Goal: Book appointment/travel/reservation

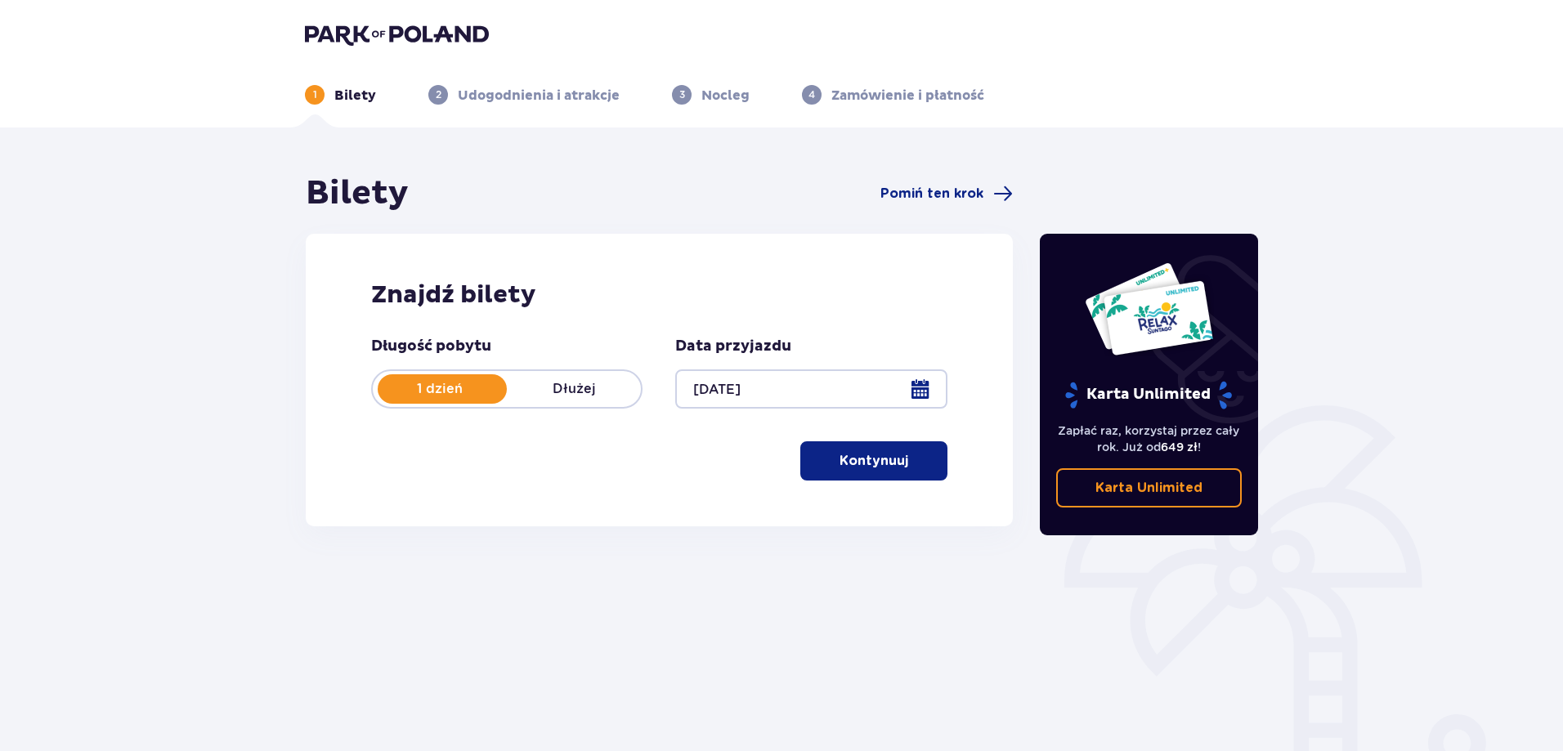
click at [854, 466] on p "Kontynuuj" at bounding box center [874, 461] width 69 height 18
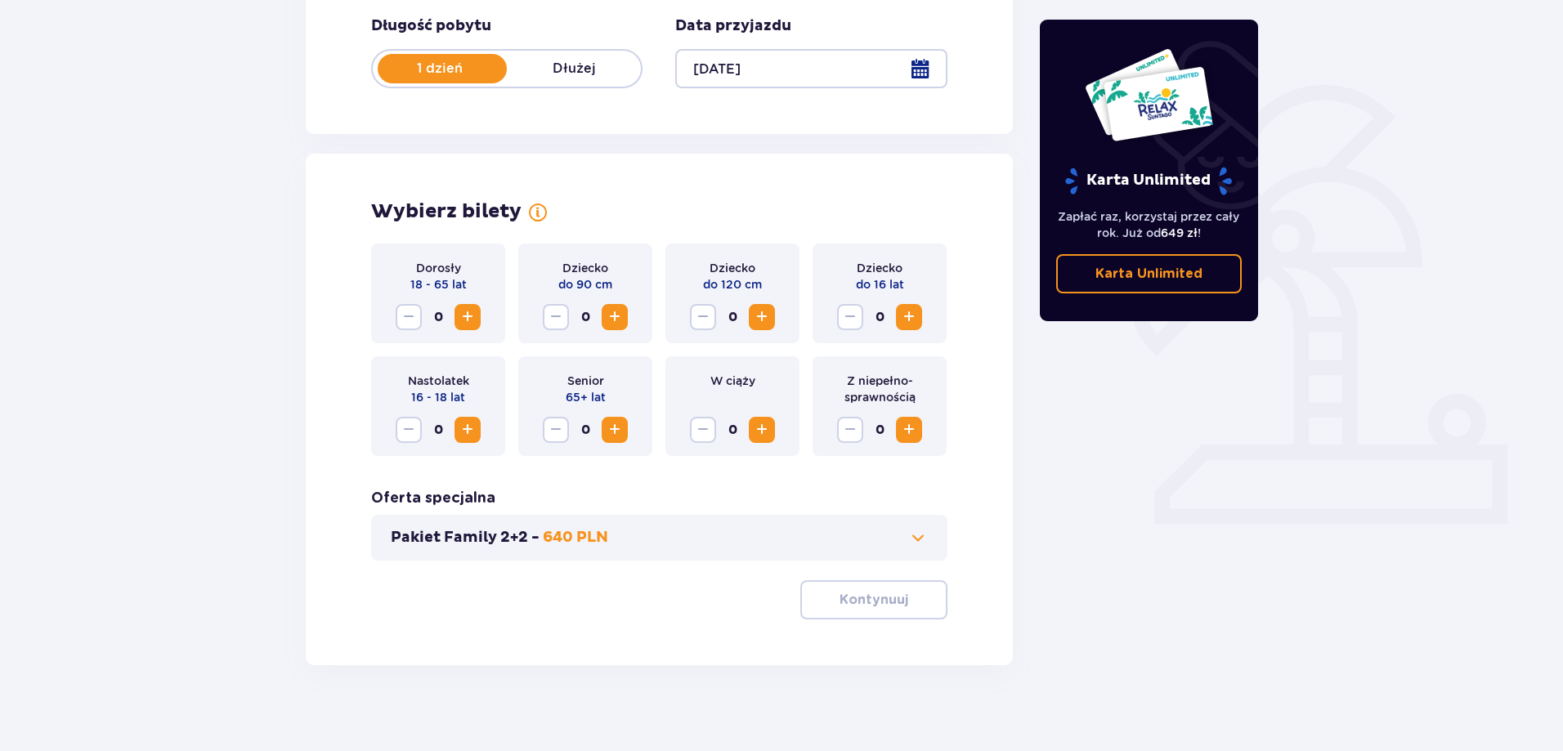
scroll to position [333, 0]
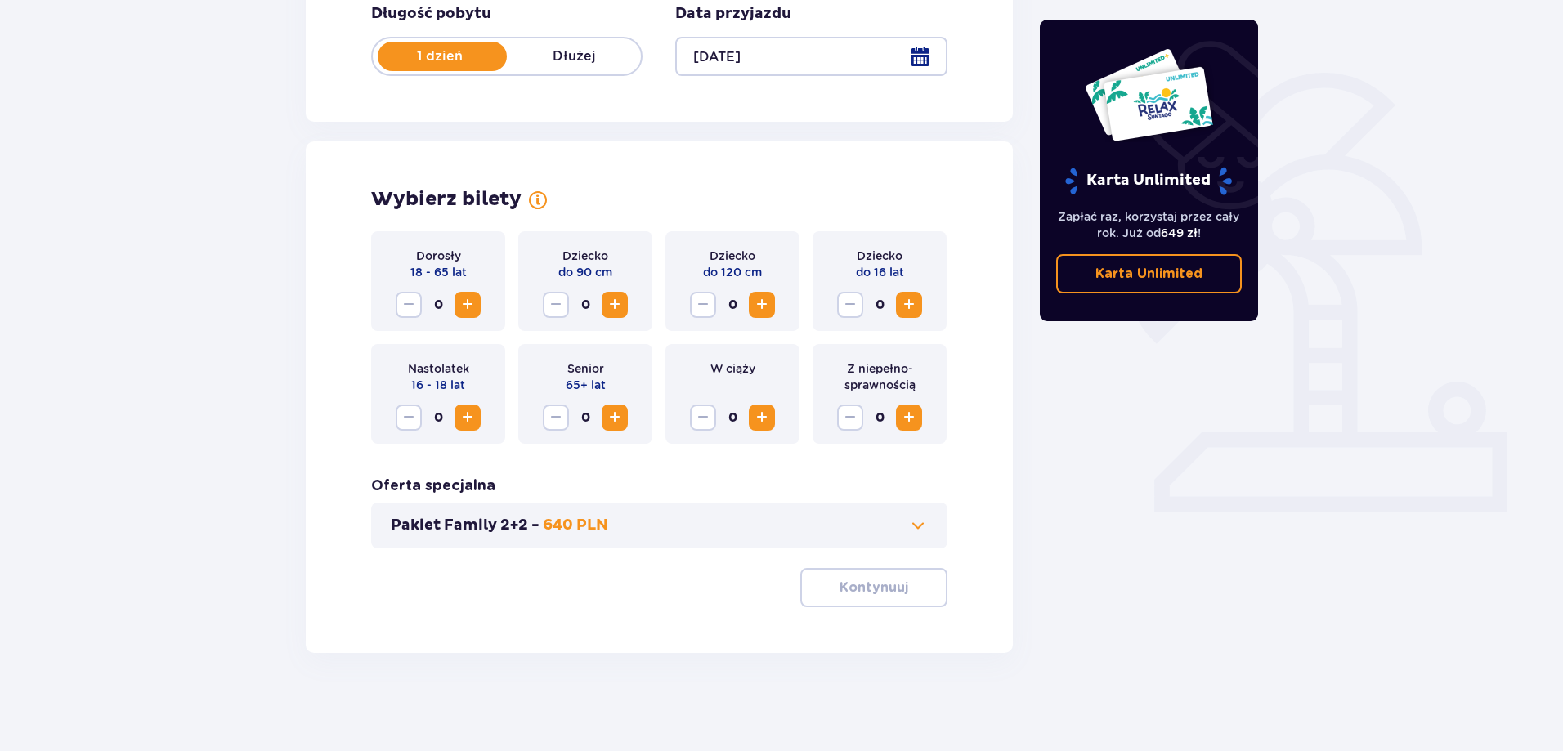
click at [468, 306] on span "Zwiększ" at bounding box center [468, 305] width 20 height 20
click at [466, 306] on span "Zwiększ" at bounding box center [468, 305] width 20 height 20
click at [844, 595] on p "Kontynuuj" at bounding box center [874, 588] width 69 height 18
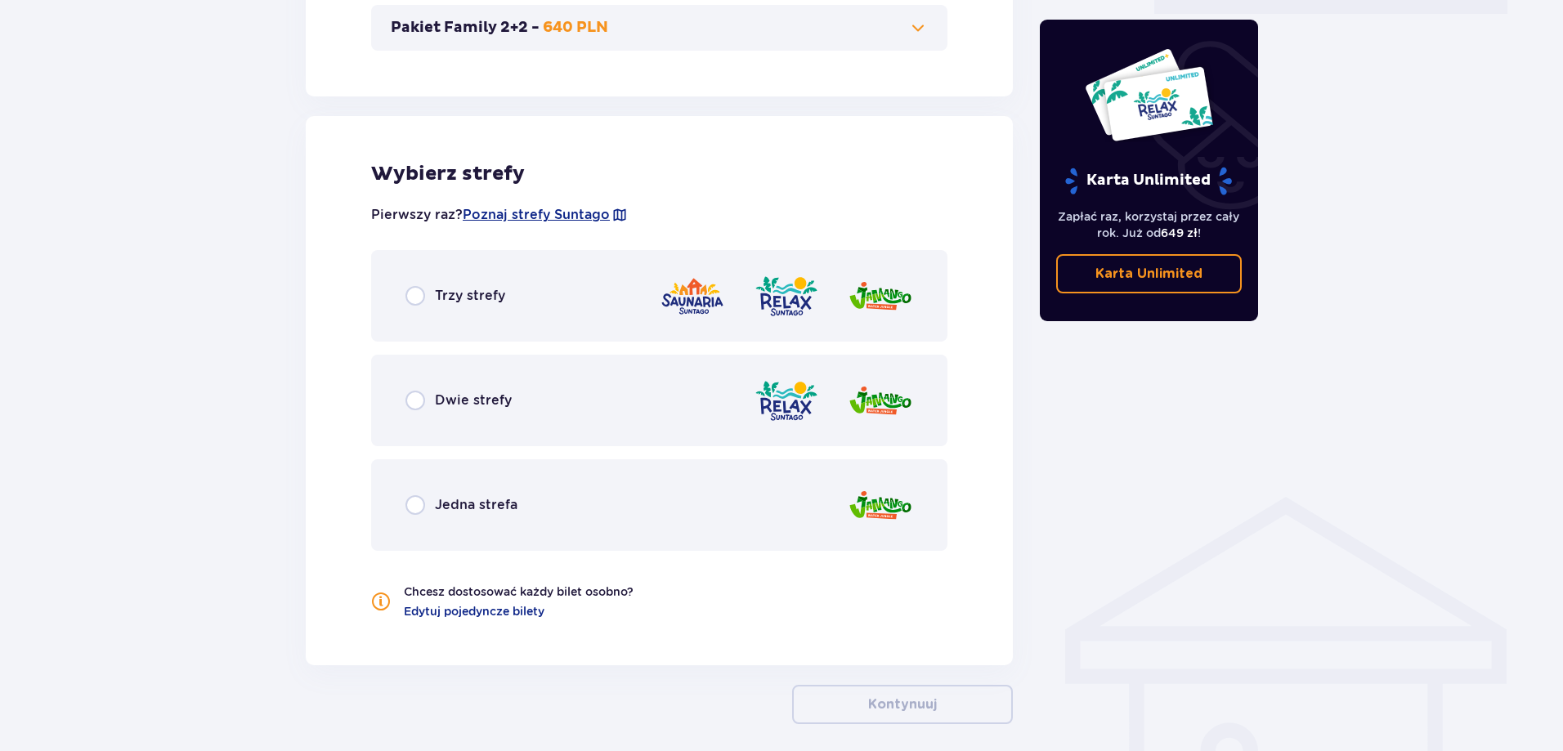
scroll to position [902, 0]
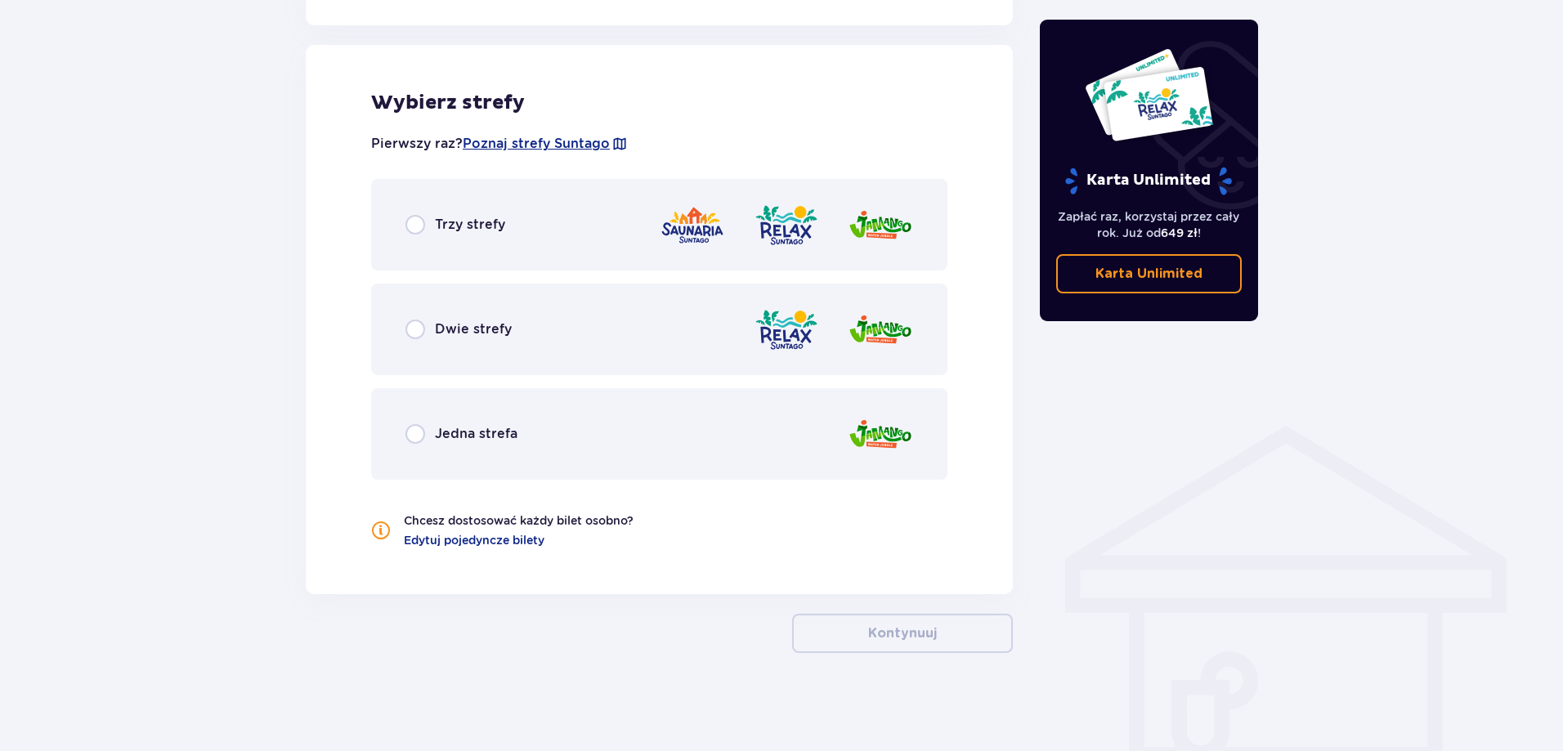
click at [419, 228] on input "radio" at bounding box center [415, 225] width 20 height 20
radio input "true"
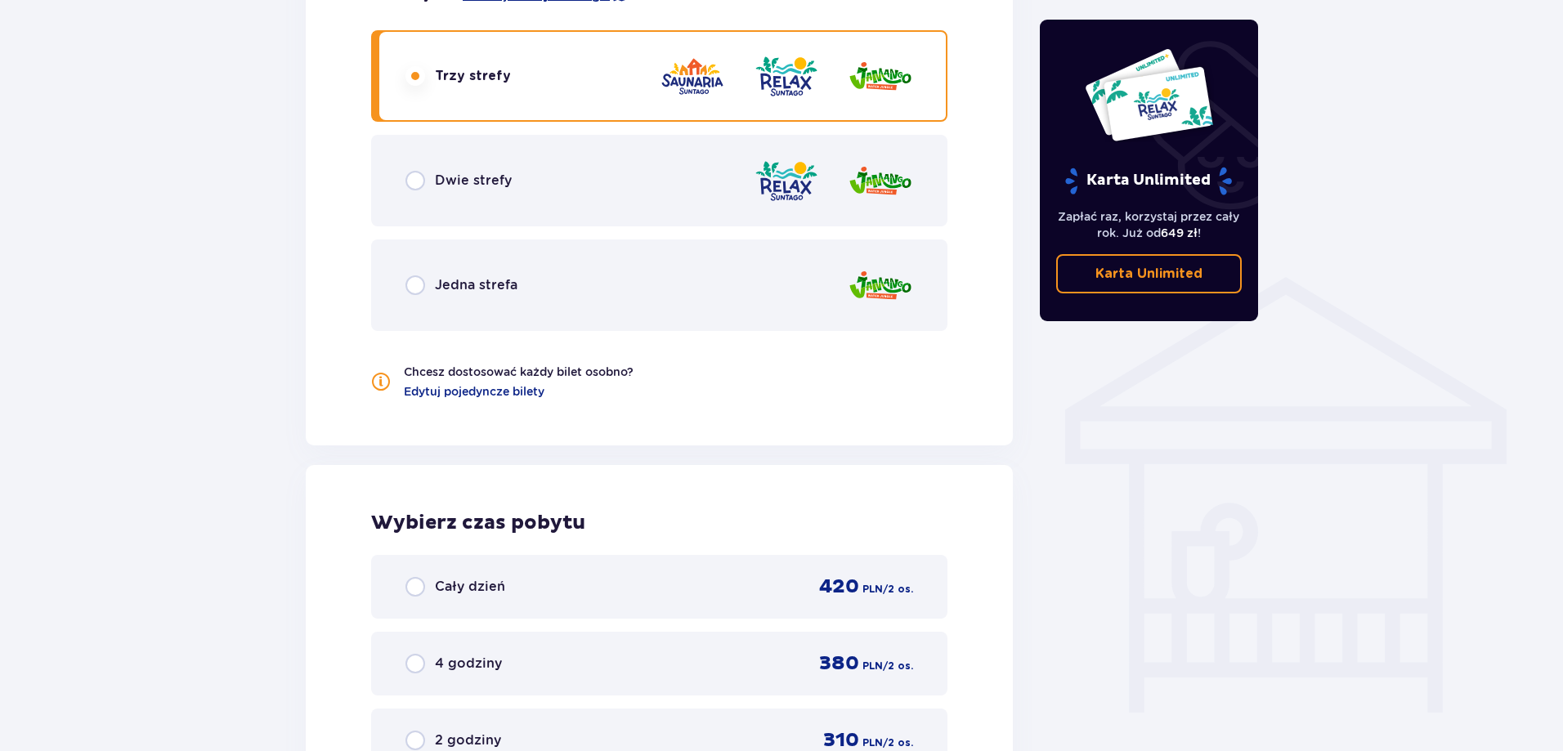
scroll to position [1435, 0]
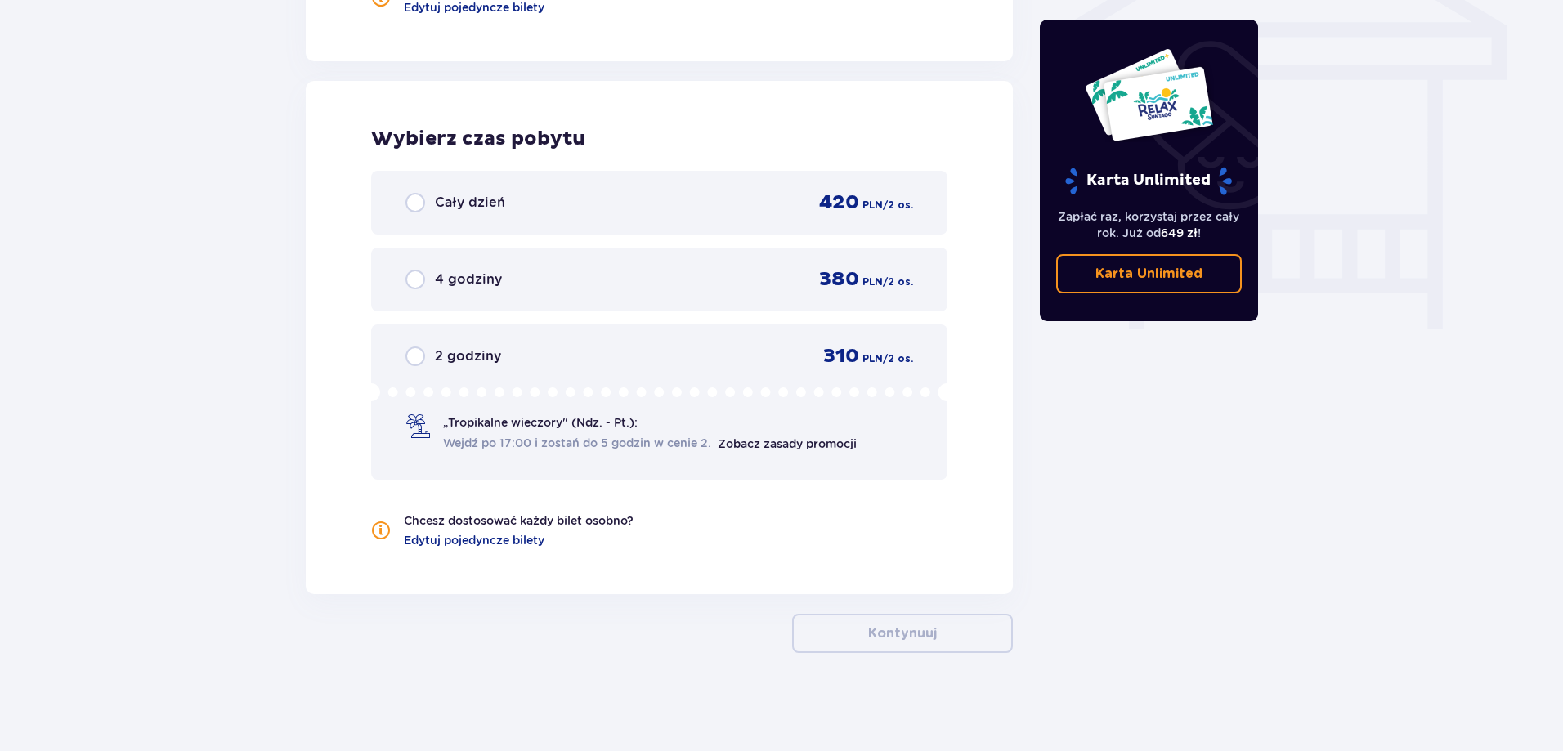
click at [413, 280] on input "radio" at bounding box center [415, 280] width 20 height 20
radio input "true"
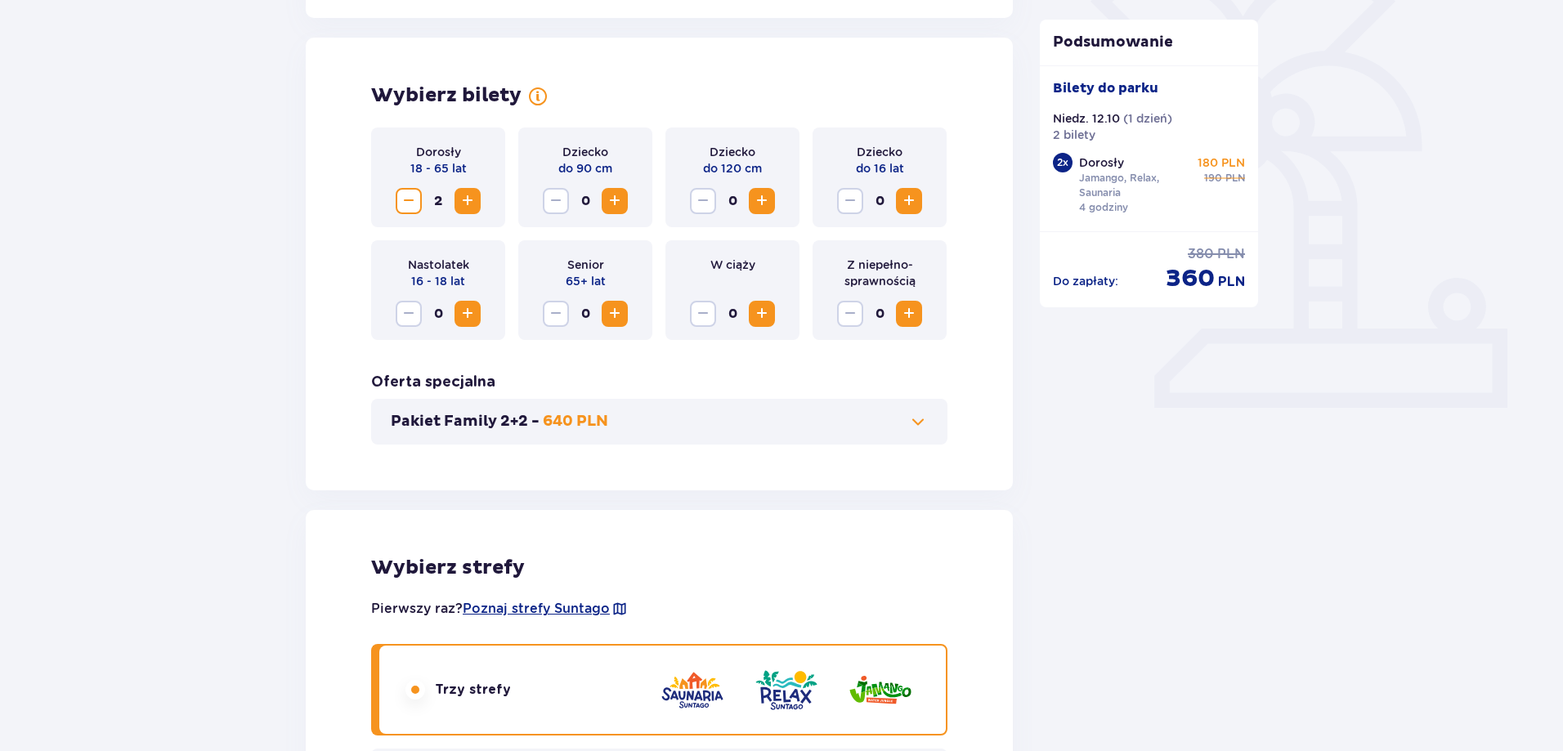
scroll to position [0, 0]
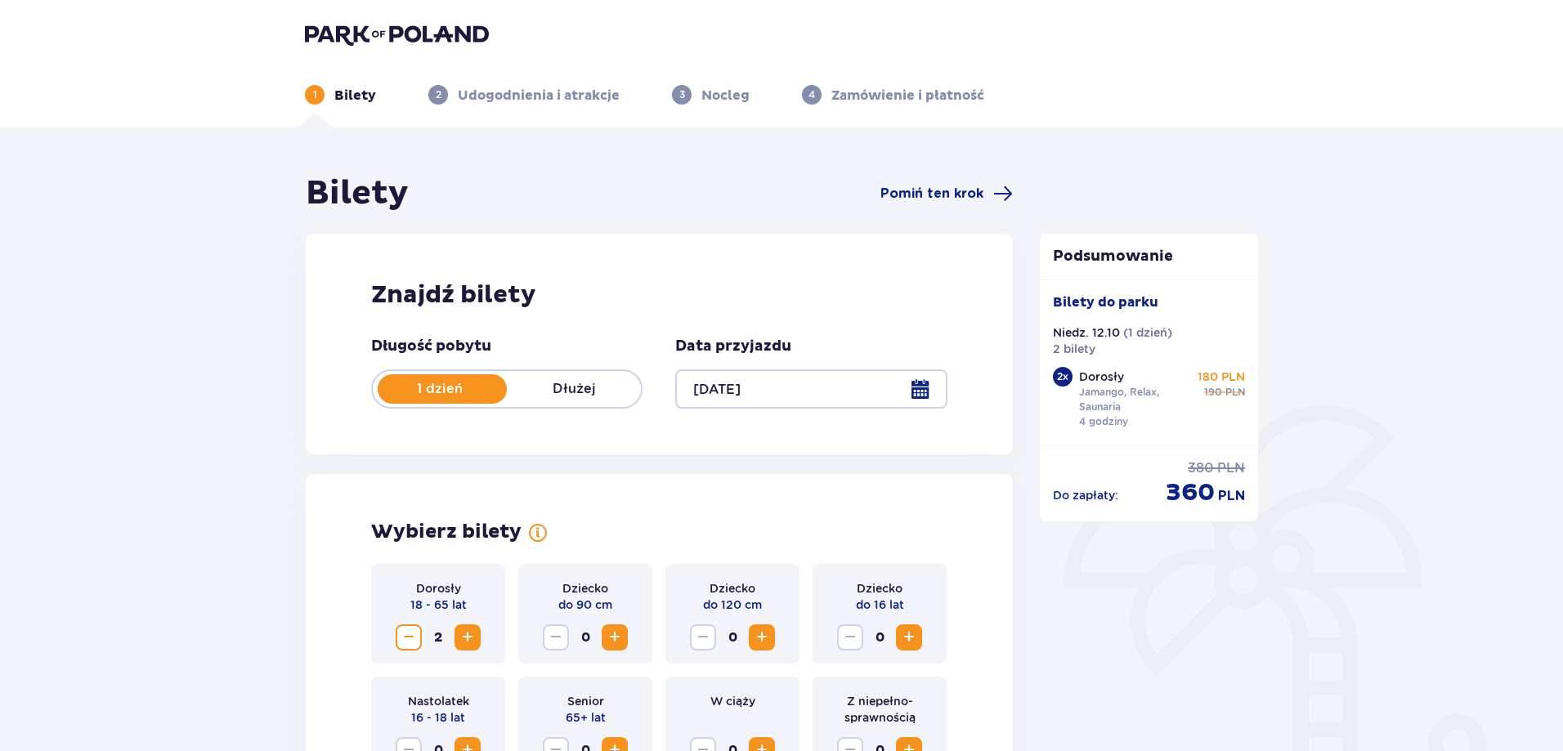
click at [929, 388] on div at bounding box center [810, 388] width 271 height 39
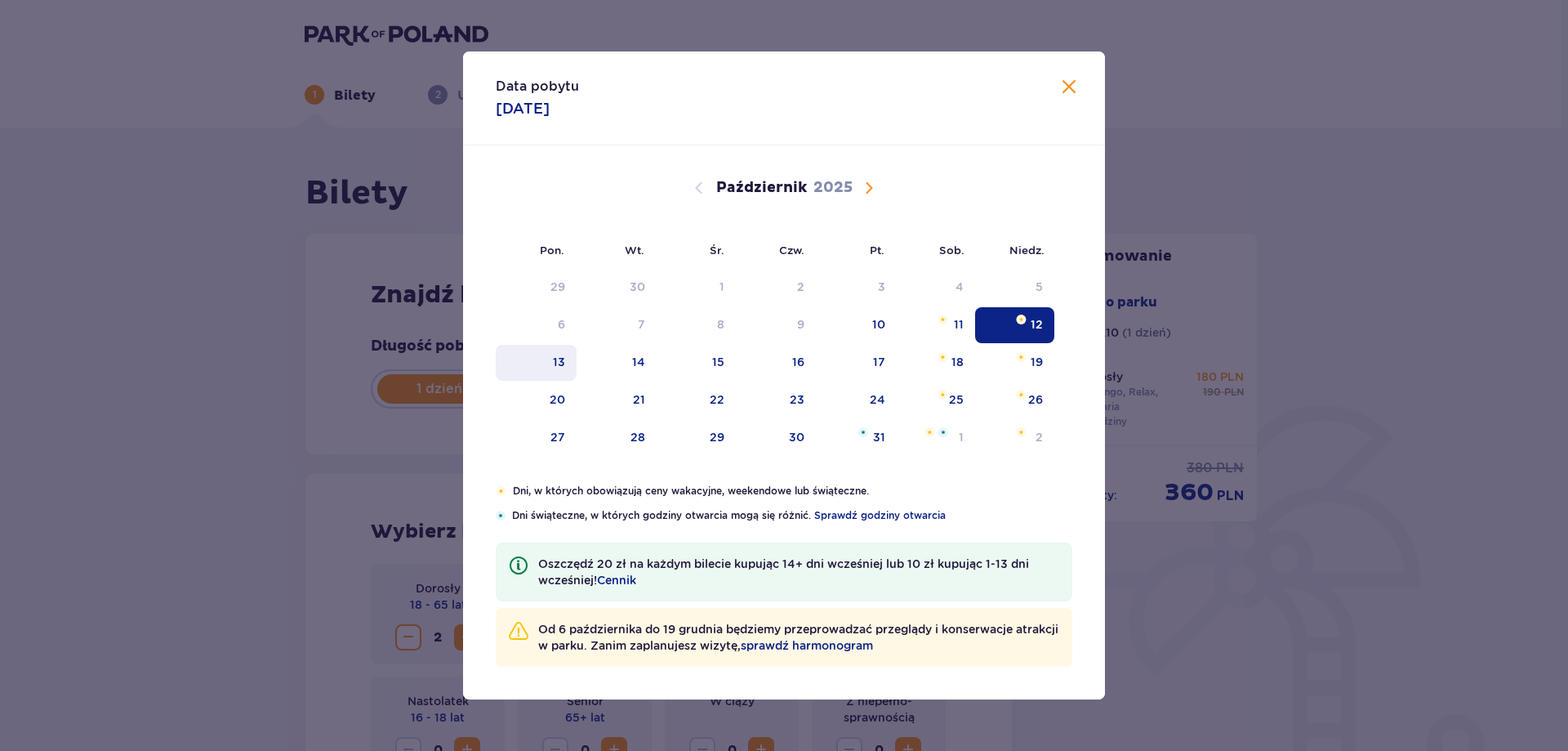
click at [558, 363] on div "13" at bounding box center [559, 362] width 12 height 16
type input "13.10.25"
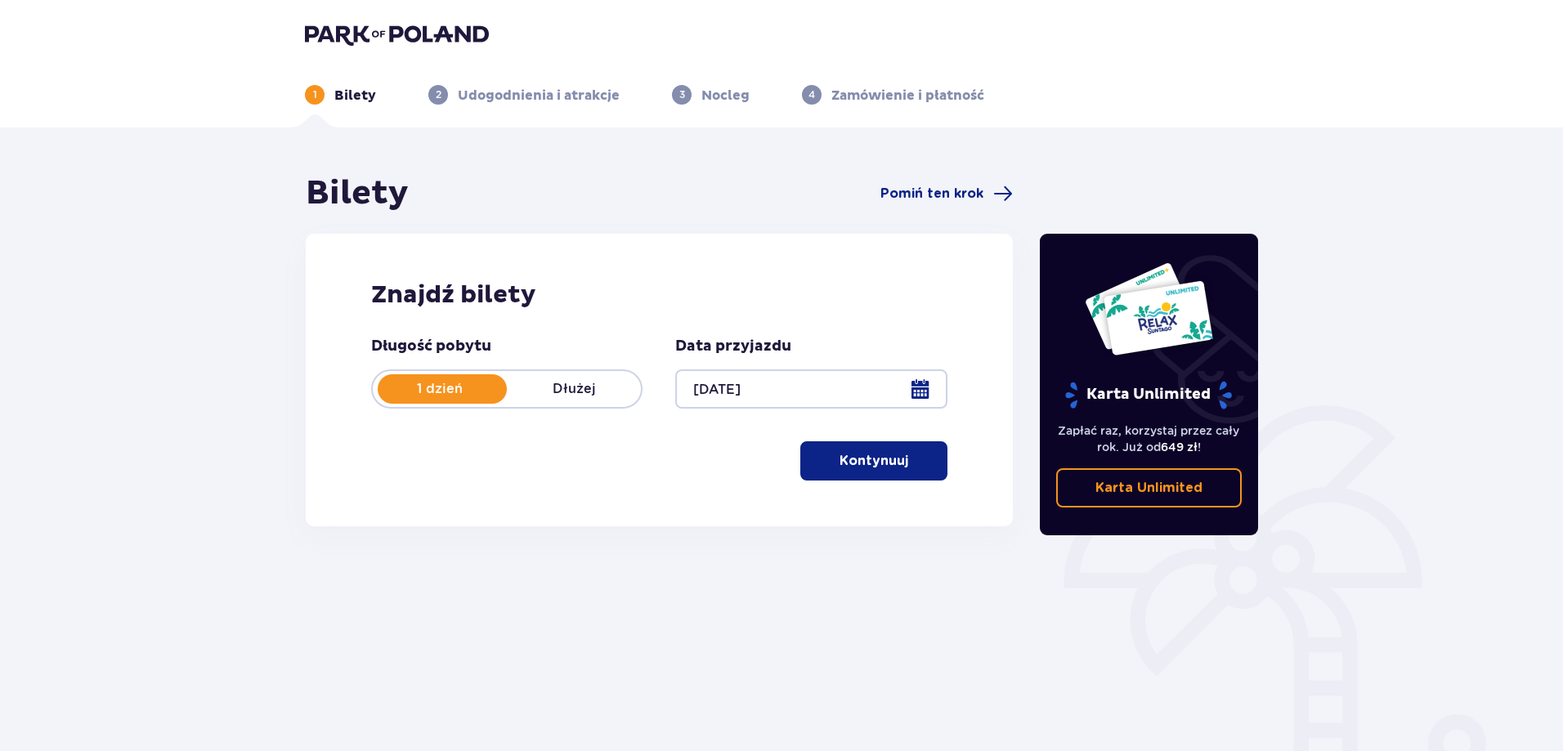
click at [879, 464] on p "Kontynuuj" at bounding box center [874, 461] width 69 height 18
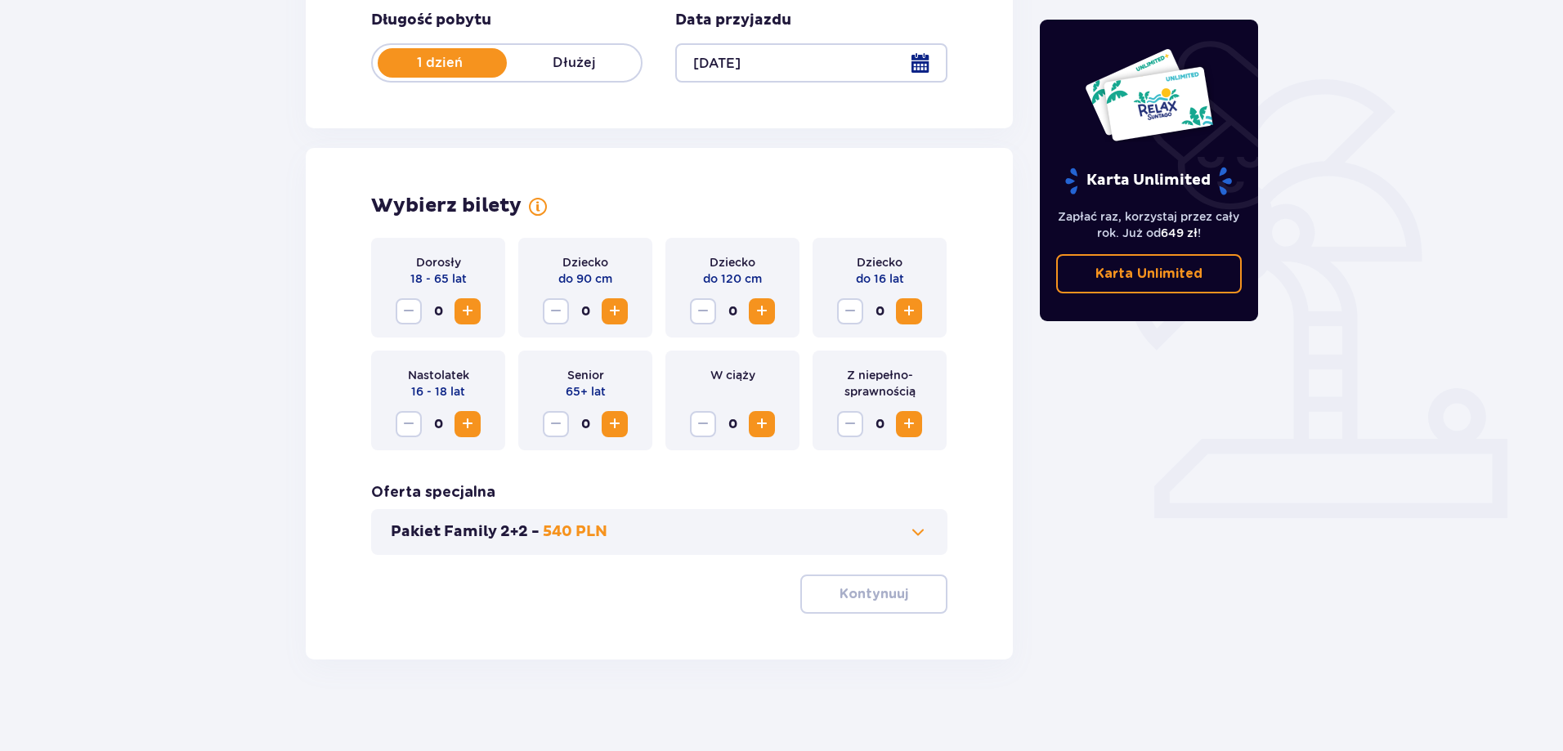
scroll to position [333, 0]
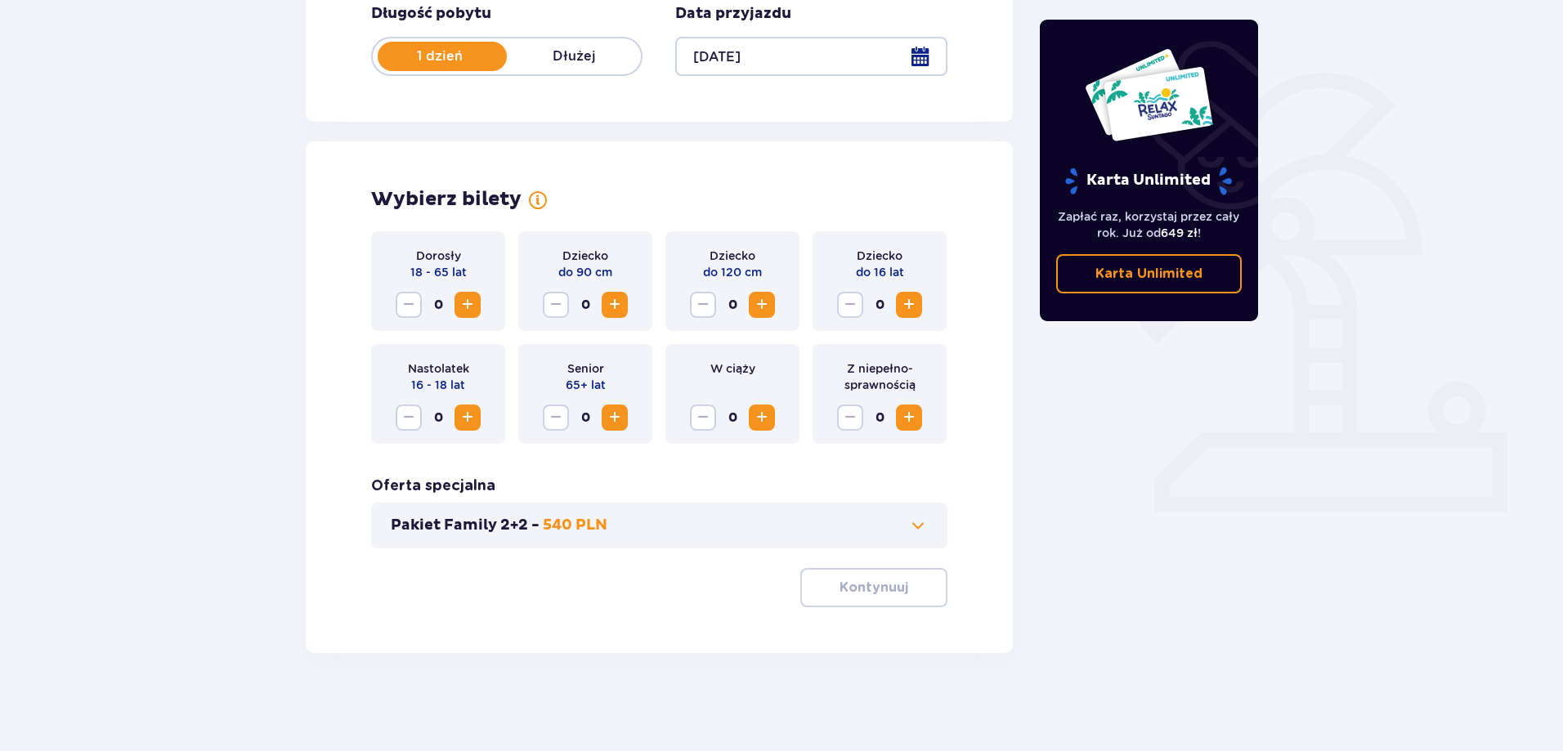
click at [472, 299] on span "Zwiększ" at bounding box center [468, 305] width 20 height 20
click at [472, 298] on span "Zwiększ" at bounding box center [468, 305] width 20 height 20
click at [883, 600] on button "Kontynuuj" at bounding box center [873, 587] width 147 height 39
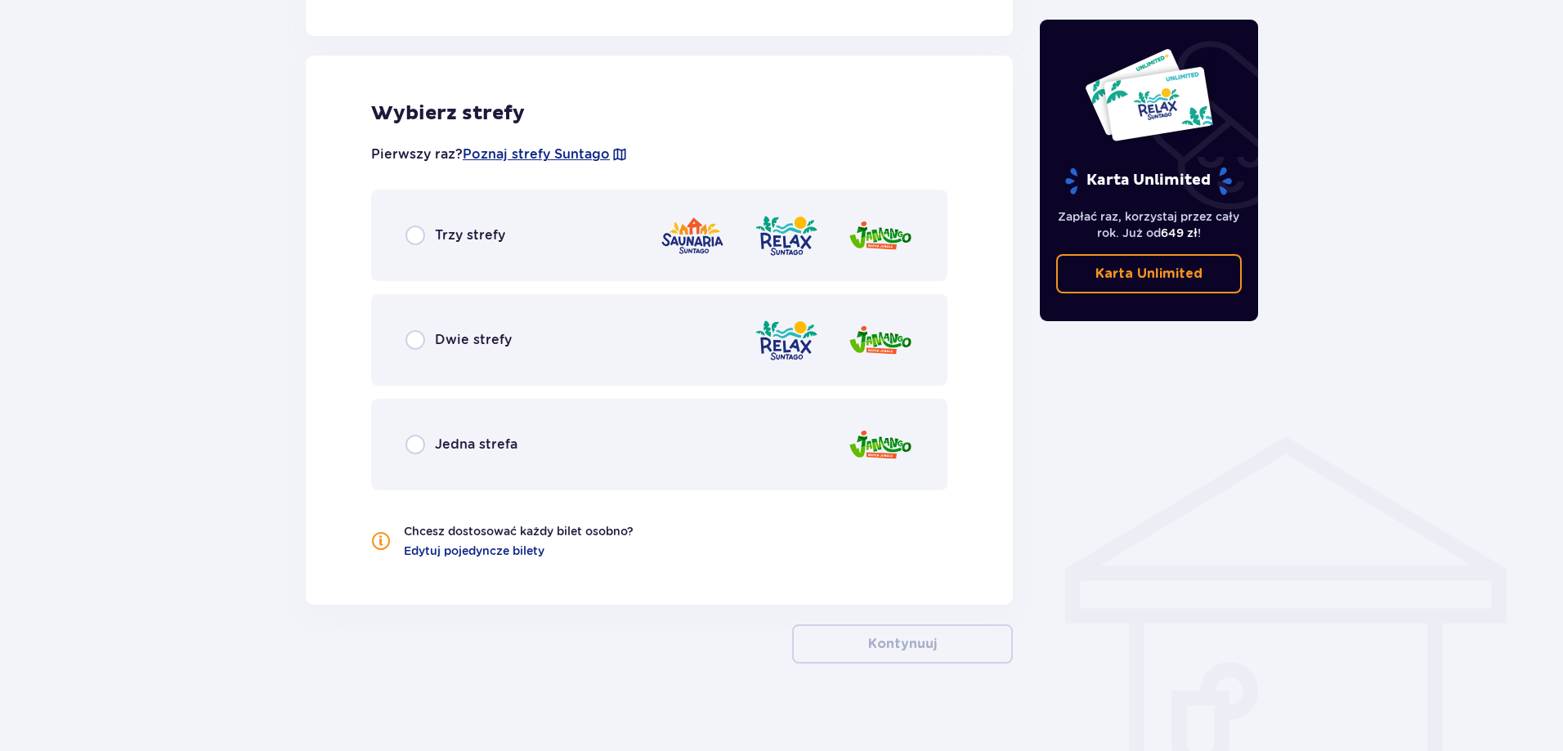
scroll to position [902, 0]
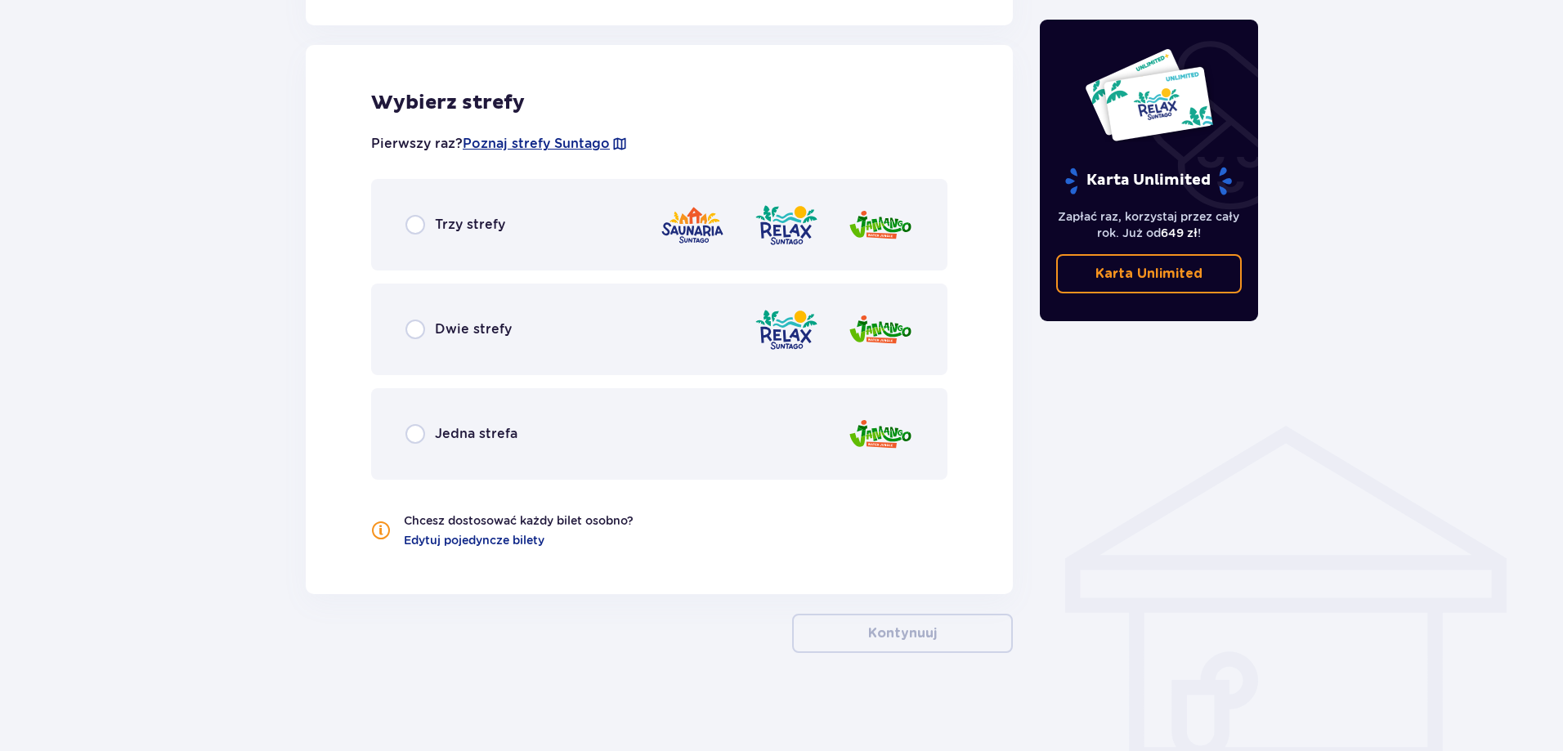
click at [423, 224] on input "radio" at bounding box center [415, 225] width 20 height 20
radio input "true"
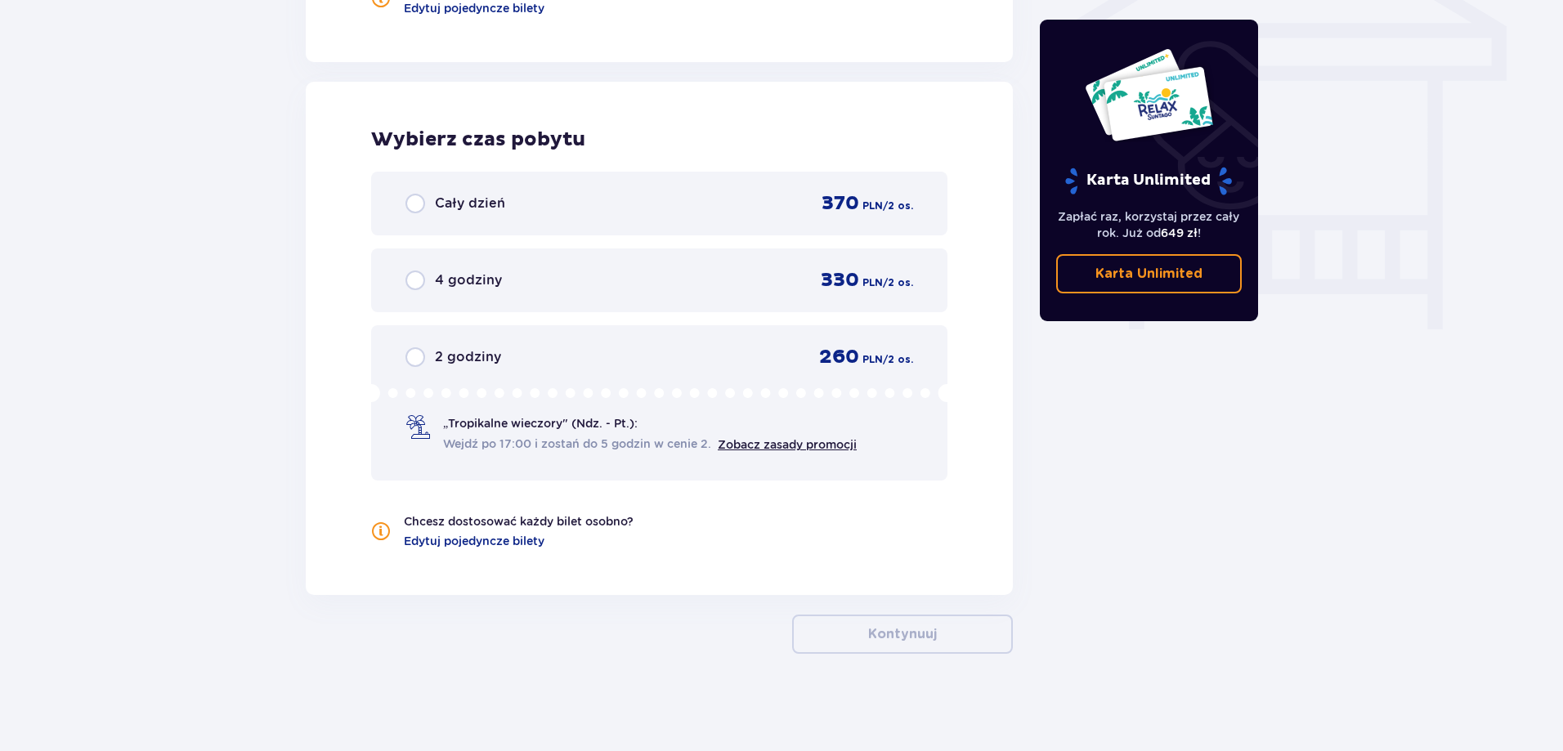
scroll to position [1435, 0]
click at [418, 276] on input "radio" at bounding box center [415, 280] width 20 height 20
radio input "true"
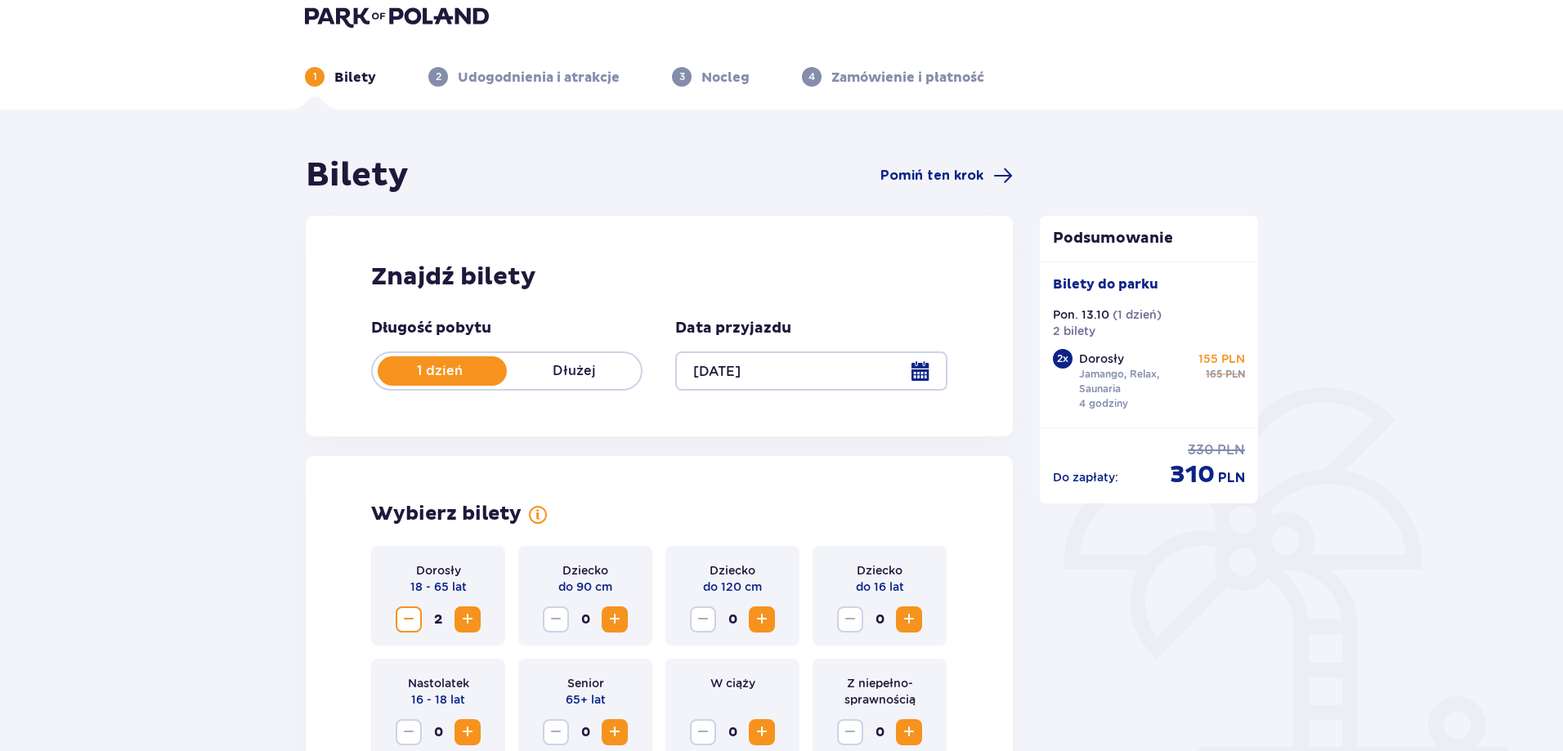
scroll to position [0, 0]
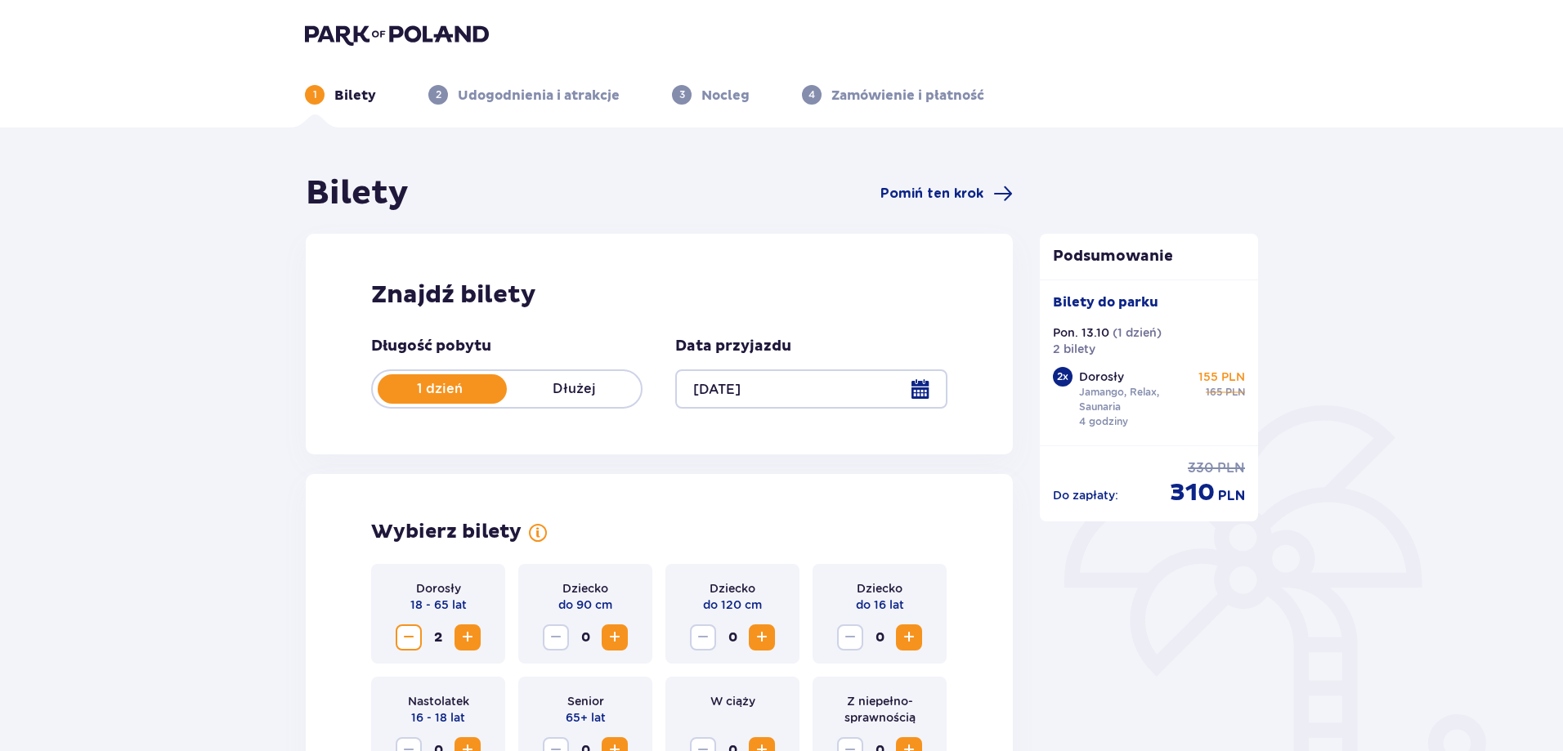
click at [328, 41] on img at bounding box center [397, 34] width 184 height 23
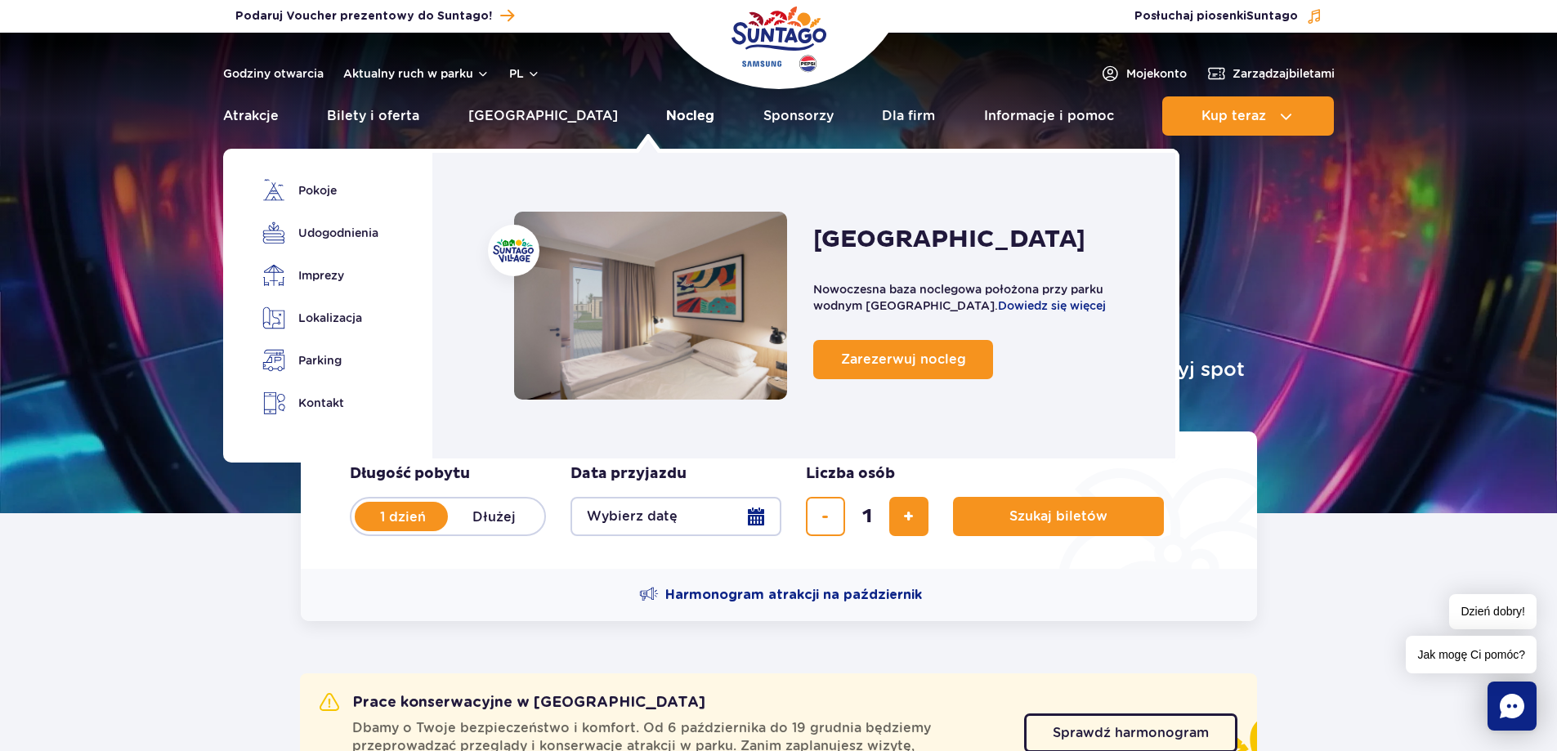
click at [666, 118] on link "Nocleg" at bounding box center [690, 115] width 48 height 39
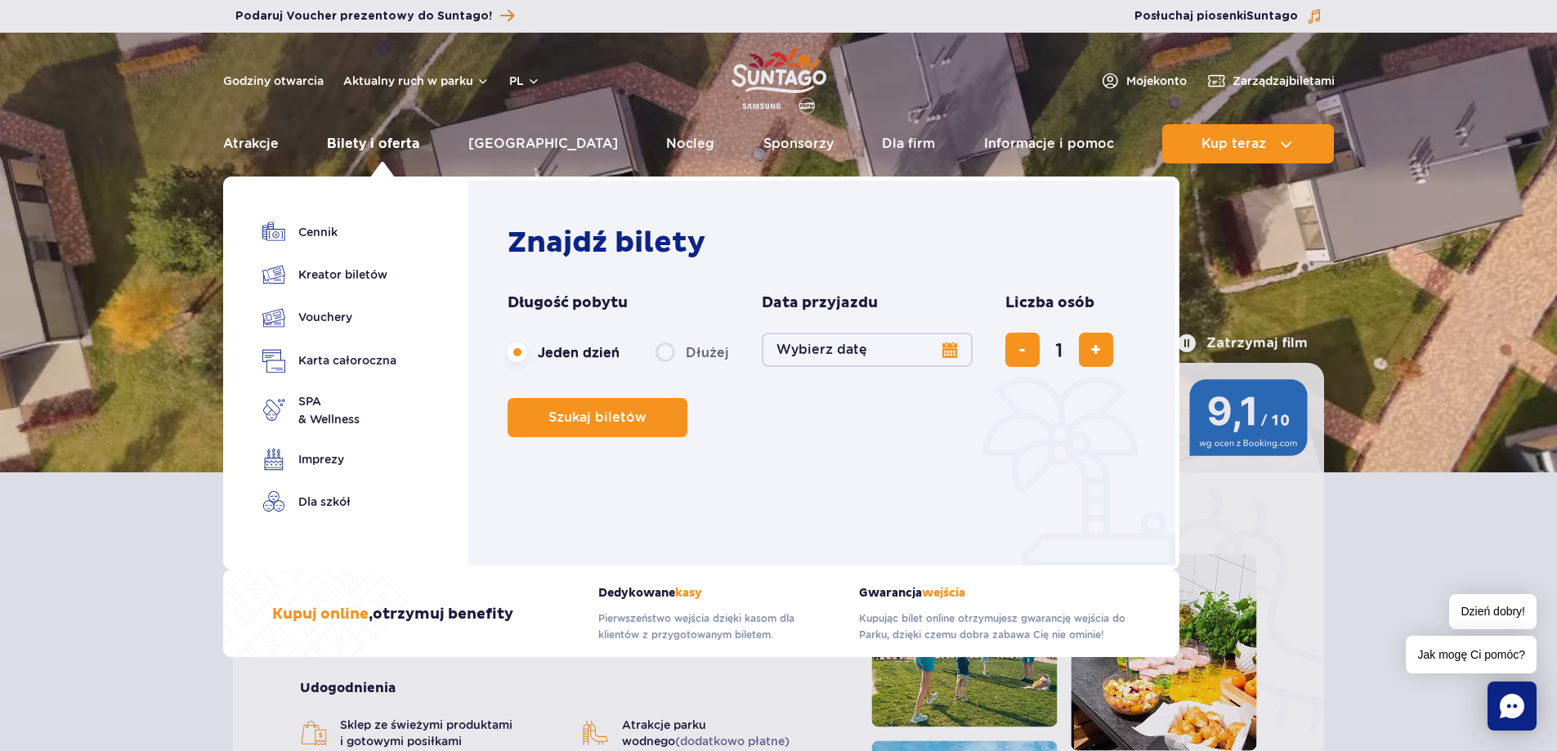
click at [359, 135] on link "Bilety i oferta" at bounding box center [373, 143] width 92 height 39
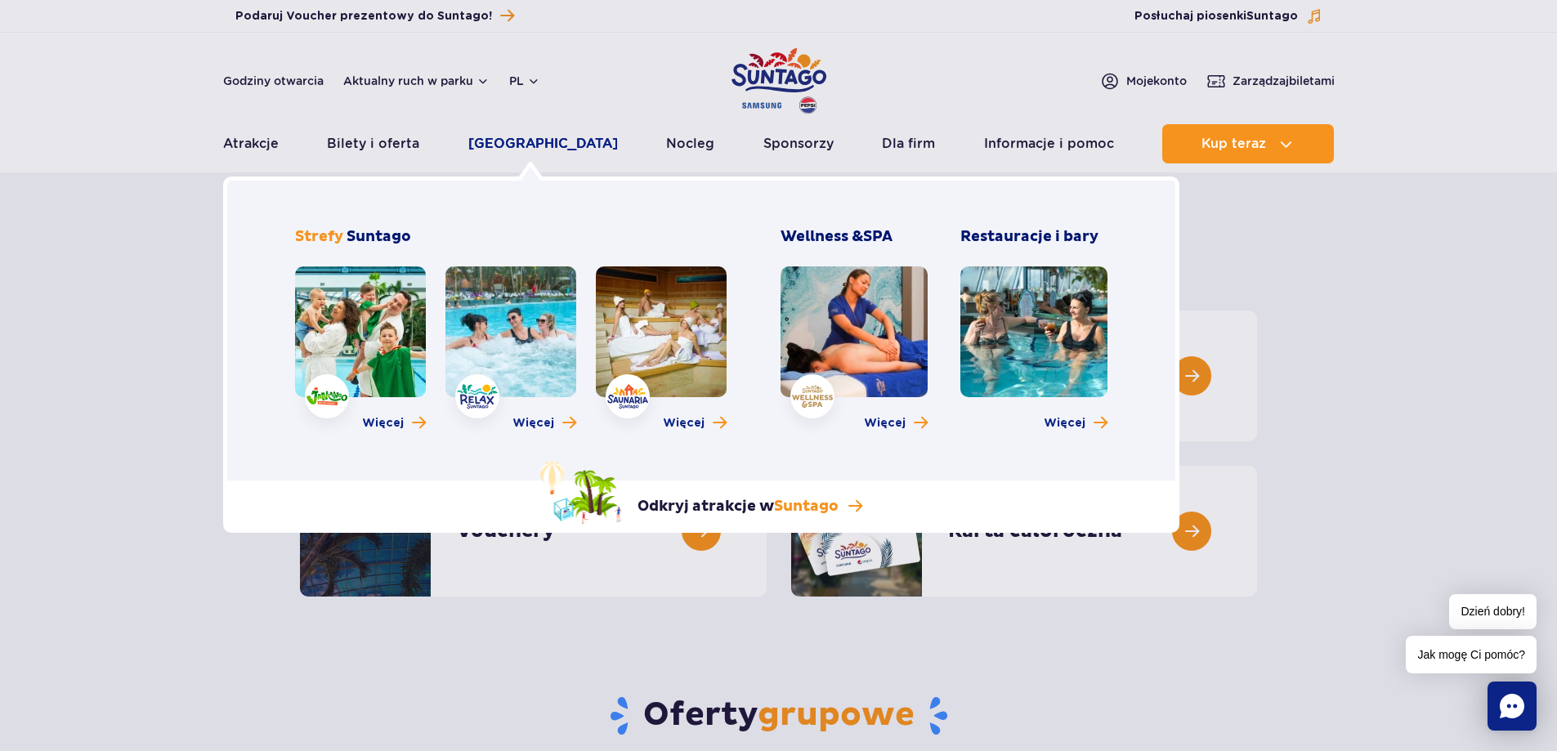
click at [525, 138] on link "[GEOGRAPHIC_DATA]" at bounding box center [543, 143] width 150 height 39
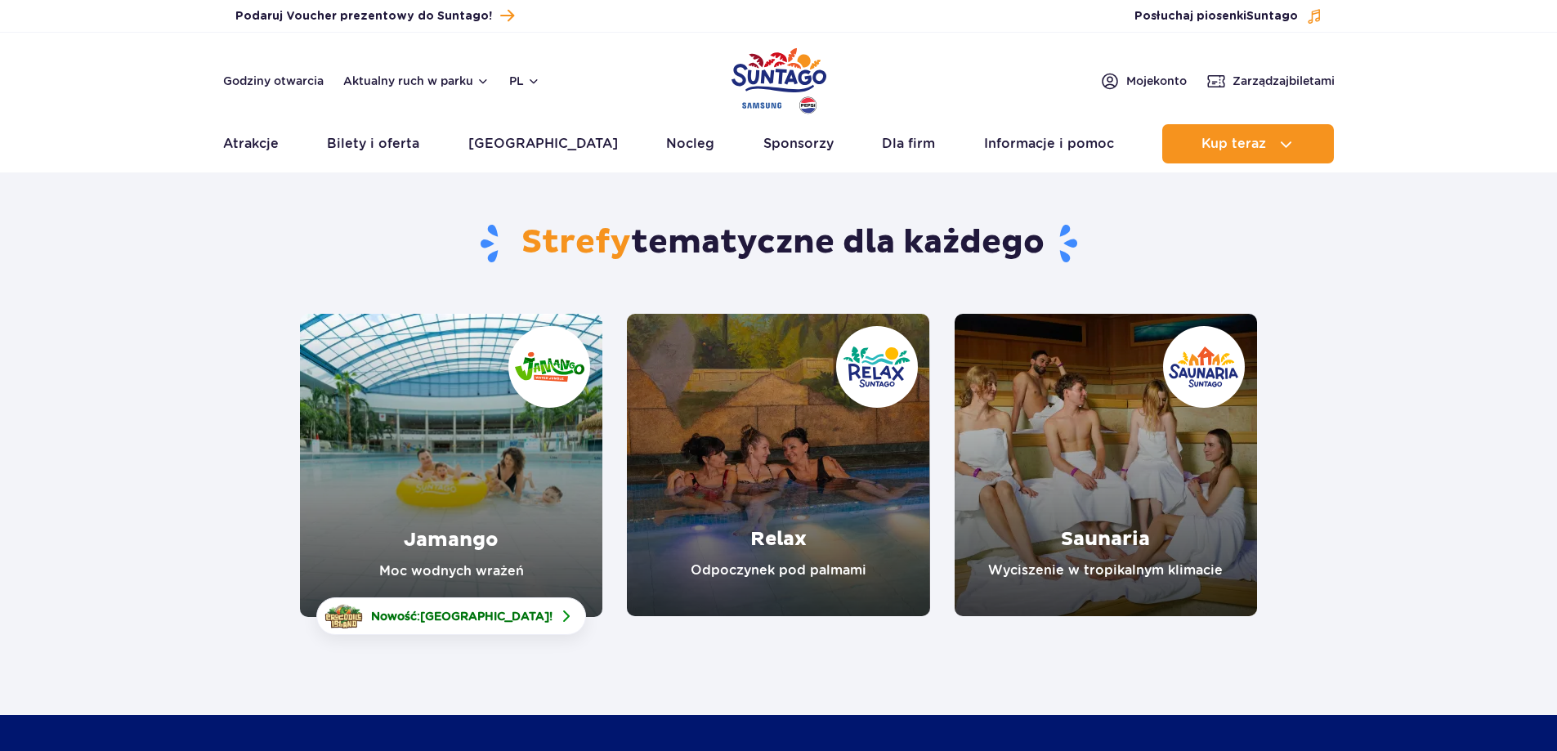
click at [438, 468] on link "Jamango" at bounding box center [451, 465] width 302 height 303
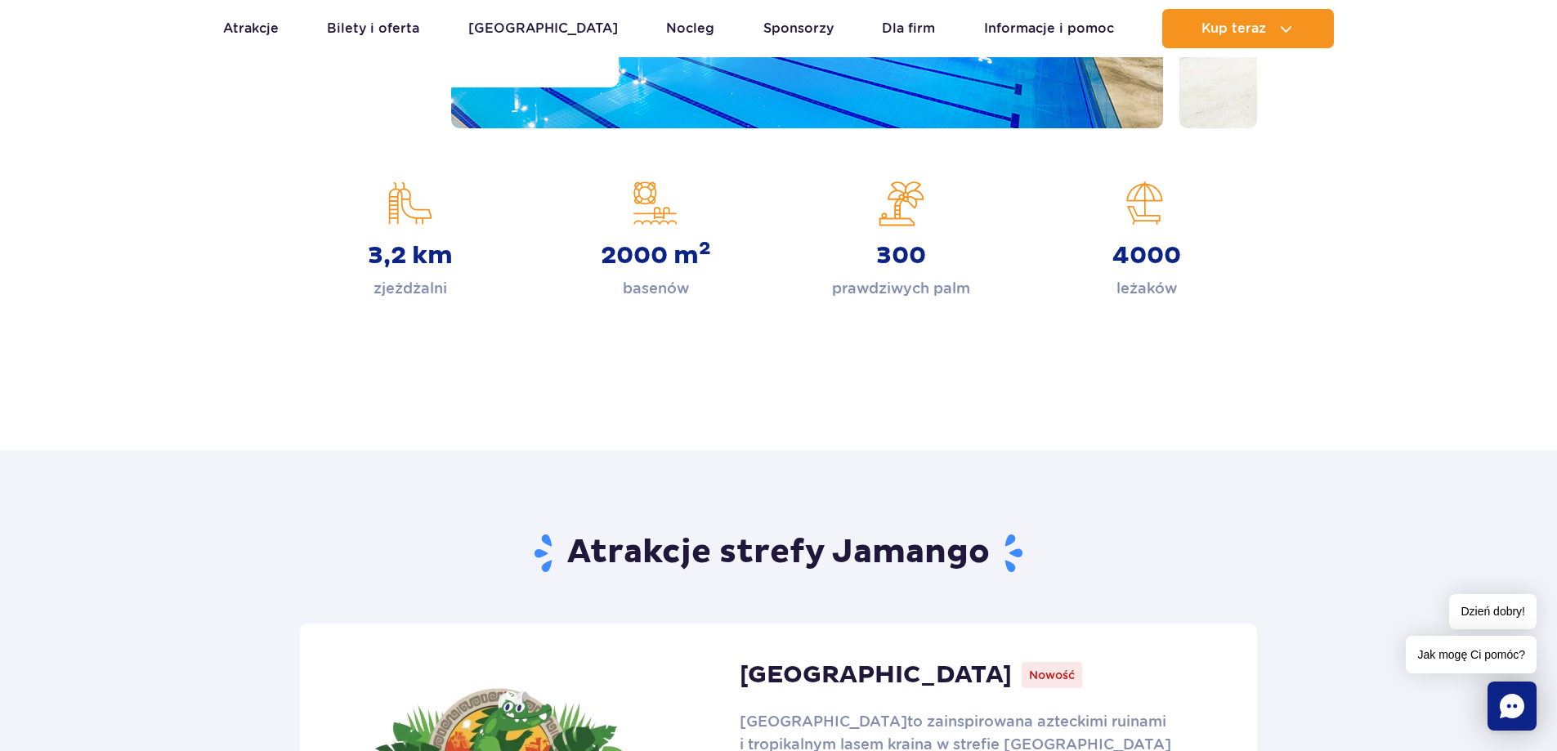
scroll to position [272, 0]
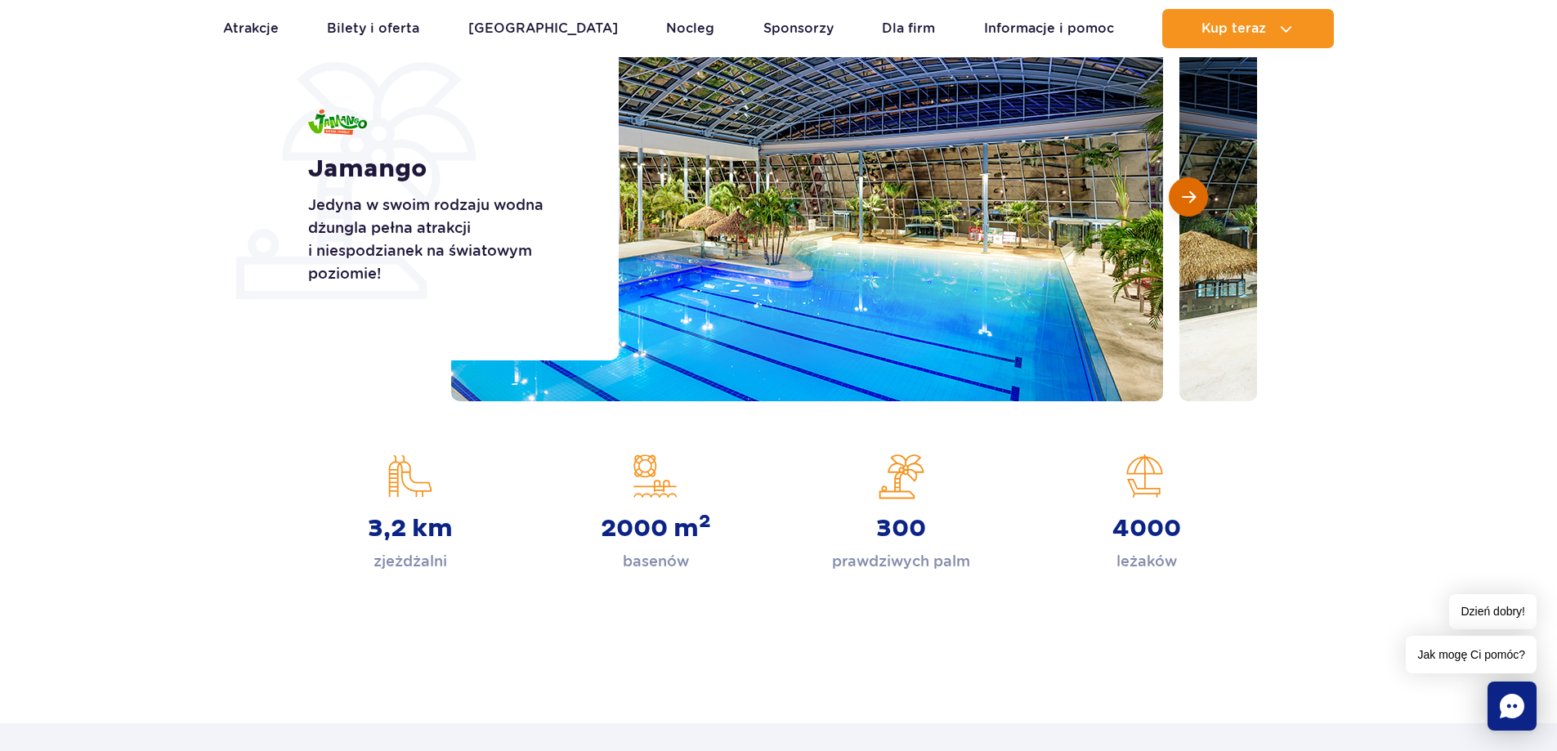
click at [1191, 181] on button "Następny slajd" at bounding box center [1188, 196] width 39 height 39
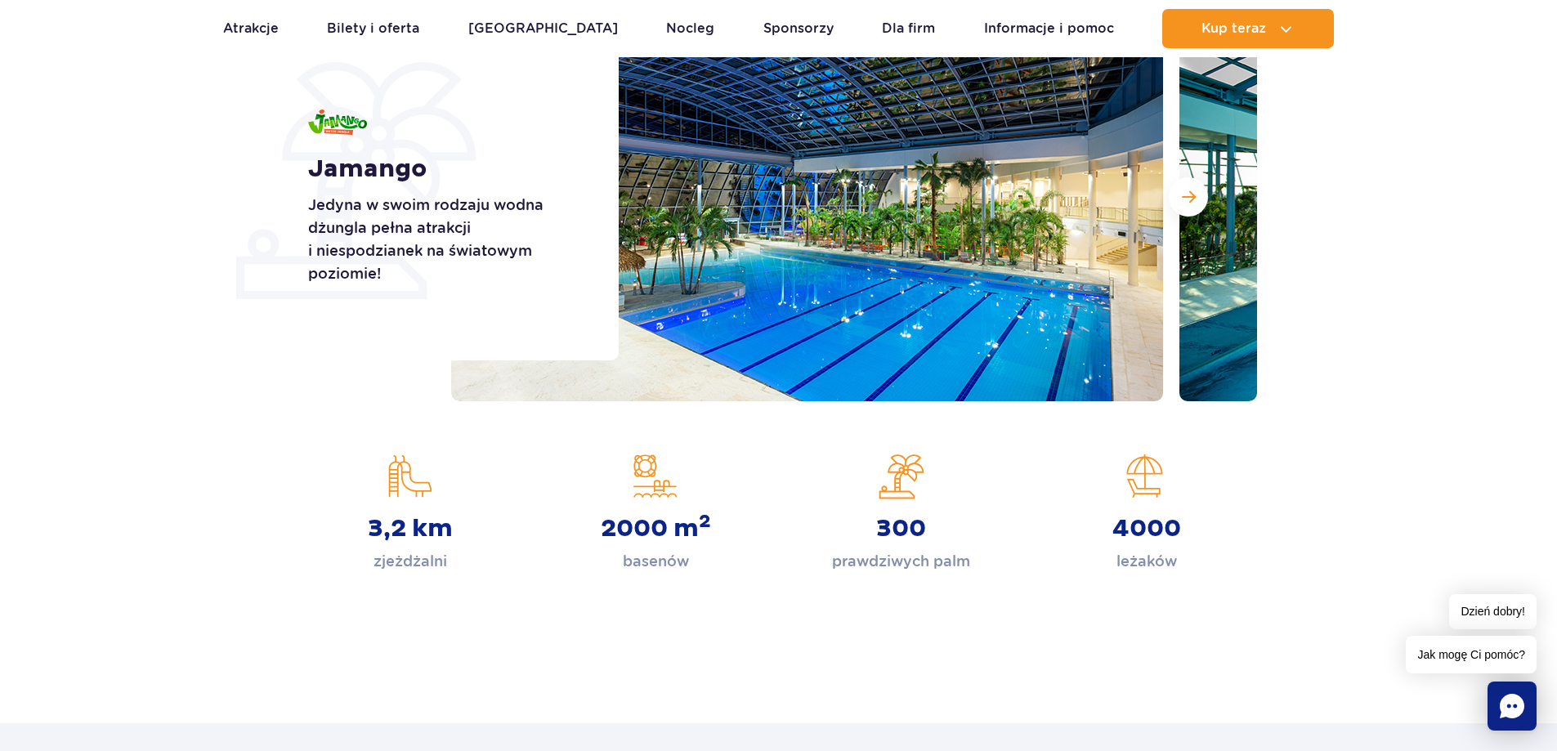
click at [898, 269] on img at bounding box center [807, 197] width 712 height 409
click at [1179, 211] on button "Następny slajd" at bounding box center [1188, 196] width 39 height 39
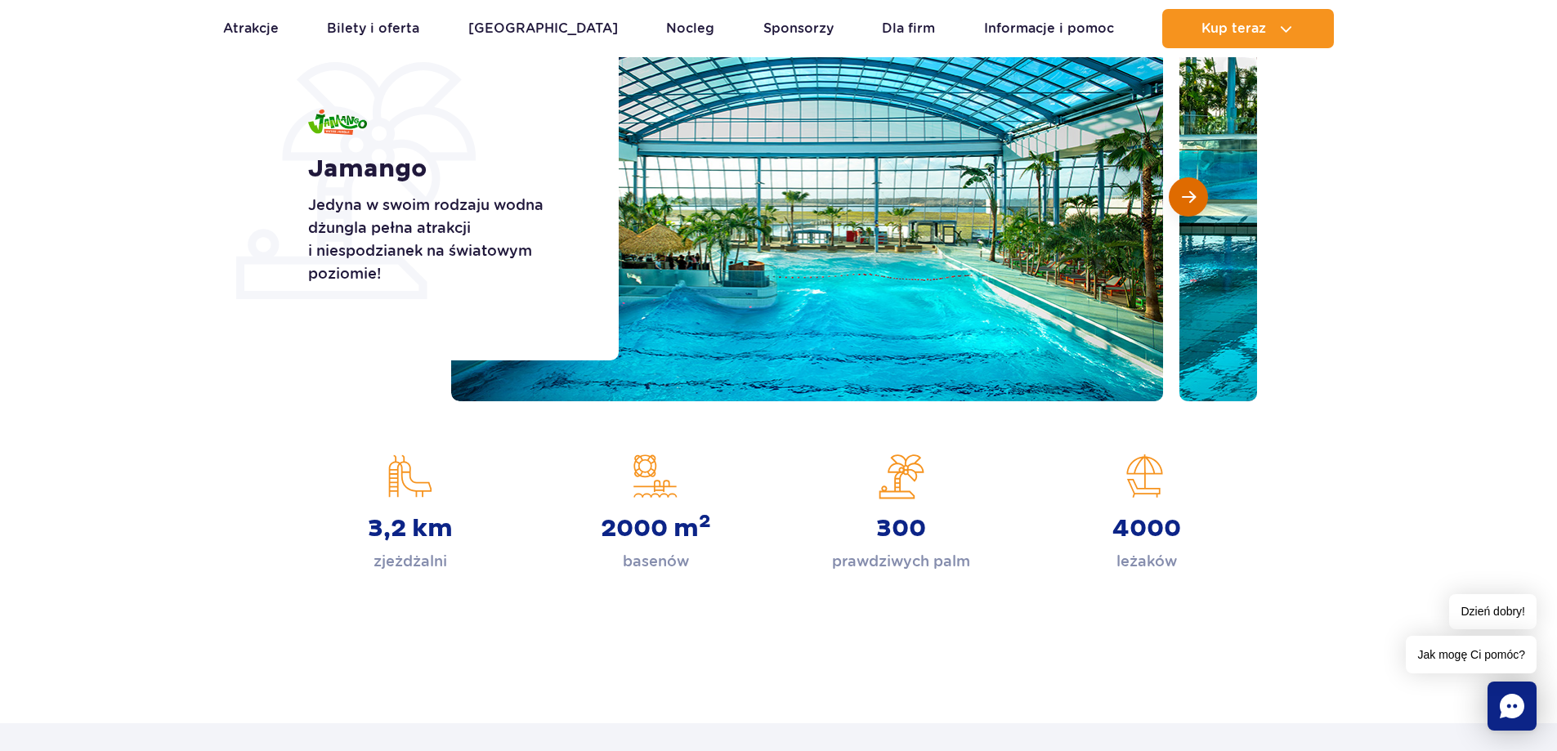
click at [1179, 211] on button "Następny slajd" at bounding box center [1188, 196] width 39 height 39
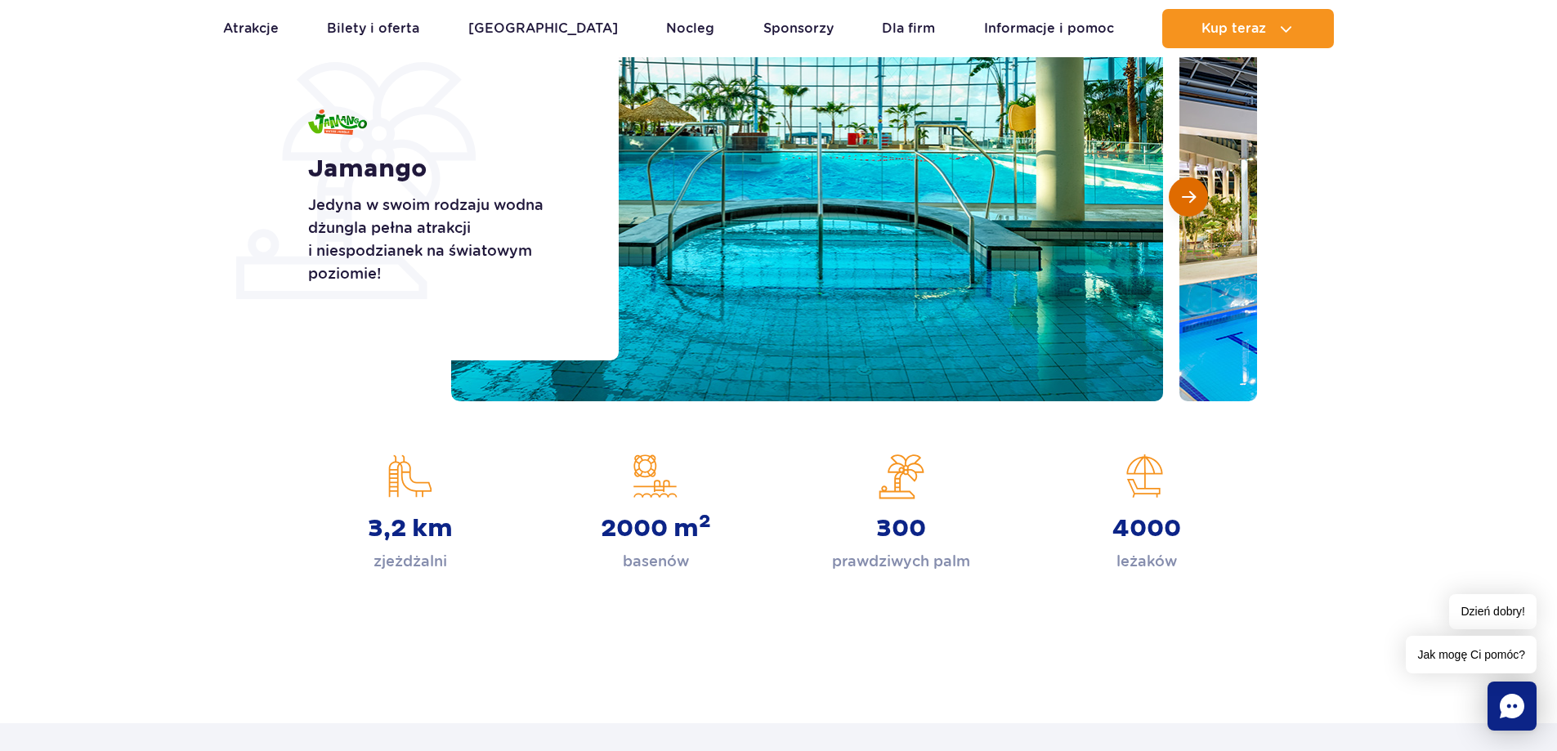
click at [1179, 211] on button "Następny slajd" at bounding box center [1188, 196] width 39 height 39
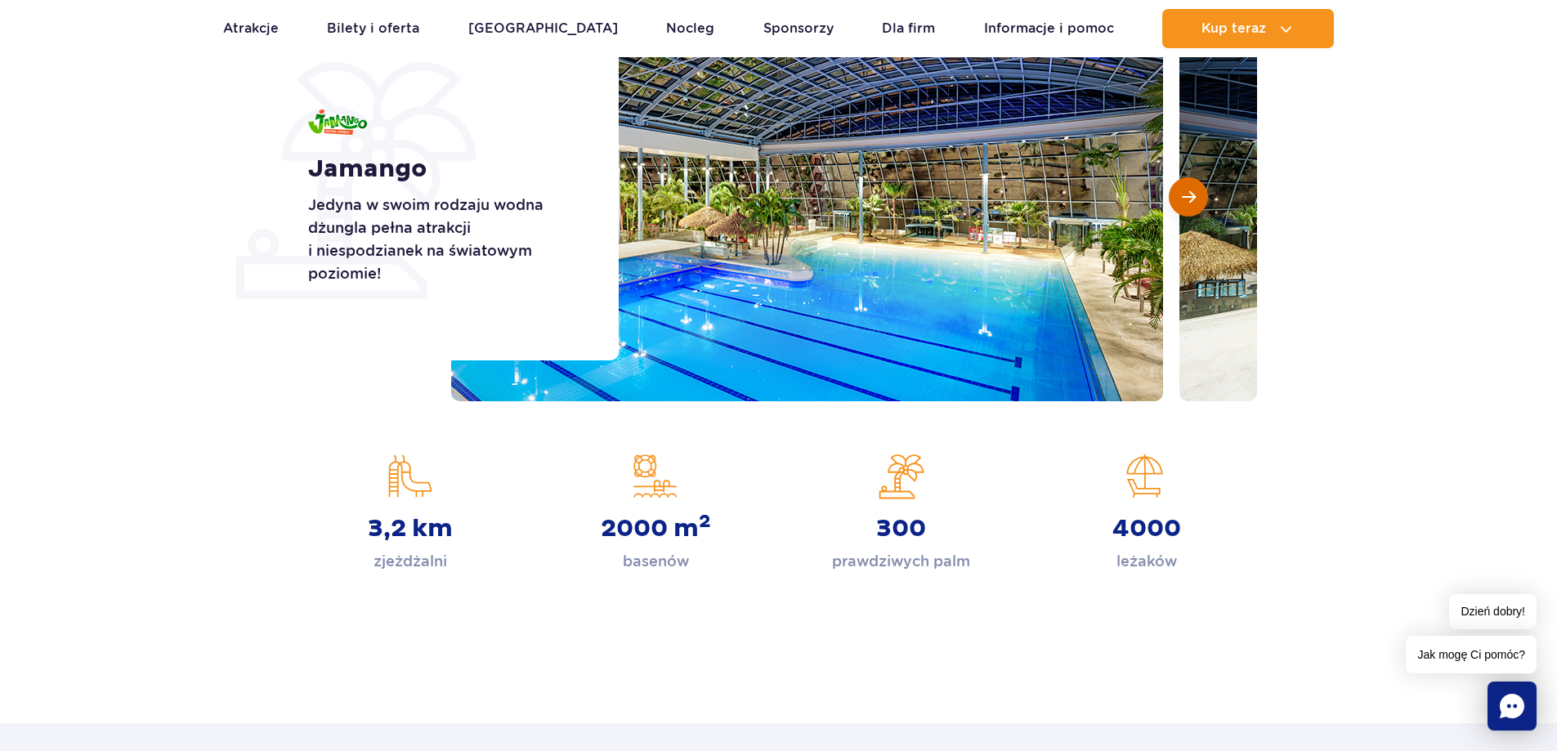
click at [1179, 211] on button "Następny slajd" at bounding box center [1188, 196] width 39 height 39
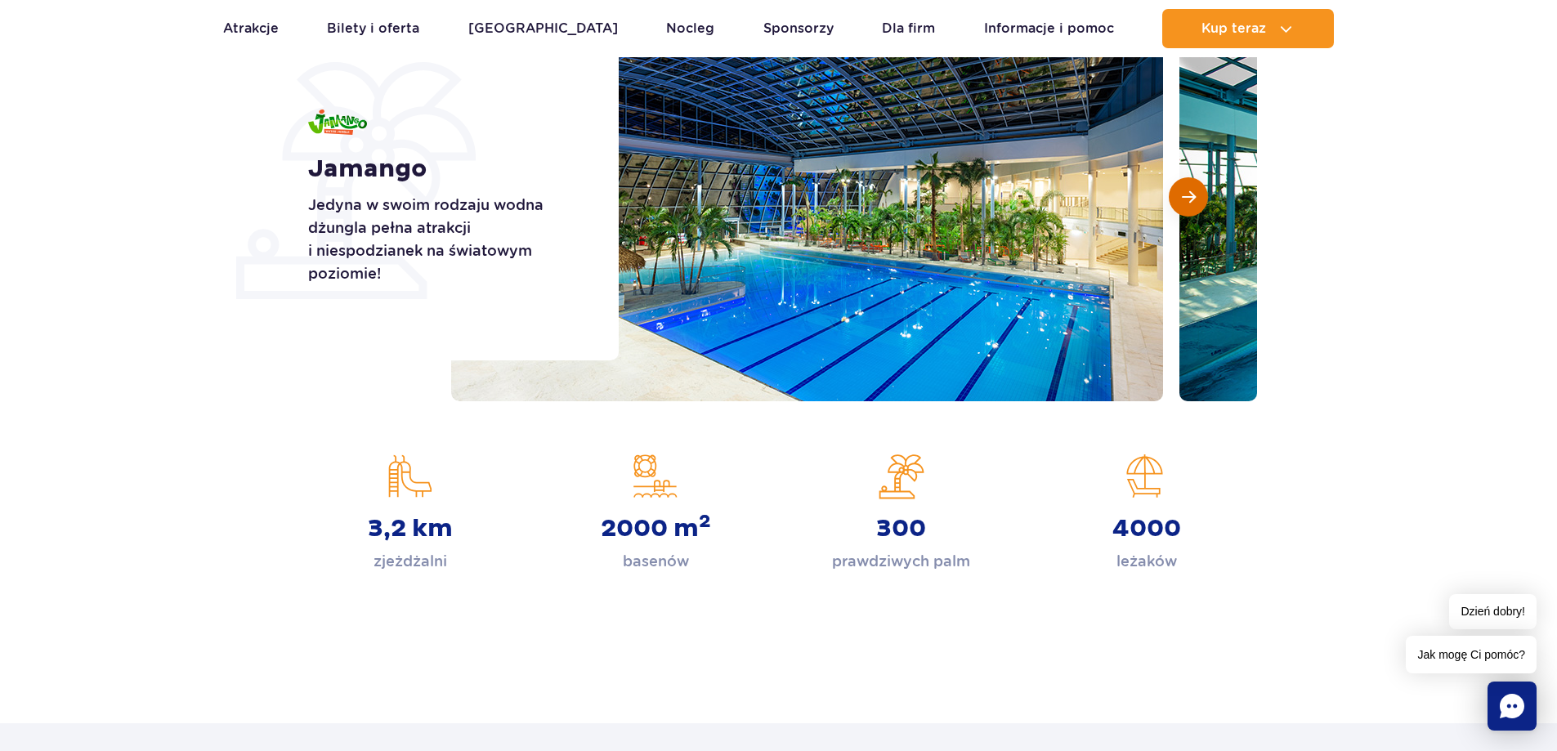
click at [1179, 211] on button "Następny slajd" at bounding box center [1188, 196] width 39 height 39
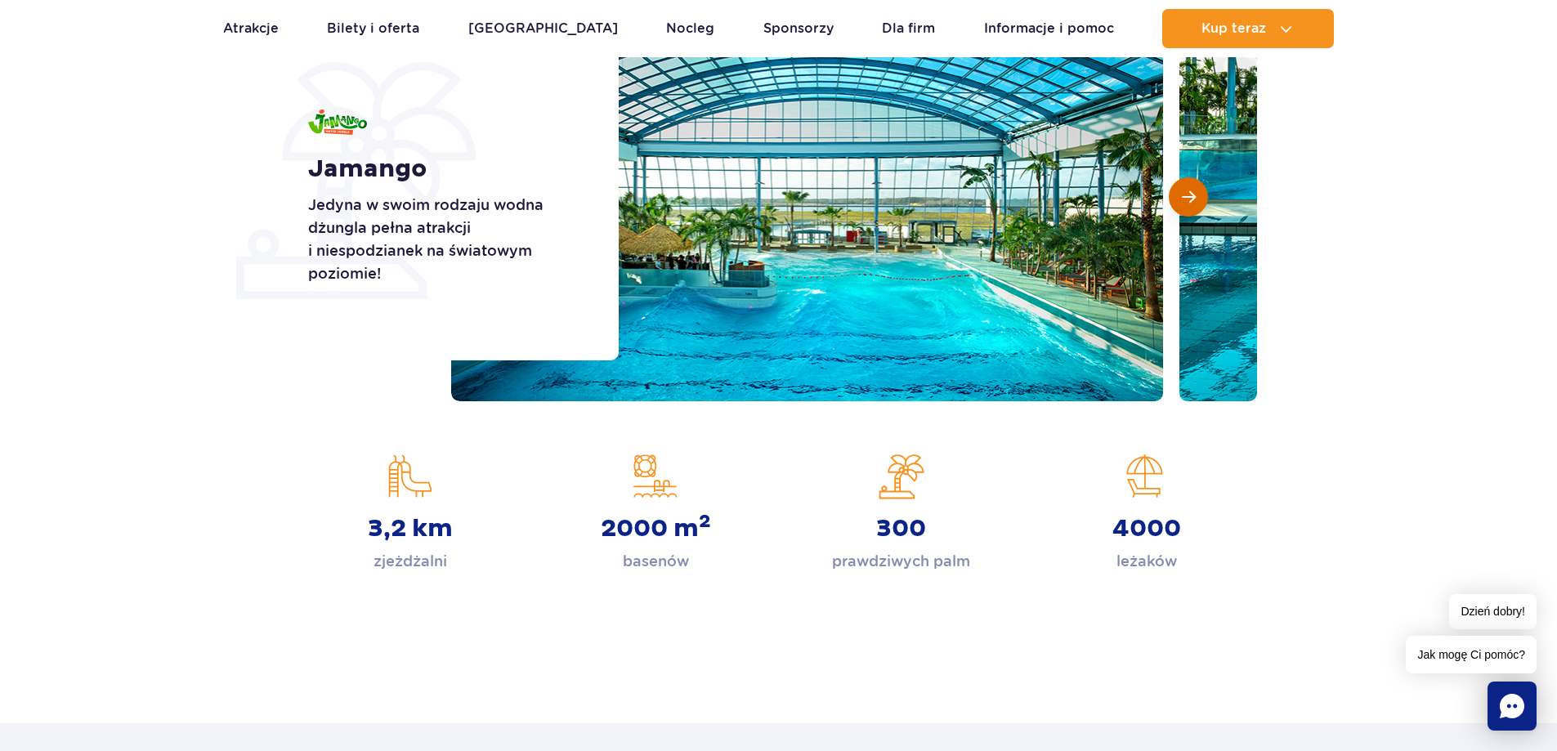
click at [1179, 211] on button "Następny slajd" at bounding box center [1188, 196] width 39 height 39
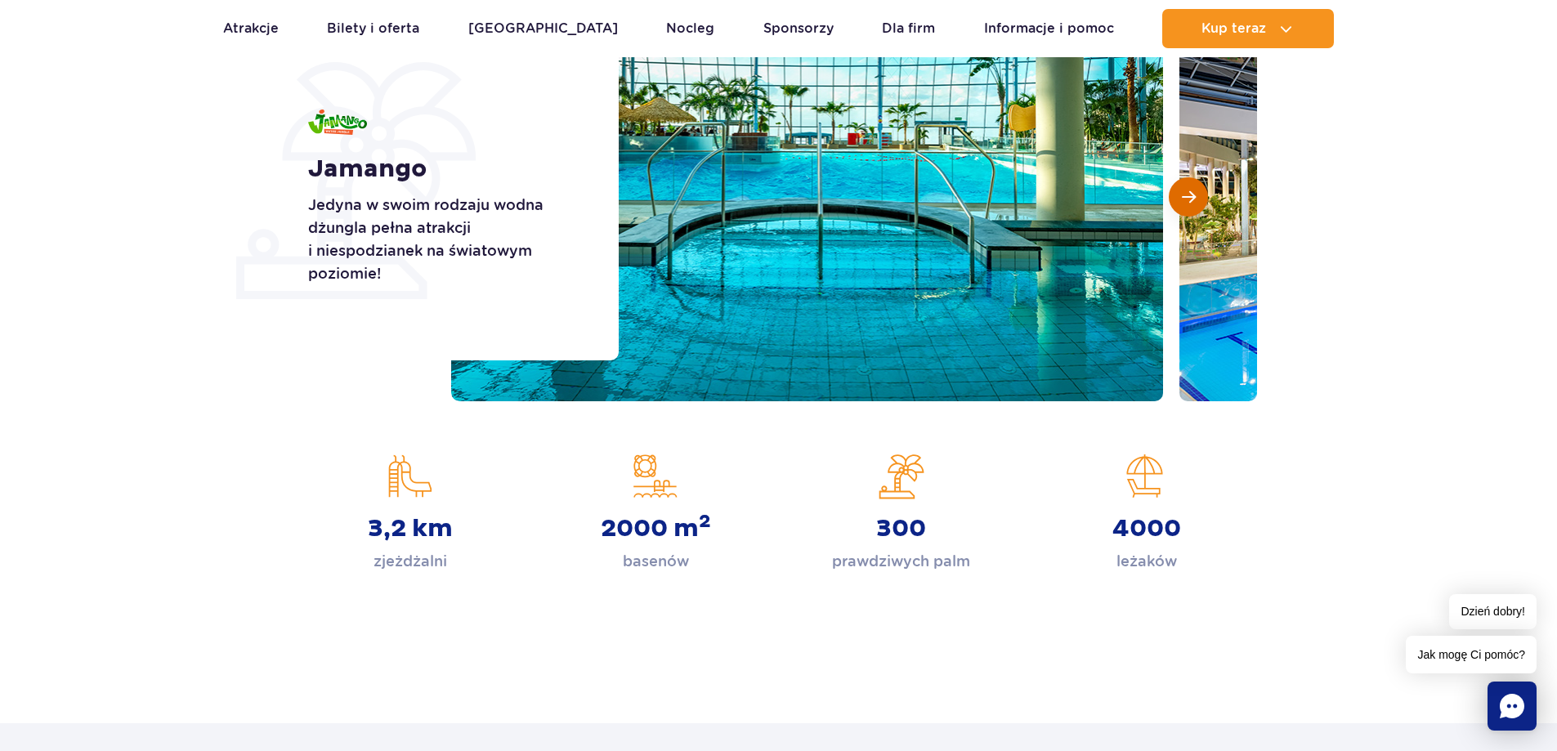
click at [1179, 211] on button "Następny slajd" at bounding box center [1188, 196] width 39 height 39
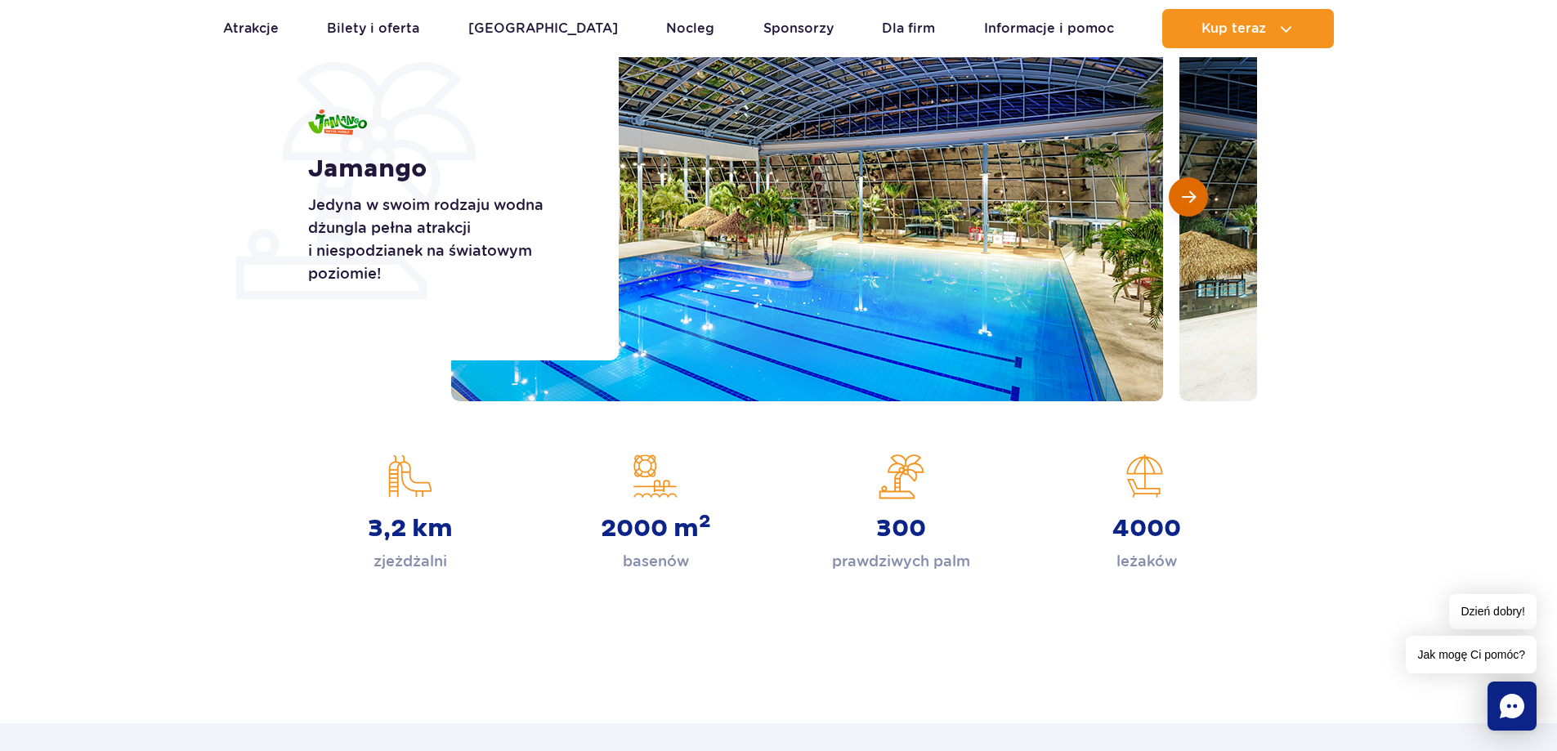
click at [1179, 211] on button "Następny slajd" at bounding box center [1188, 196] width 39 height 39
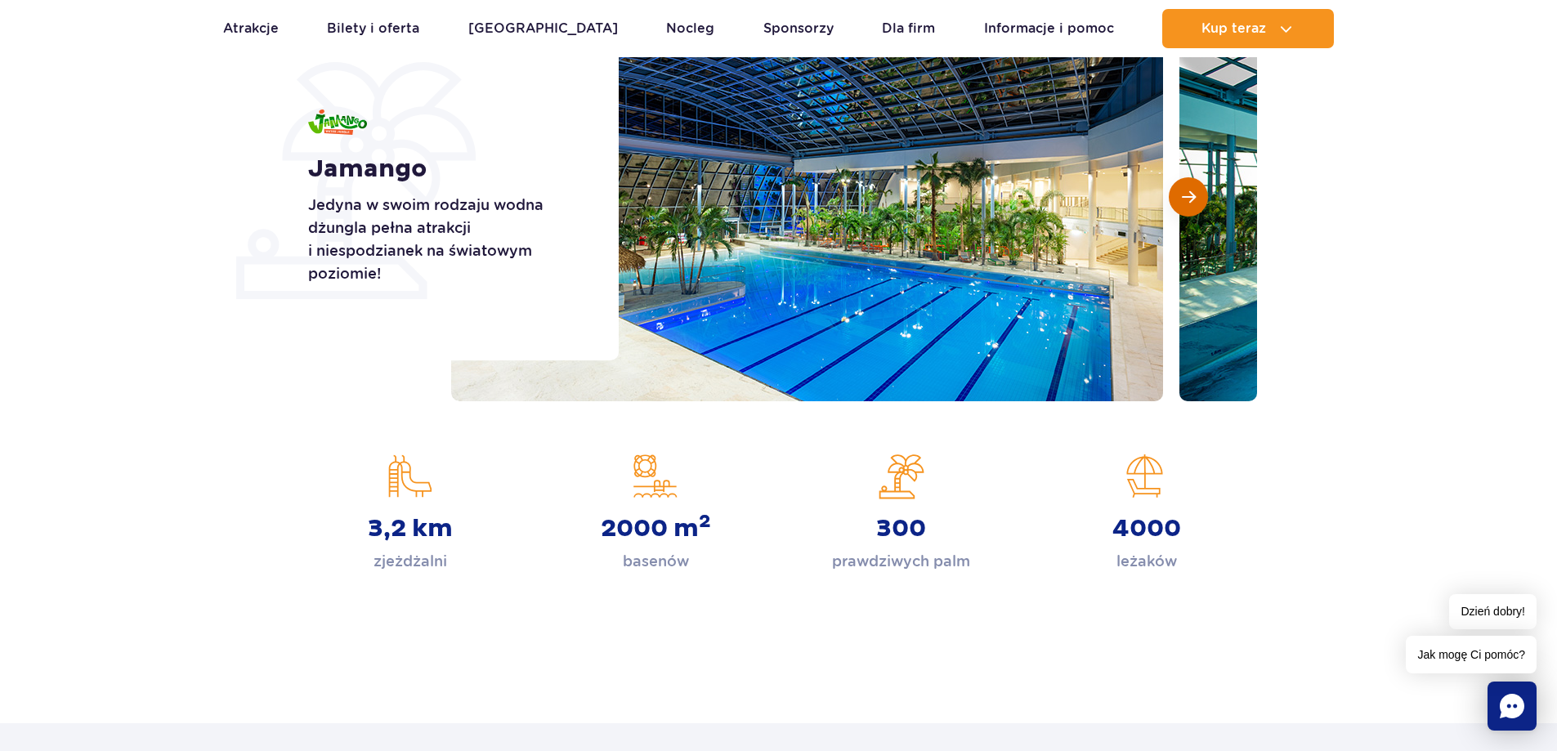
click at [1179, 211] on button "Następny slajd" at bounding box center [1188, 196] width 39 height 39
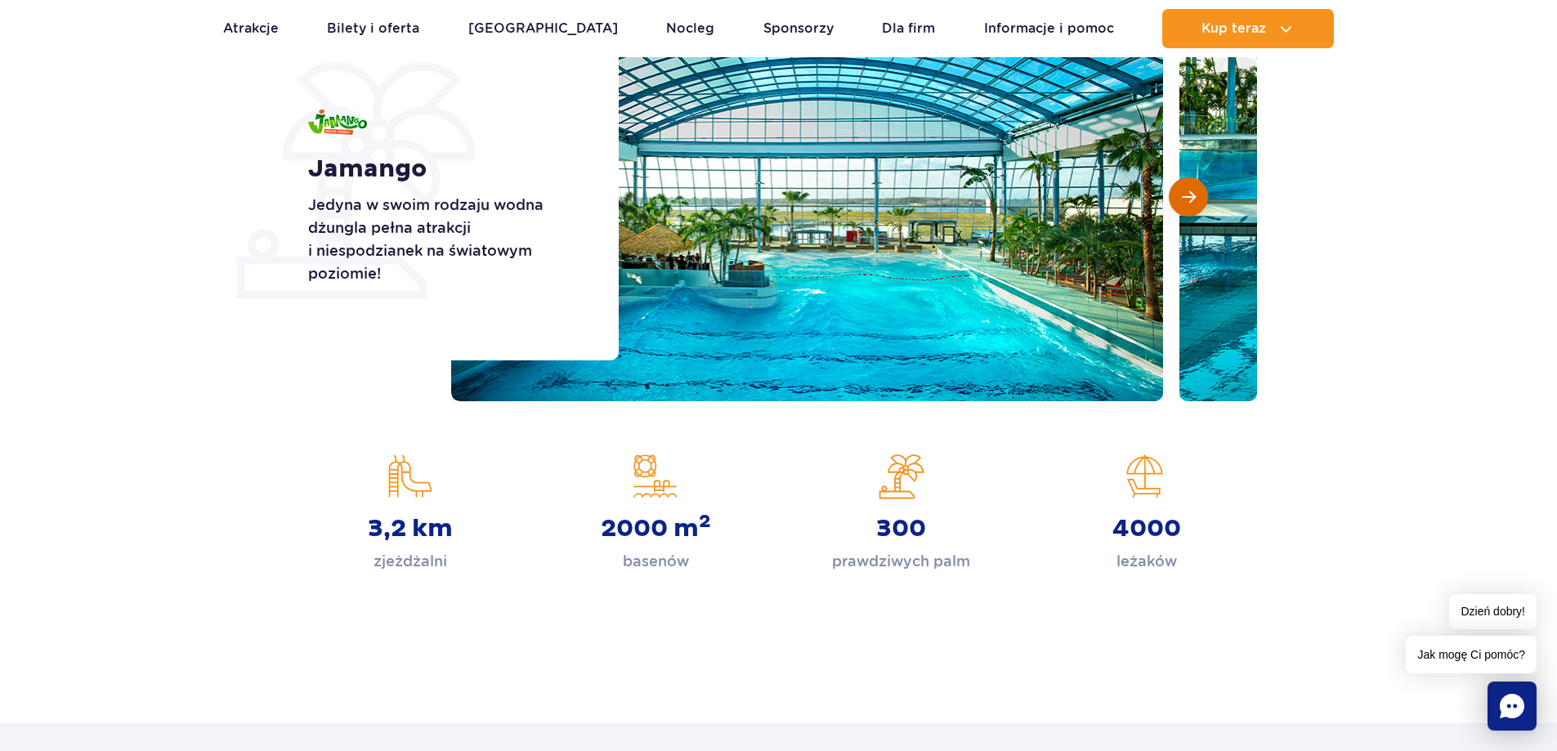
click at [1179, 211] on button "Następny slajd" at bounding box center [1188, 196] width 39 height 39
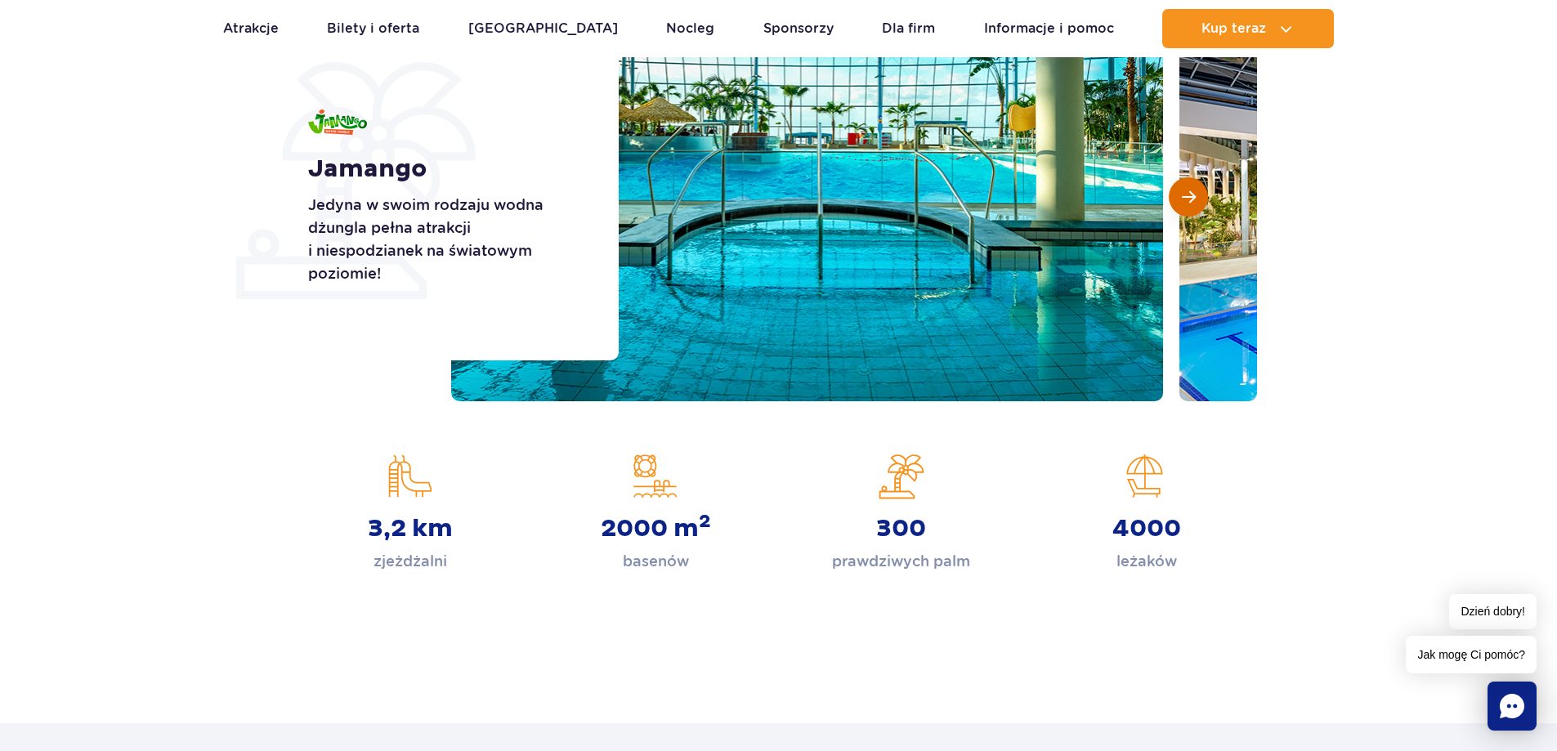
click at [1179, 211] on button "Następny slajd" at bounding box center [1188, 196] width 39 height 39
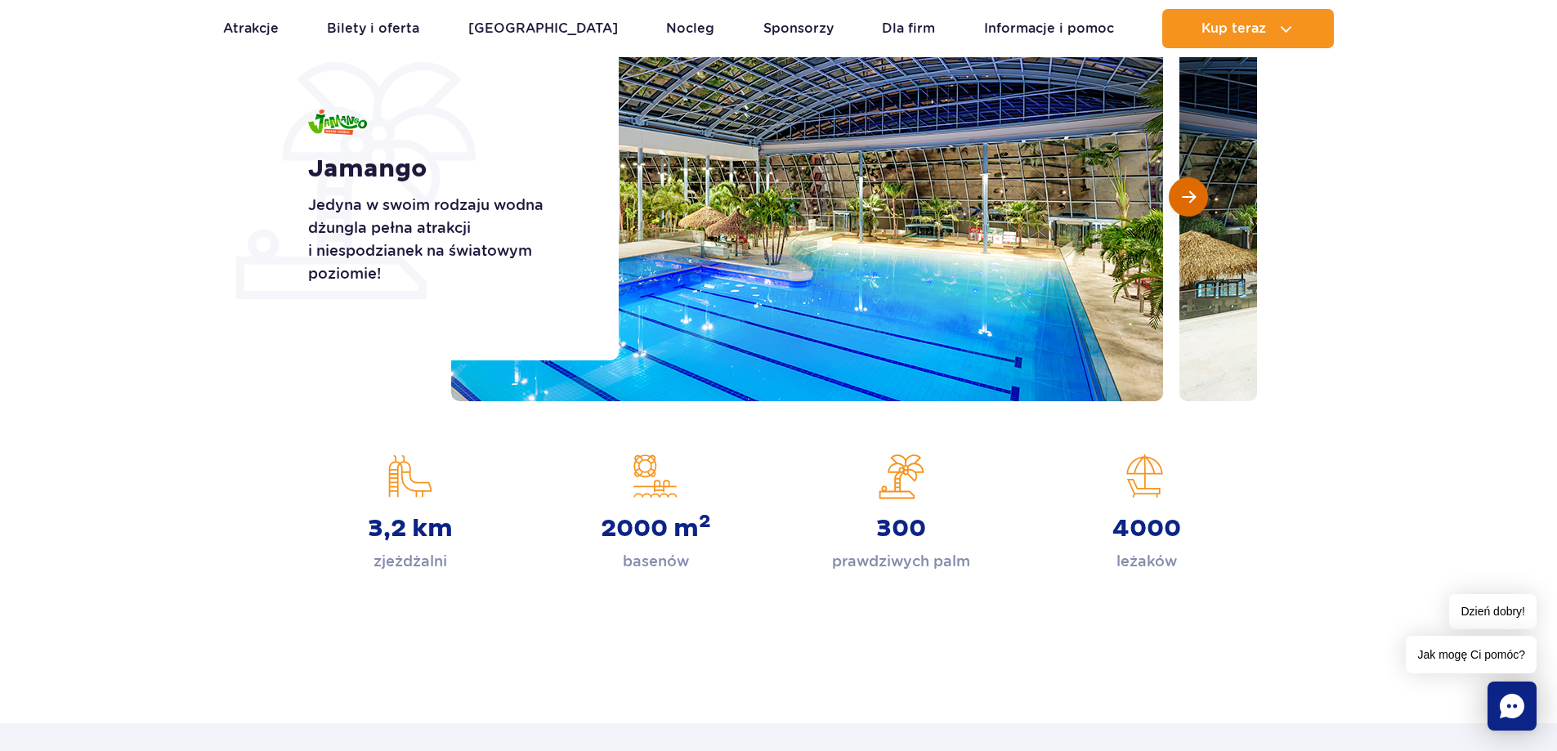
click at [1179, 211] on button "Następny slajd" at bounding box center [1188, 196] width 39 height 39
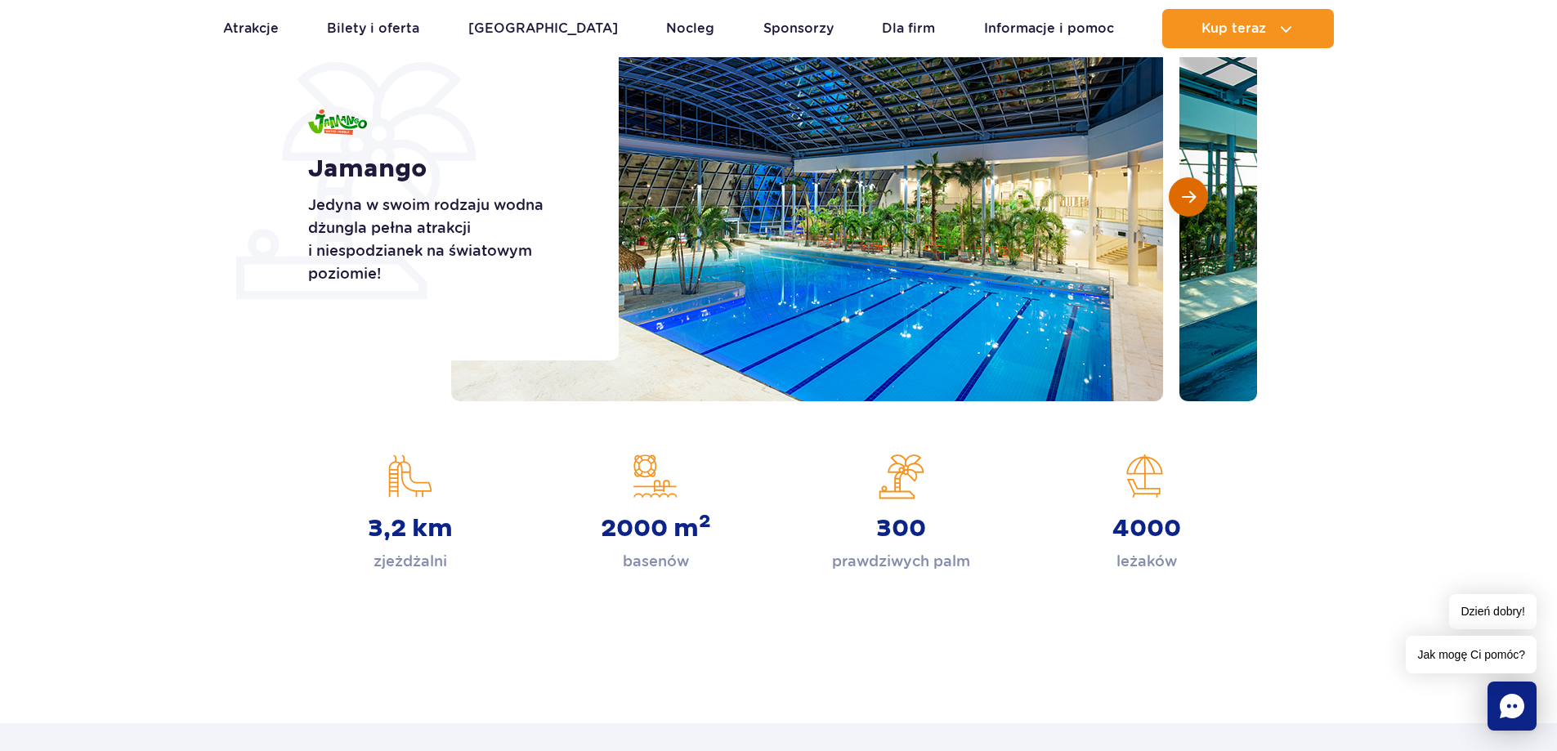
click at [1179, 211] on button "Następny slajd" at bounding box center [1188, 196] width 39 height 39
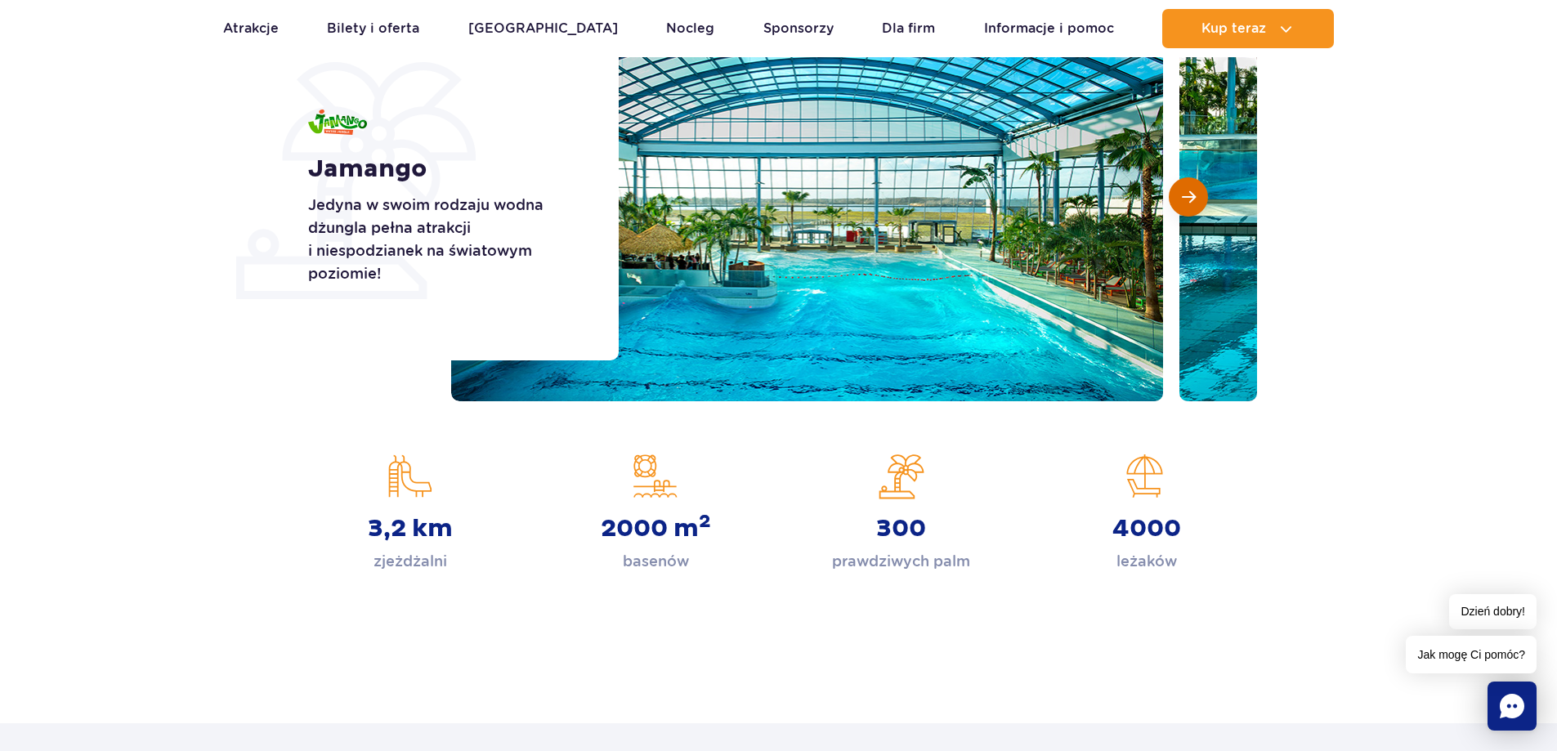
click at [1179, 211] on button "Następny slajd" at bounding box center [1188, 196] width 39 height 39
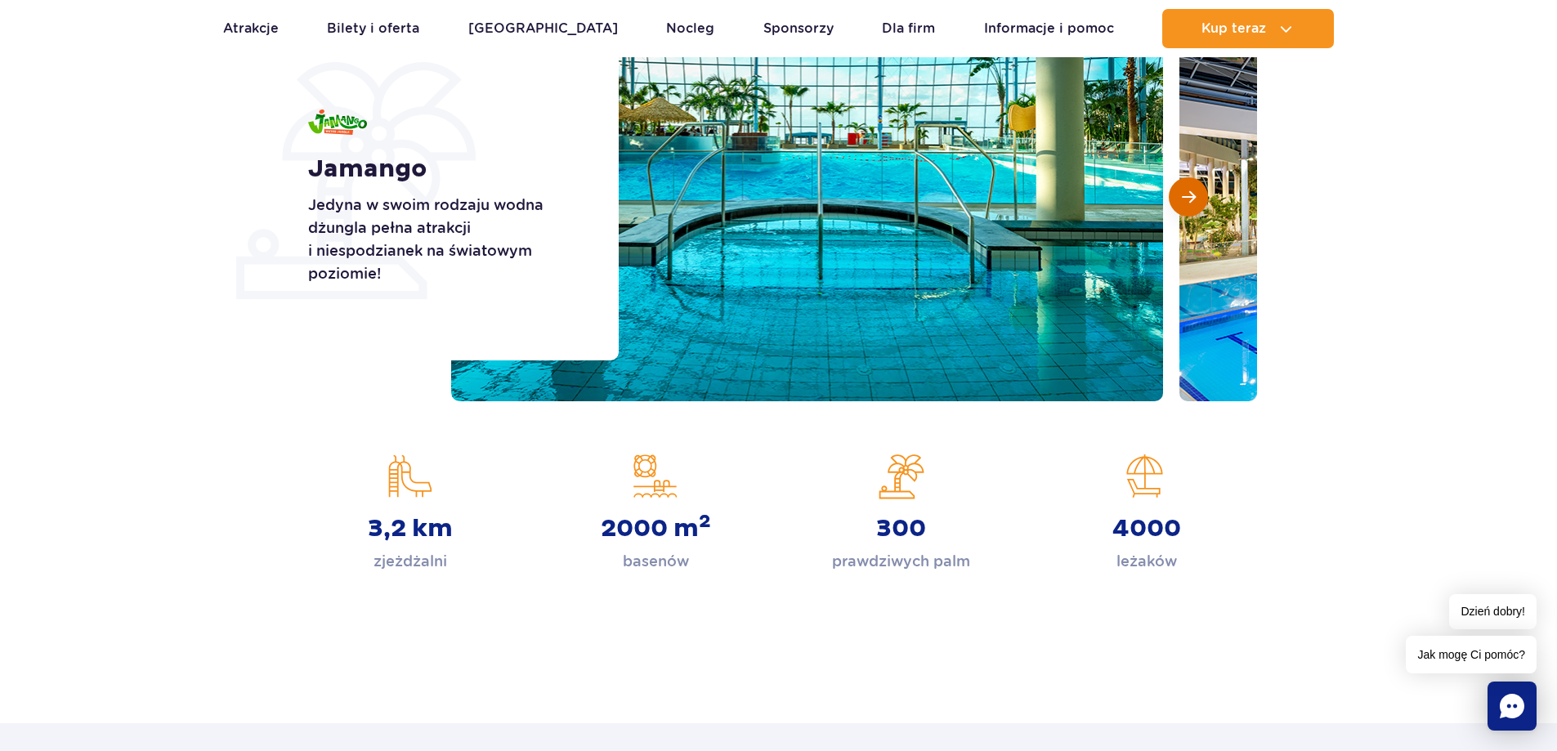
click at [1179, 211] on button "Następny slajd" at bounding box center [1188, 196] width 39 height 39
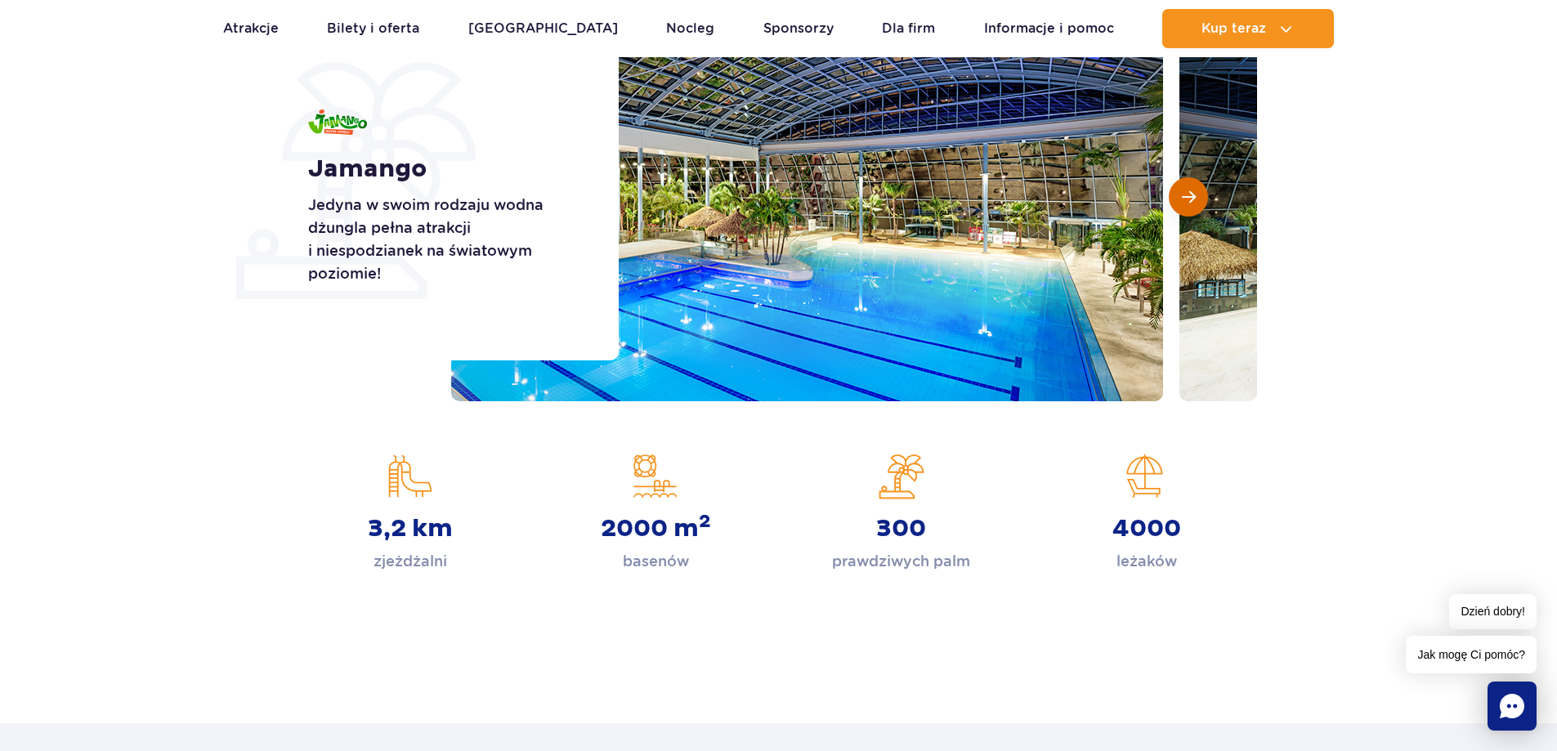
click at [1179, 211] on button "Następny slajd" at bounding box center [1188, 196] width 39 height 39
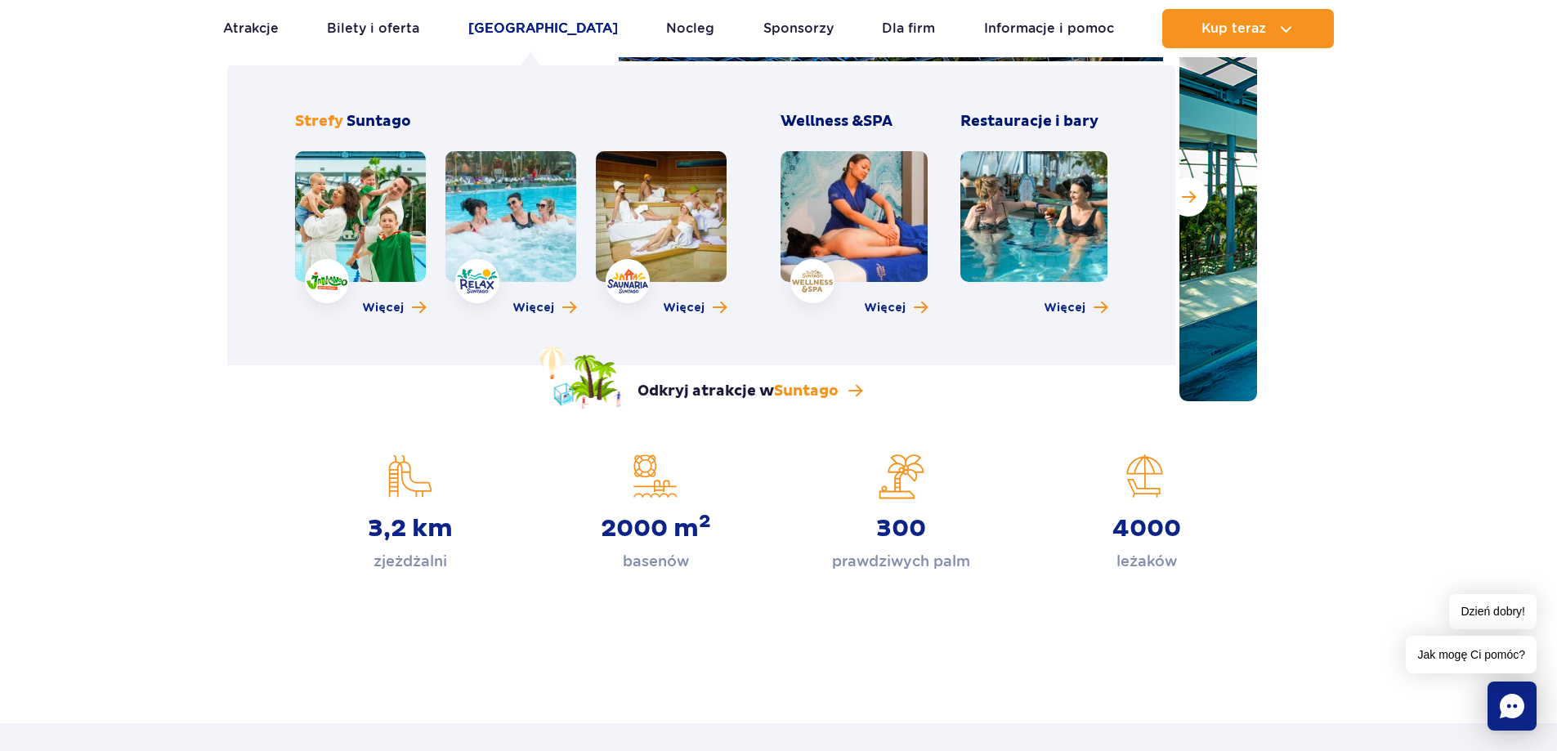
click at [513, 32] on link "Poznaj park" at bounding box center [543, 28] width 150 height 39
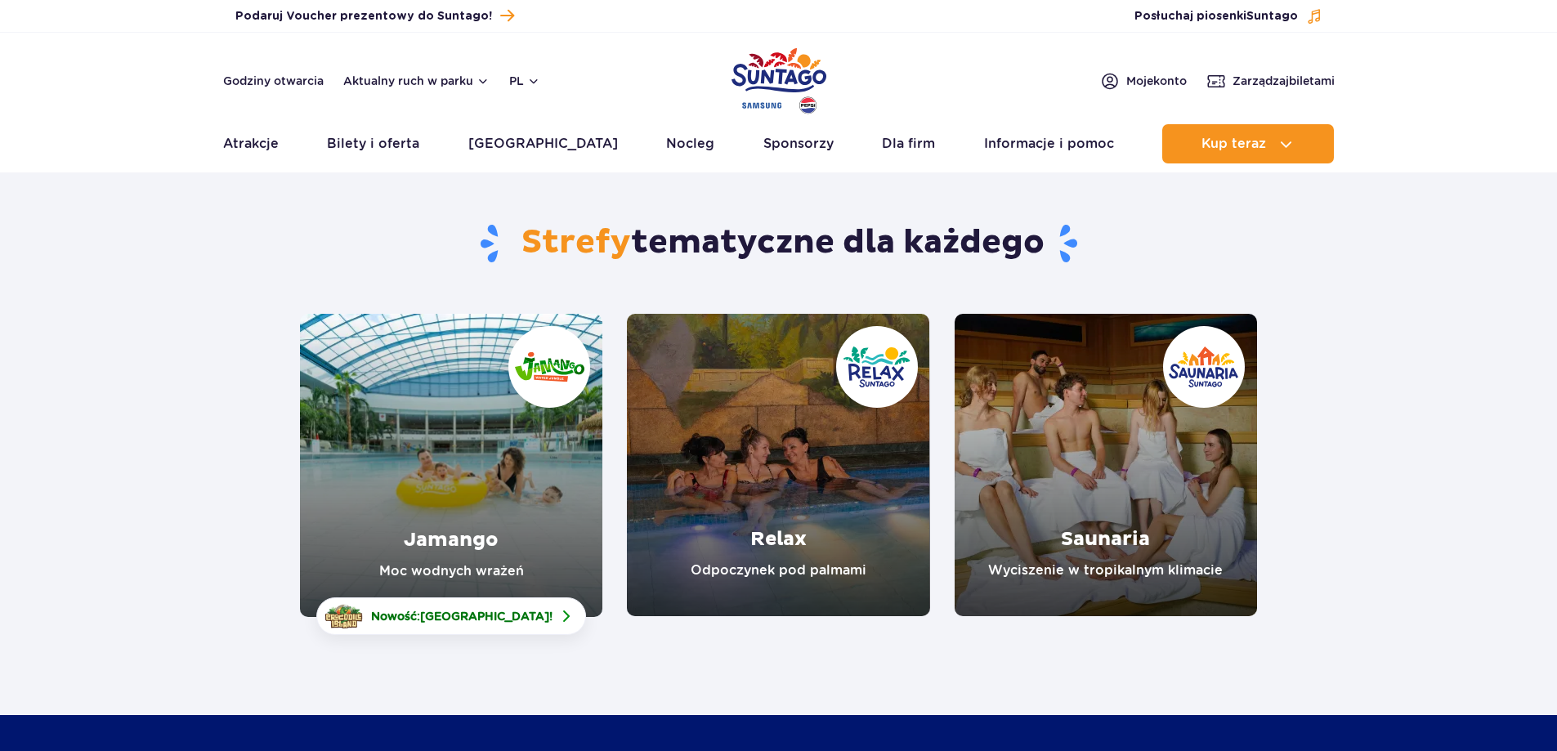
click at [765, 484] on link "Relax" at bounding box center [778, 465] width 302 height 302
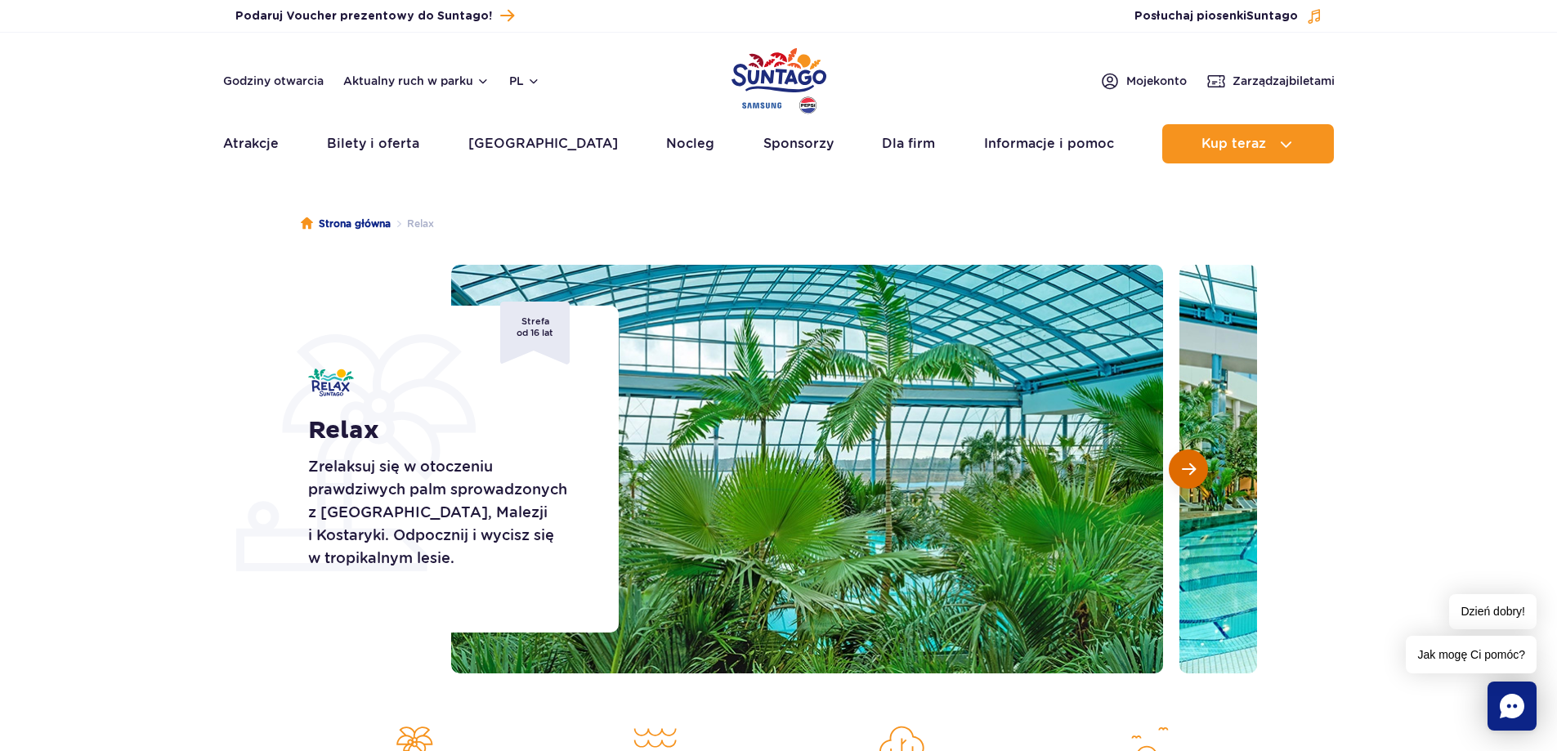
click at [1196, 468] on button "Następny slajd" at bounding box center [1188, 469] width 39 height 39
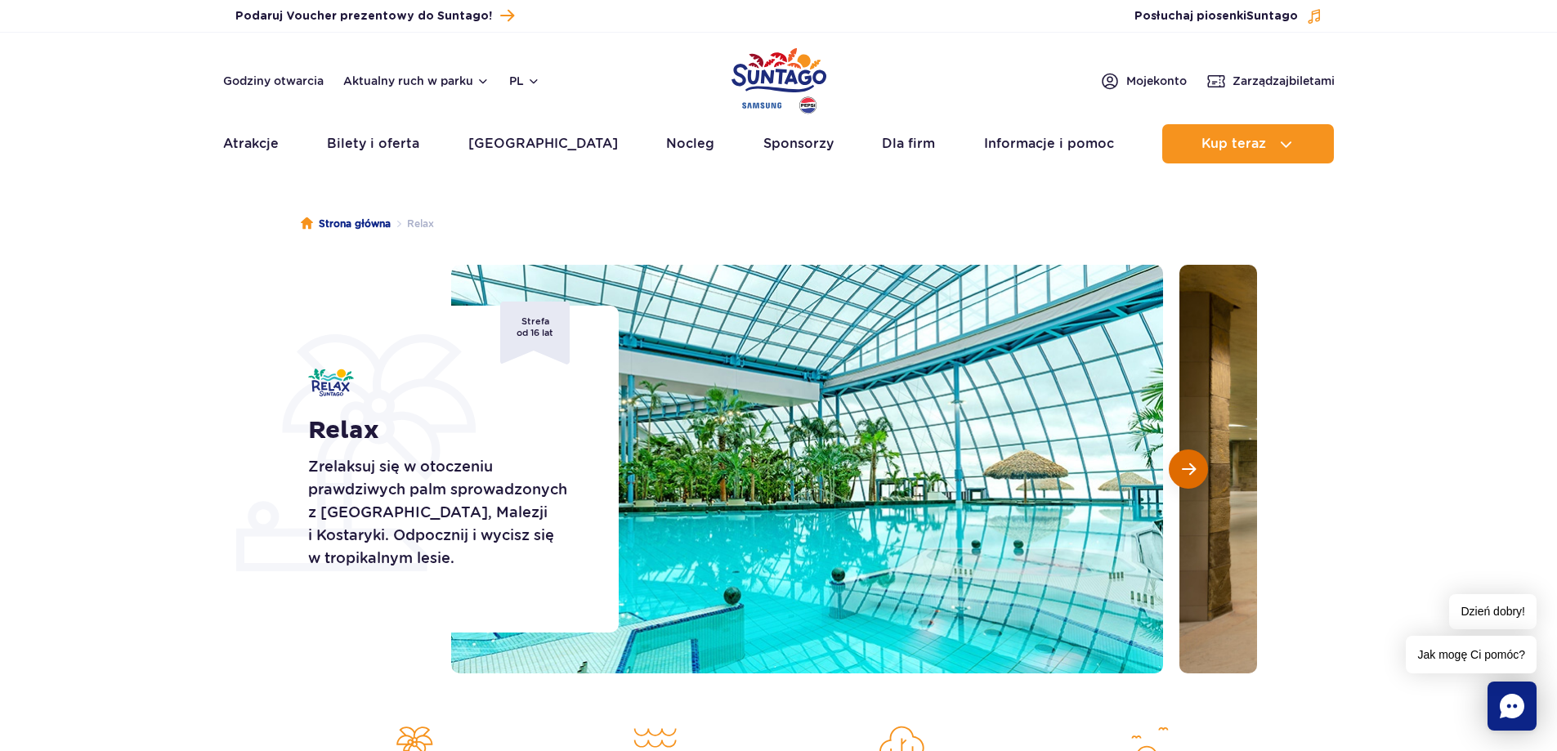
click at [1196, 468] on button "Następny slajd" at bounding box center [1188, 469] width 39 height 39
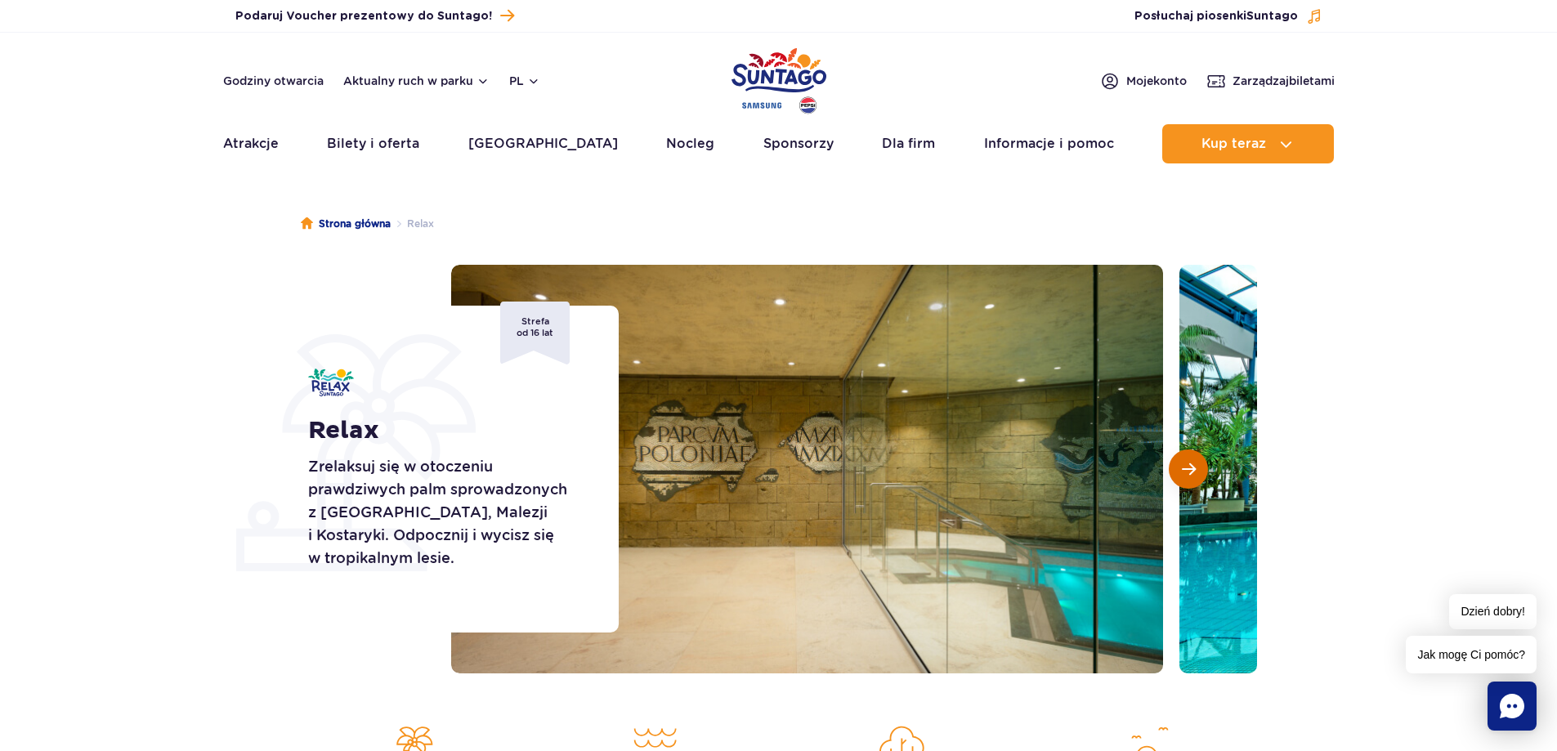
click at [1196, 468] on button "Następny slajd" at bounding box center [1188, 469] width 39 height 39
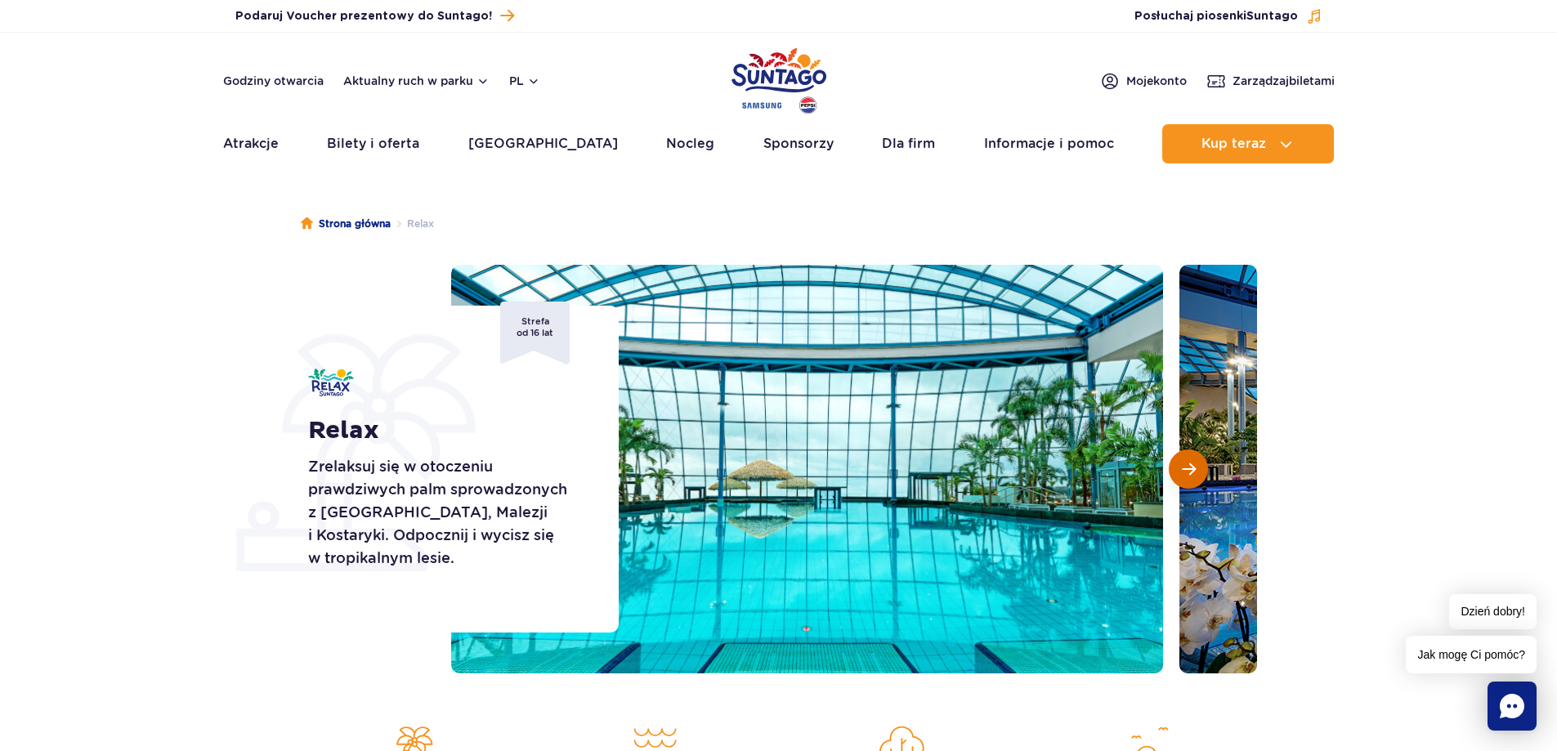
click at [1196, 468] on button "Następny slajd" at bounding box center [1188, 469] width 39 height 39
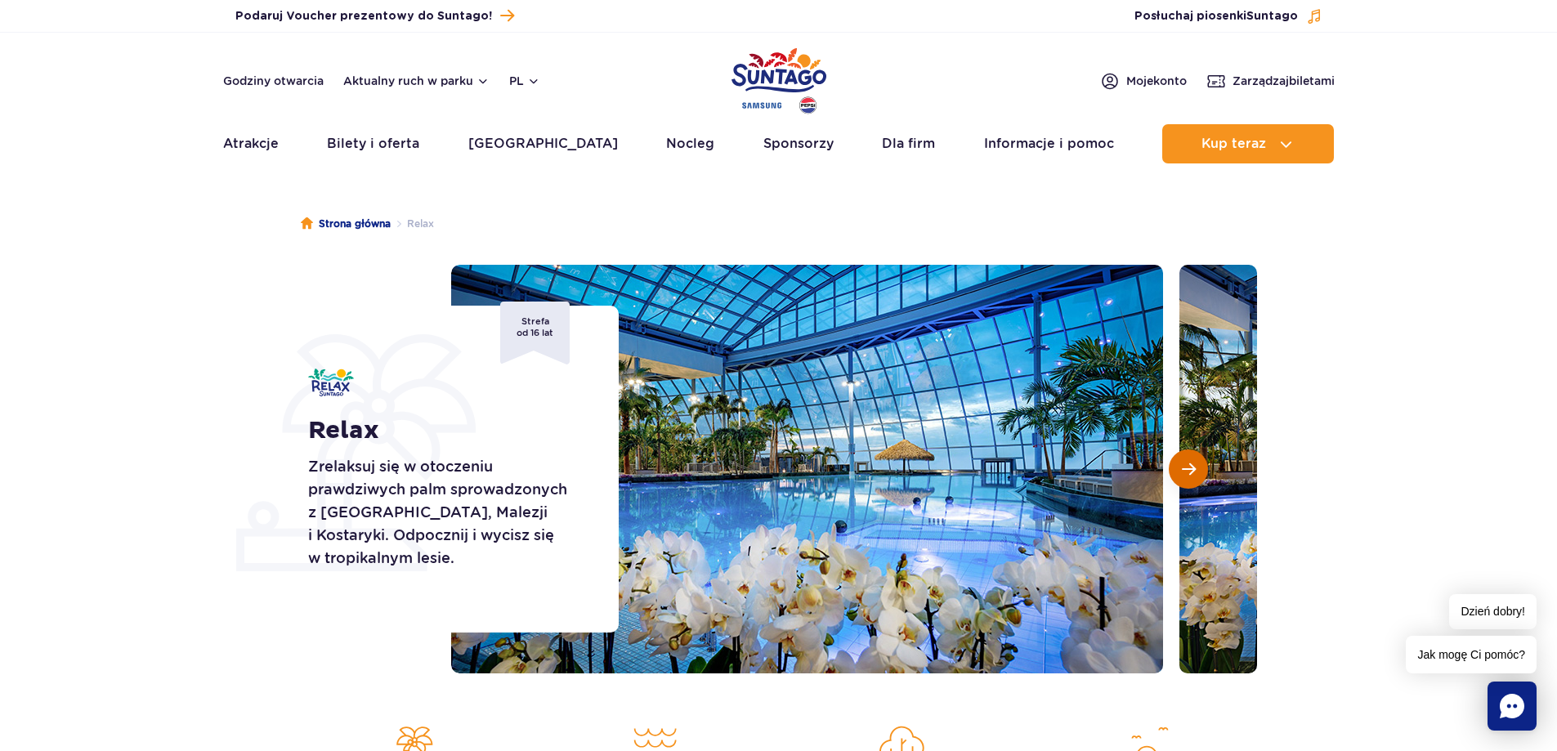
click at [1196, 468] on button "Następny slajd" at bounding box center [1188, 469] width 39 height 39
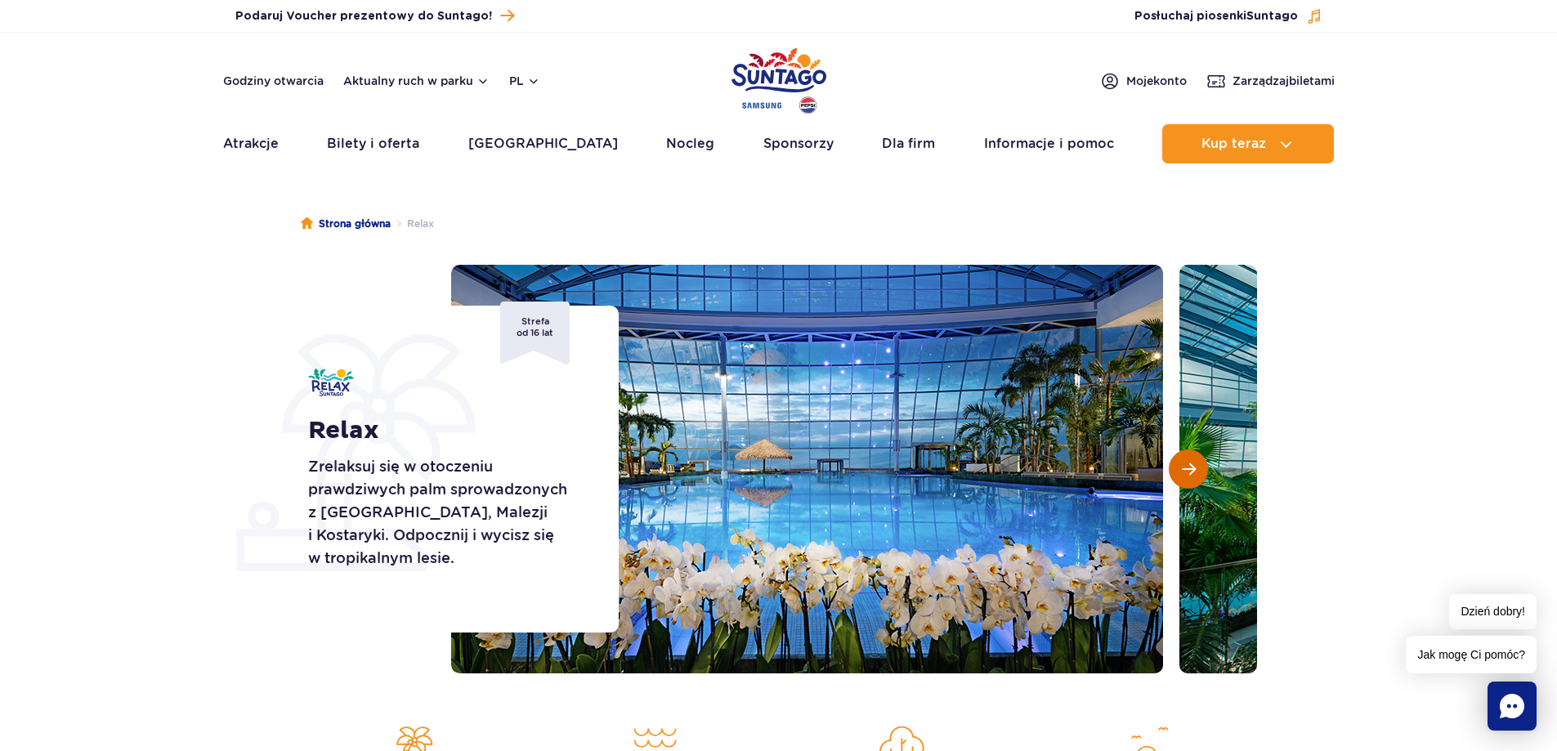
click at [1196, 468] on button "Następny slajd" at bounding box center [1188, 469] width 39 height 39
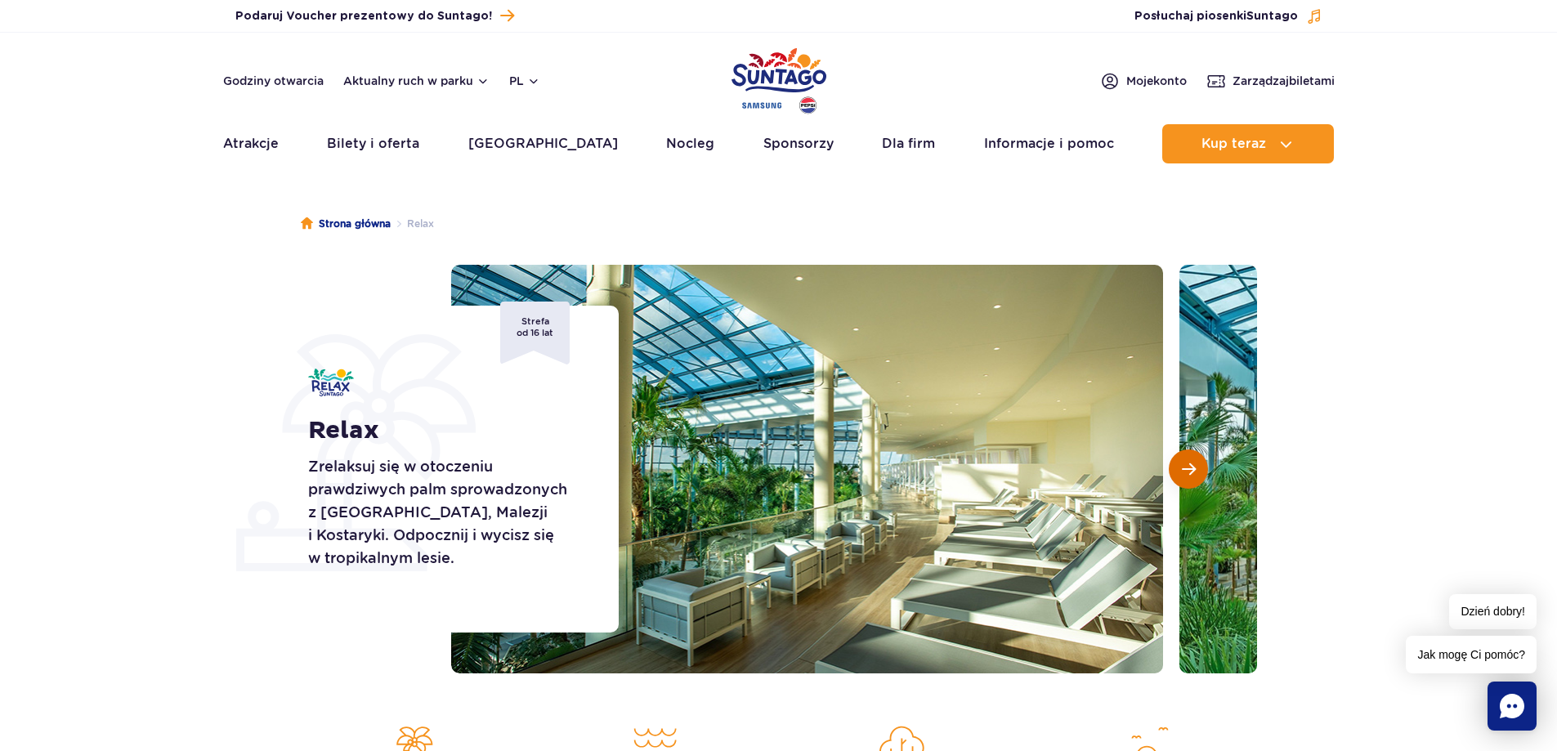
click at [1196, 468] on button "Następny slajd" at bounding box center [1188, 469] width 39 height 39
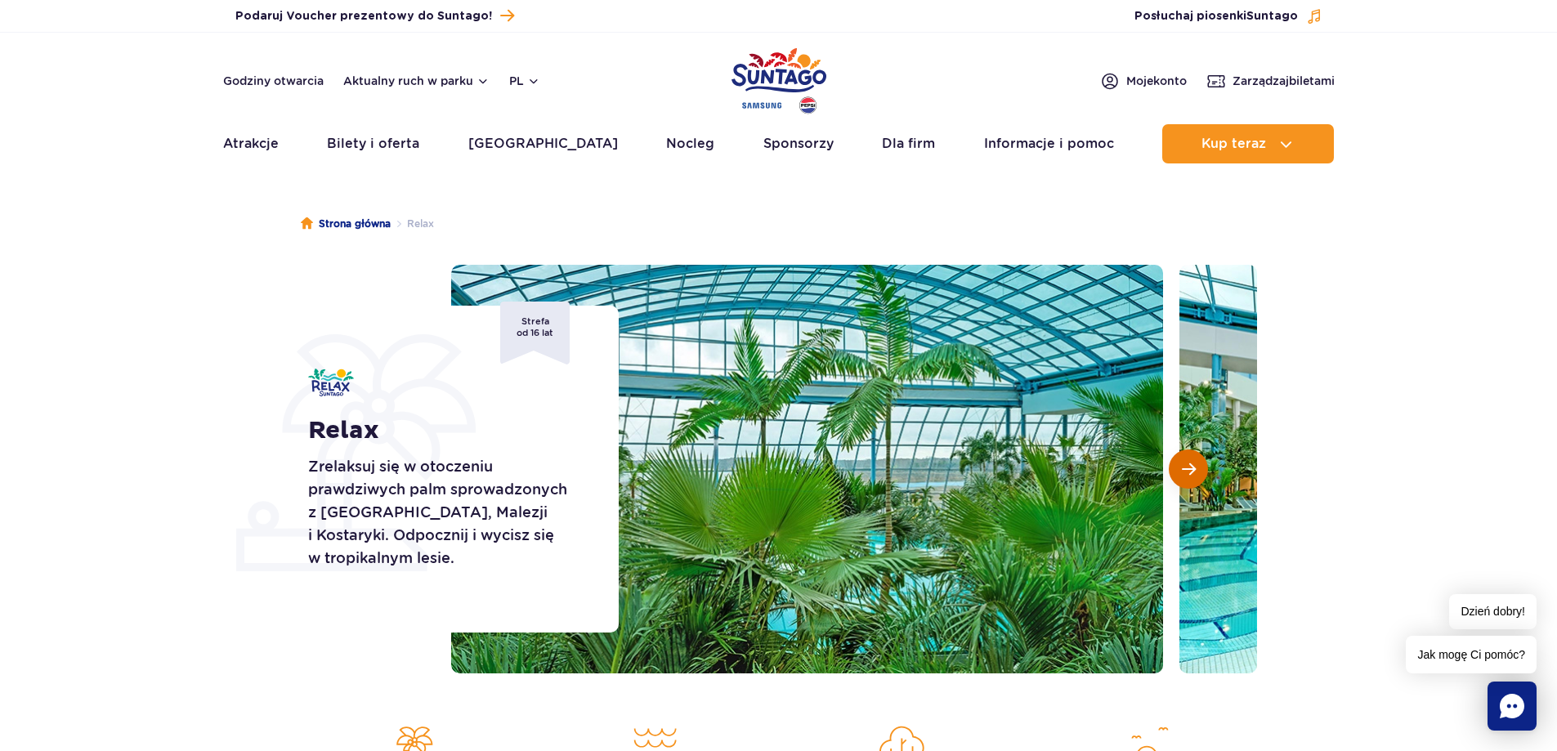
click at [1196, 468] on button "Następny slajd" at bounding box center [1188, 469] width 39 height 39
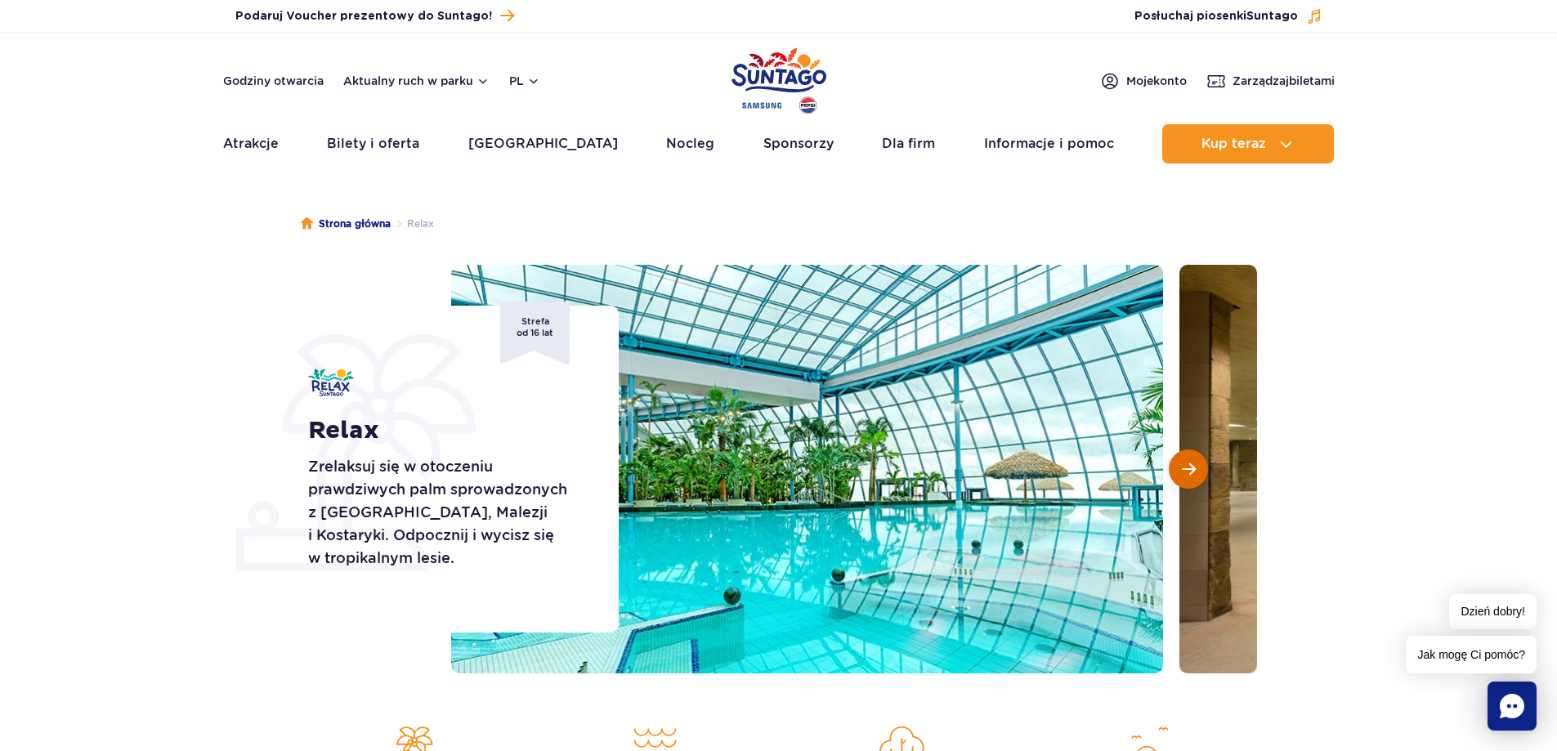
click at [1196, 468] on button "Następny slajd" at bounding box center [1188, 469] width 39 height 39
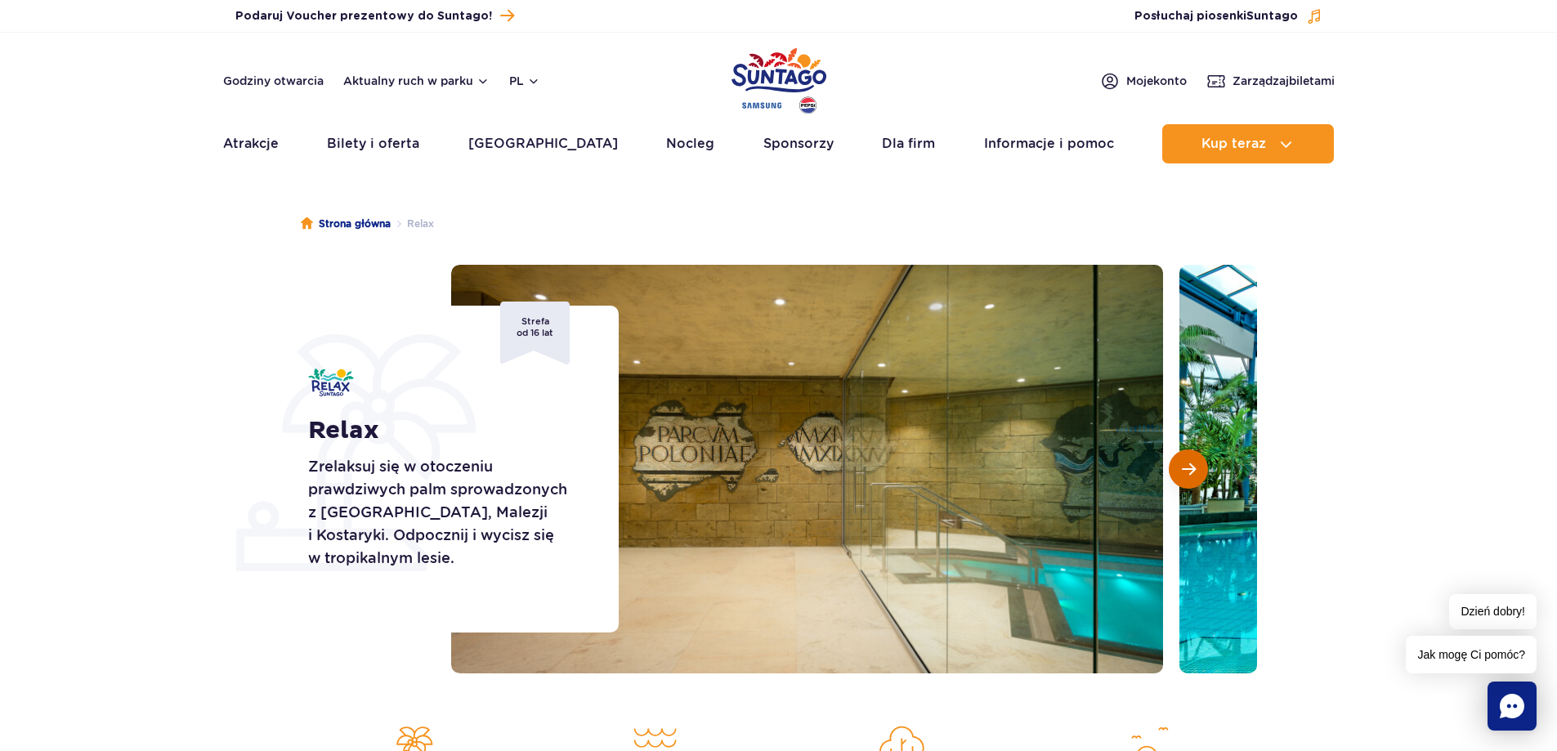
click at [1196, 468] on button "Następny slajd" at bounding box center [1188, 469] width 39 height 39
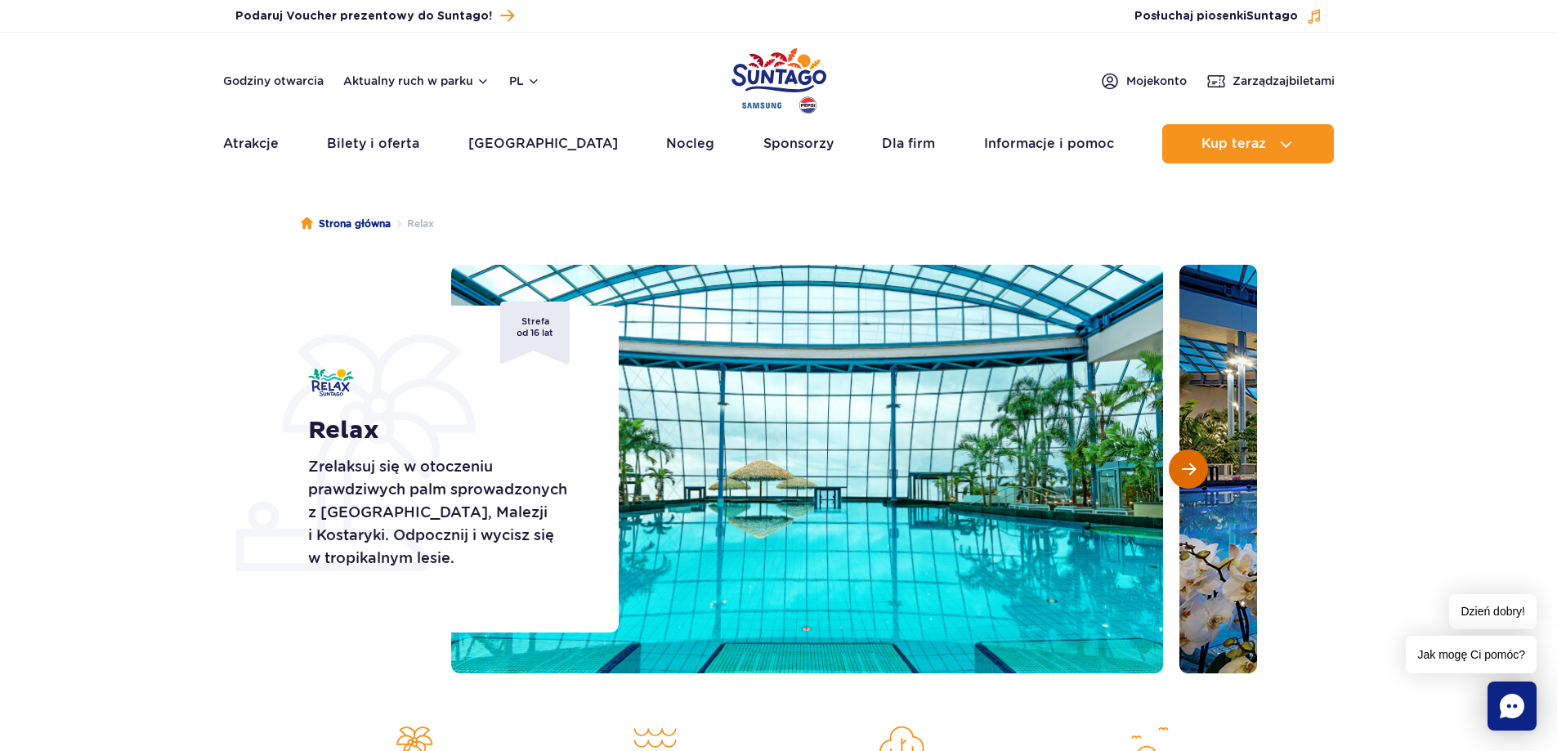
click at [1196, 468] on button "Następny slajd" at bounding box center [1188, 469] width 39 height 39
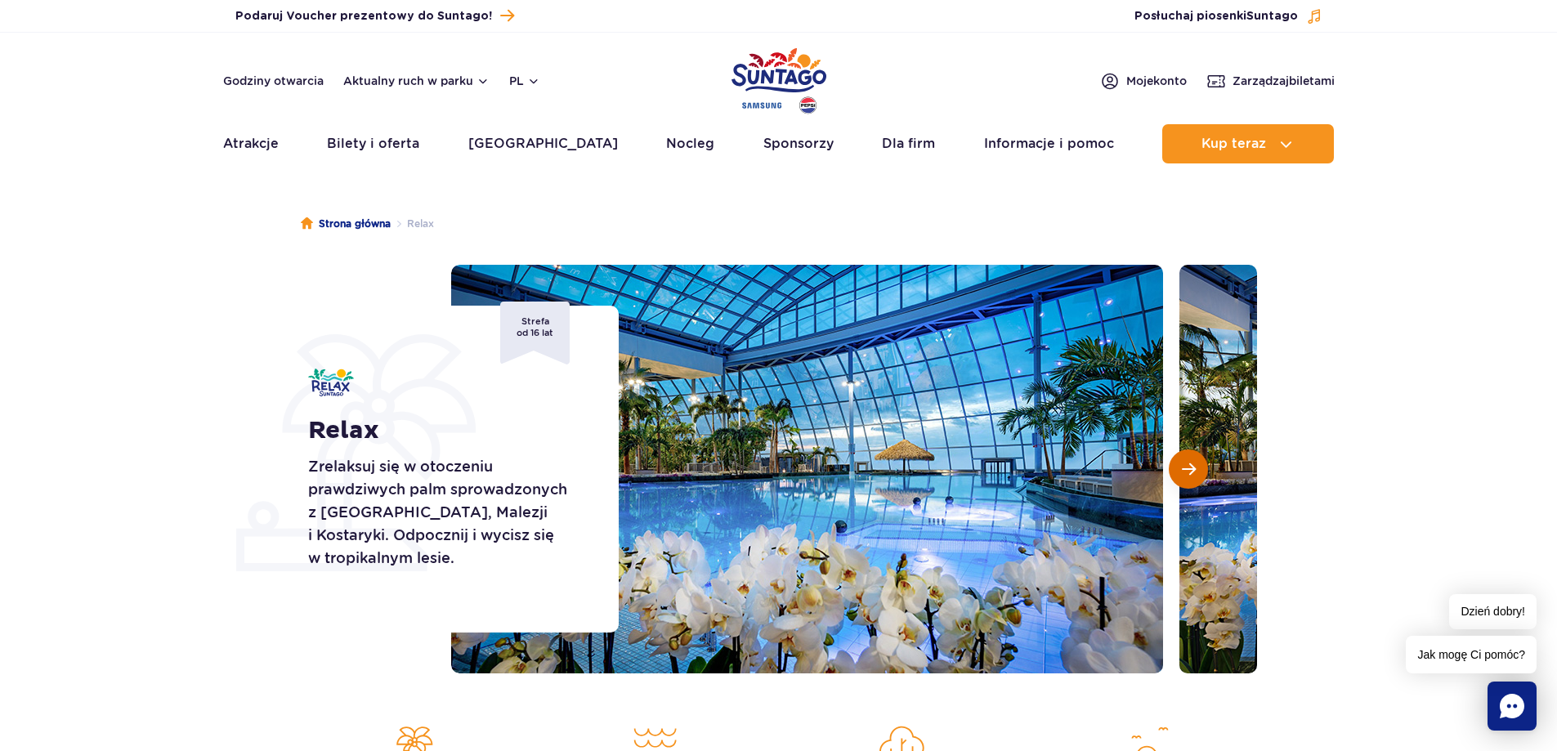
click at [1196, 468] on button "Następny slajd" at bounding box center [1188, 469] width 39 height 39
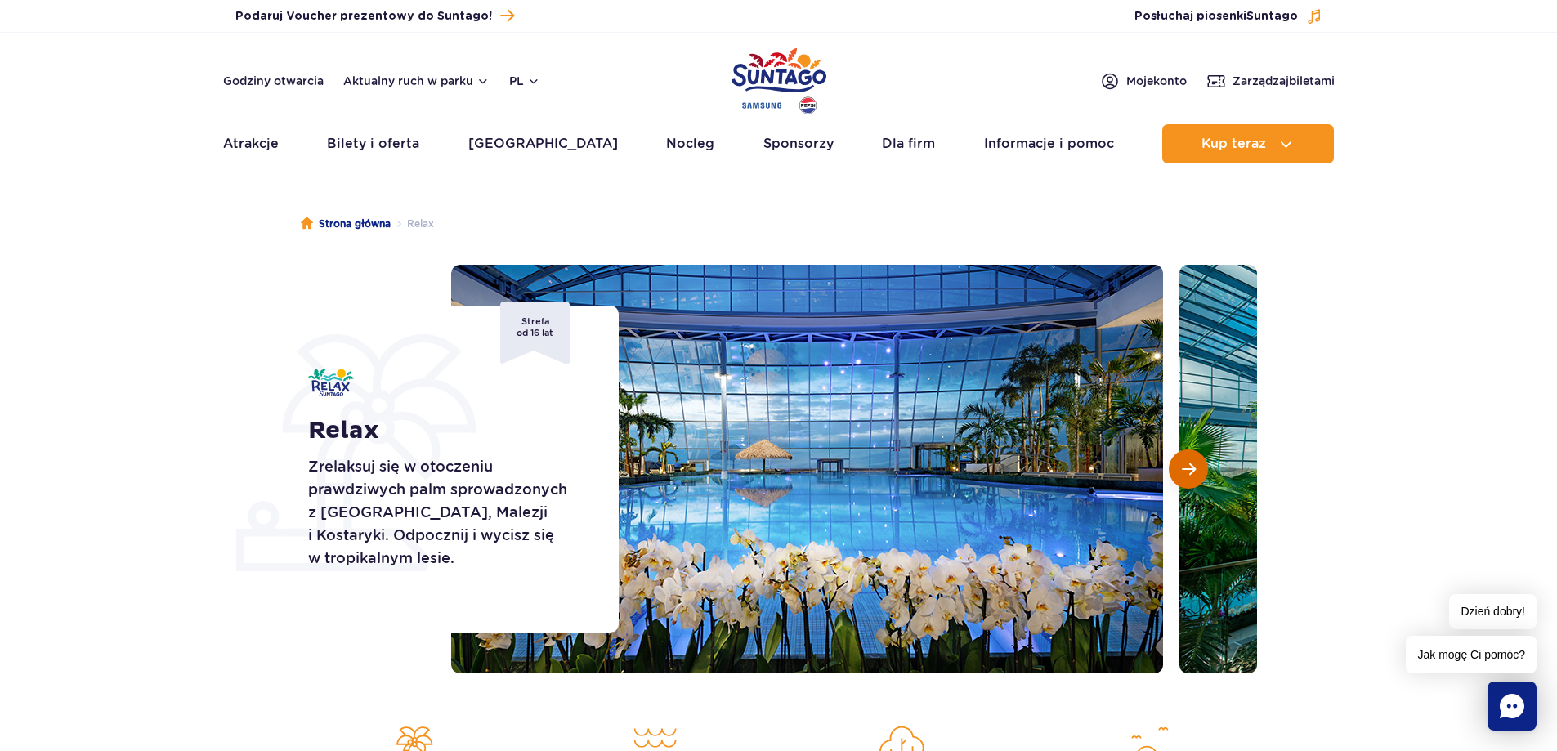
click at [1196, 468] on button "Następny slajd" at bounding box center [1188, 469] width 39 height 39
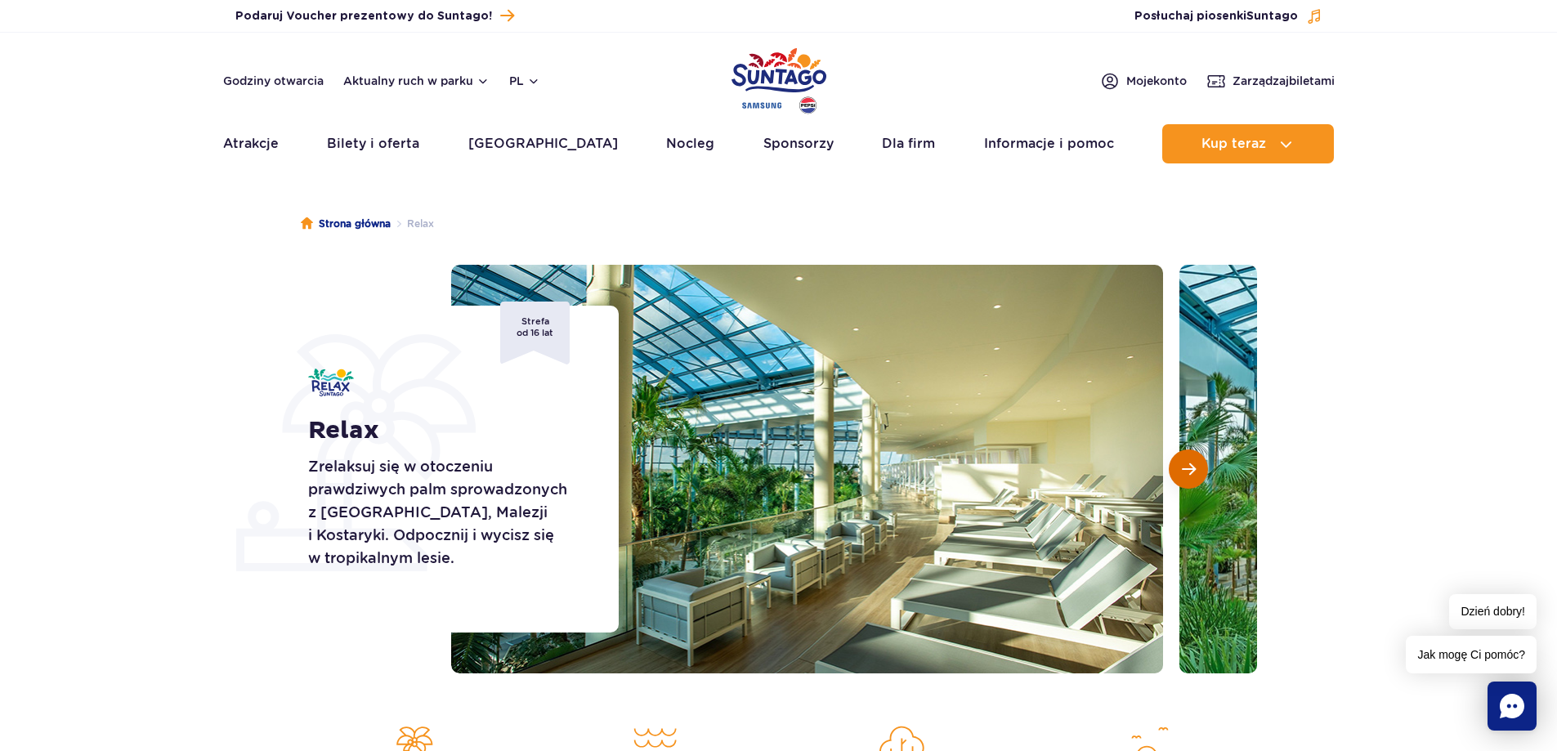
click at [1196, 468] on button "Następny slajd" at bounding box center [1188, 469] width 39 height 39
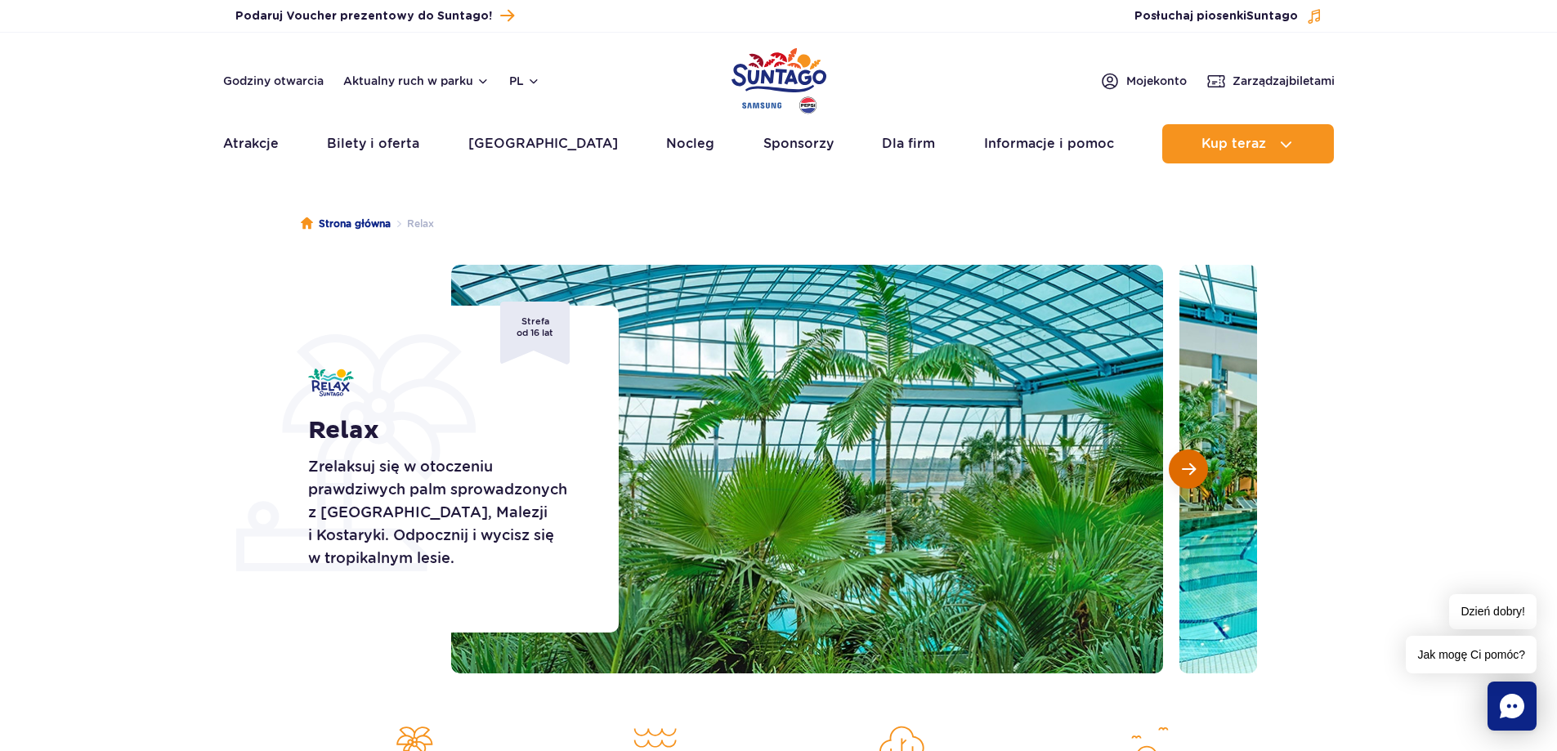
click at [1196, 468] on button "Następny slajd" at bounding box center [1188, 469] width 39 height 39
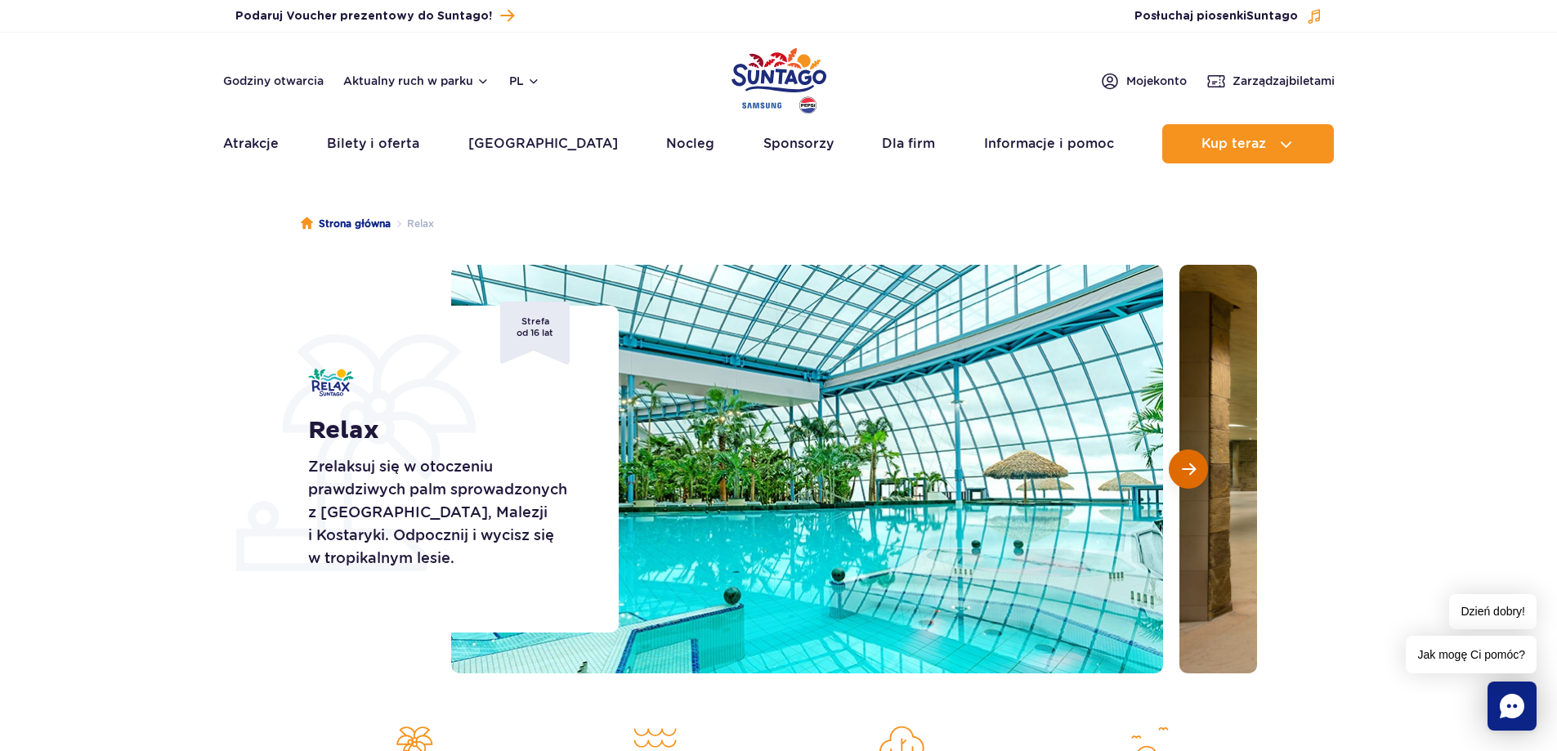
click at [1196, 468] on button "Następny slajd" at bounding box center [1188, 469] width 39 height 39
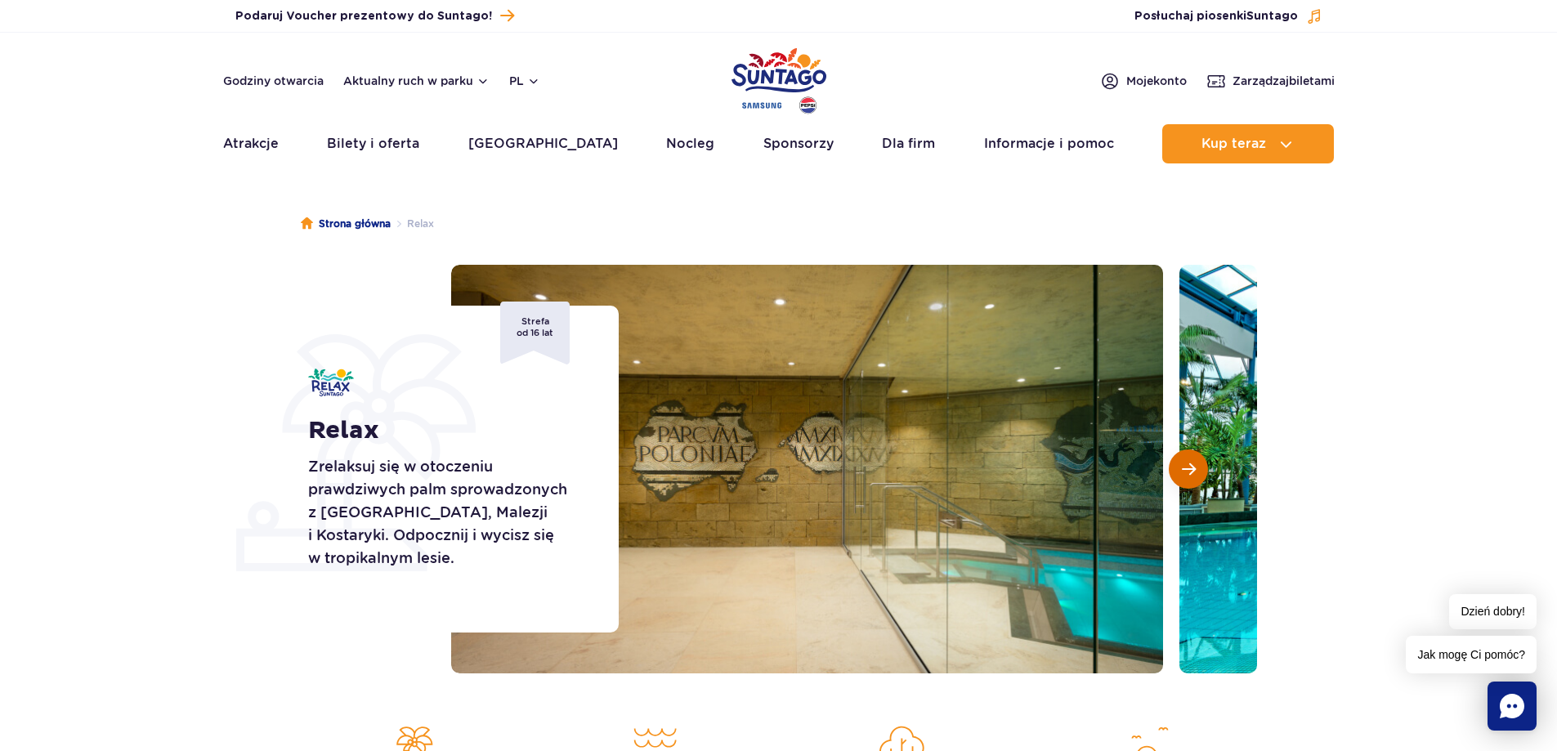
click at [1196, 468] on button "Następny slajd" at bounding box center [1188, 469] width 39 height 39
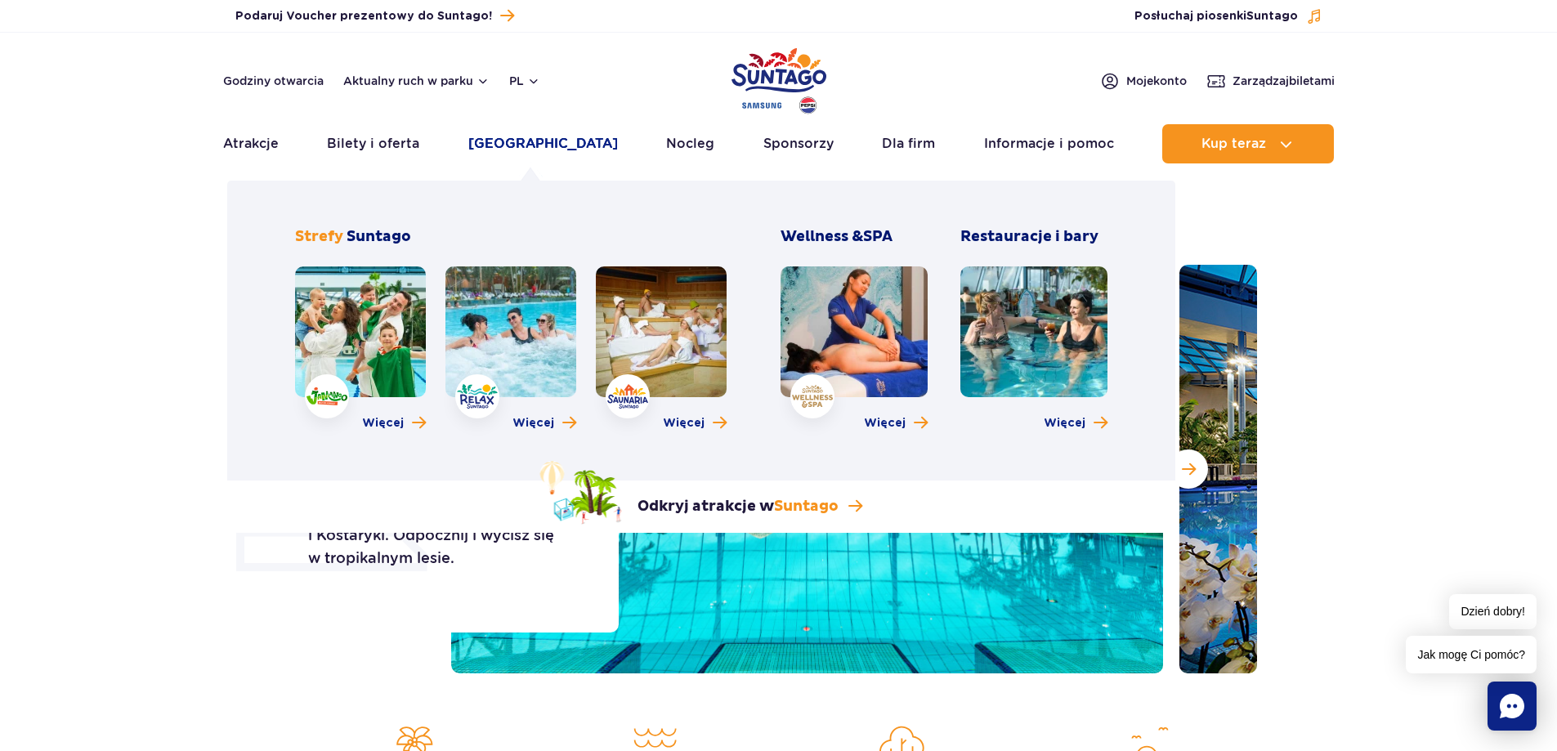
click at [557, 141] on link "[GEOGRAPHIC_DATA]" at bounding box center [543, 143] width 150 height 39
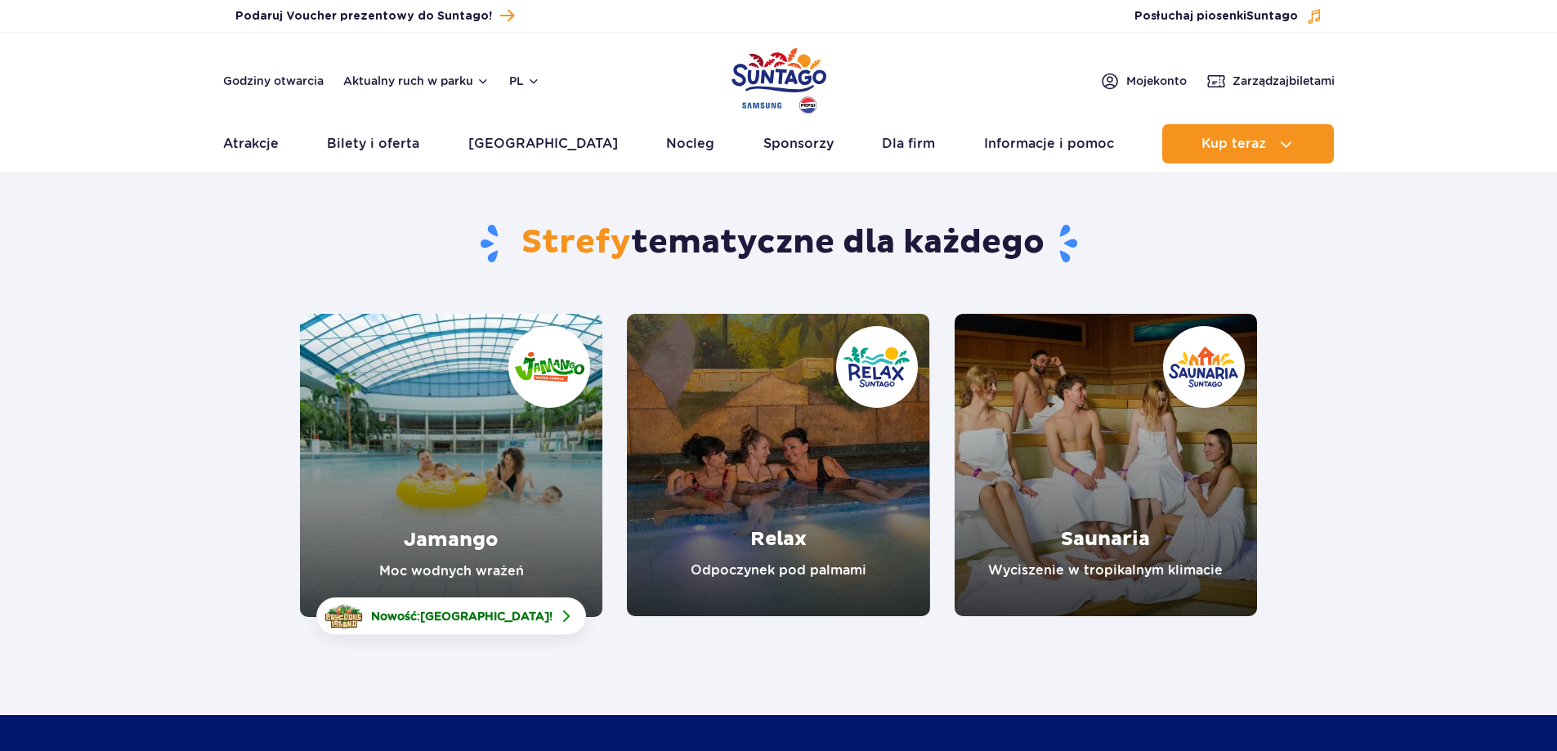
click at [1133, 542] on link "Saunaria" at bounding box center [1106, 465] width 302 height 302
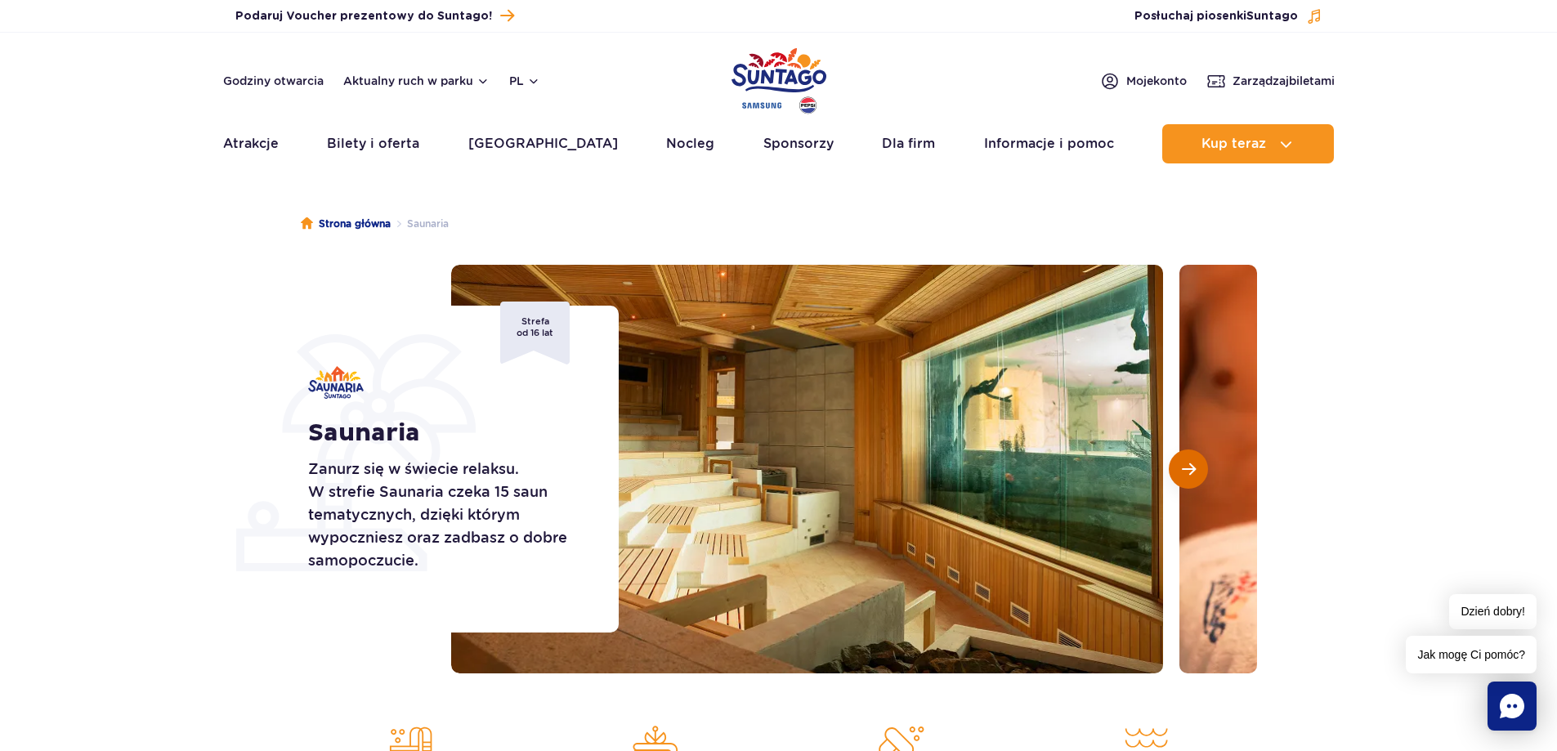
click at [1202, 472] on button "Następny slajd" at bounding box center [1188, 469] width 39 height 39
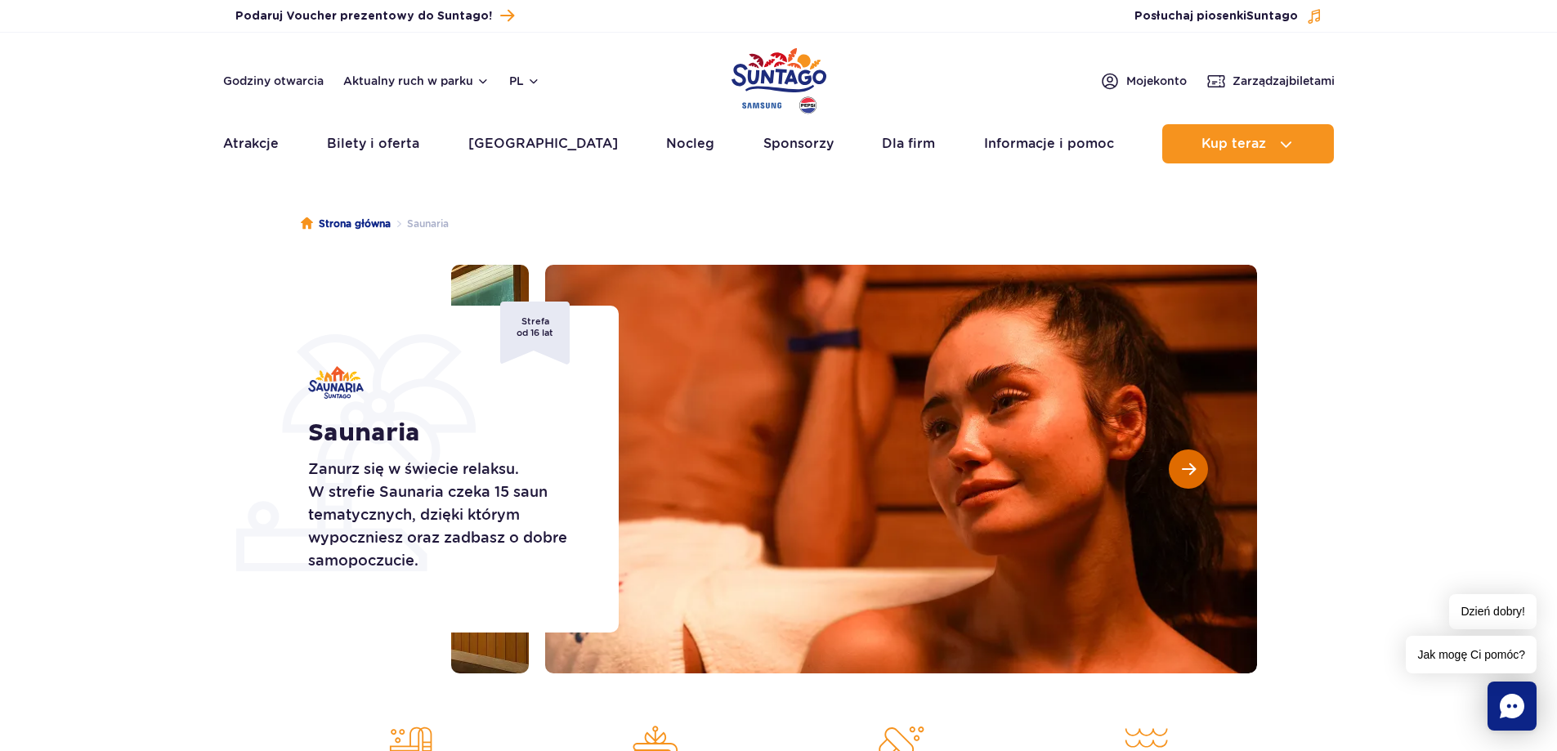
click at [1202, 472] on button "Następny slajd" at bounding box center [1188, 469] width 39 height 39
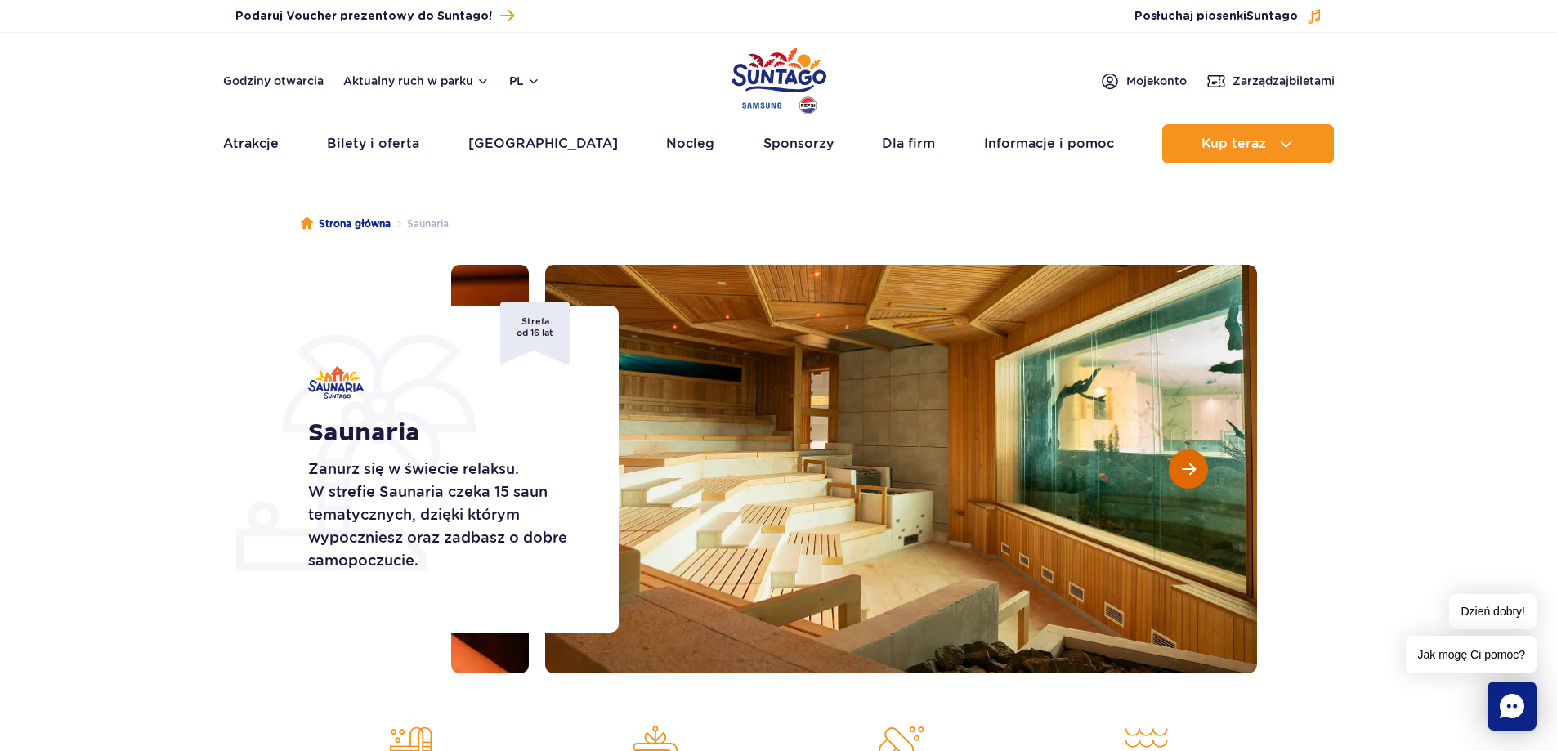
click at [1202, 472] on button "Następny slajd" at bounding box center [1188, 469] width 39 height 39
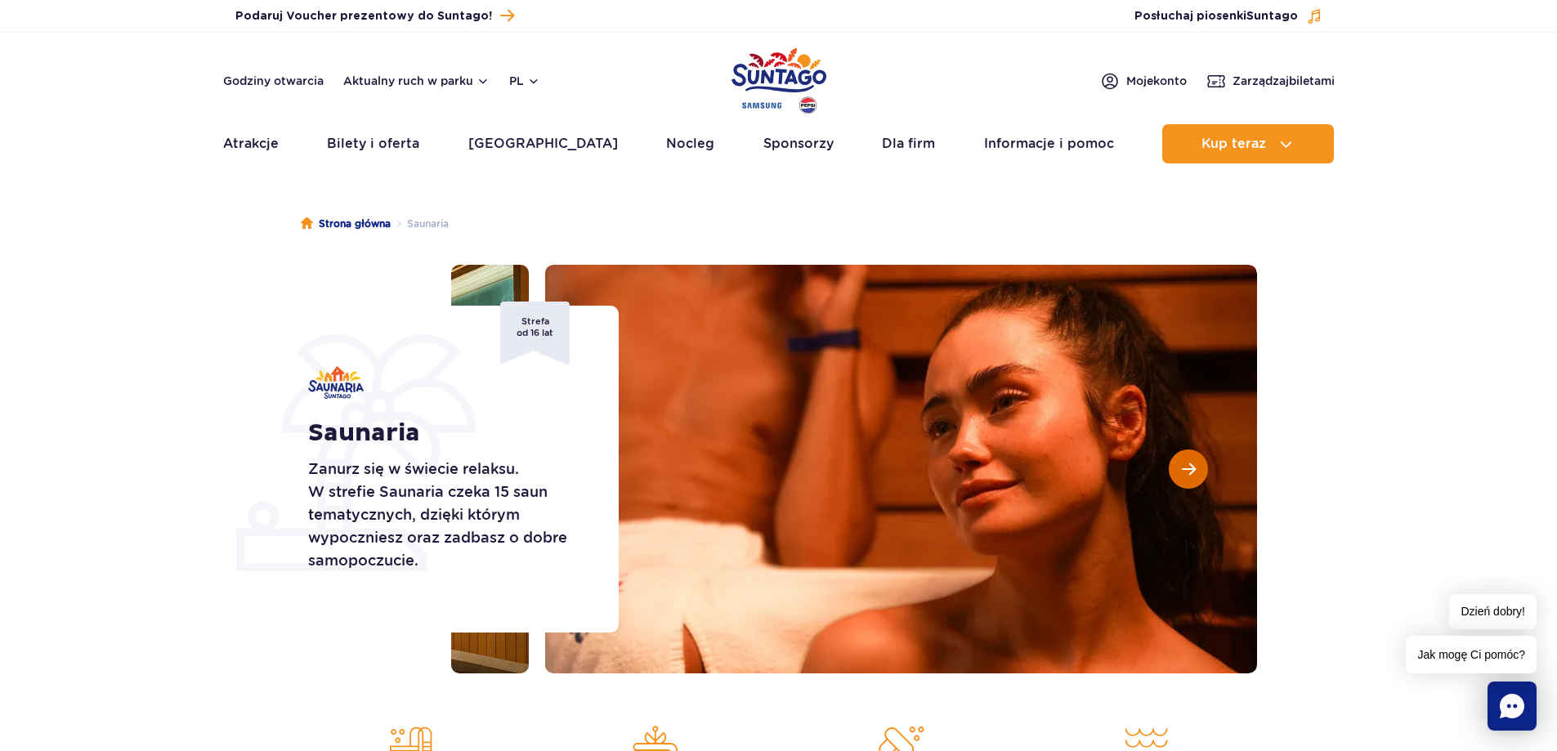
click at [1202, 472] on button "Następny slajd" at bounding box center [1188, 469] width 39 height 39
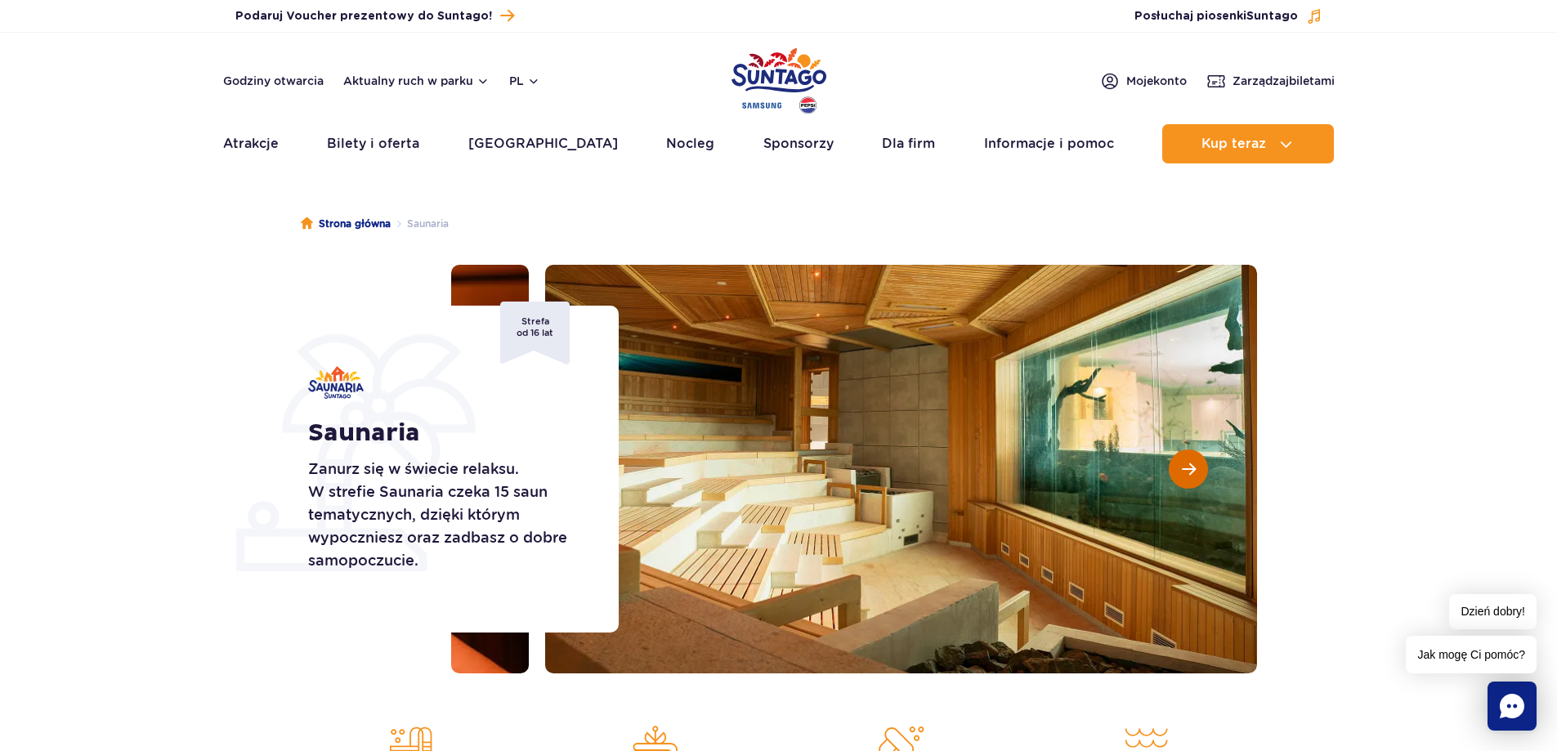
click at [1202, 472] on button "Następny slajd" at bounding box center [1188, 469] width 39 height 39
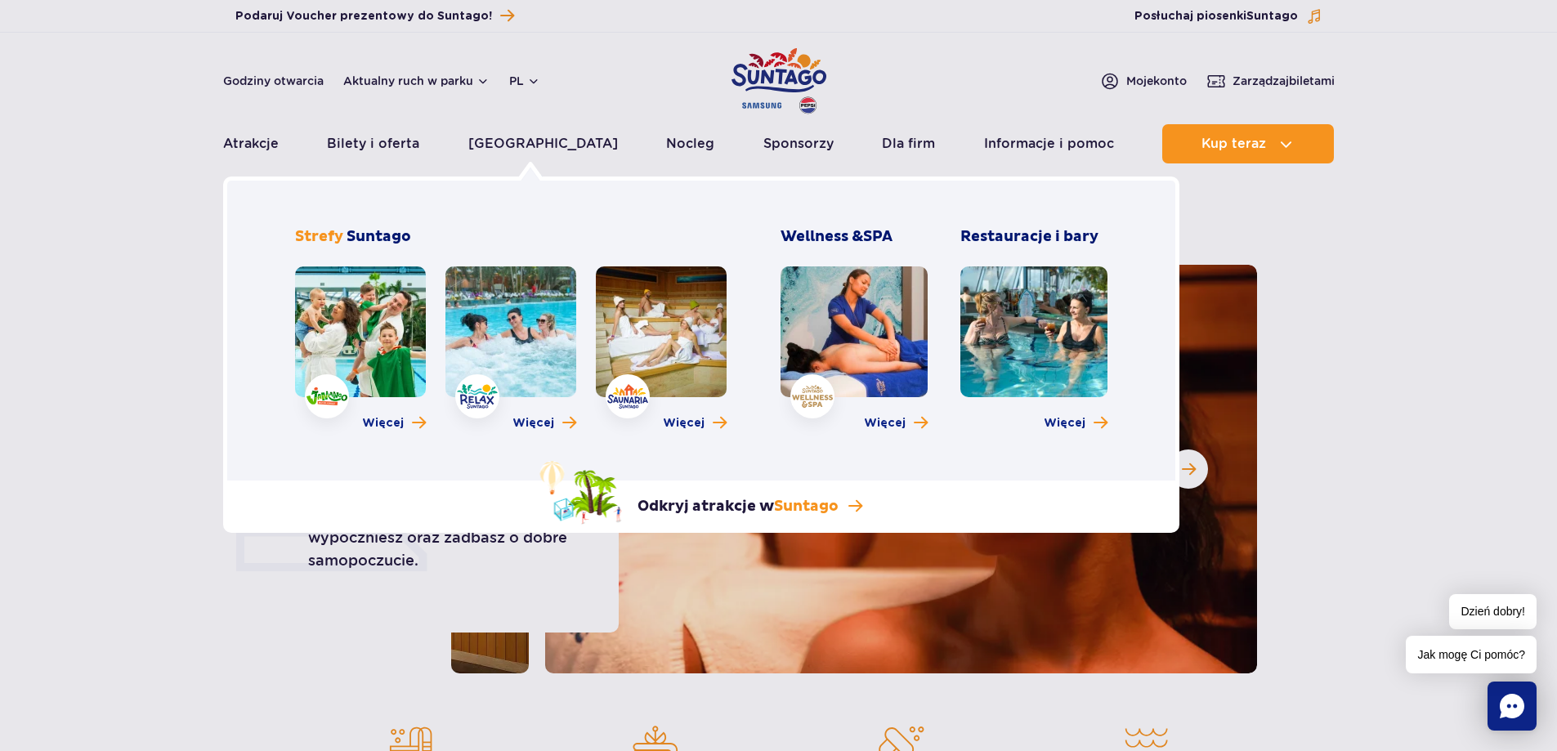
click at [1050, 340] on link at bounding box center [1033, 331] width 147 height 131
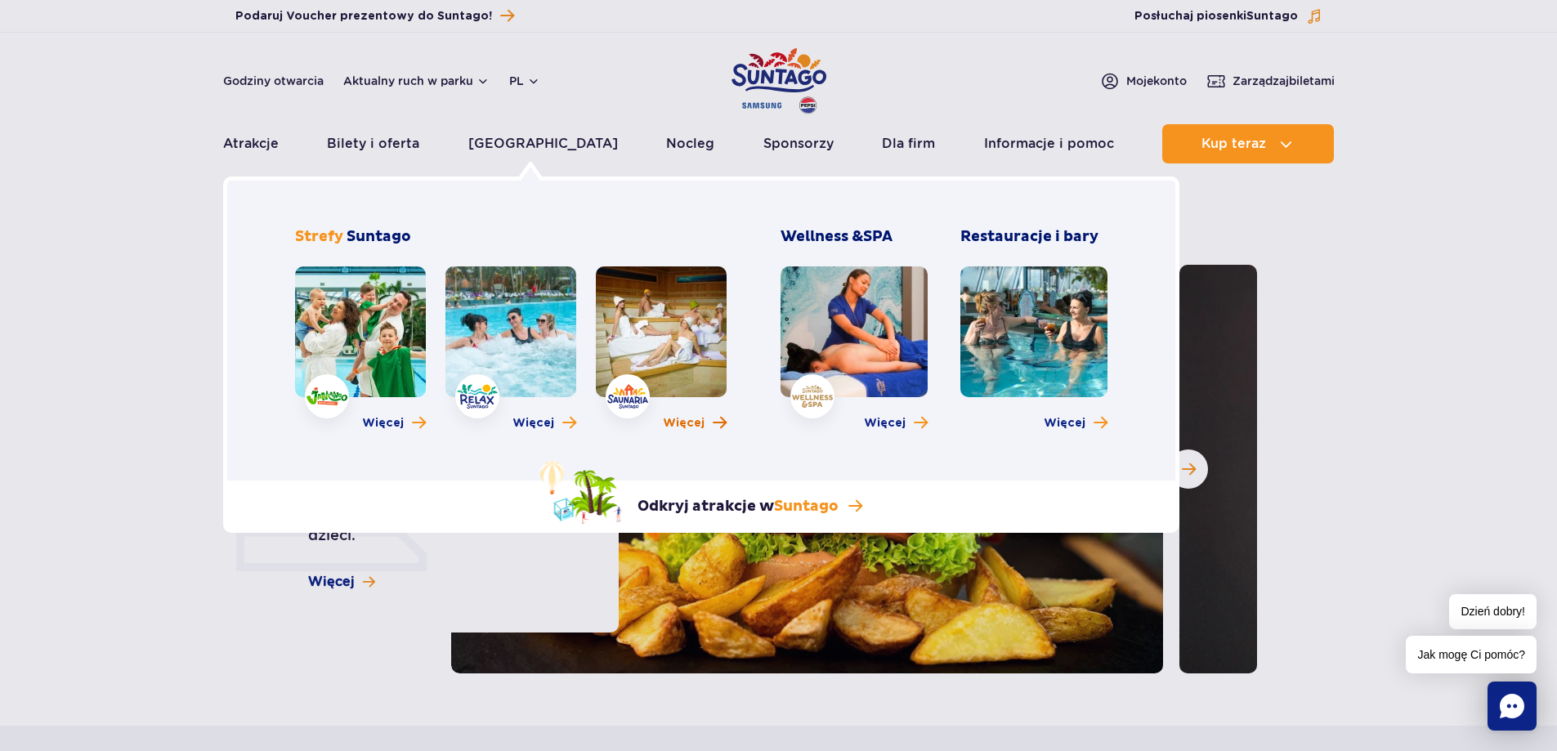
click at [680, 421] on span "Więcej" at bounding box center [684, 423] width 42 height 16
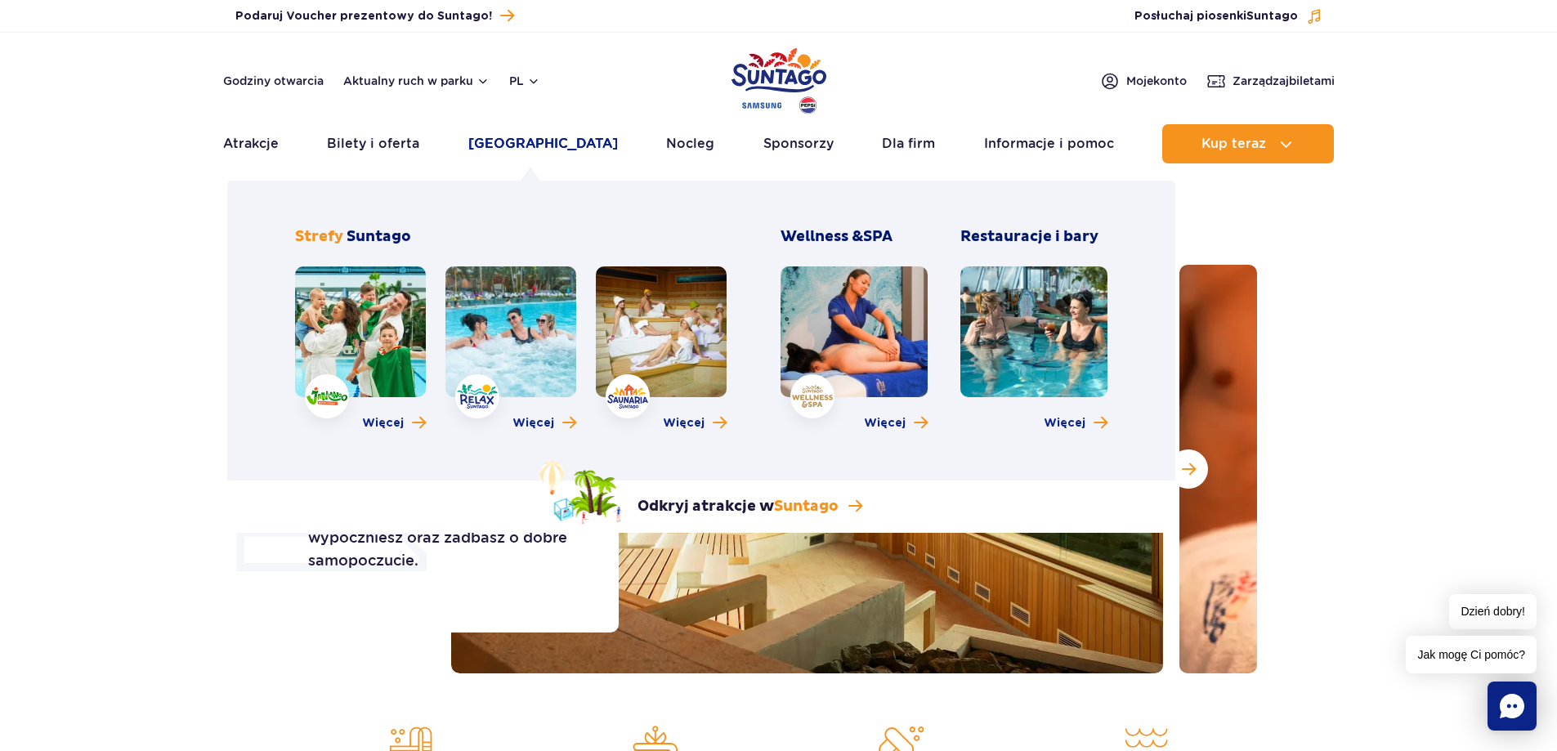
click at [532, 135] on link "[GEOGRAPHIC_DATA]" at bounding box center [543, 143] width 150 height 39
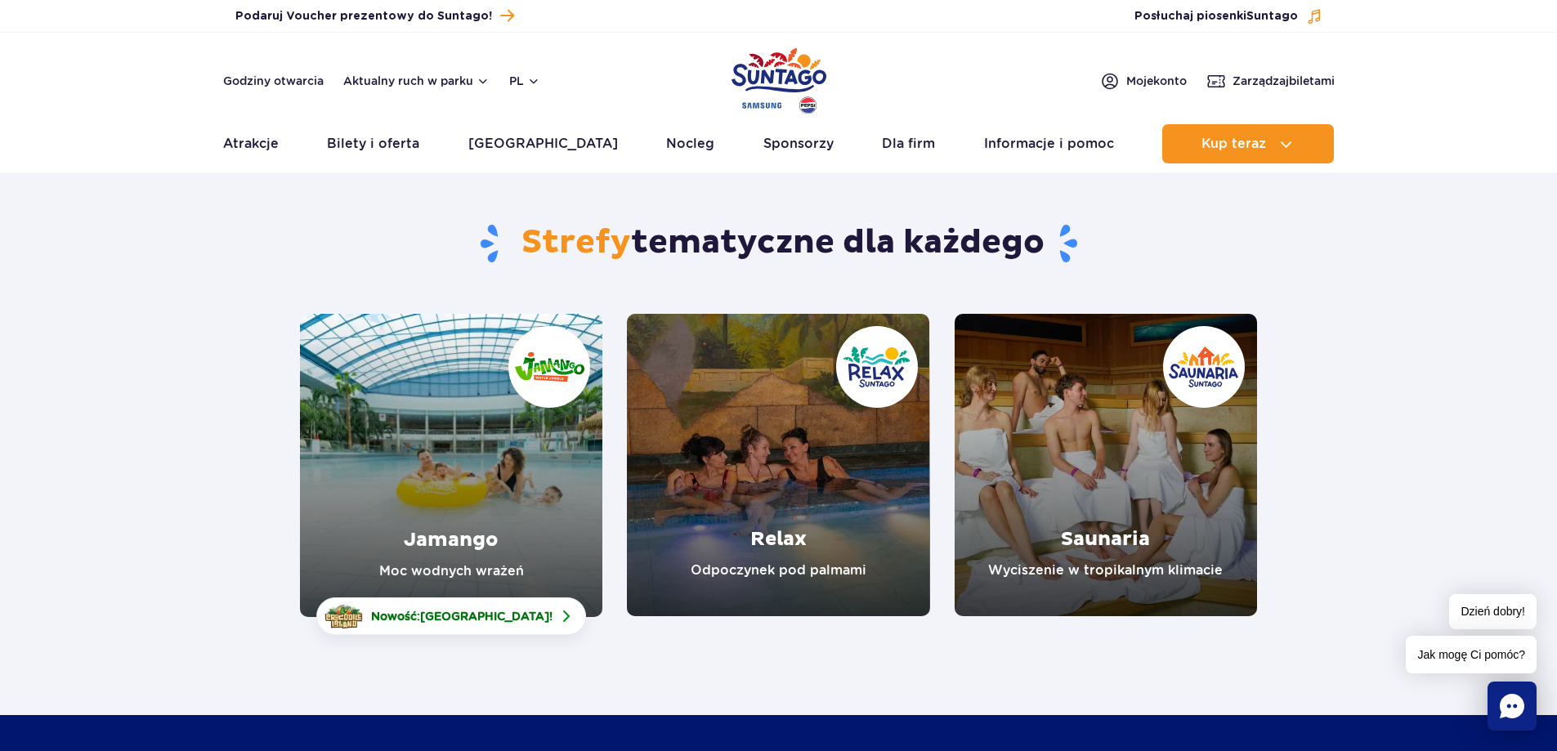
click at [771, 433] on link "Relax" at bounding box center [778, 465] width 302 height 302
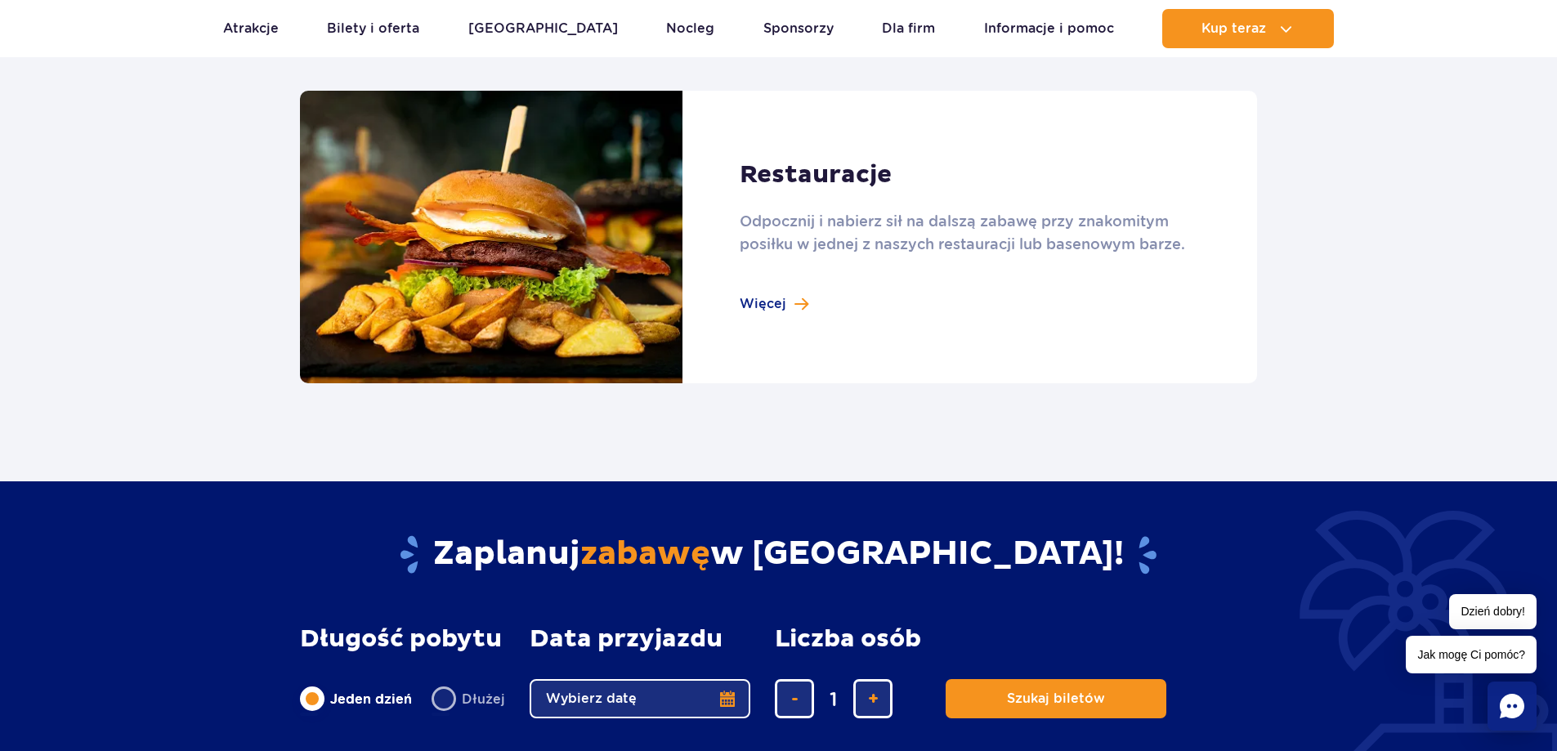
scroll to position [1090, 0]
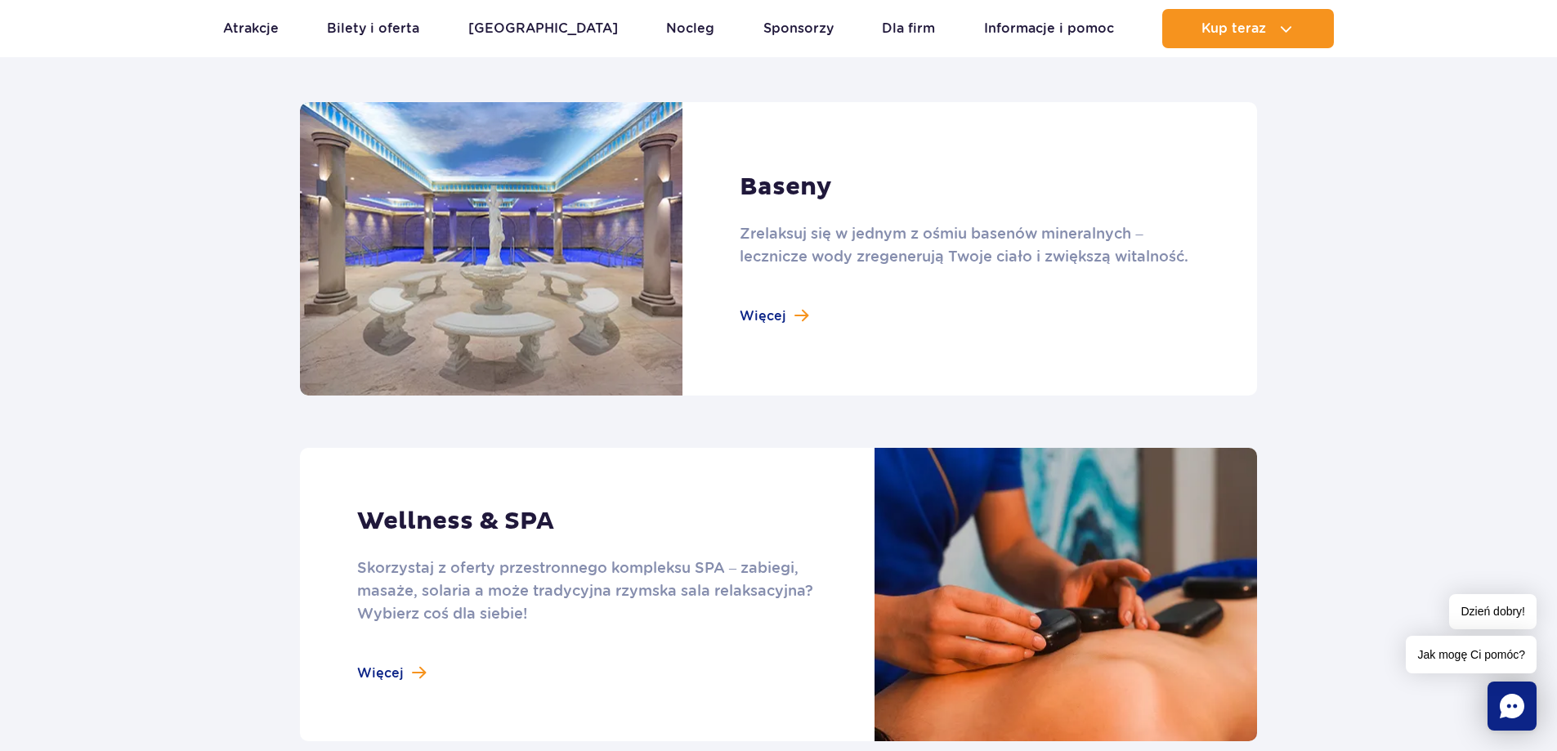
click at [746, 307] on link at bounding box center [778, 248] width 957 height 293
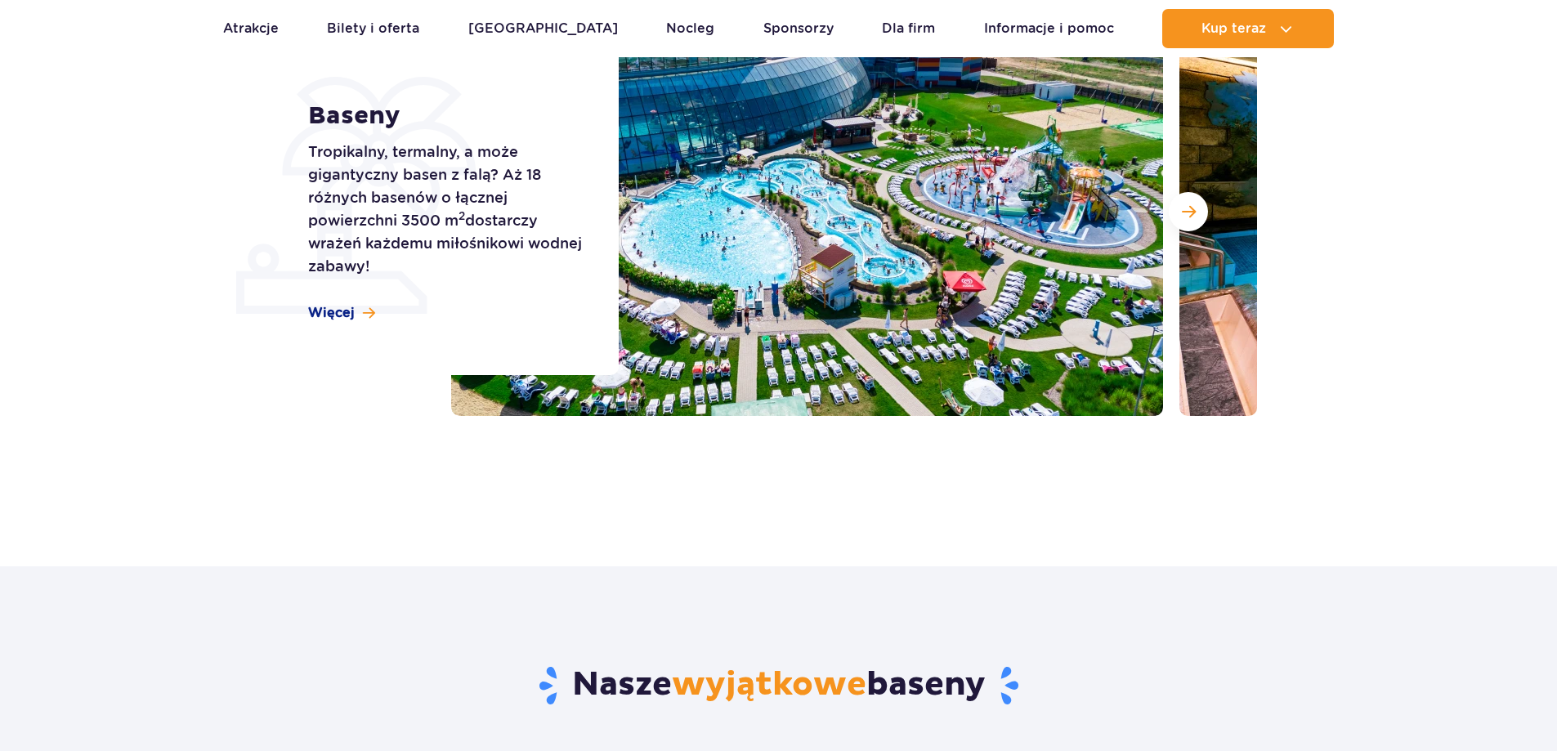
scroll to position [272, 0]
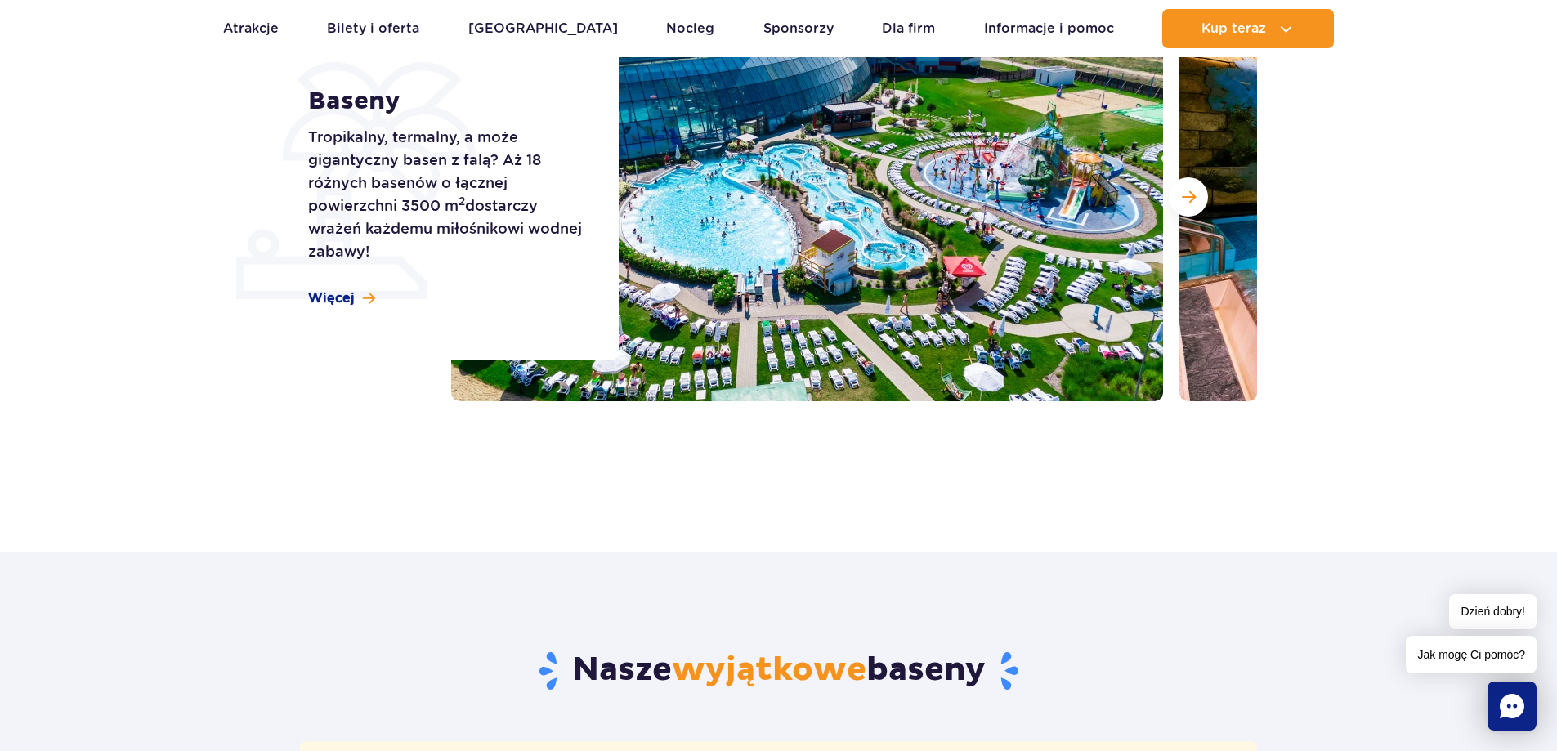
click at [746, 307] on img at bounding box center [807, 197] width 712 height 409
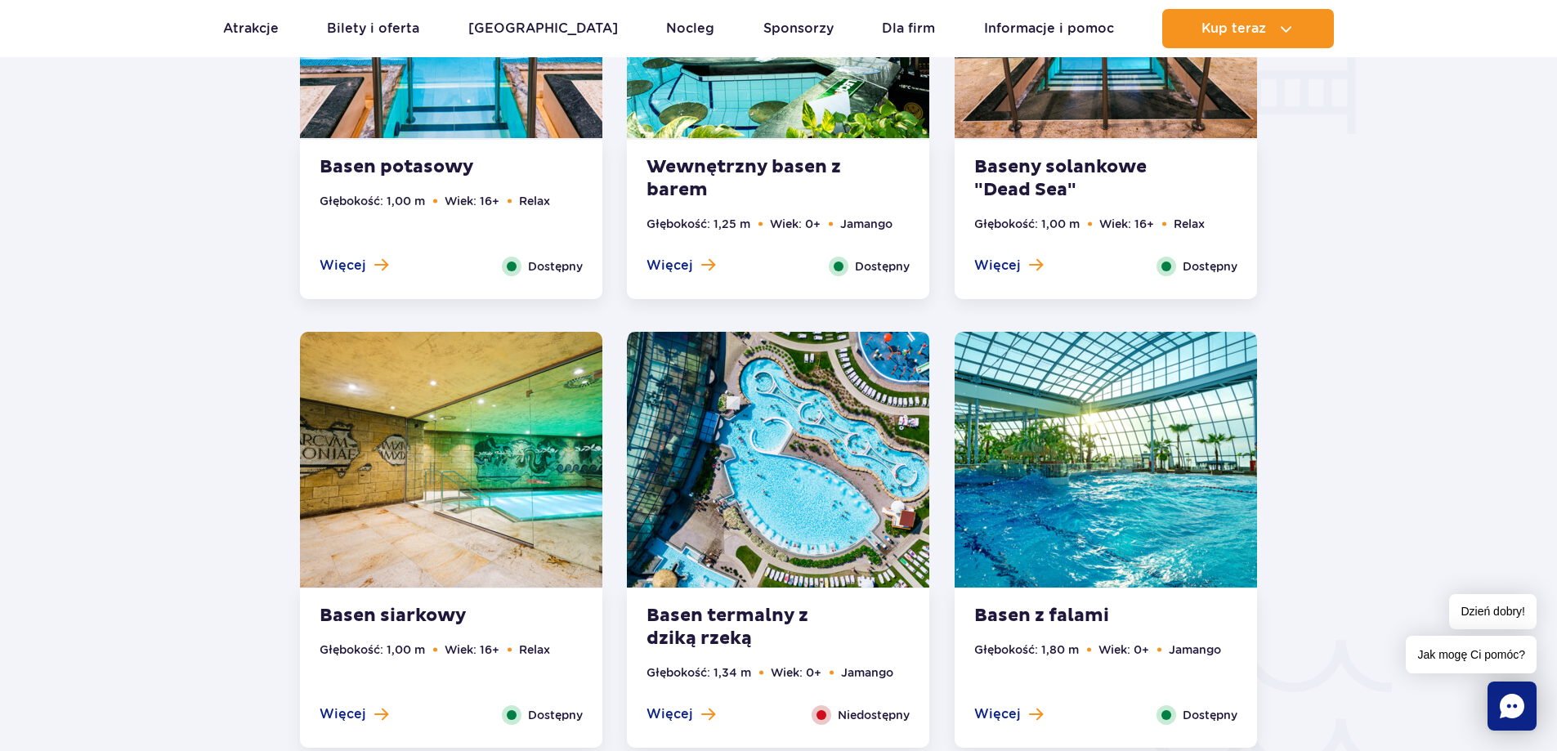
scroll to position [2725, 0]
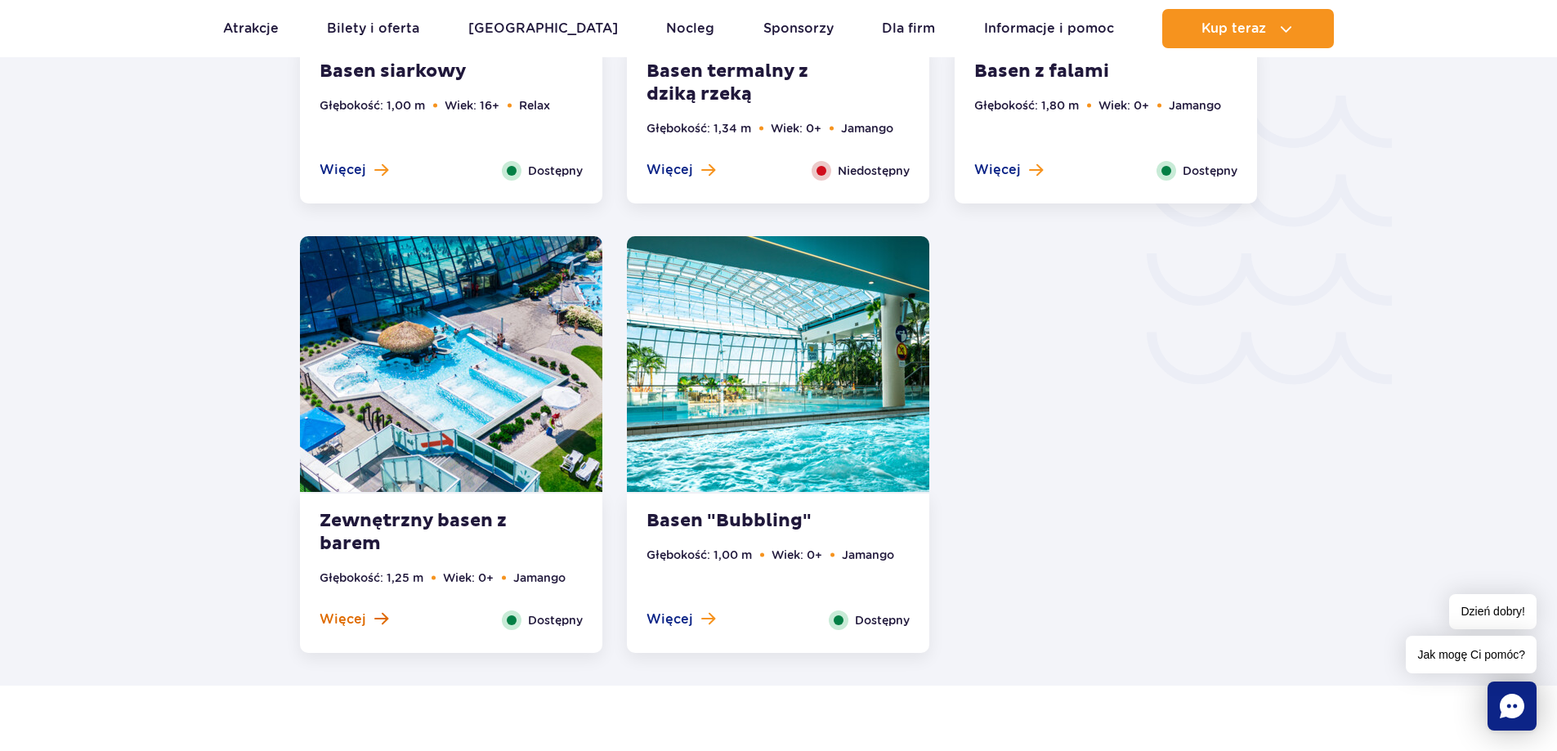
click at [361, 618] on span "Więcej" at bounding box center [343, 620] width 47 height 18
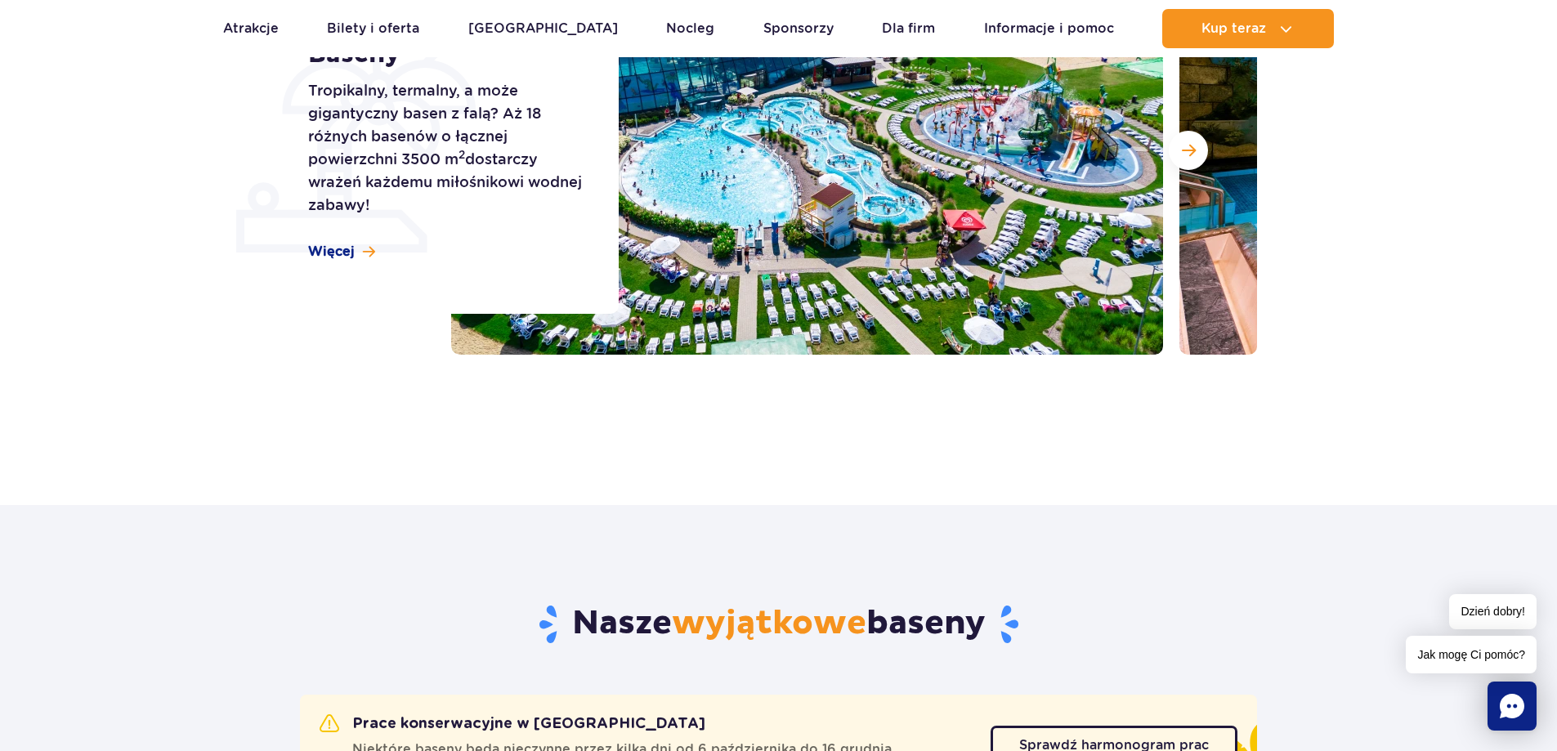
scroll to position [0, 0]
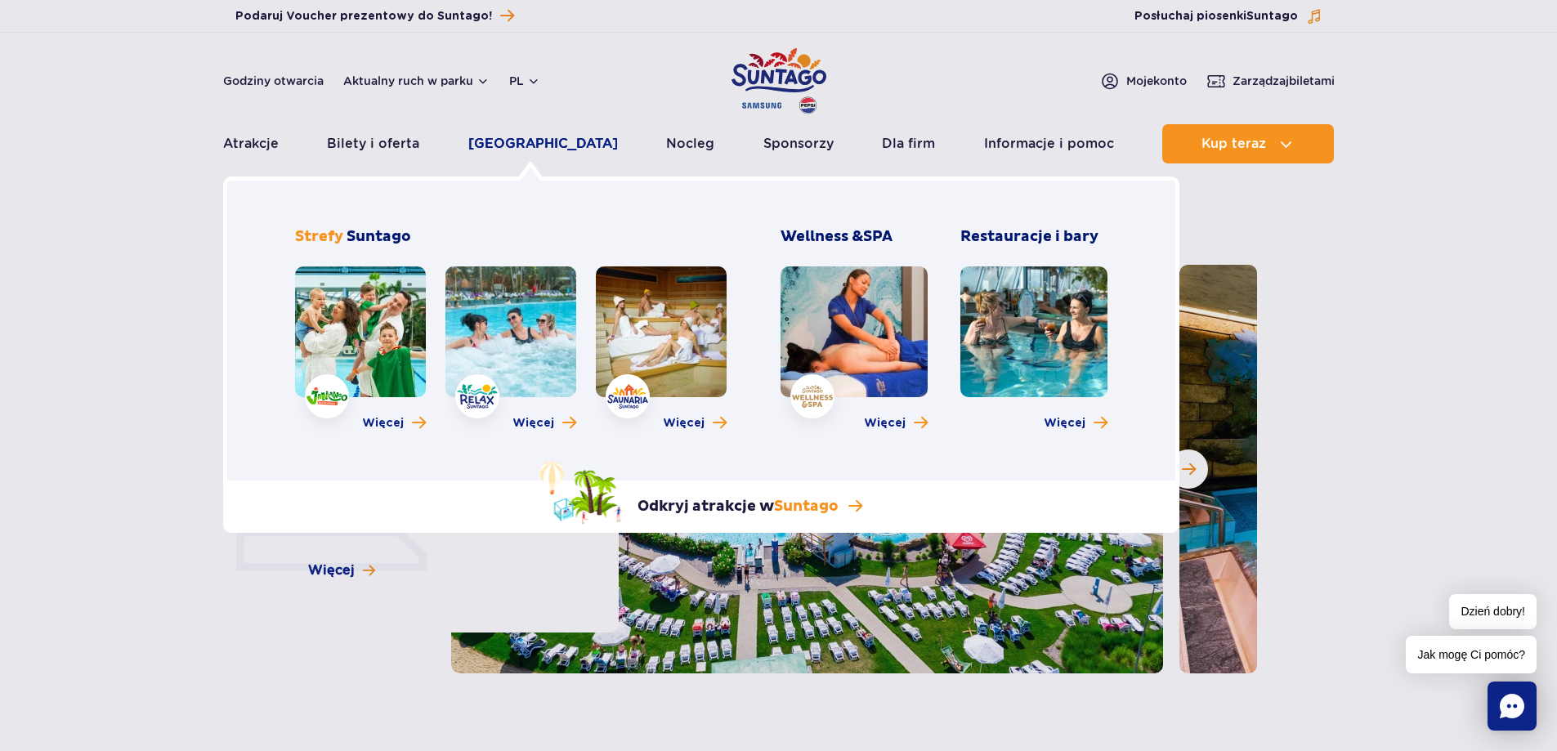
click at [533, 146] on link "[GEOGRAPHIC_DATA]" at bounding box center [543, 143] width 150 height 39
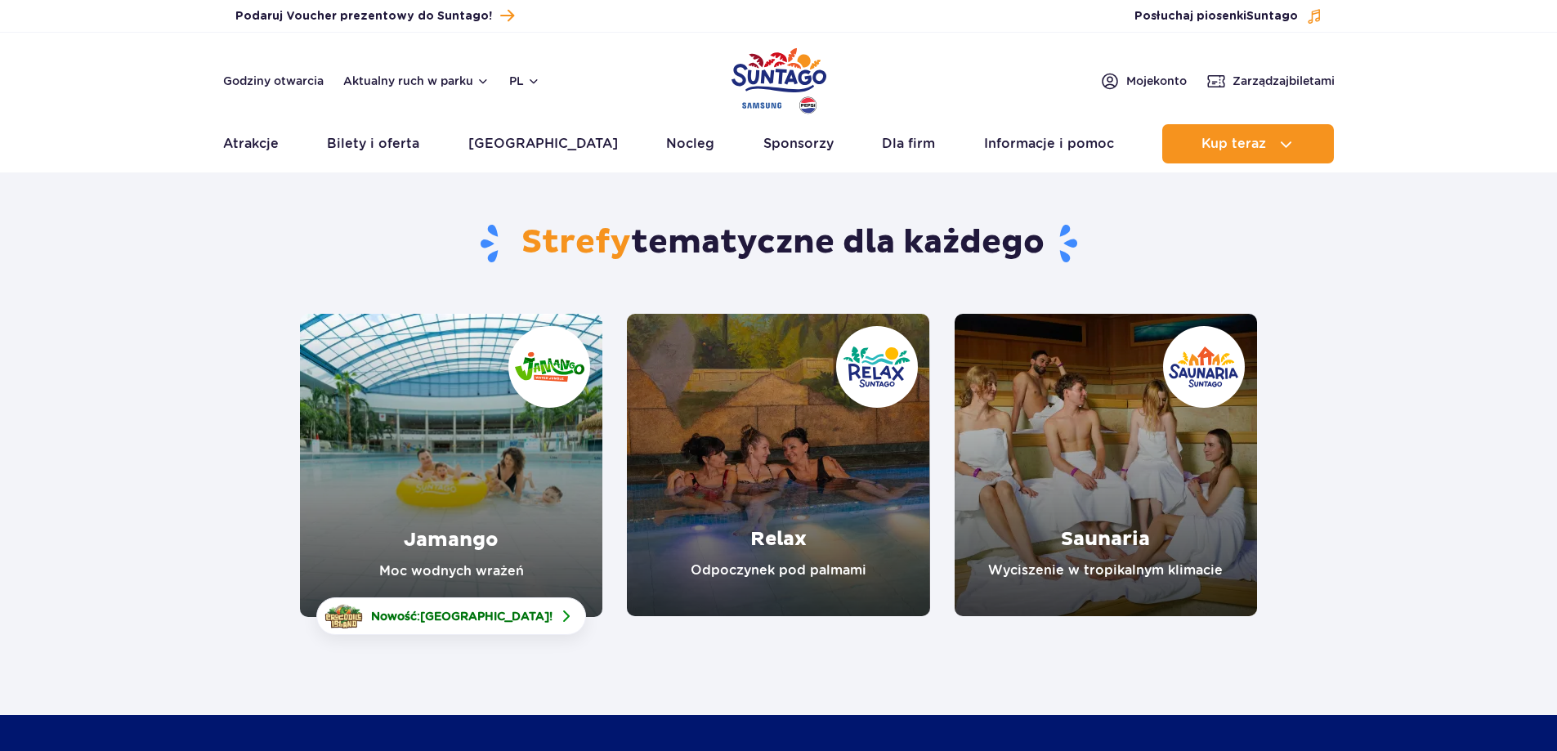
click at [459, 483] on link "Jamango" at bounding box center [451, 465] width 302 height 303
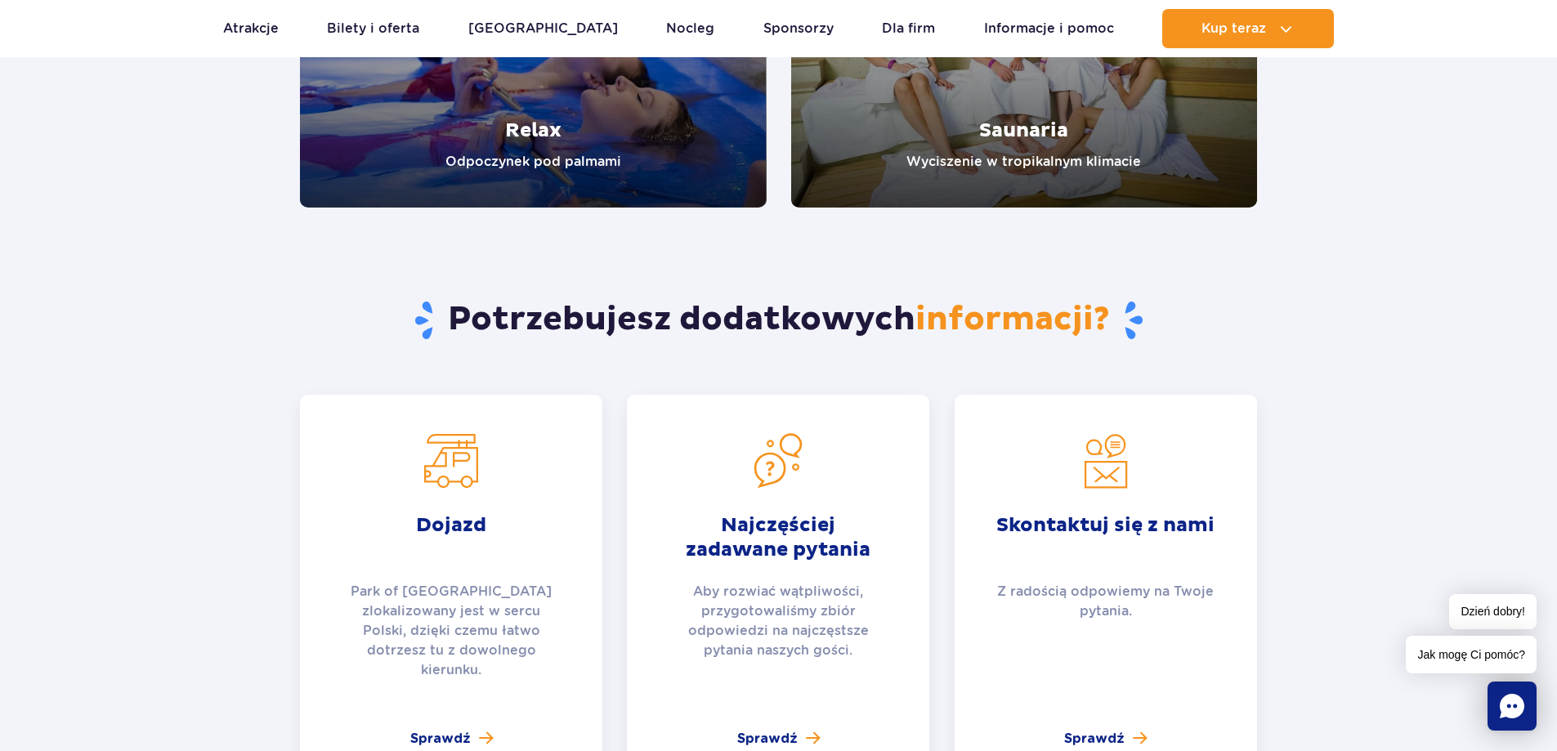
scroll to position [3601, 0]
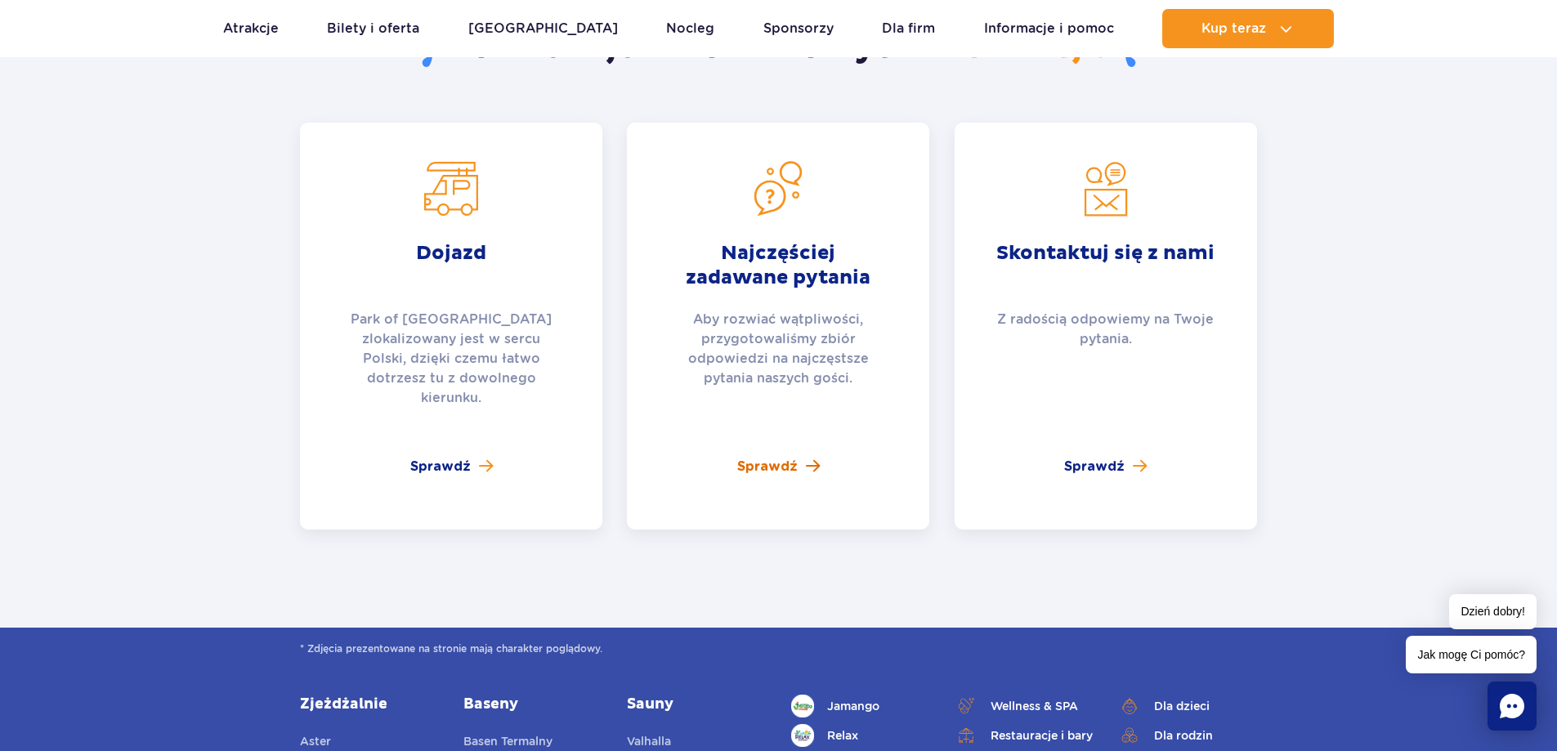
click at [754, 457] on span "Sprawdź" at bounding box center [767, 467] width 60 height 20
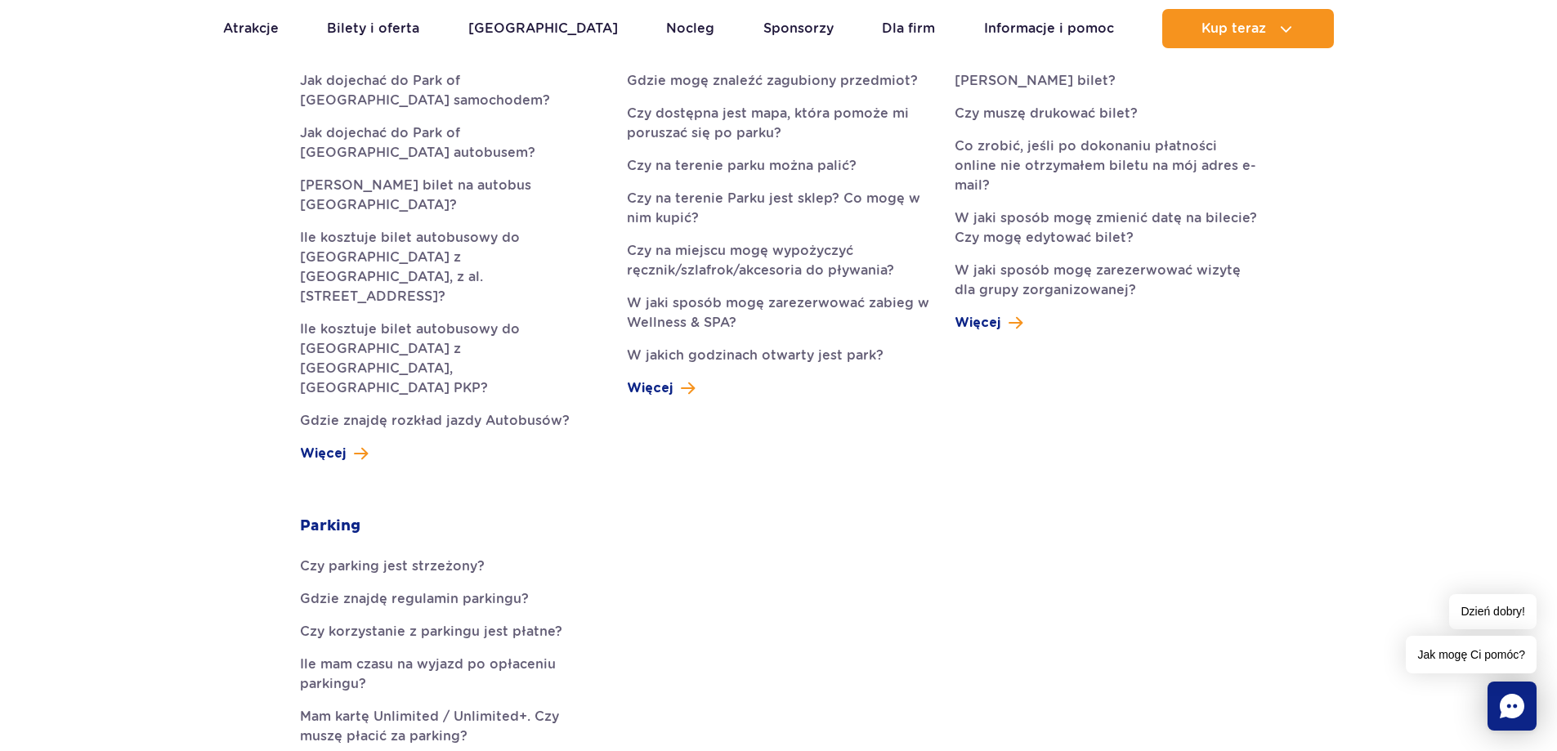
scroll to position [817, 0]
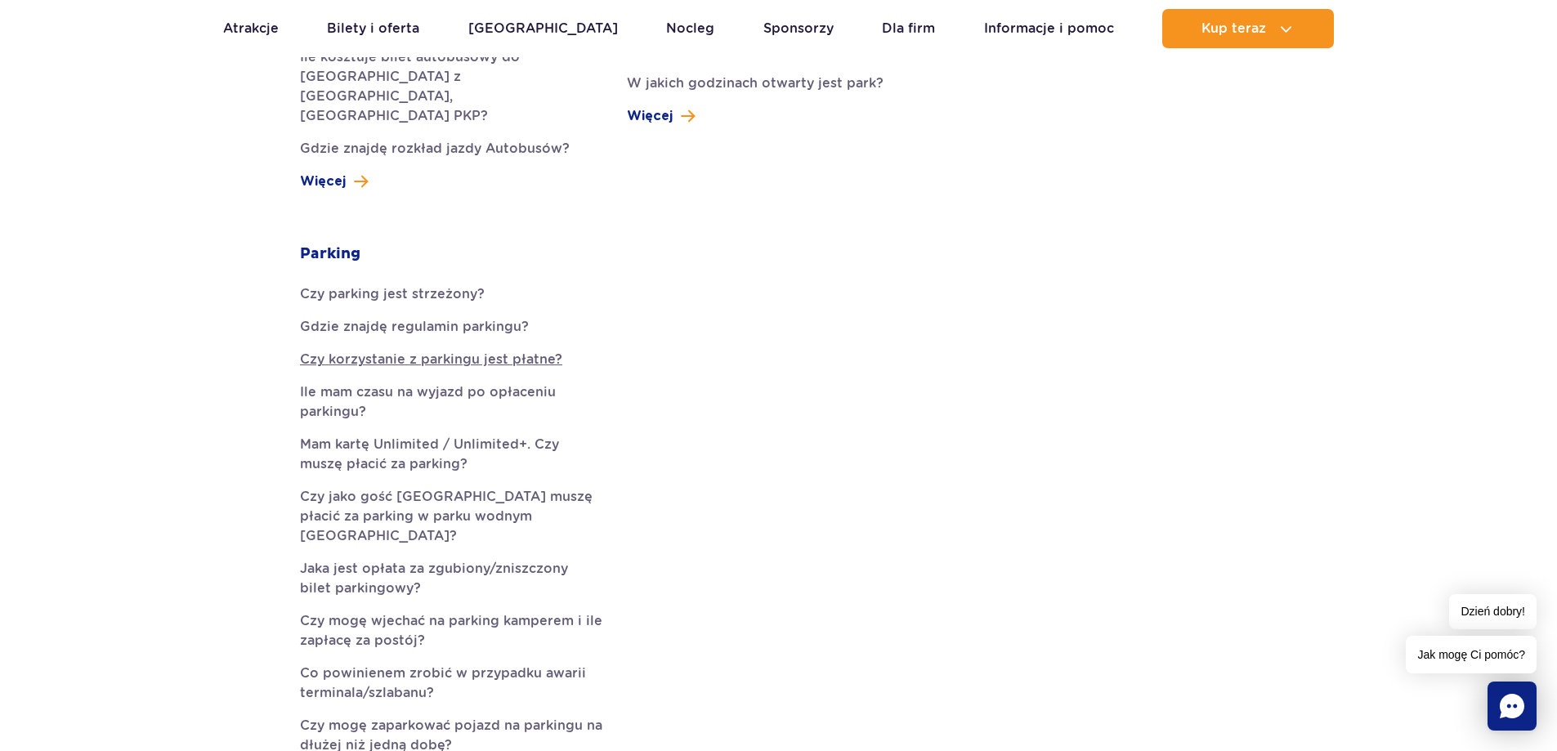
click at [502, 350] on link "Czy korzystanie z parkingu jest płatne?" at bounding box center [451, 360] width 302 height 20
click at [491, 487] on link "Czy jako gość [GEOGRAPHIC_DATA] muszę płacić za parking w parku wodnym [GEOGRAP…" at bounding box center [451, 516] width 302 height 59
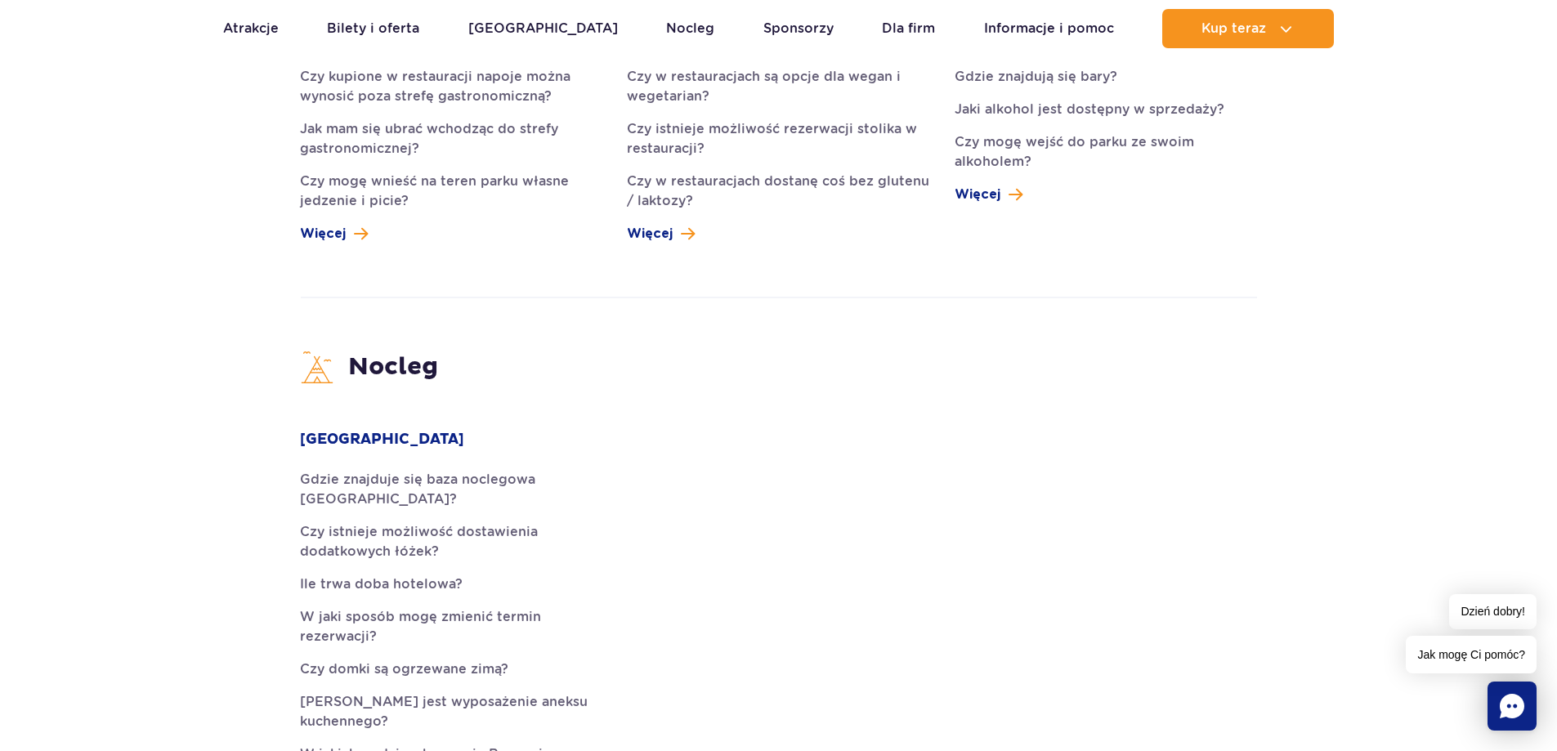
scroll to position [4087, 0]
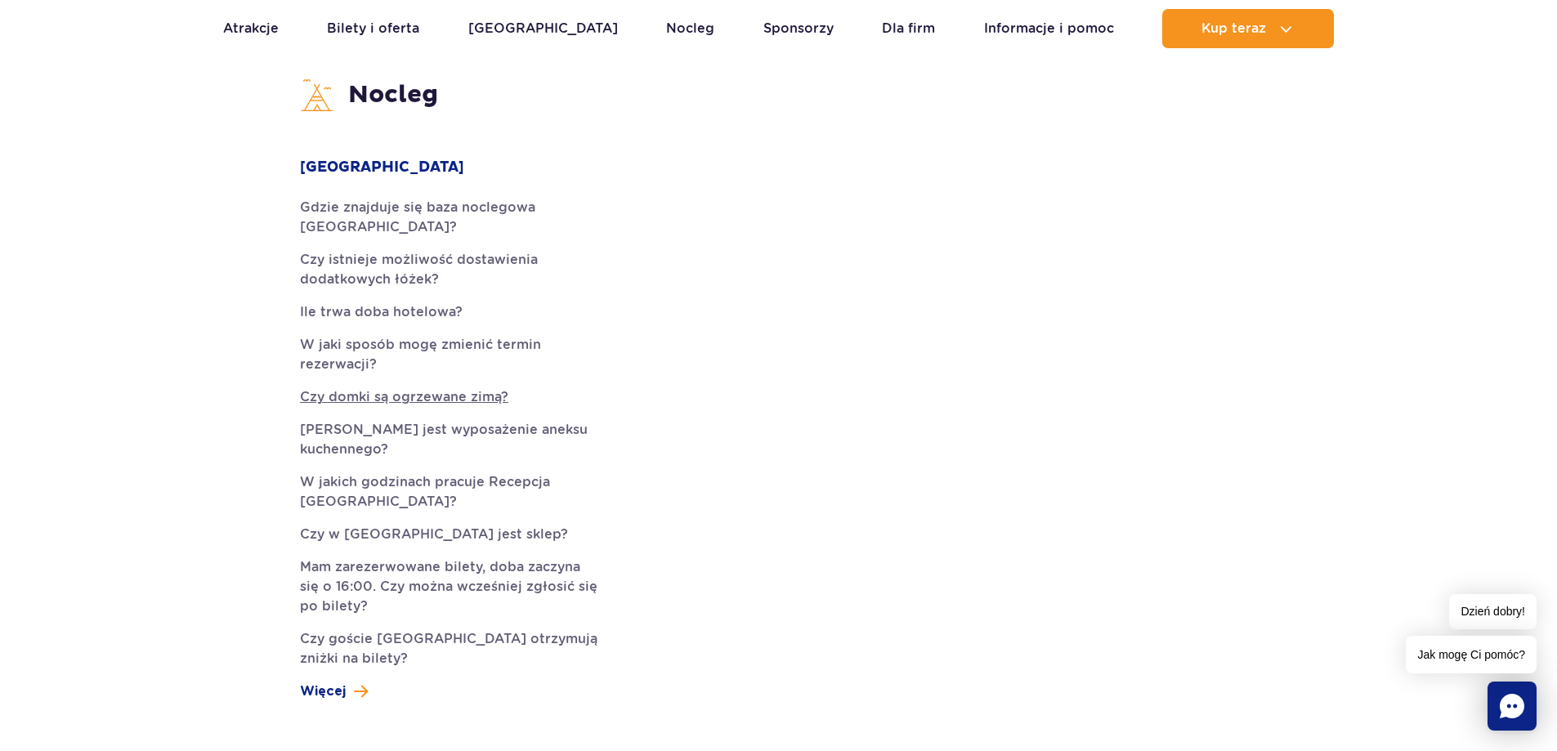
click at [466, 387] on link "Czy domki są ogrzewane zimą?" at bounding box center [451, 397] width 302 height 20
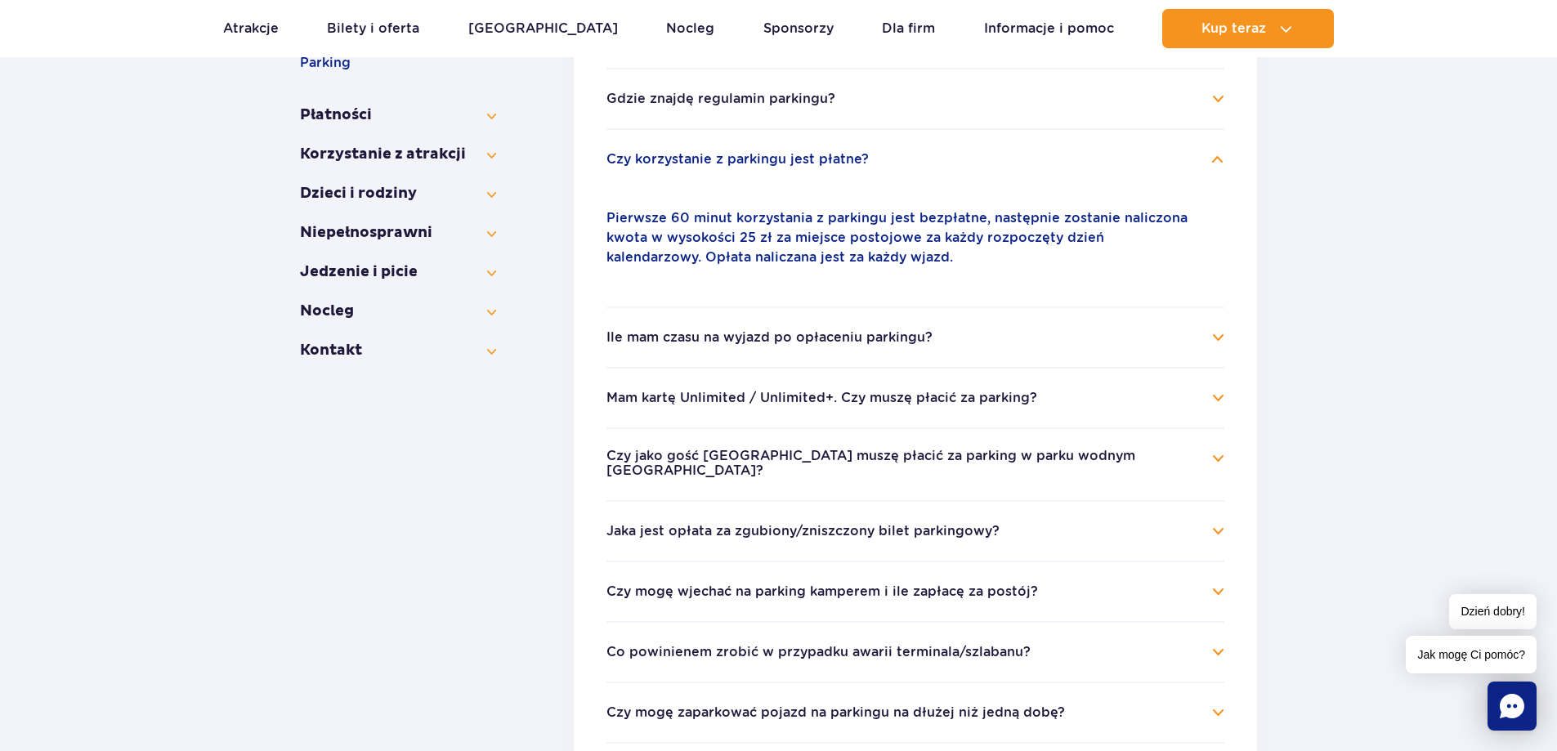
scroll to position [487, 0]
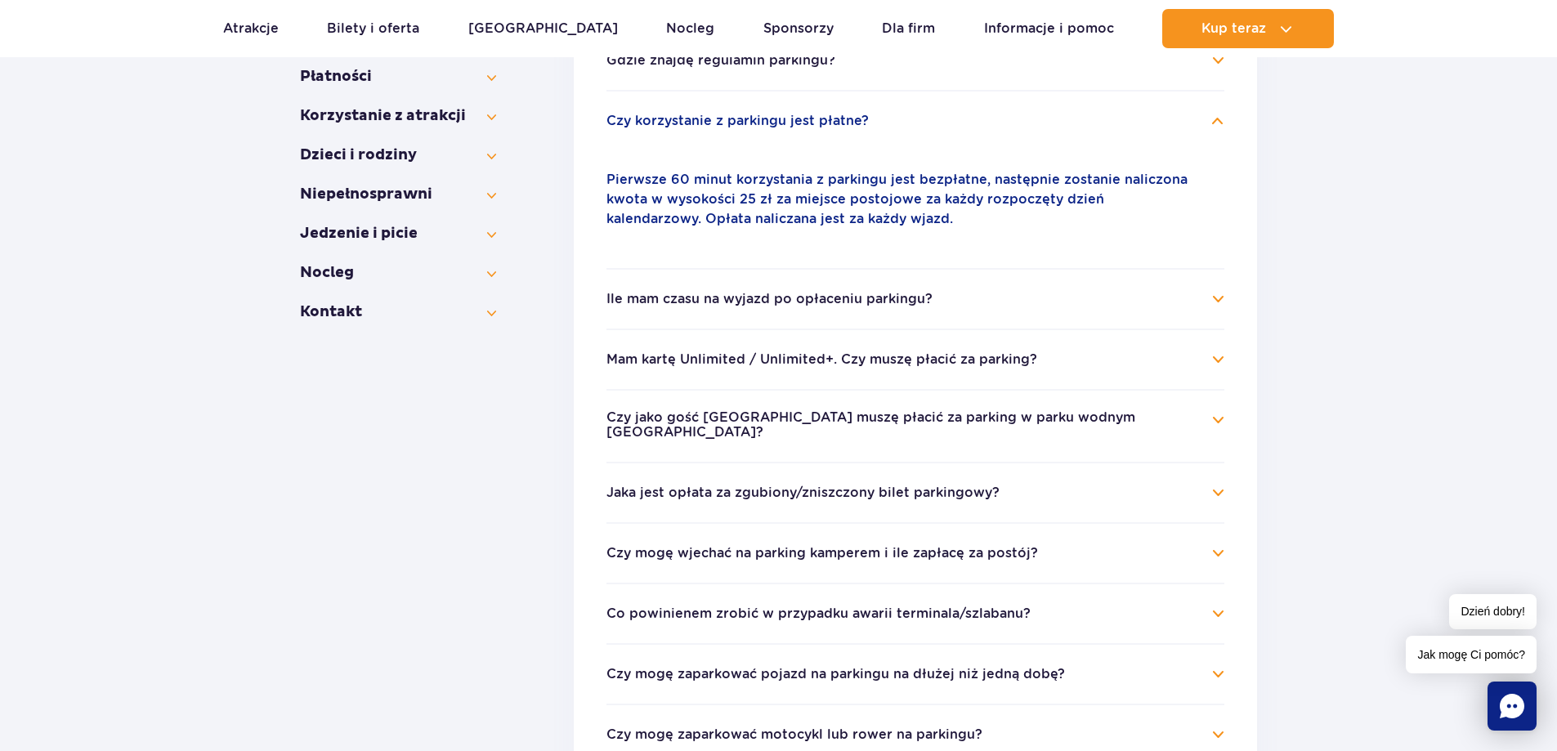
click at [818, 299] on button "Ile mam czasu na wyjazd po opłaceniu parkingu?" at bounding box center [770, 299] width 326 height 15
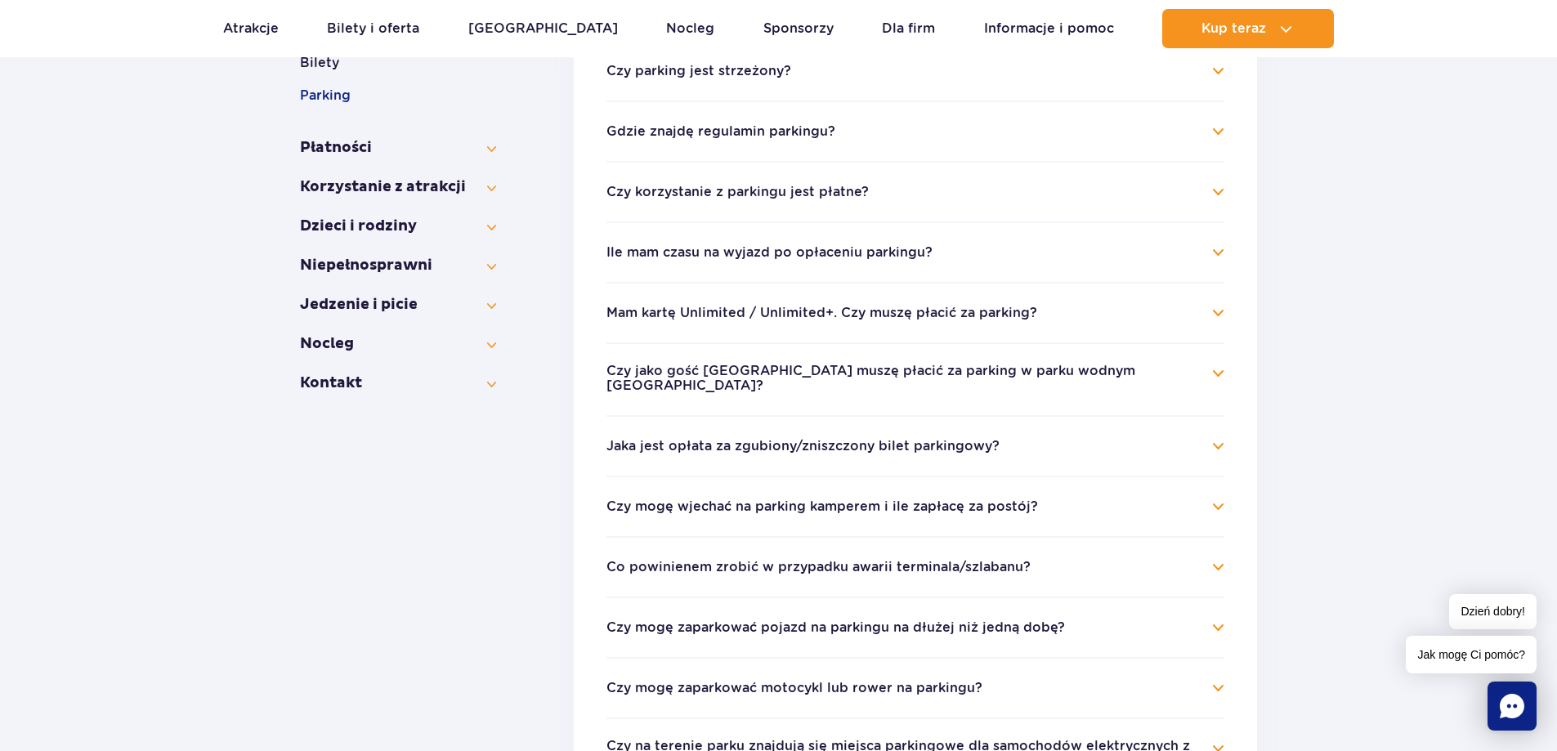
scroll to position [487, 0]
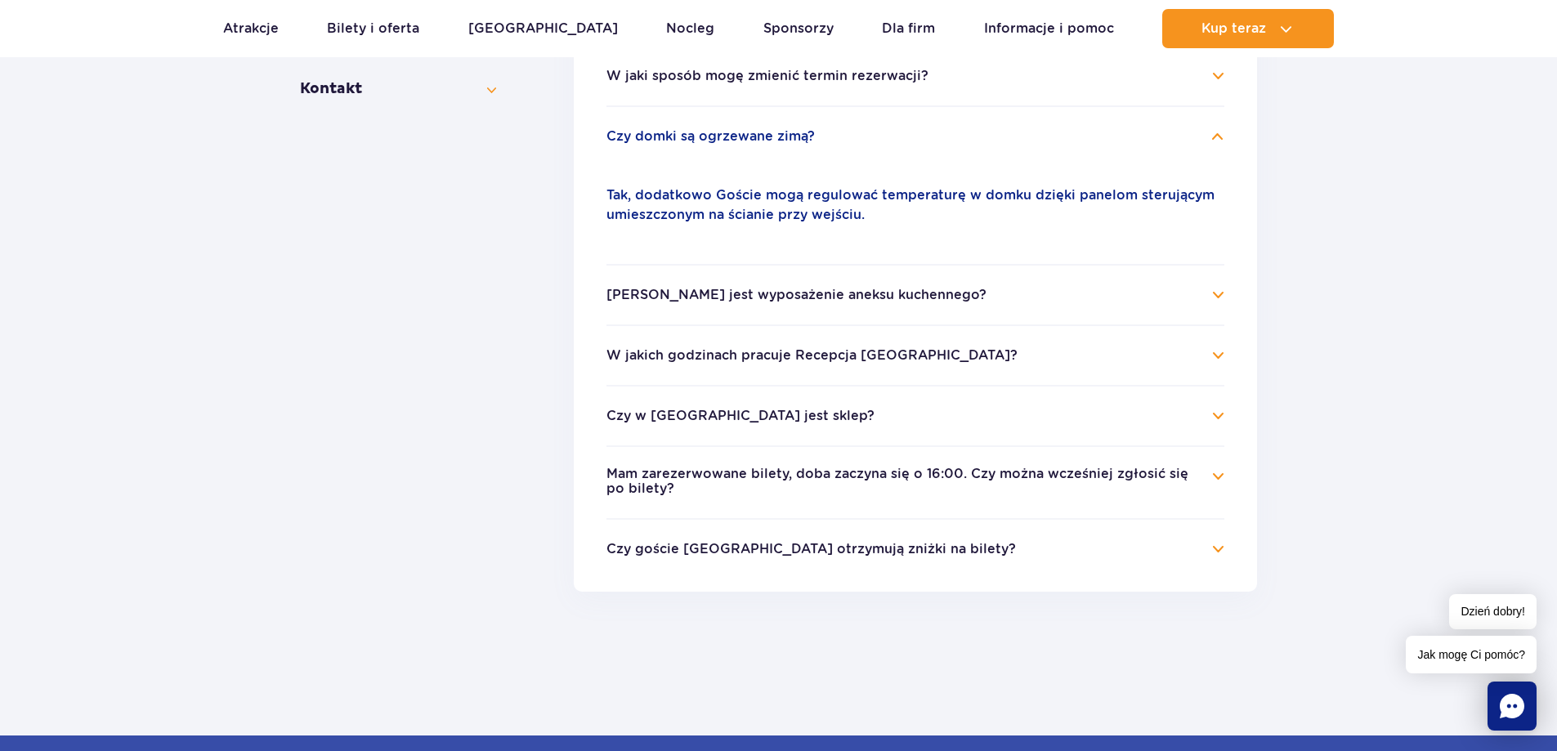
scroll to position [608, 0]
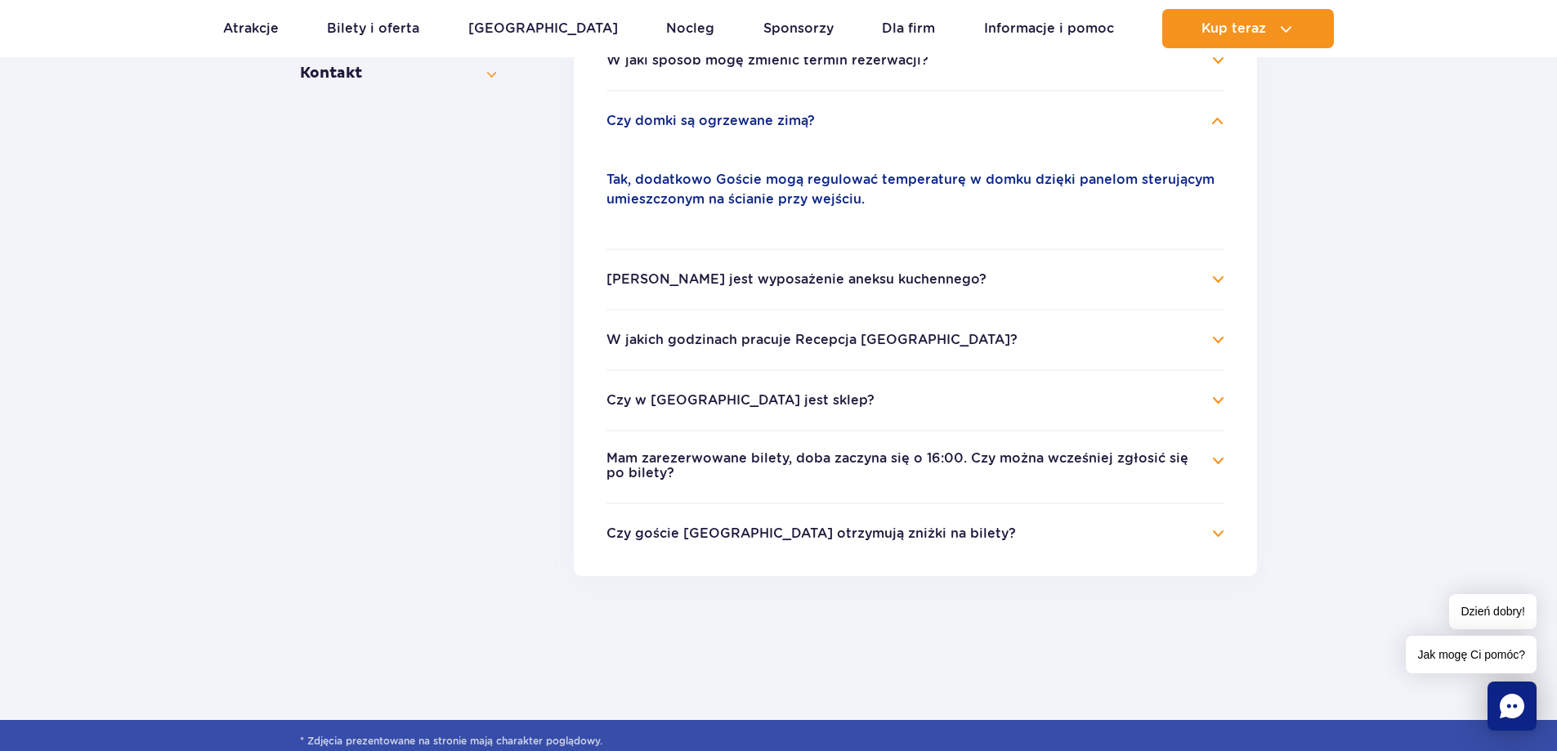
click at [1076, 459] on button "Mam zarezerwowane bilety, doba zaczyna się o 16:00. Czy można wcześniej zgłosić…" at bounding box center [903, 466] width 593 height 30
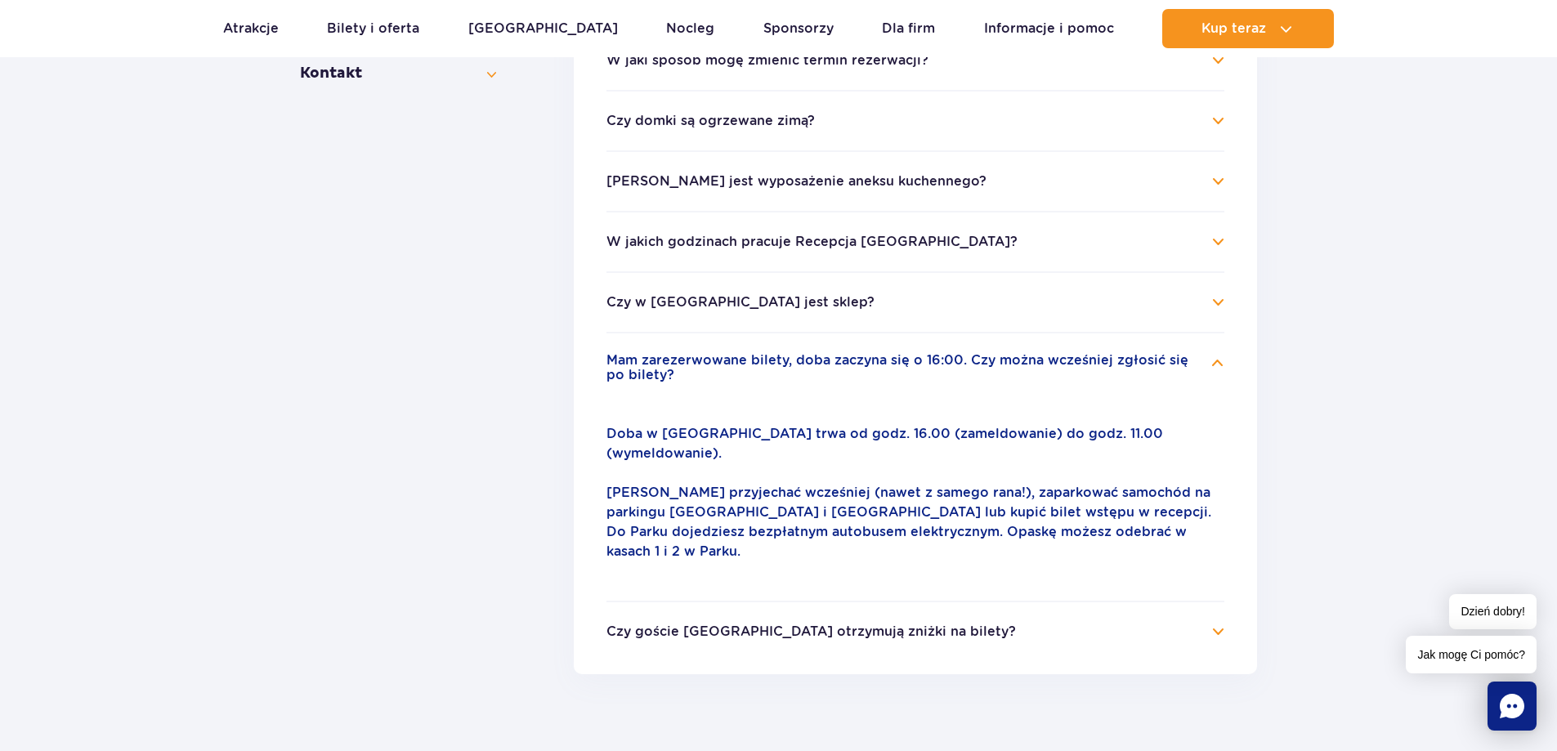
scroll to position [880, 0]
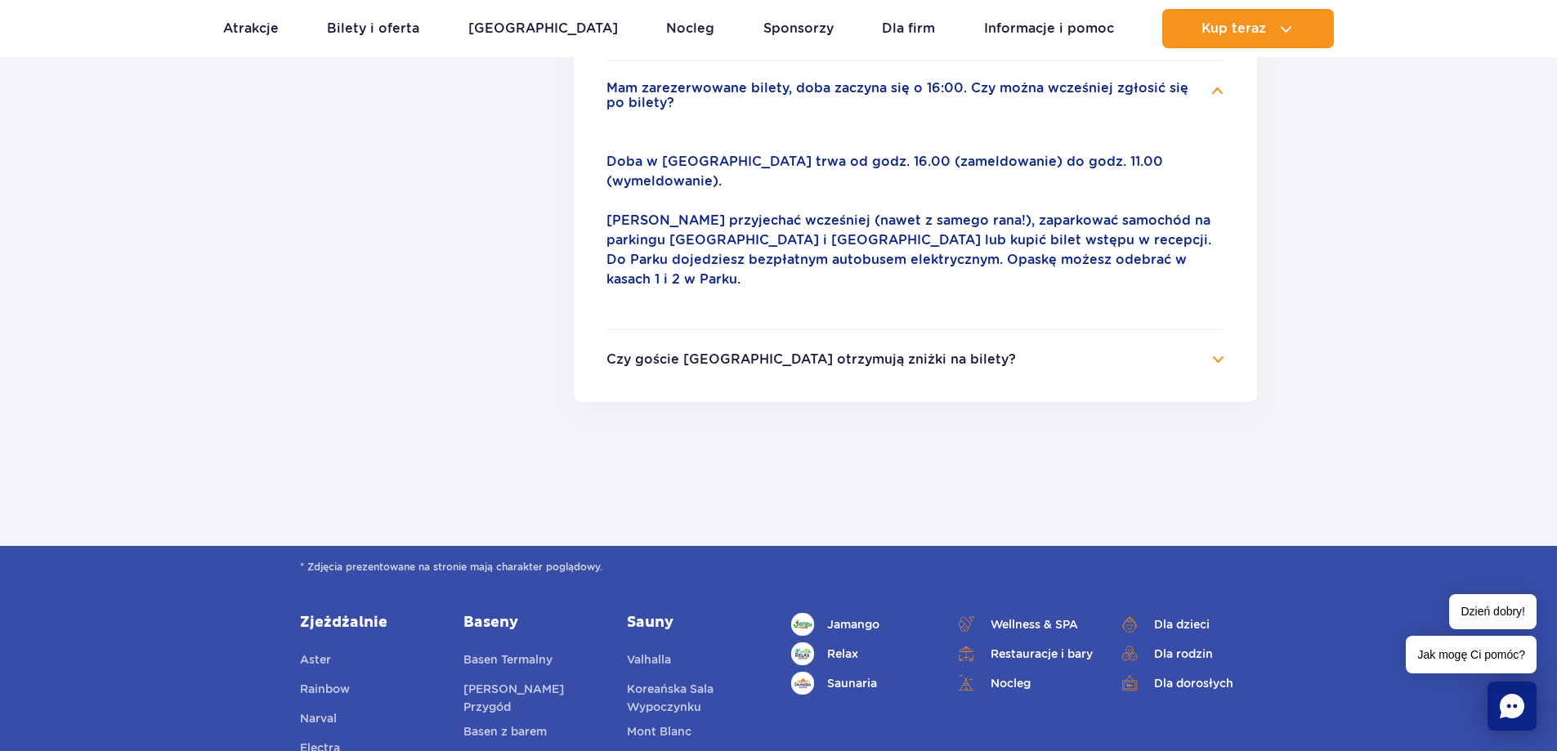
click at [866, 352] on button "Czy goście [GEOGRAPHIC_DATA] otrzymują zniżki na bilety?" at bounding box center [812, 359] width 410 height 15
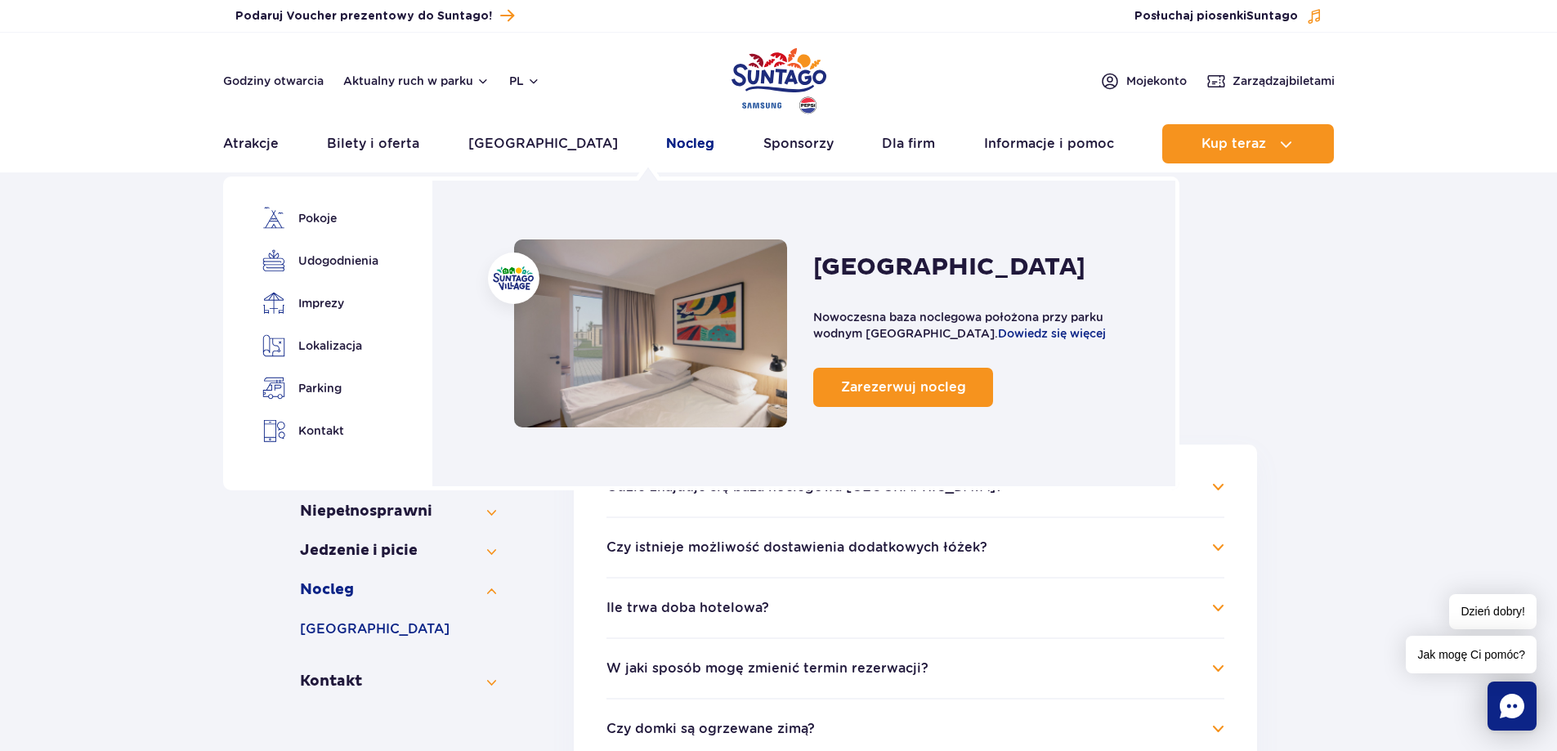
click at [666, 137] on link "Nocleg" at bounding box center [690, 143] width 48 height 39
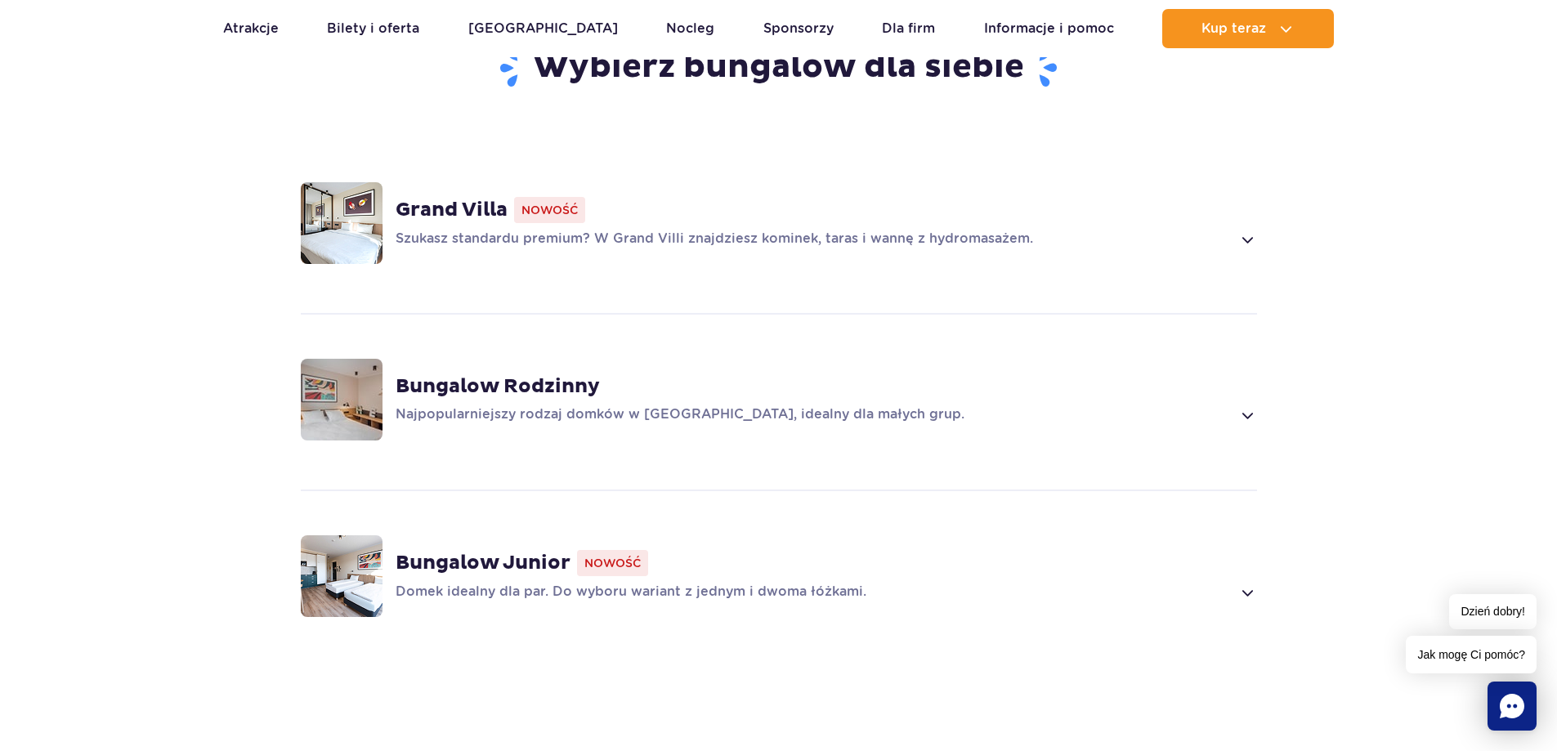
scroll to position [1090, 0]
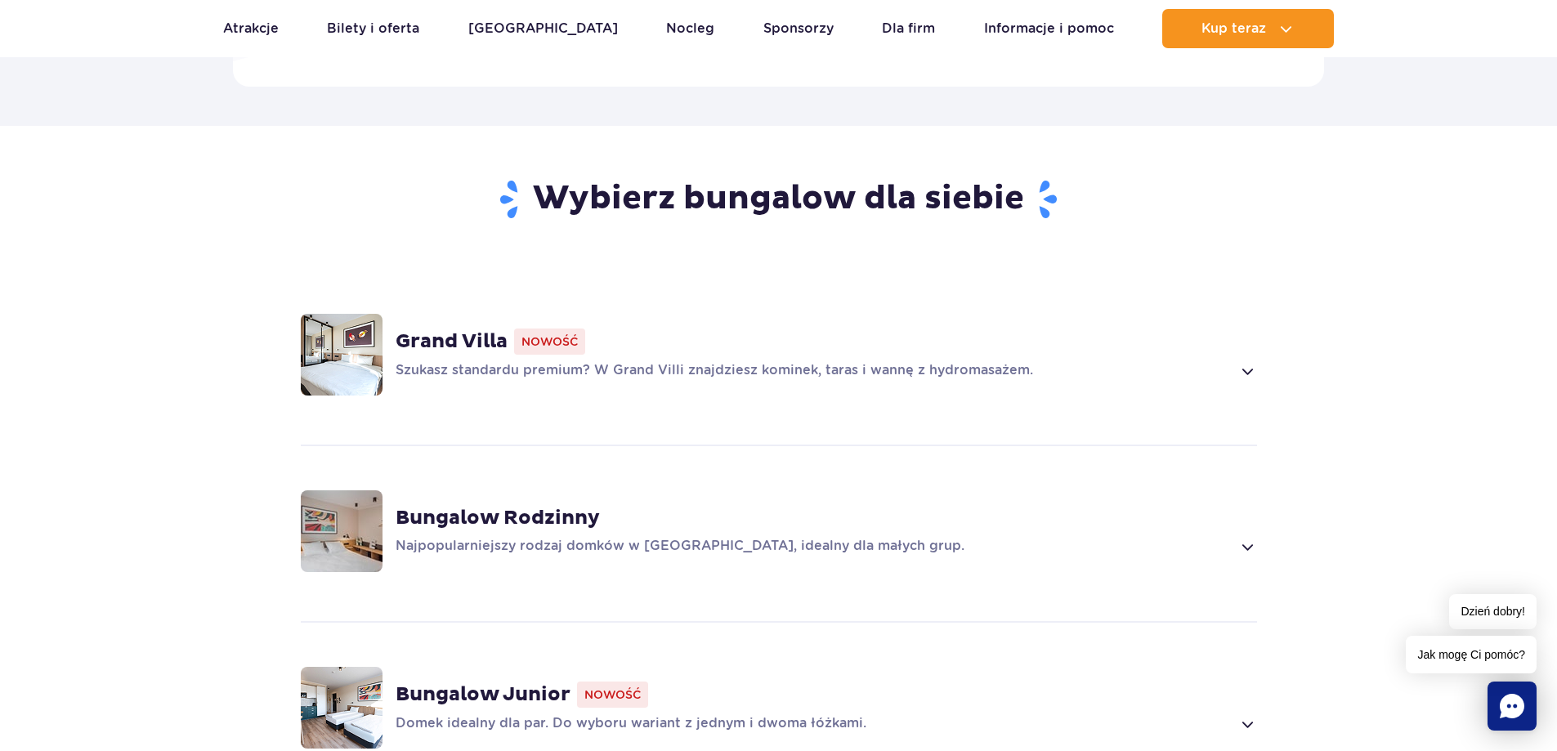
click at [360, 341] on img at bounding box center [342, 355] width 82 height 82
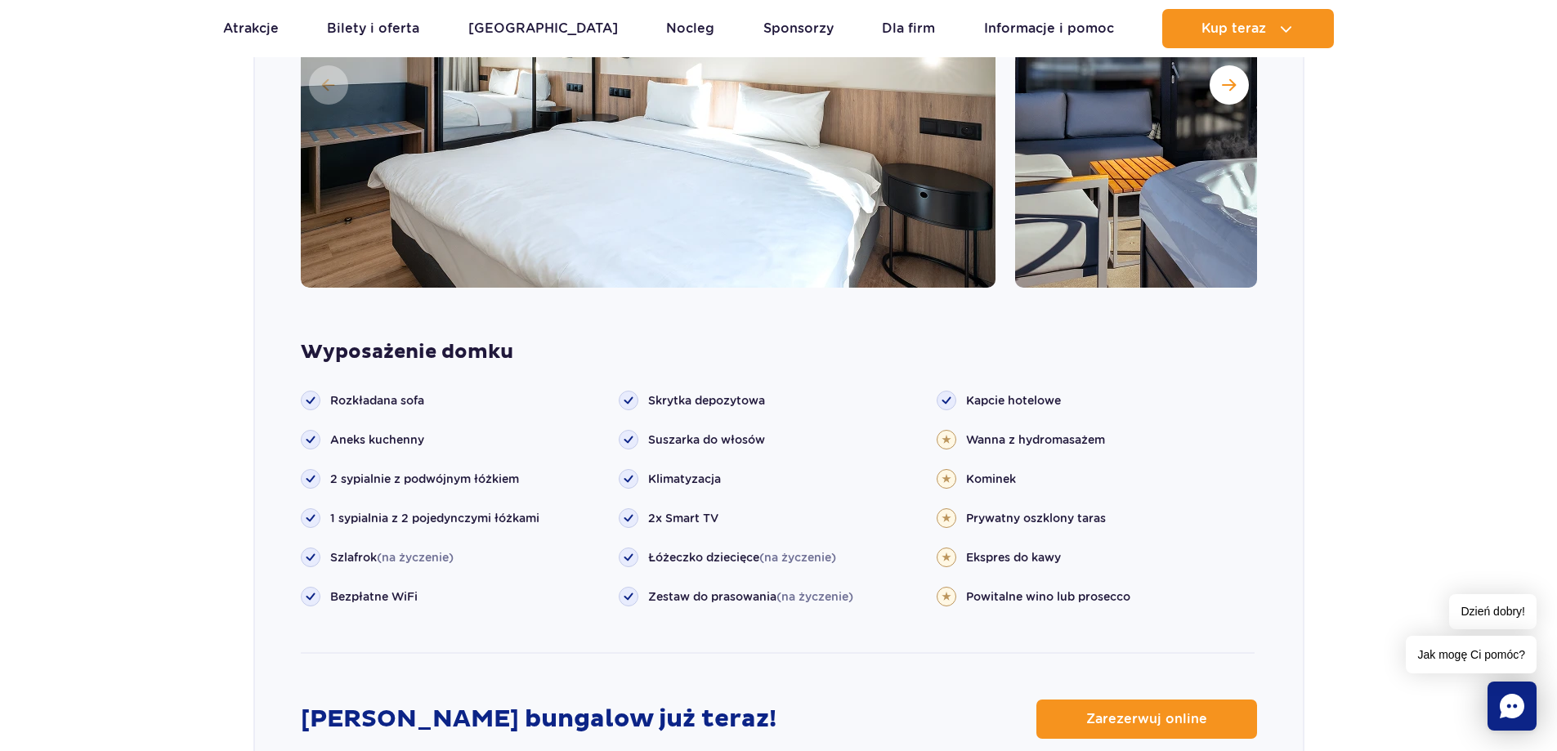
scroll to position [1827, 0]
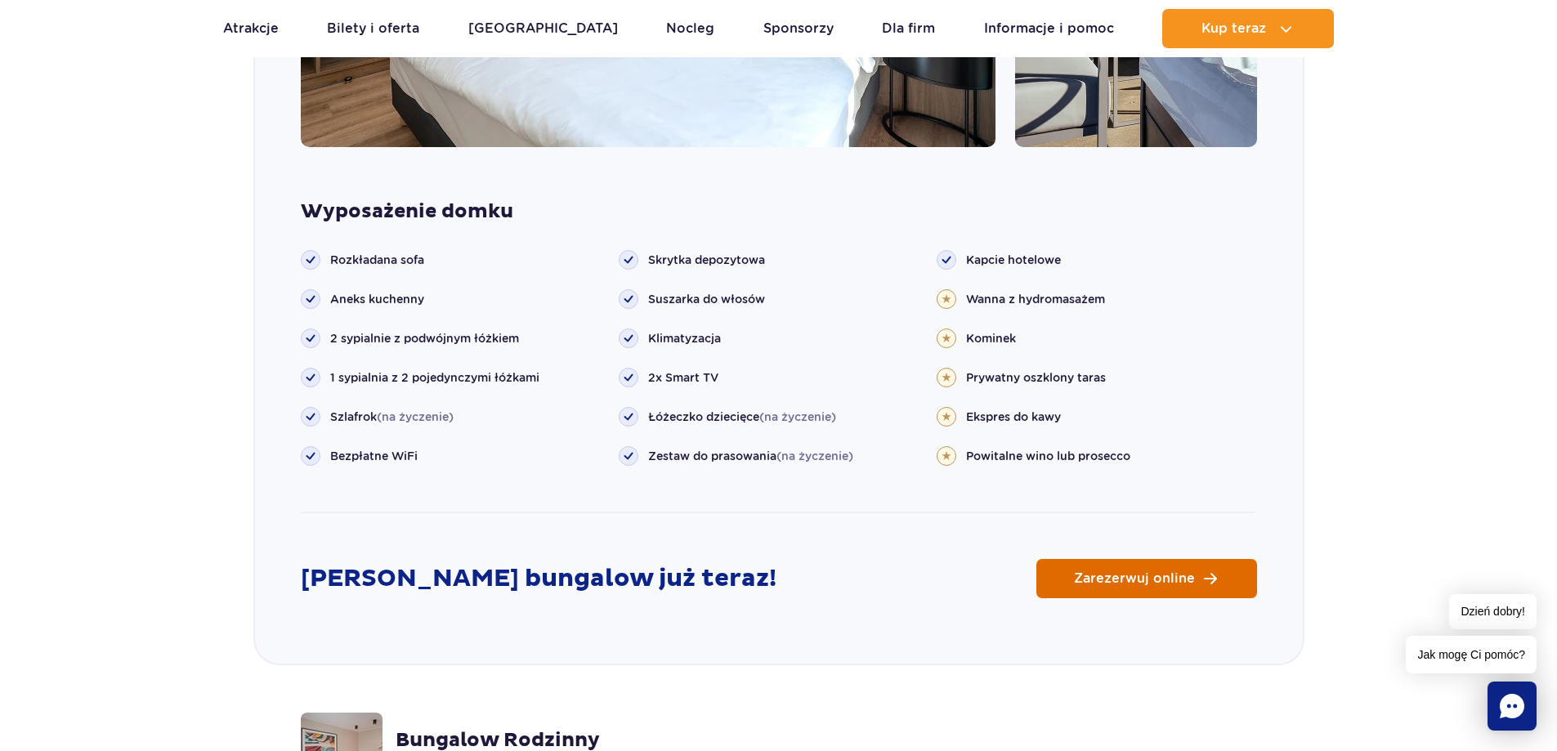
click at [1170, 582] on span "Zarezerwuj online" at bounding box center [1134, 578] width 121 height 13
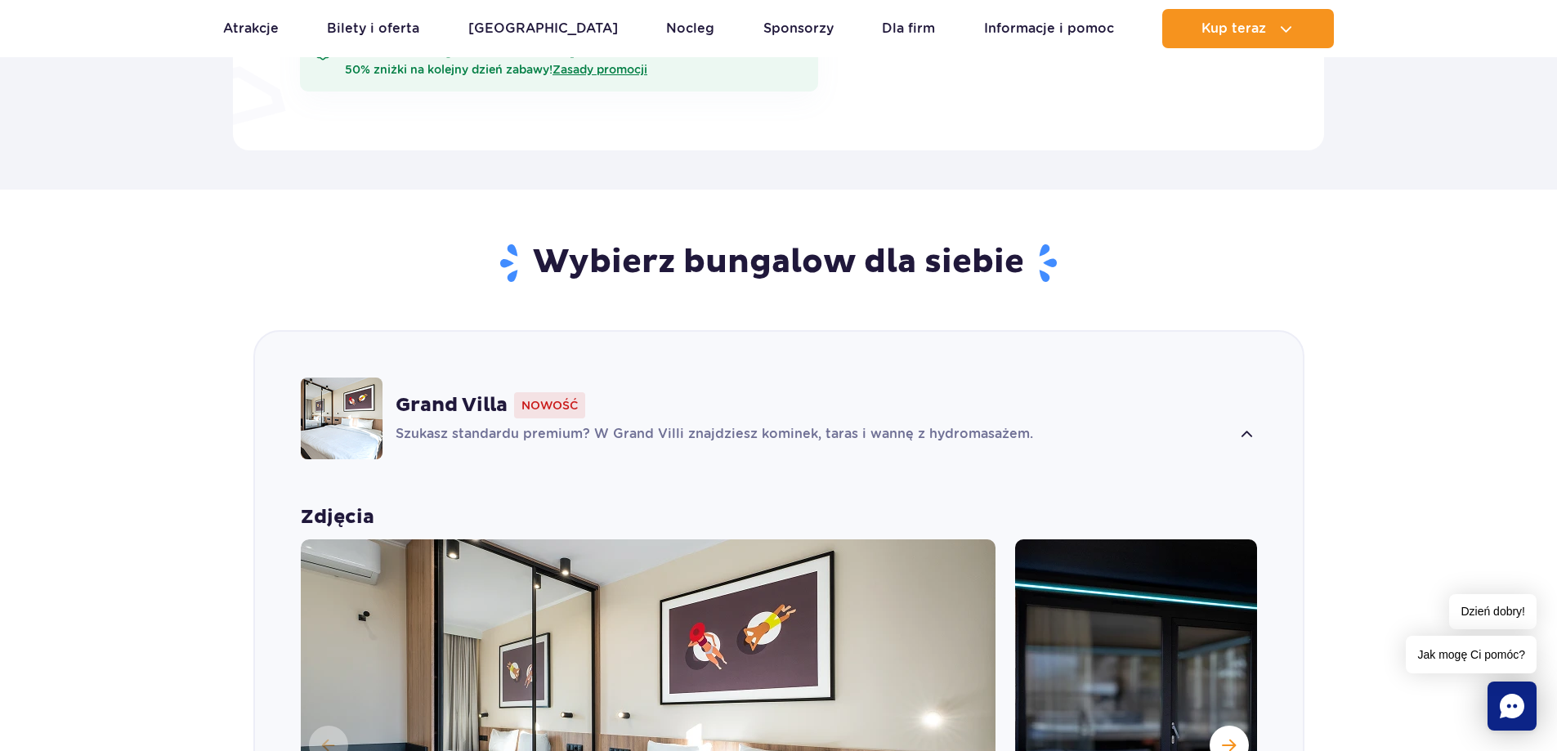
scroll to position [737, 0]
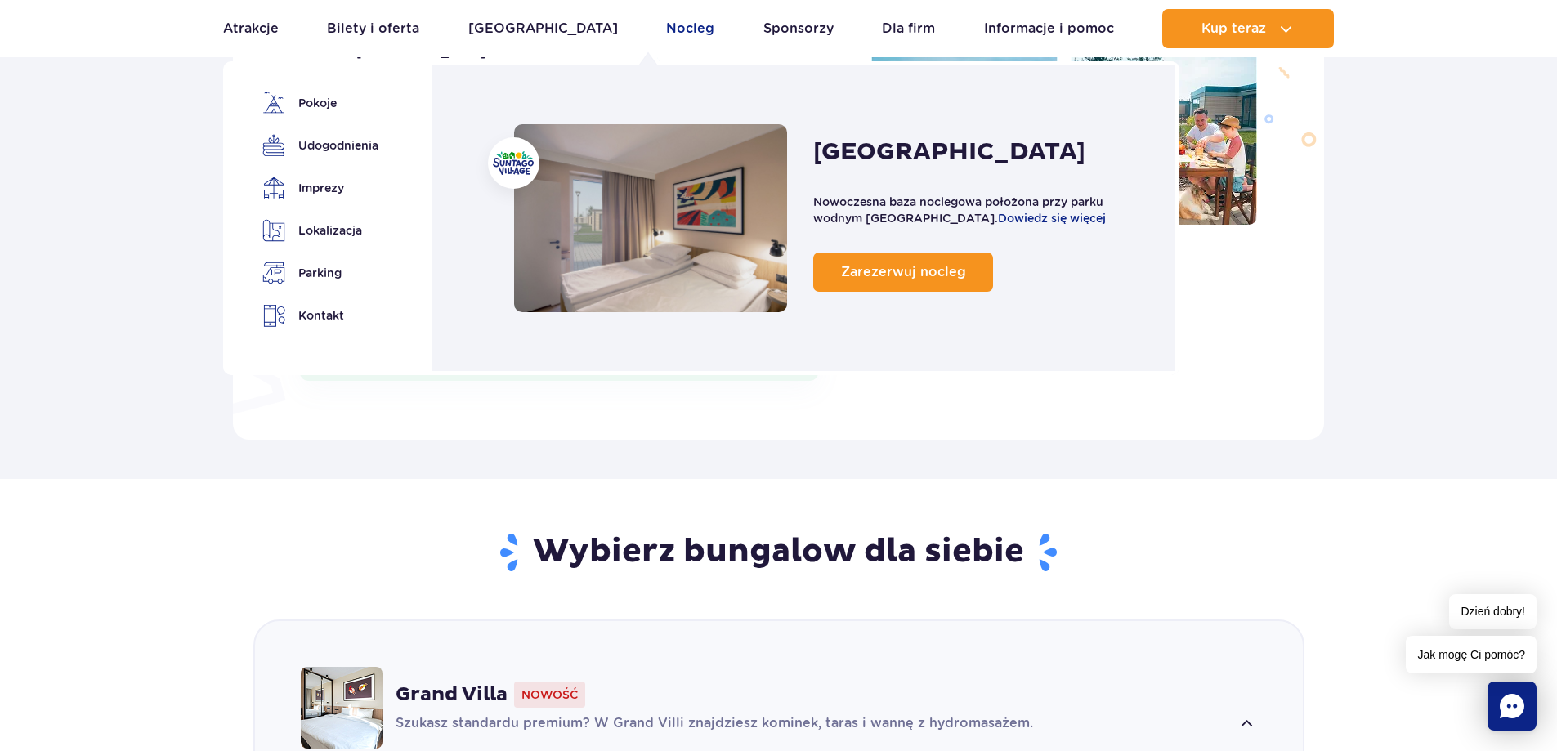
click at [666, 20] on link "Nocleg" at bounding box center [690, 28] width 48 height 39
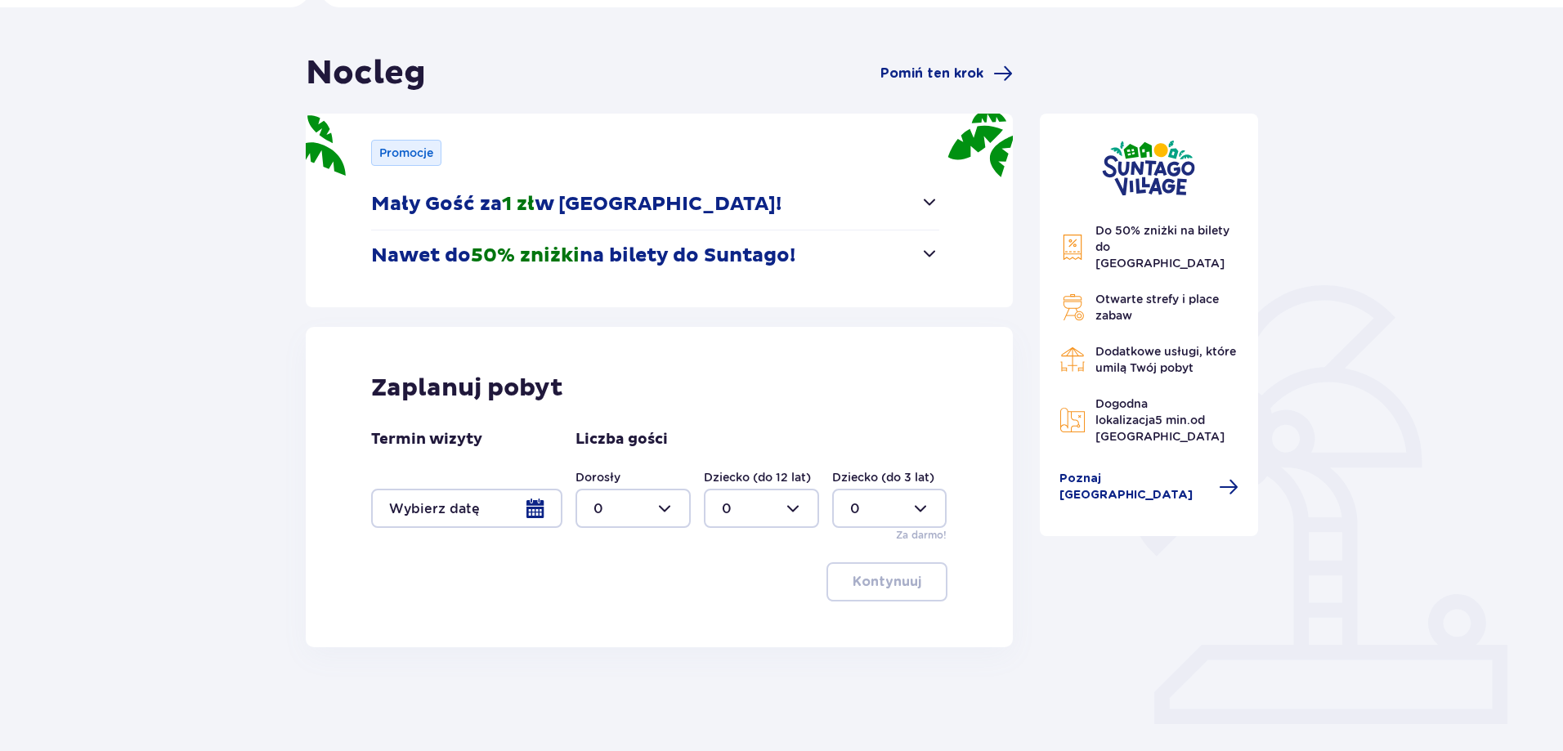
scroll to position [157, 0]
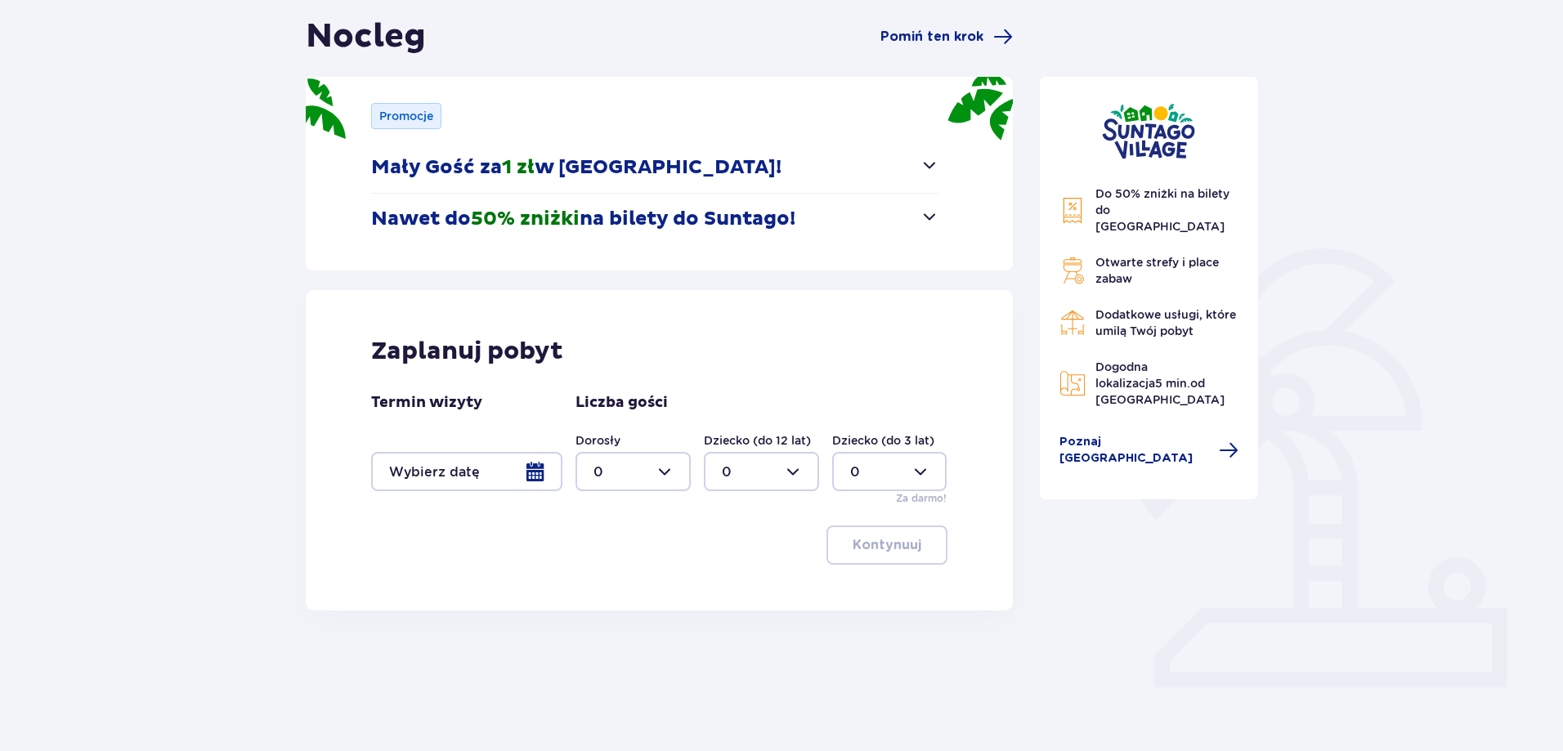
click at [549, 467] on div at bounding box center [466, 471] width 191 height 39
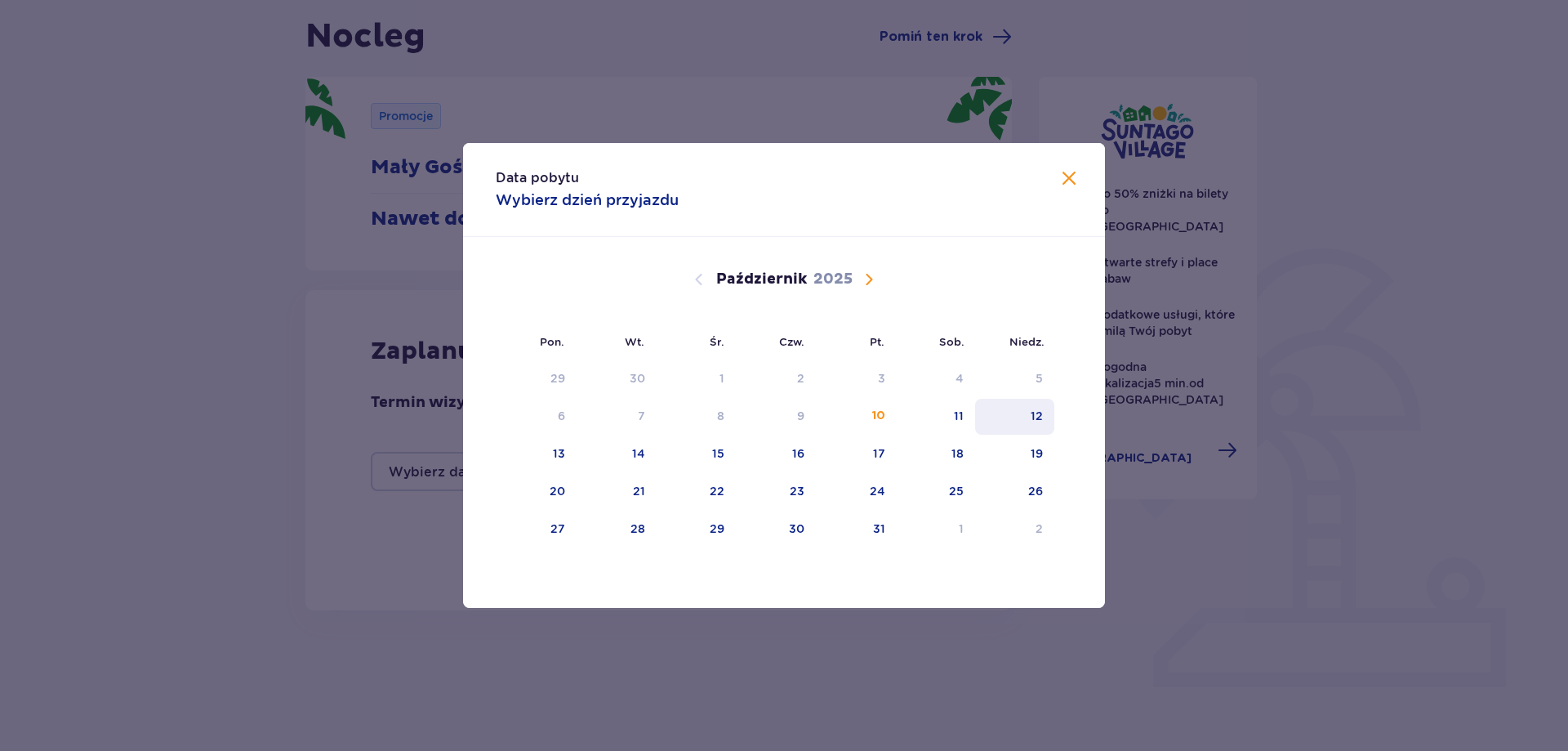
click at [1035, 430] on div "12" at bounding box center [1014, 417] width 79 height 36
click at [550, 455] on div "13" at bounding box center [536, 455] width 81 height 36
type input "[DATE] - [DATE]"
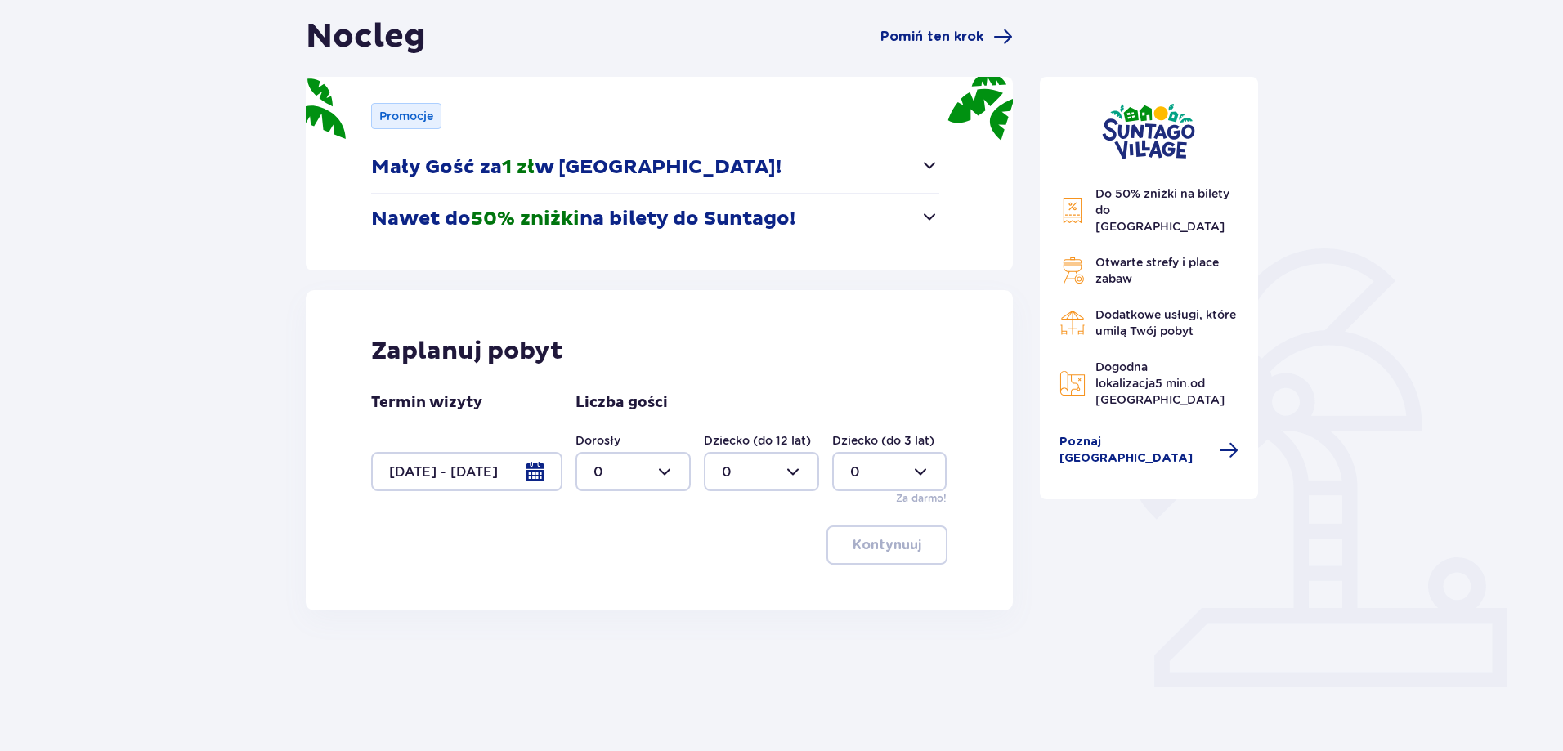
click at [678, 478] on div at bounding box center [632, 471] width 115 height 39
click at [602, 590] on div "2" at bounding box center [632, 590] width 79 height 18
type input "2"
click at [860, 552] on p "Kontynuuj" at bounding box center [887, 545] width 69 height 18
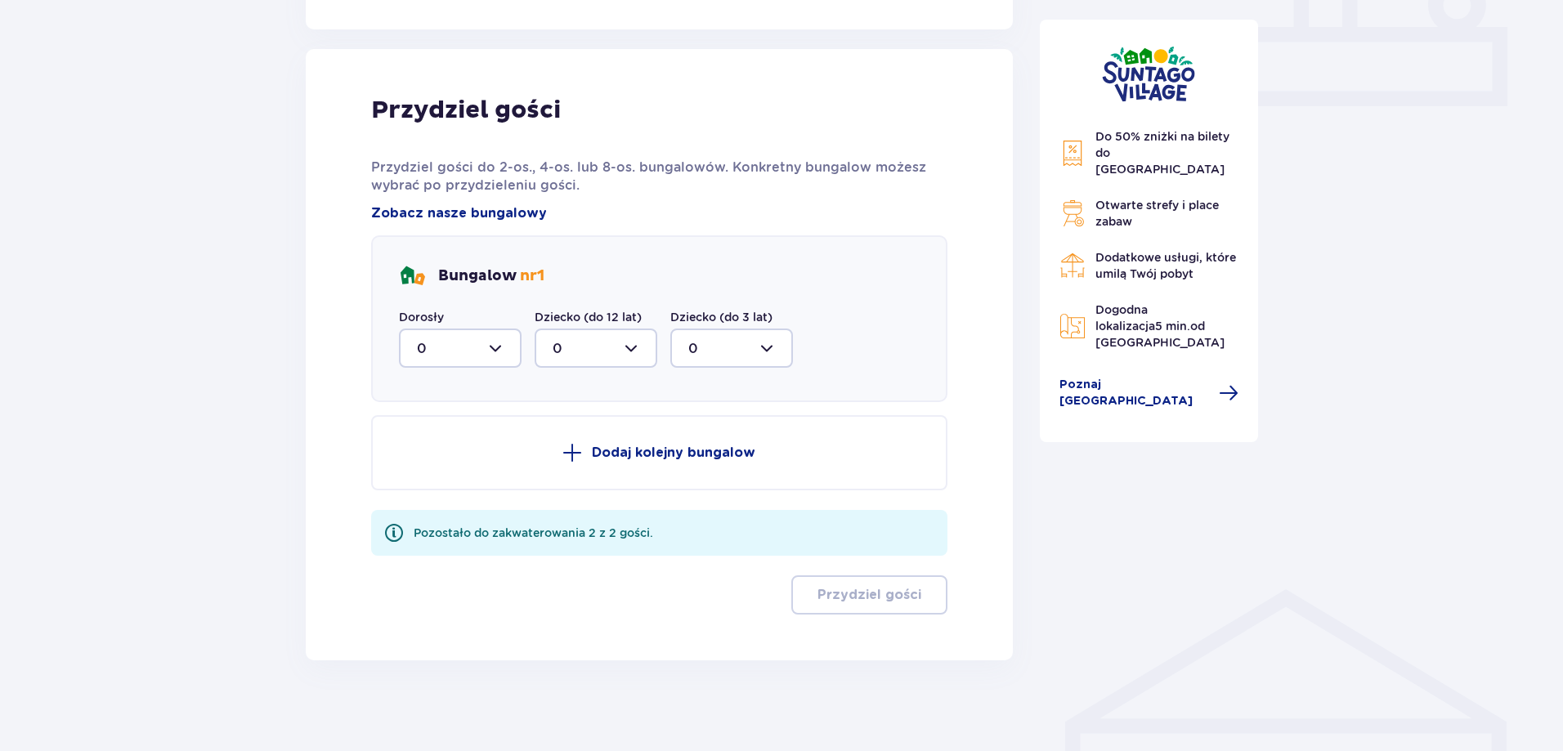
scroll to position [746, 0]
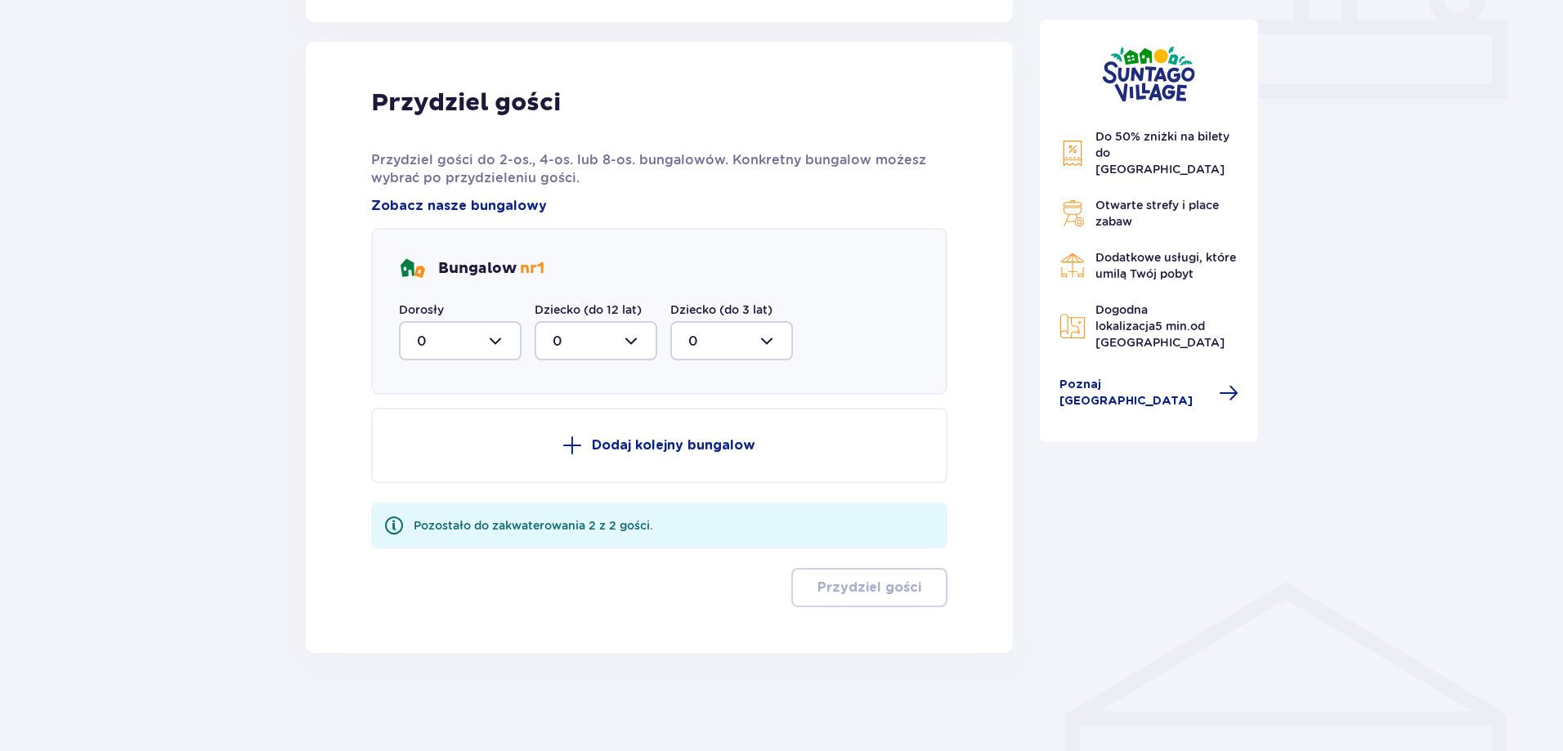
click at [494, 324] on div at bounding box center [460, 340] width 123 height 39
click at [415, 458] on span "2" at bounding box center [460, 459] width 119 height 34
type input "2"
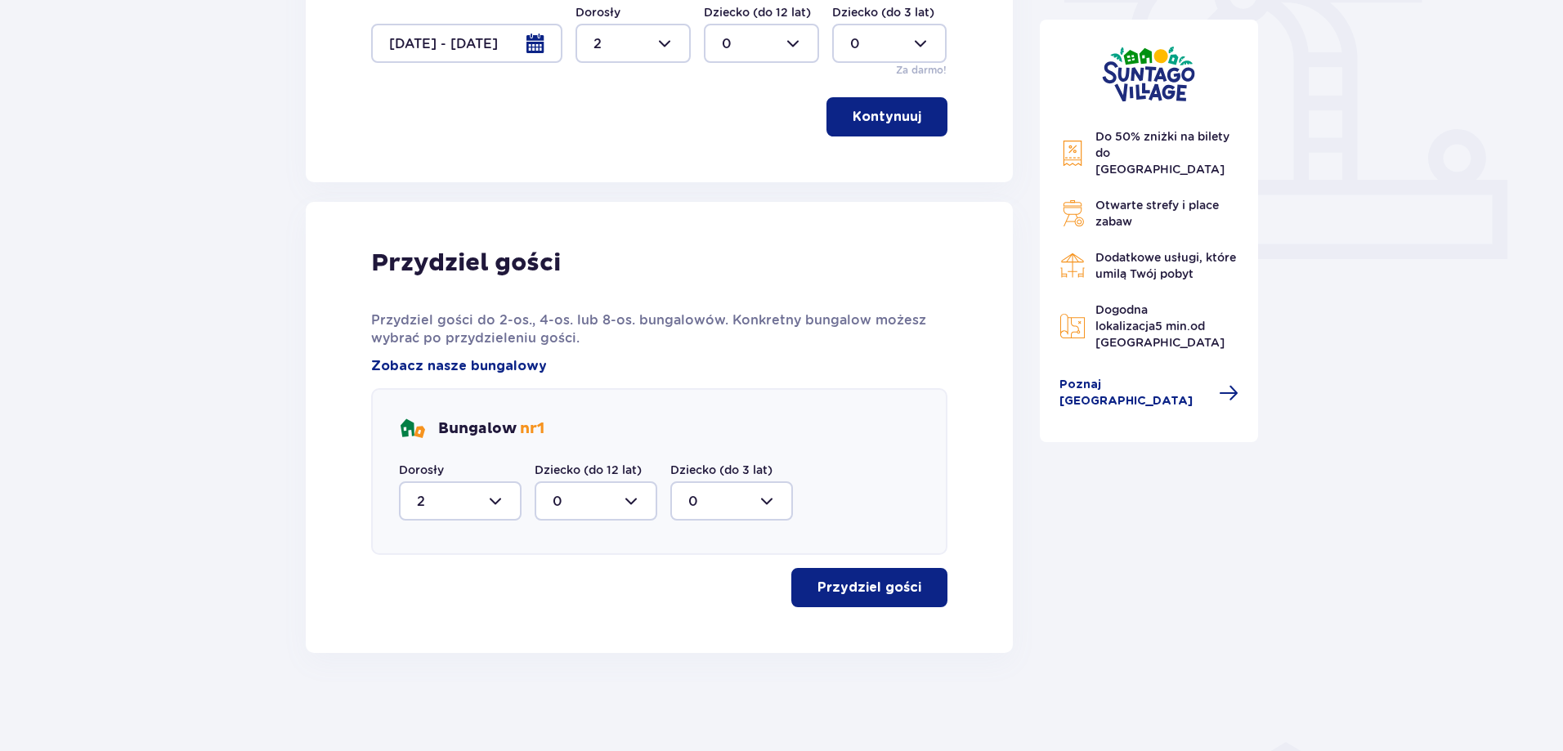
scroll to position [585, 0]
click at [839, 586] on p "Przydziel gości" at bounding box center [869, 588] width 104 height 18
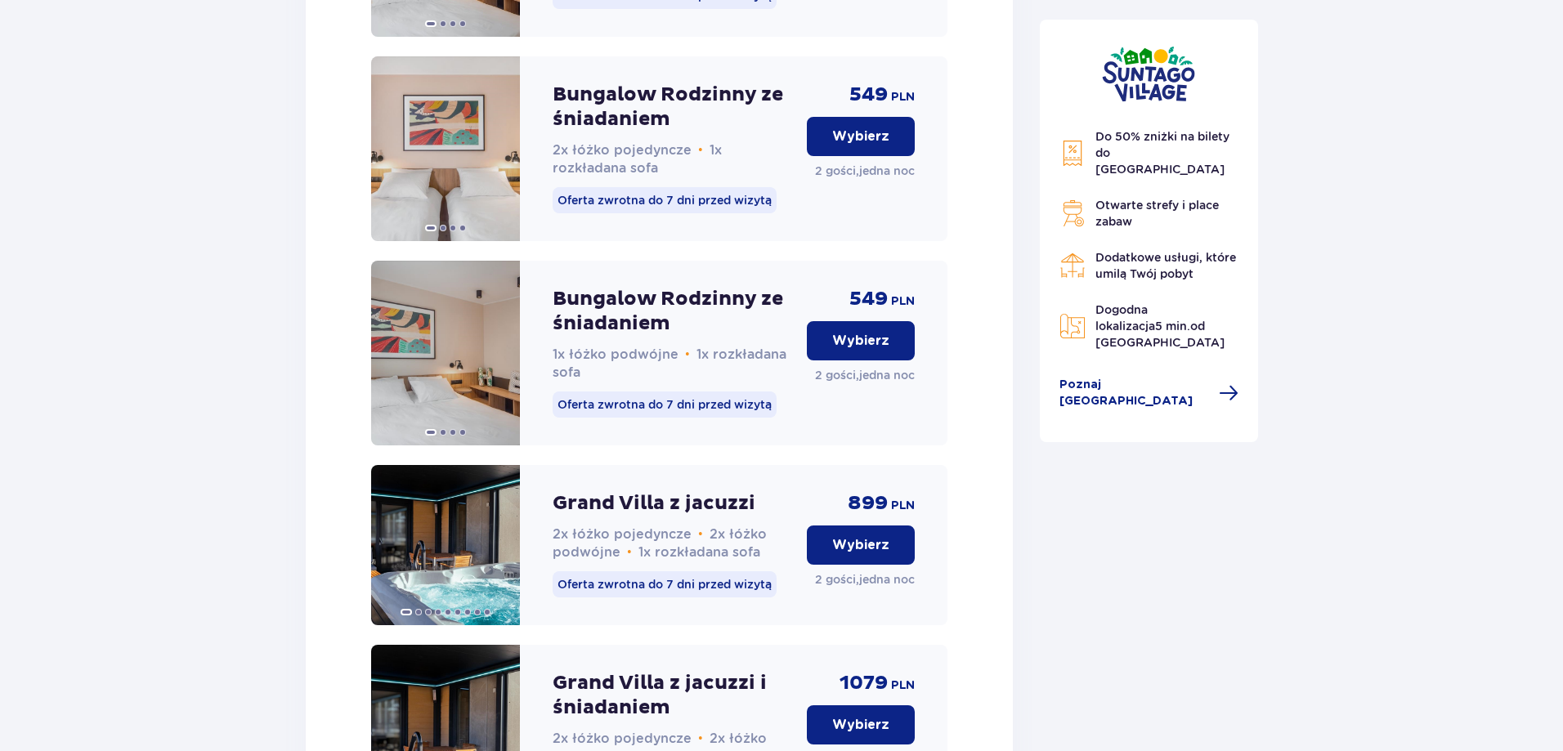
scroll to position [2055, 0]
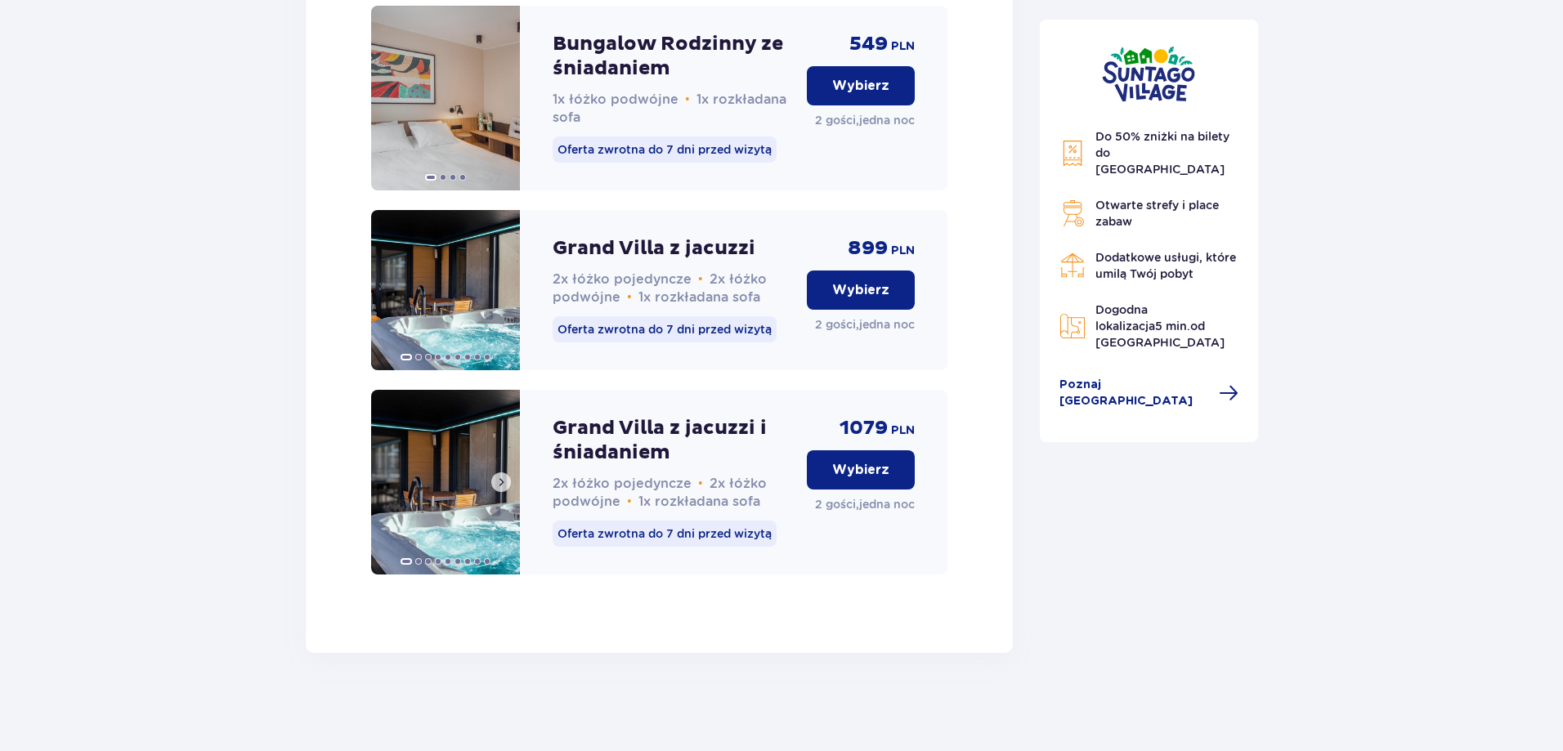
click at [454, 504] on img at bounding box center [445, 482] width 149 height 185
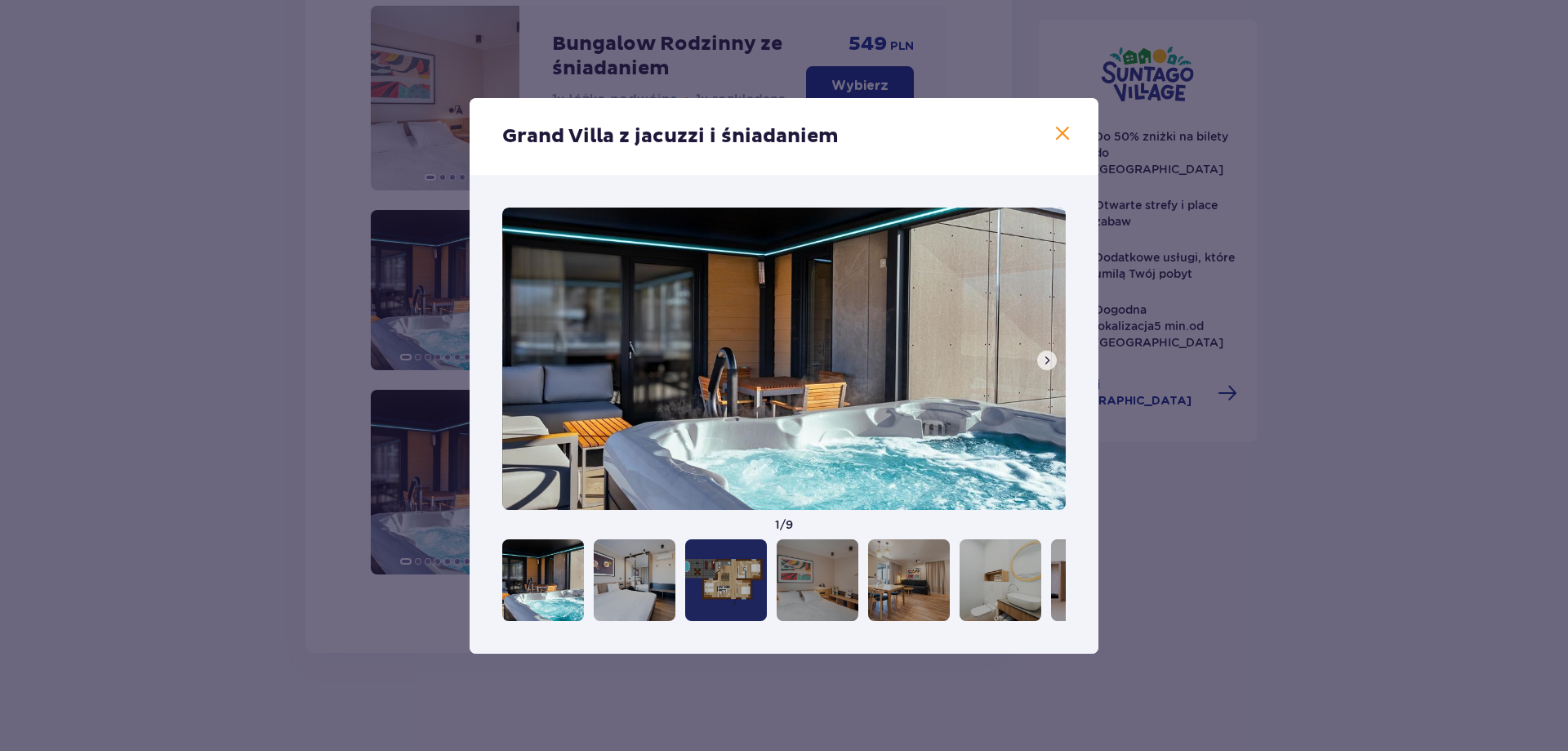
click at [1053, 363] on span at bounding box center [1046, 360] width 13 height 13
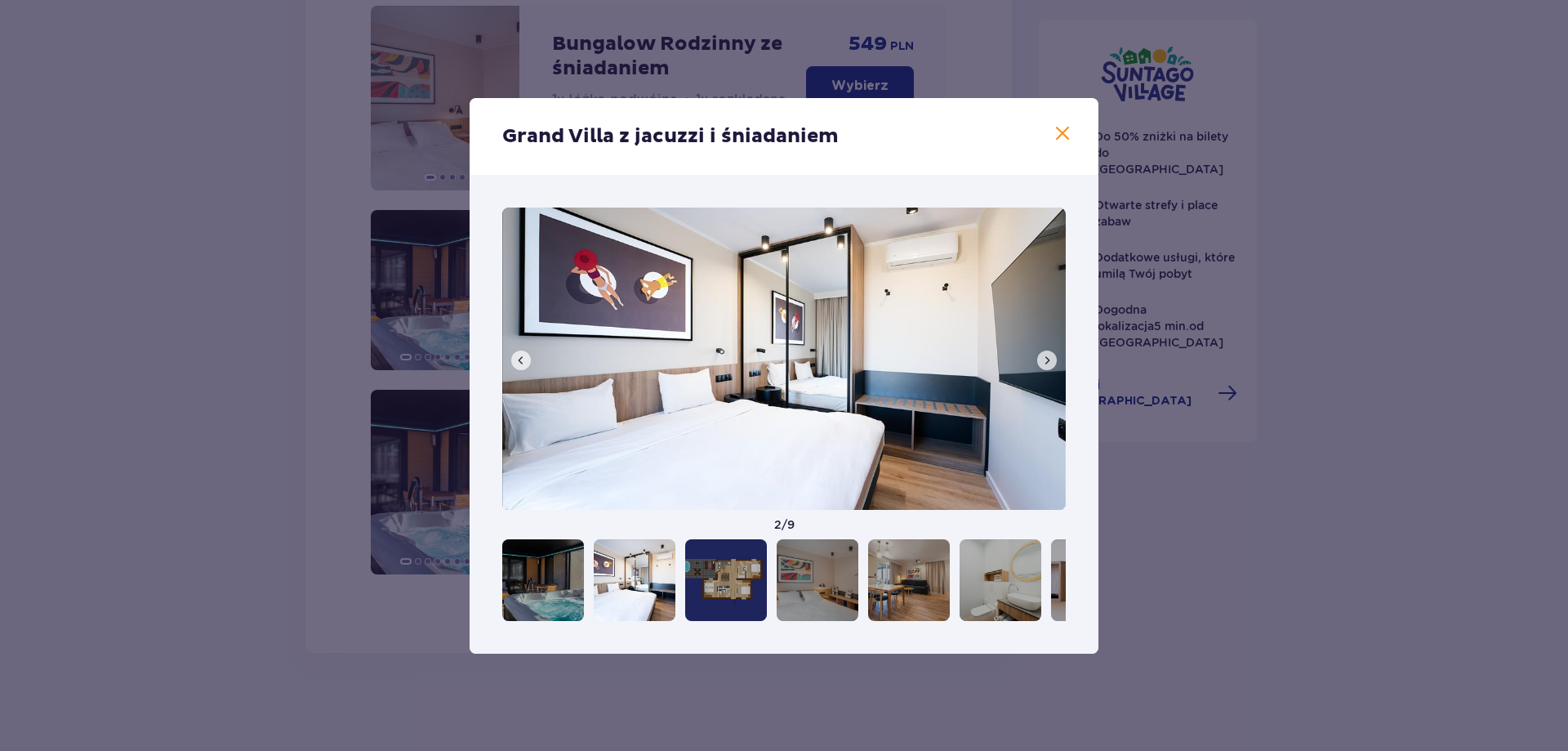
click at [1053, 363] on span at bounding box center [1046, 360] width 13 height 13
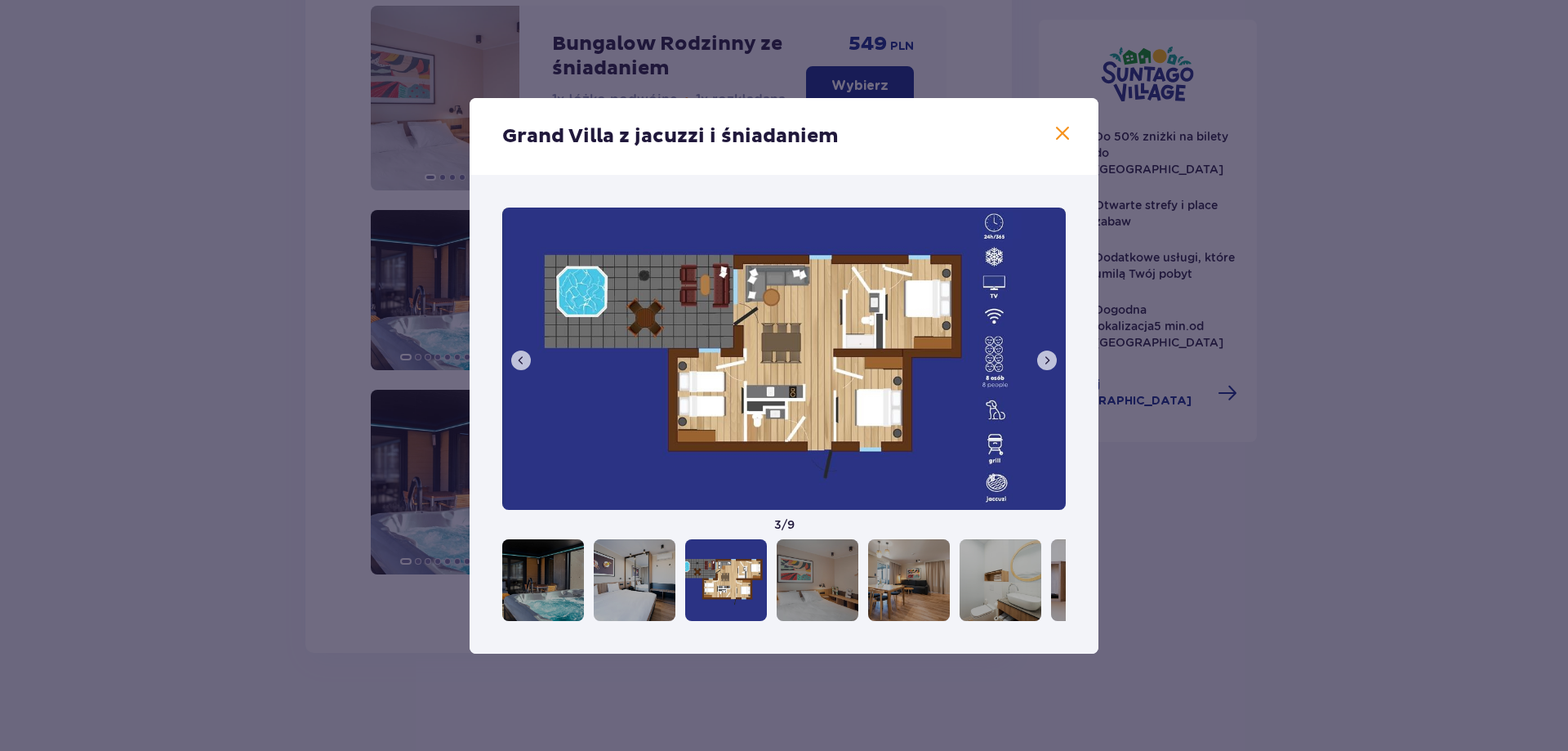
click at [1053, 364] on span at bounding box center [1046, 360] width 13 height 13
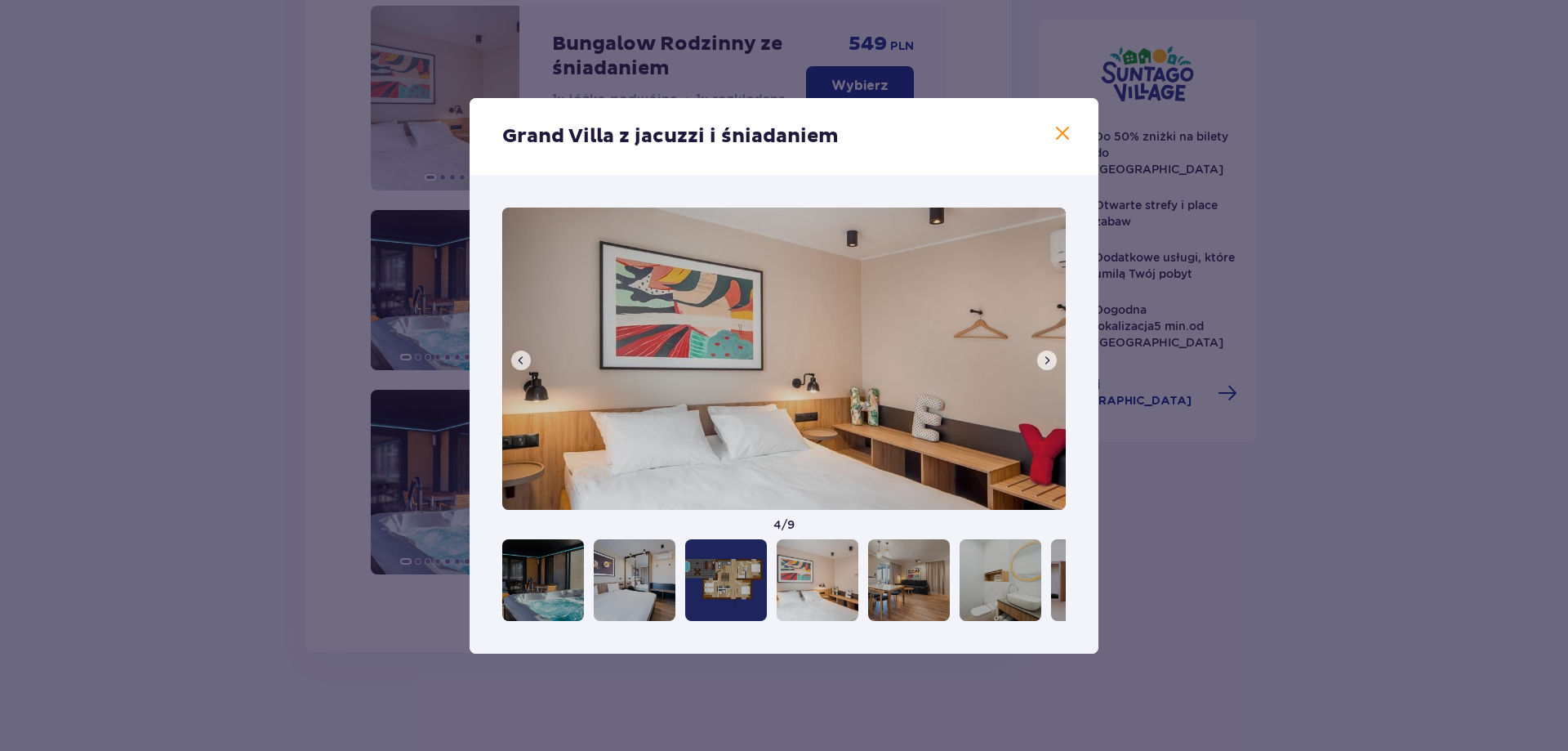
click at [1053, 364] on span at bounding box center [1046, 360] width 13 height 13
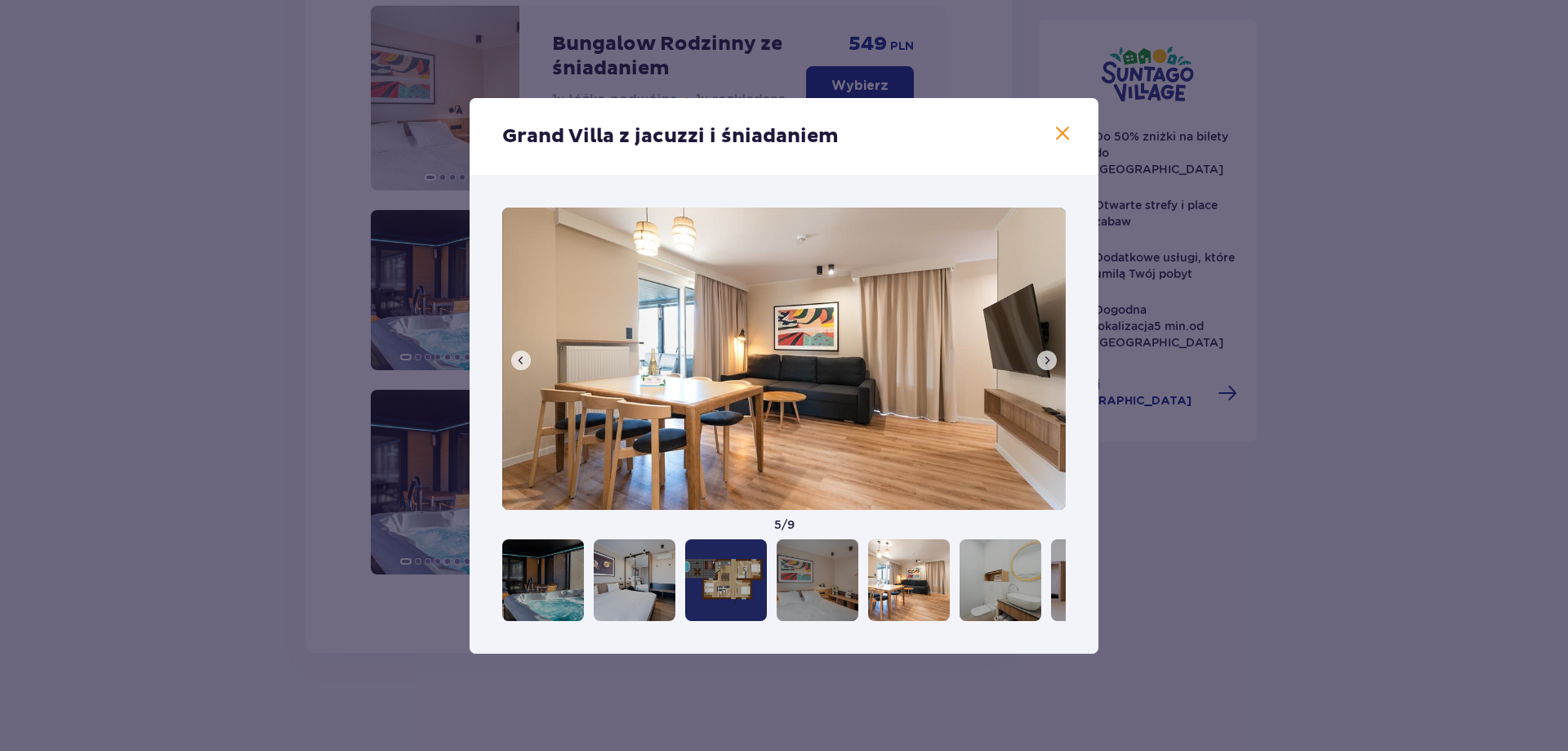
click at [1053, 364] on span at bounding box center [1046, 360] width 13 height 13
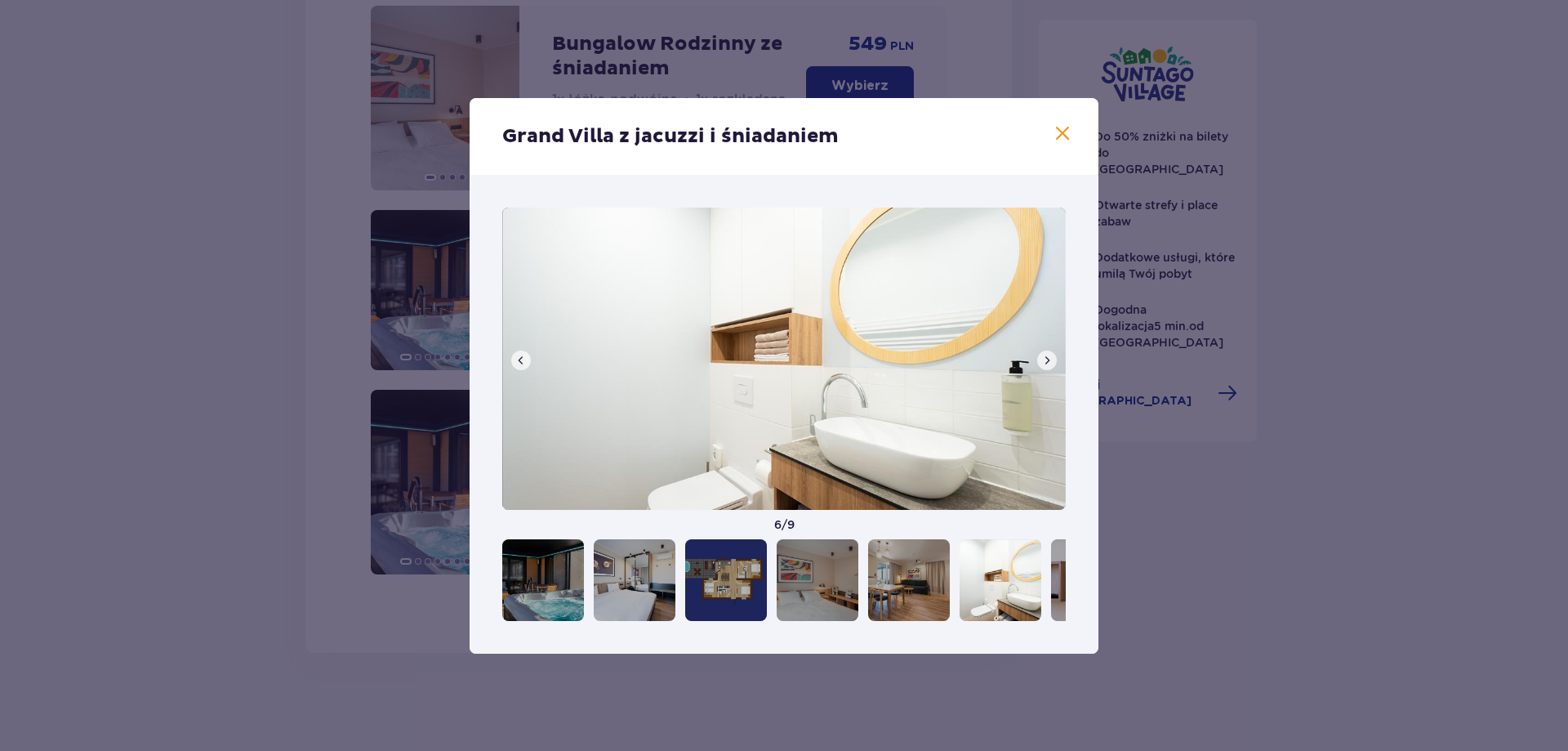
click at [1053, 364] on span at bounding box center [1046, 360] width 13 height 13
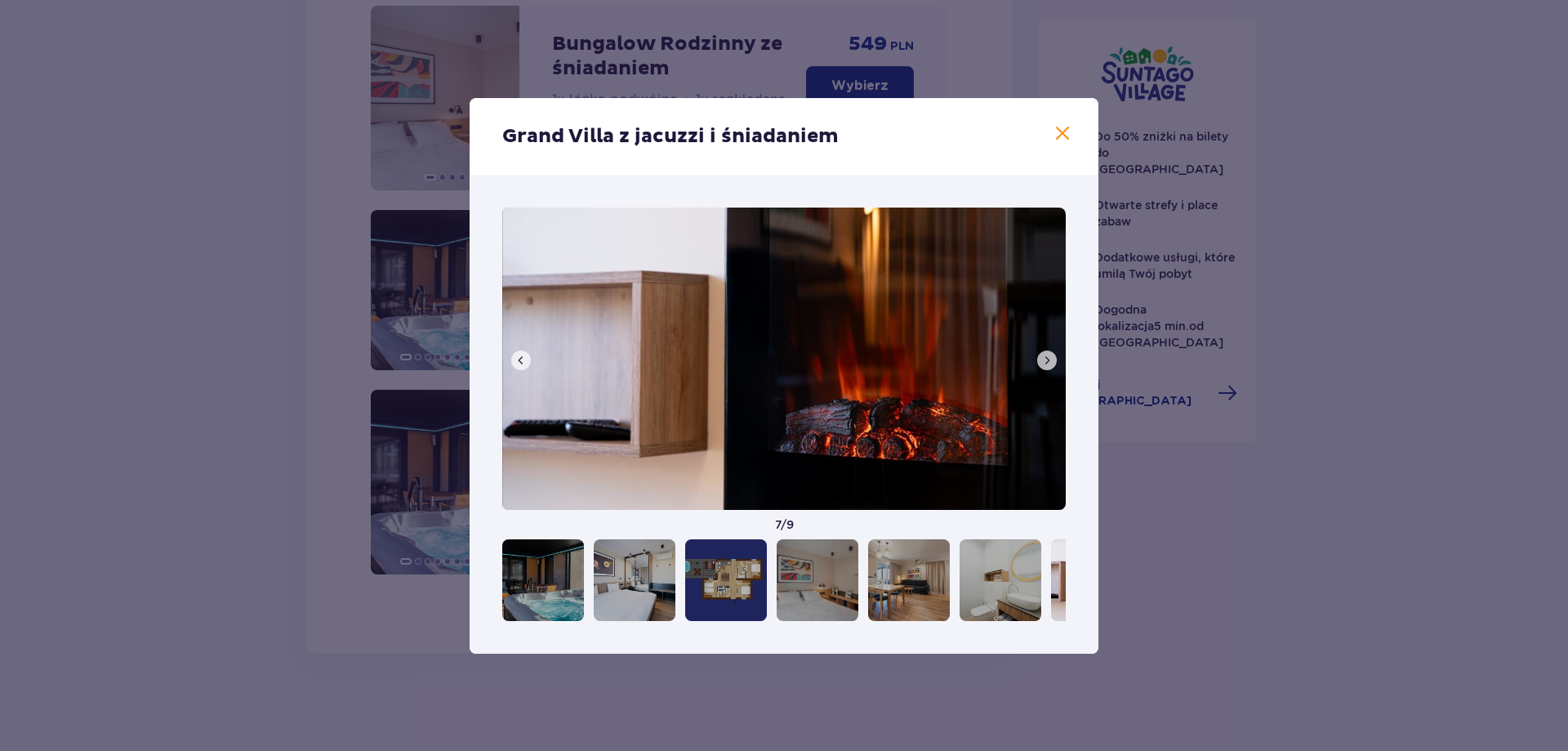
click at [1053, 364] on span at bounding box center [1046, 360] width 13 height 13
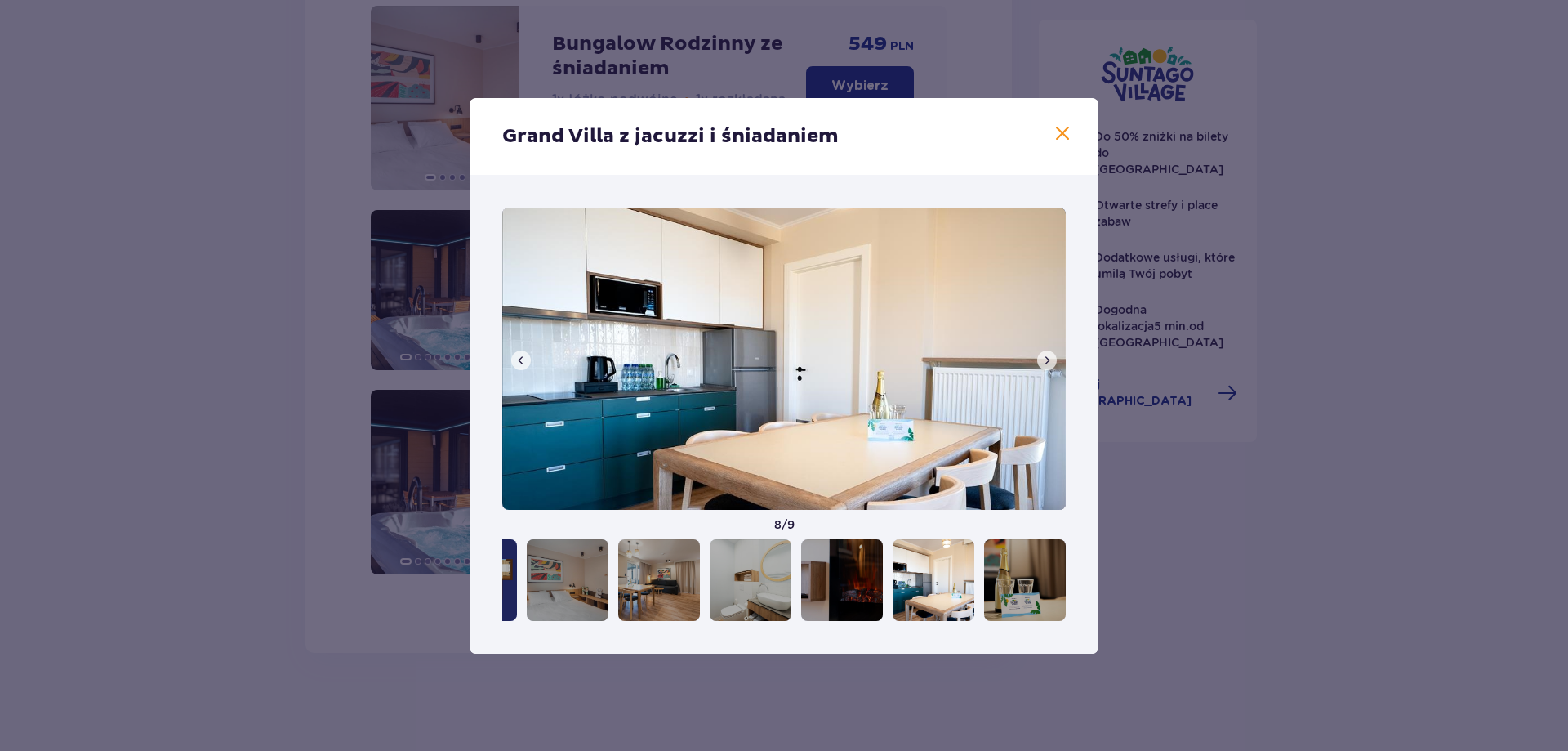
click at [1053, 364] on span at bounding box center [1046, 360] width 13 height 13
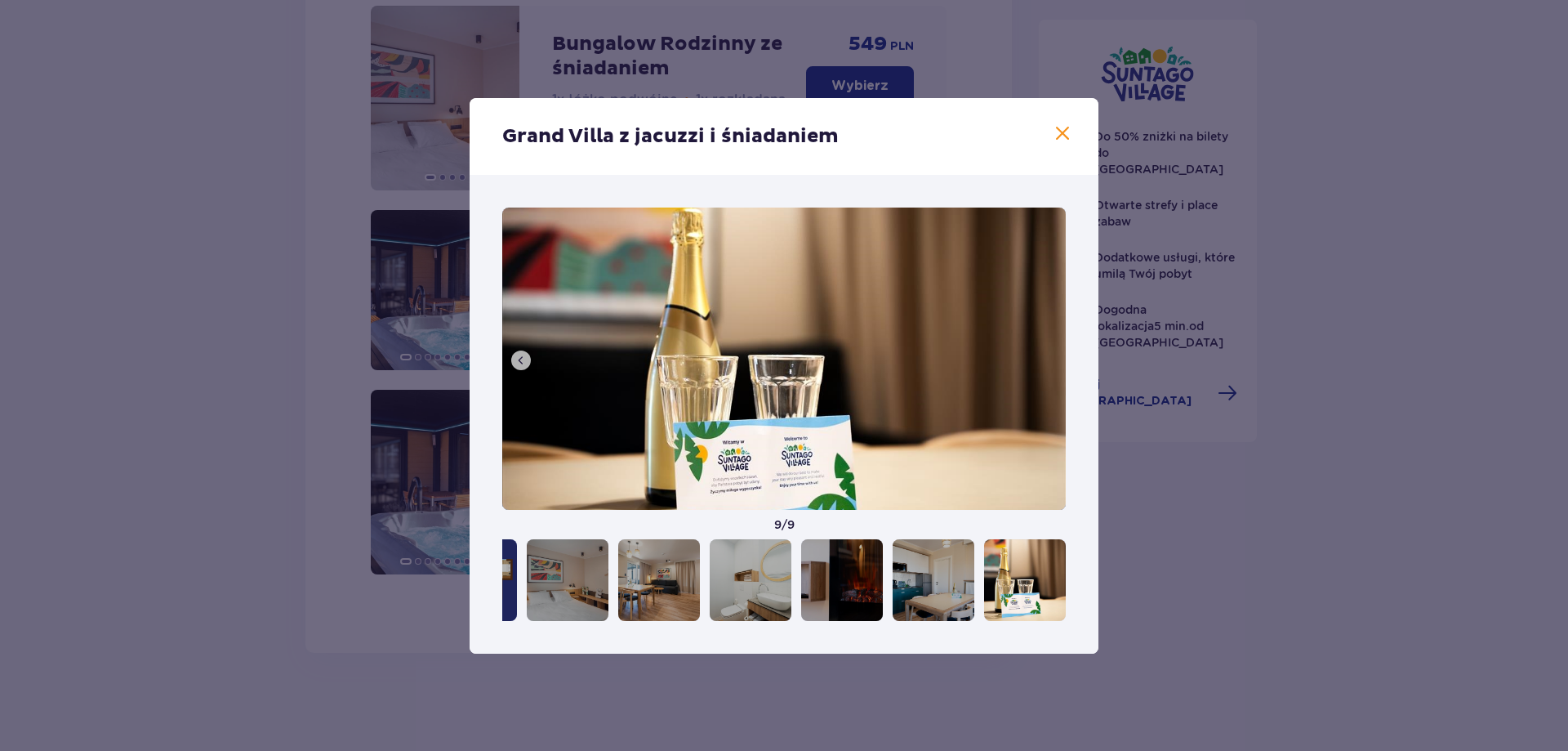
click at [1053, 364] on img at bounding box center [784, 359] width 564 height 302
click at [1059, 132] on span at bounding box center [1063, 134] width 20 height 20
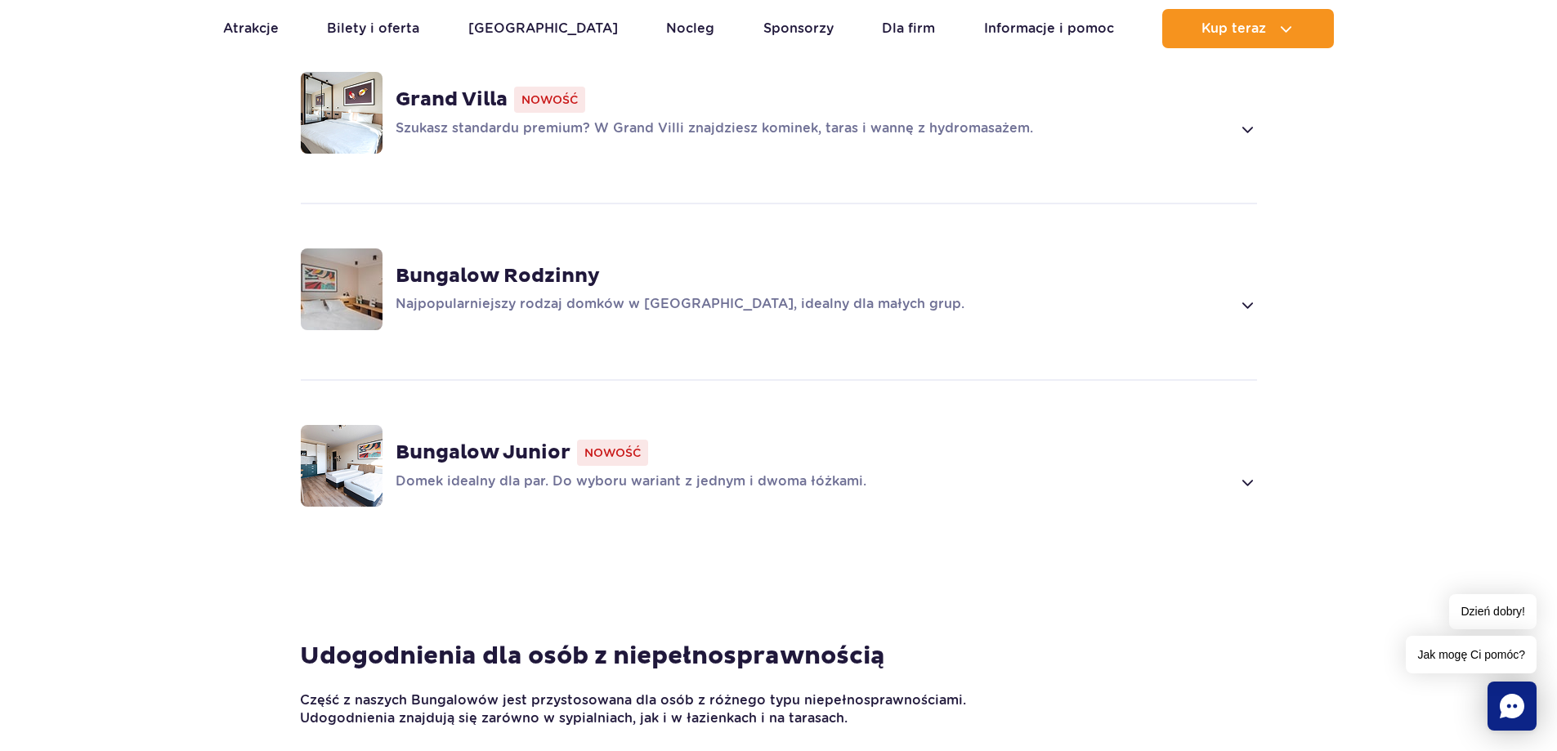
scroll to position [1363, 0]
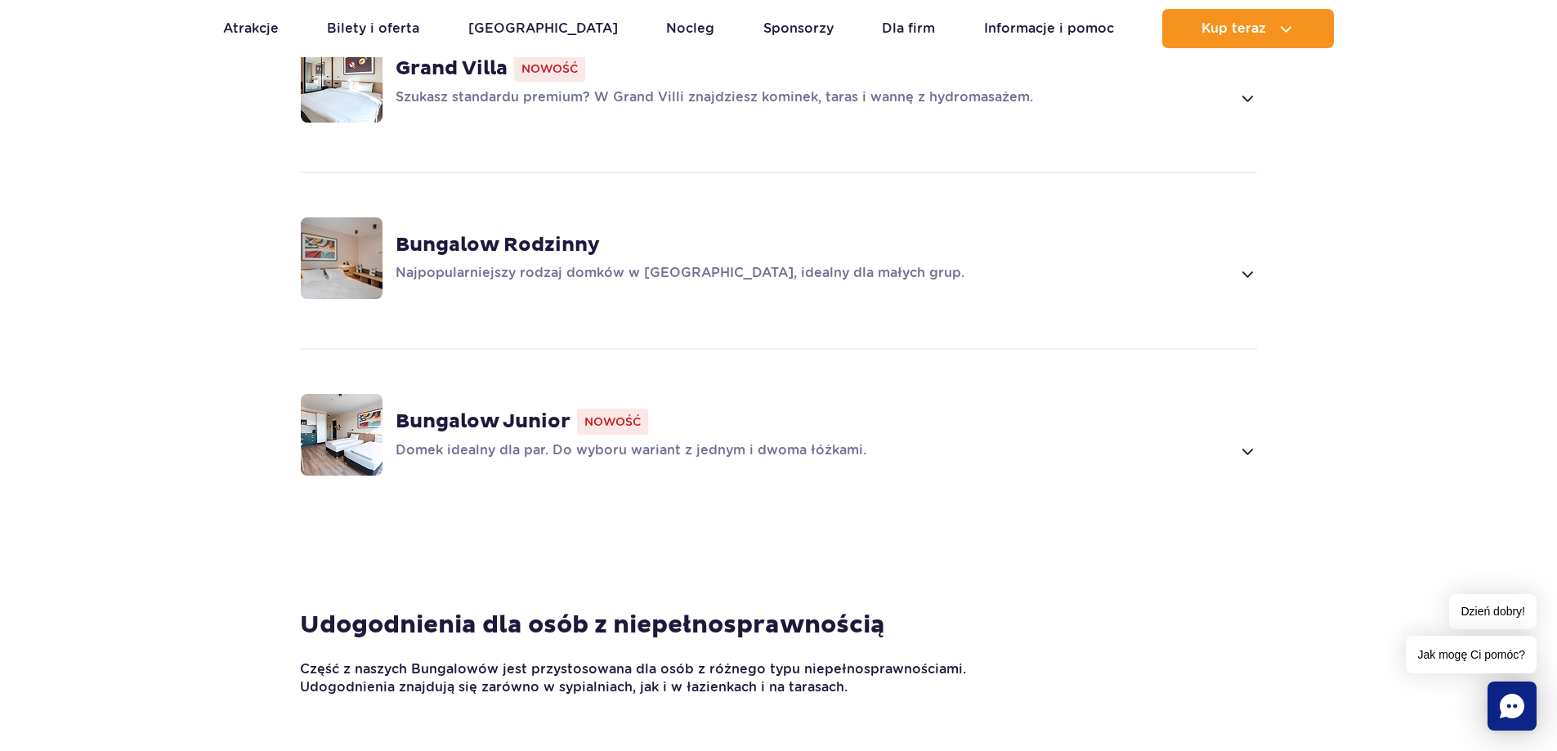
click at [449, 424] on strong "Bungalow Junior" at bounding box center [483, 422] width 175 height 25
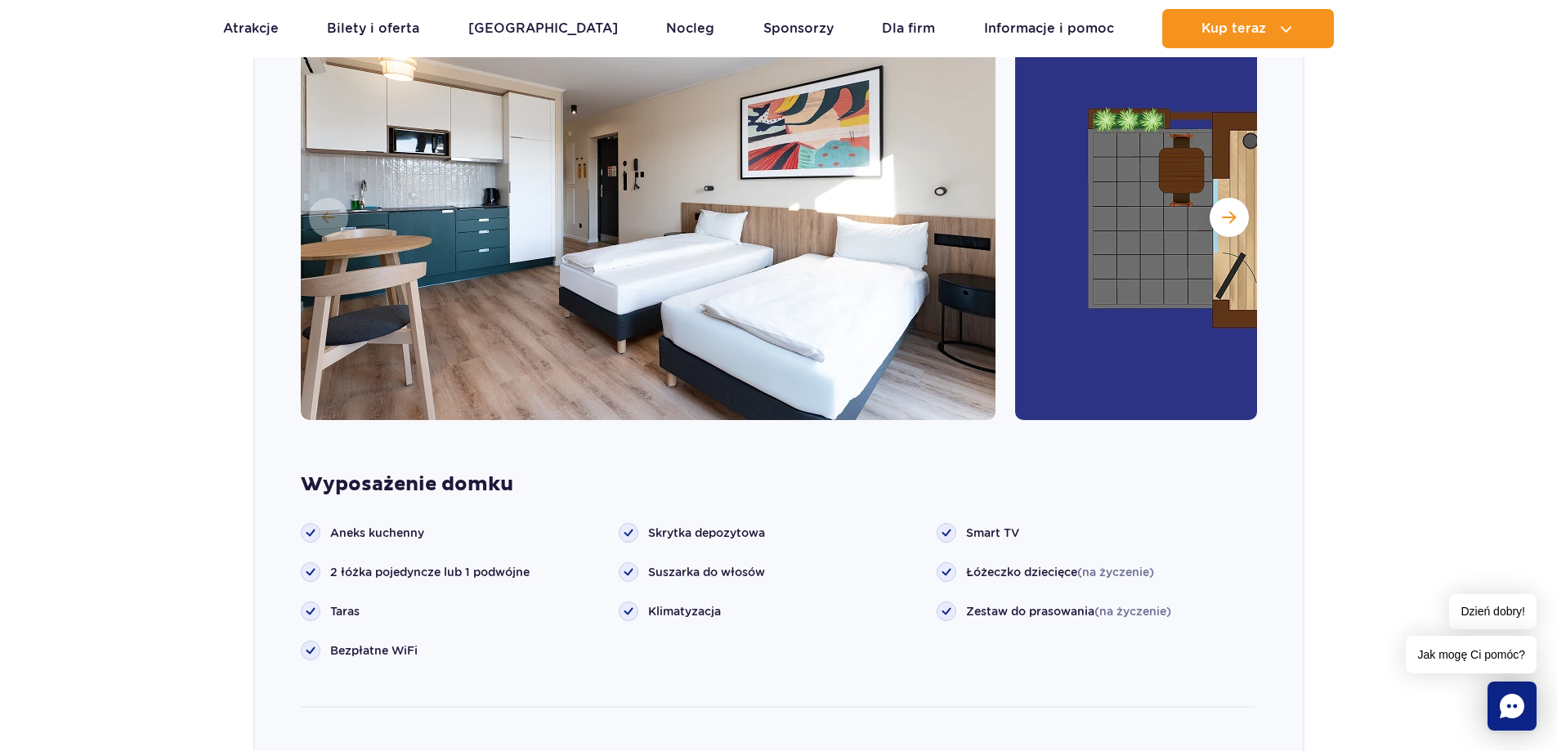
scroll to position [2180, 0]
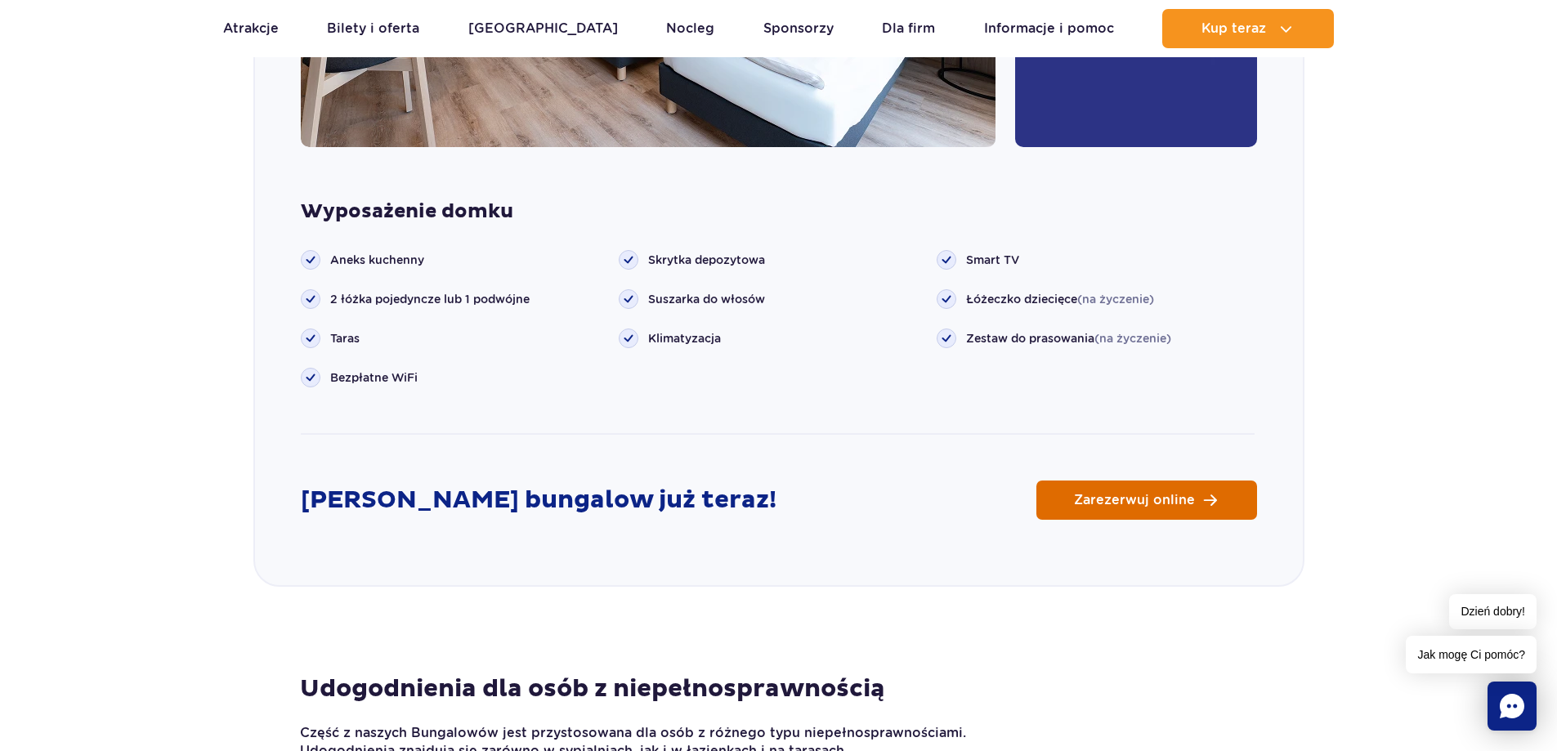
click at [1111, 503] on span "Zarezerwuj online" at bounding box center [1134, 500] width 121 height 13
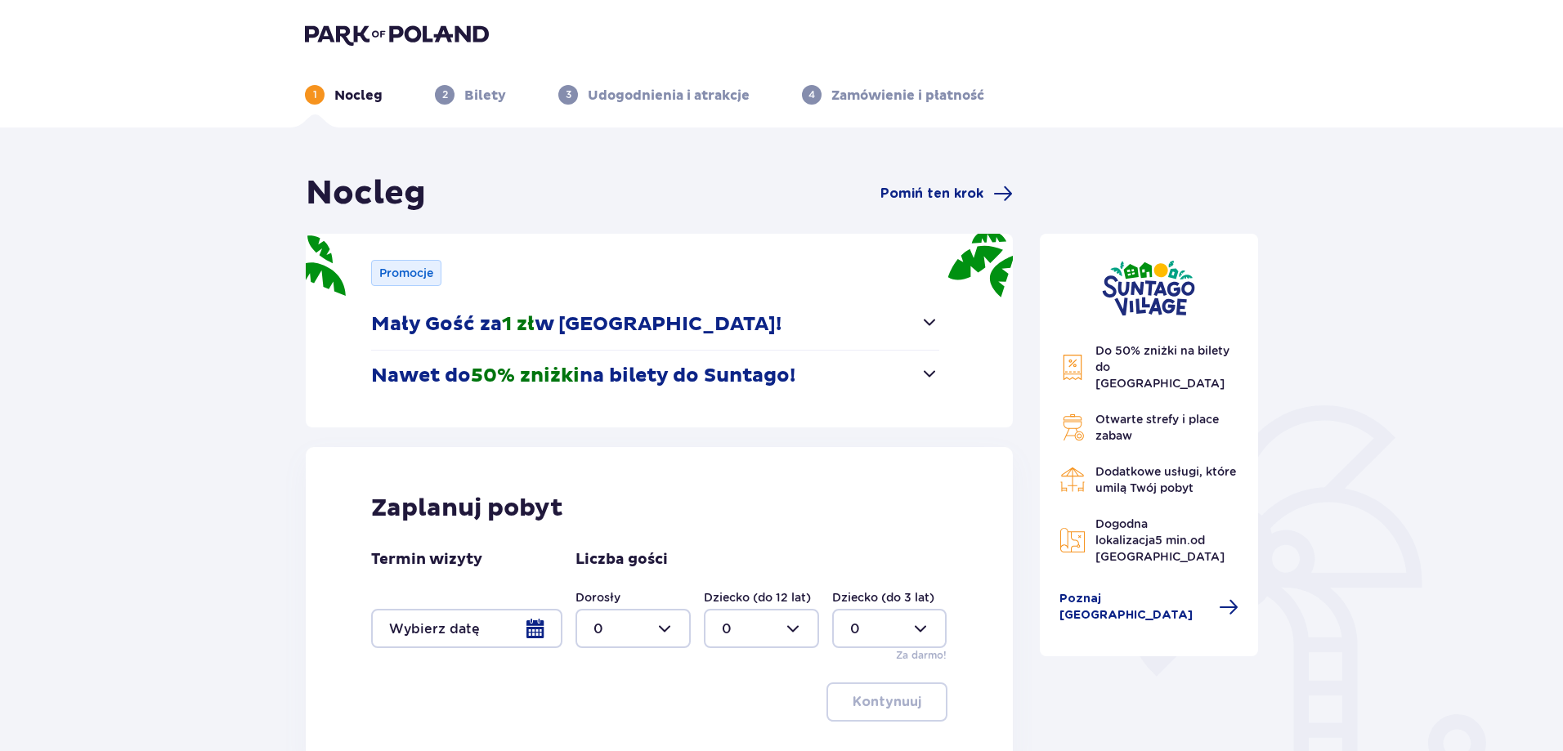
click at [545, 631] on div at bounding box center [466, 628] width 191 height 39
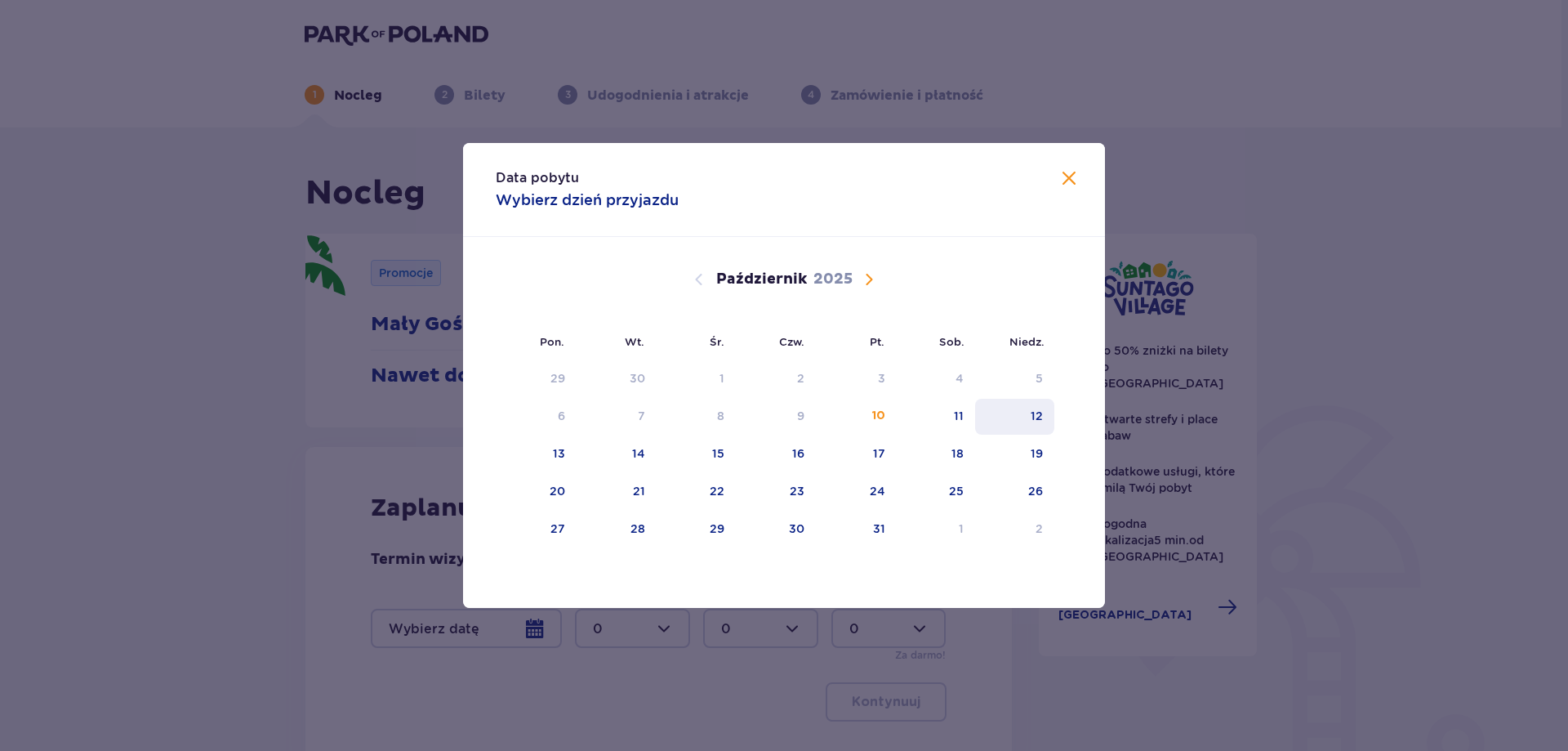
click at [1035, 420] on div "12" at bounding box center [1037, 416] width 12 height 16
click at [562, 449] on div "13" at bounding box center [559, 454] width 12 height 16
type input "[DATE] - [DATE]"
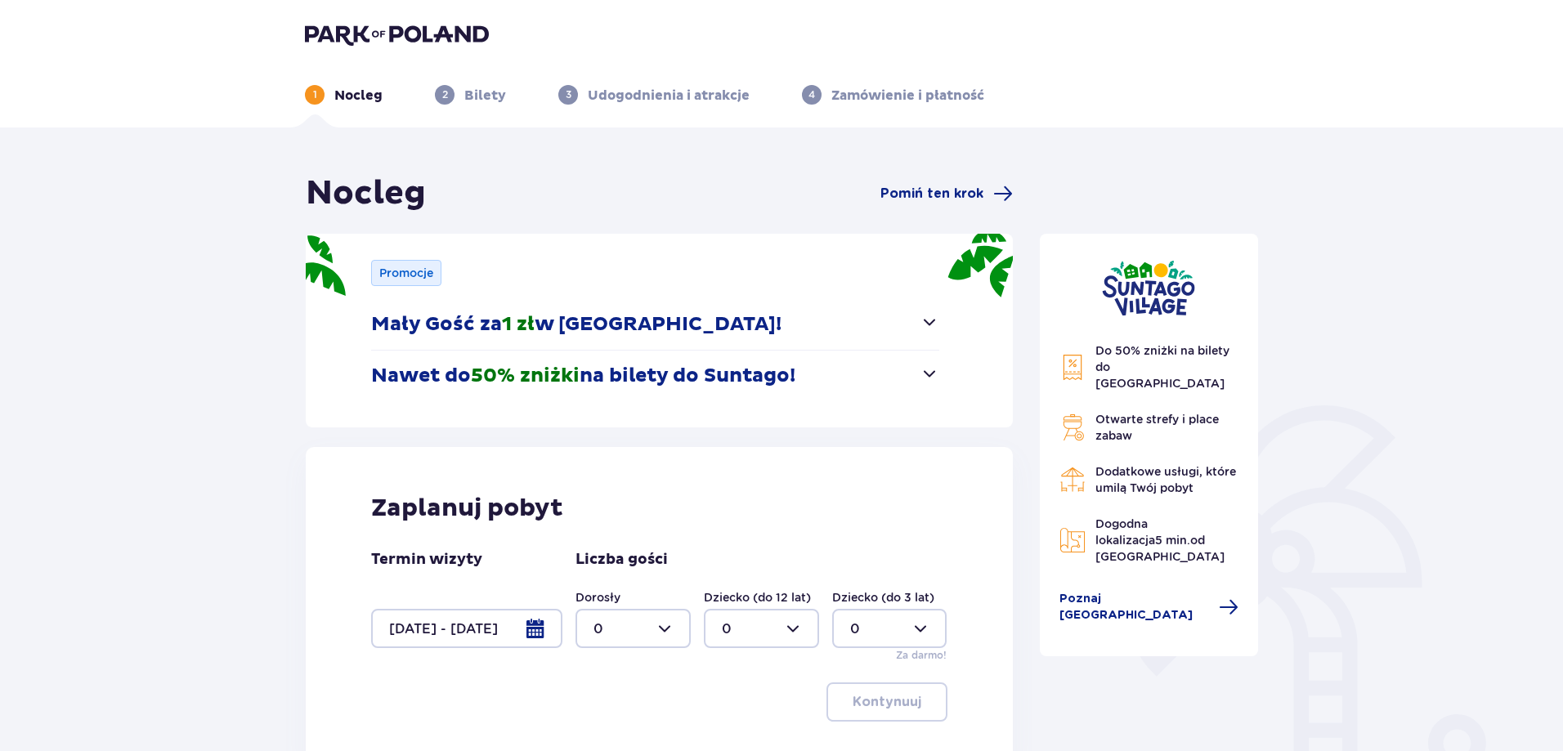
click at [674, 628] on div at bounding box center [632, 628] width 115 height 39
click at [625, 577] on div "3" at bounding box center [632, 572] width 79 height 18
click at [647, 623] on div at bounding box center [632, 628] width 115 height 39
click at [606, 530] on div "2" at bounding box center [632, 538] width 79 height 18
type input "2"
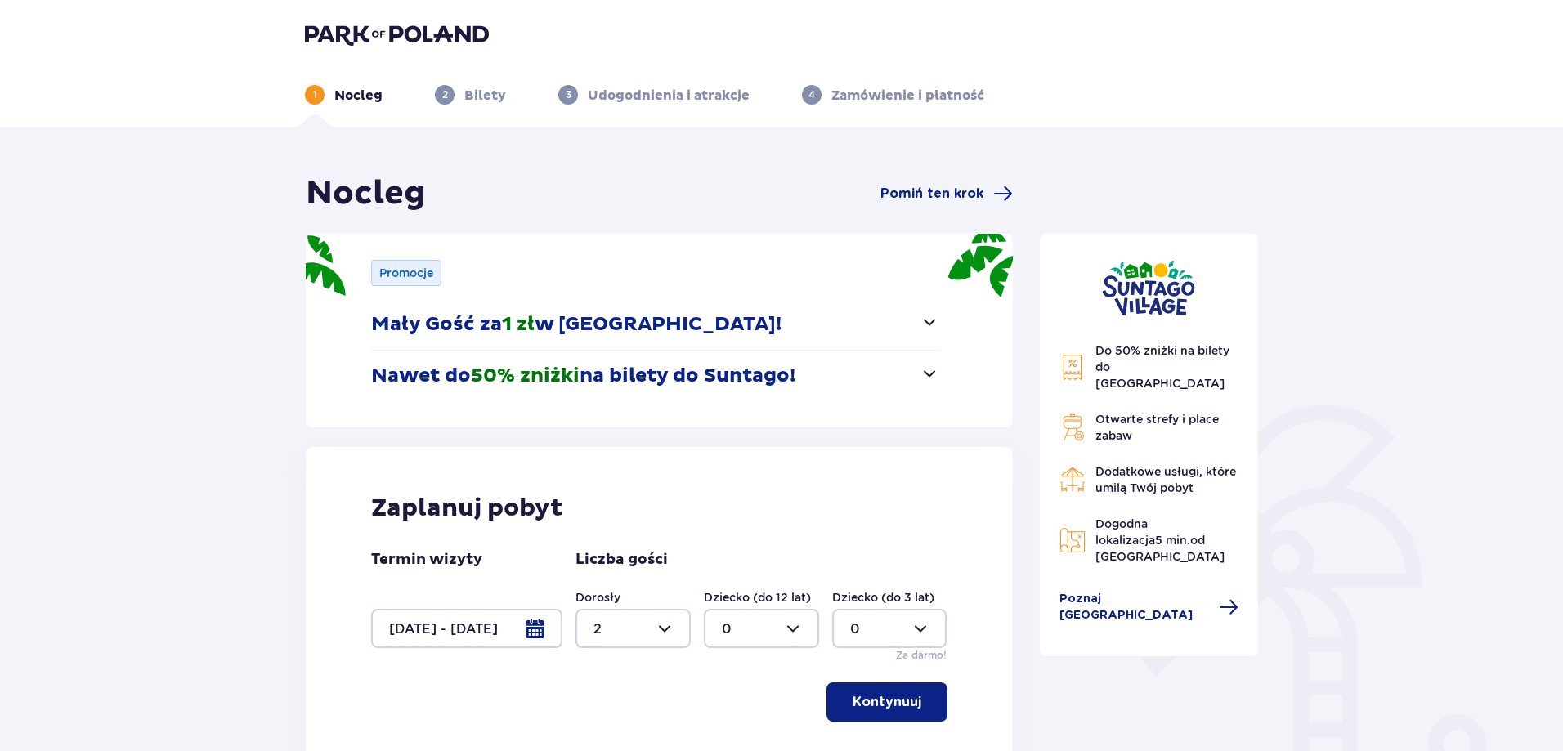
click at [876, 683] on button "Kontynuuj" at bounding box center [886, 702] width 121 height 39
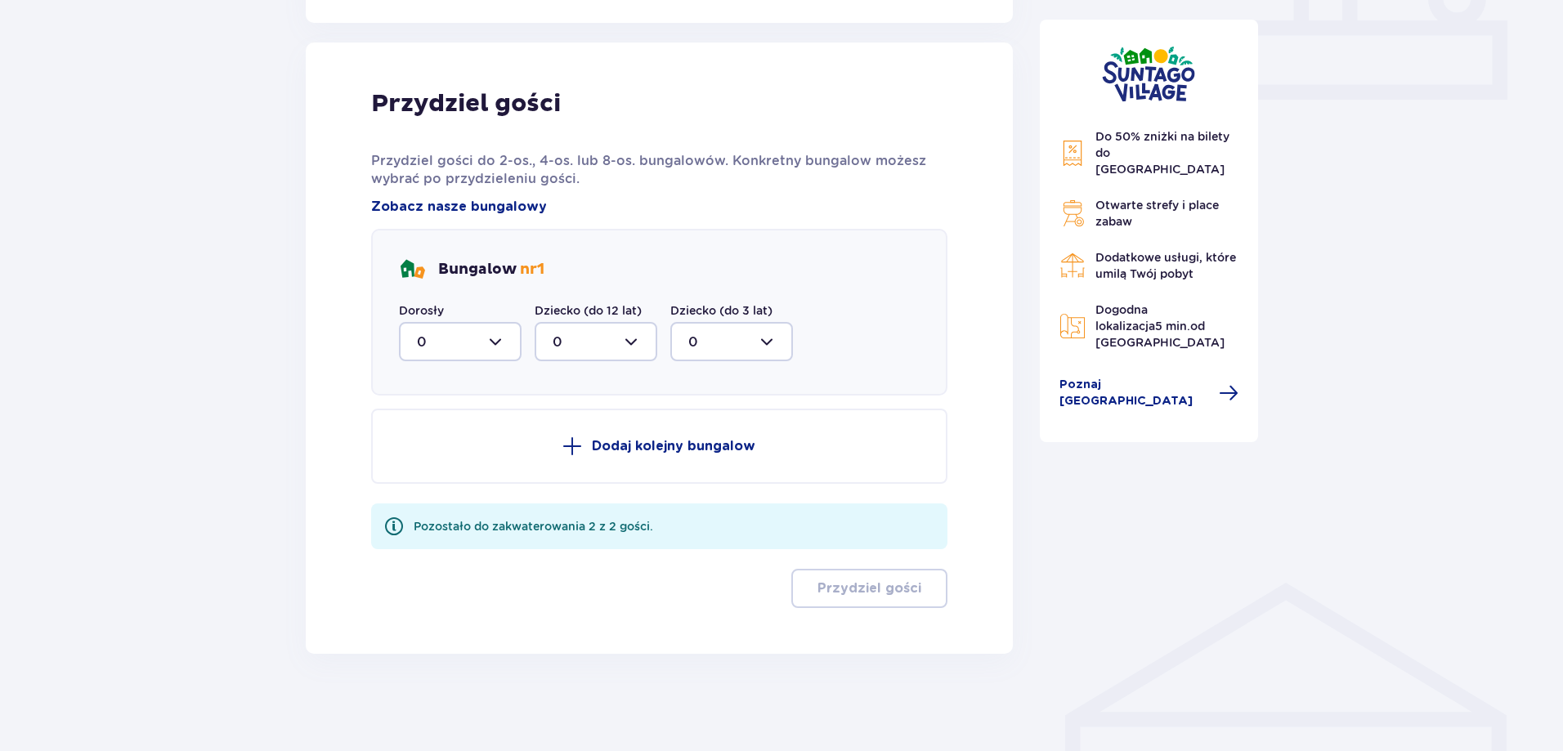
scroll to position [746, 0]
click at [472, 343] on div at bounding box center [460, 340] width 123 height 39
click at [427, 452] on div "2" at bounding box center [460, 459] width 87 height 18
type input "2"
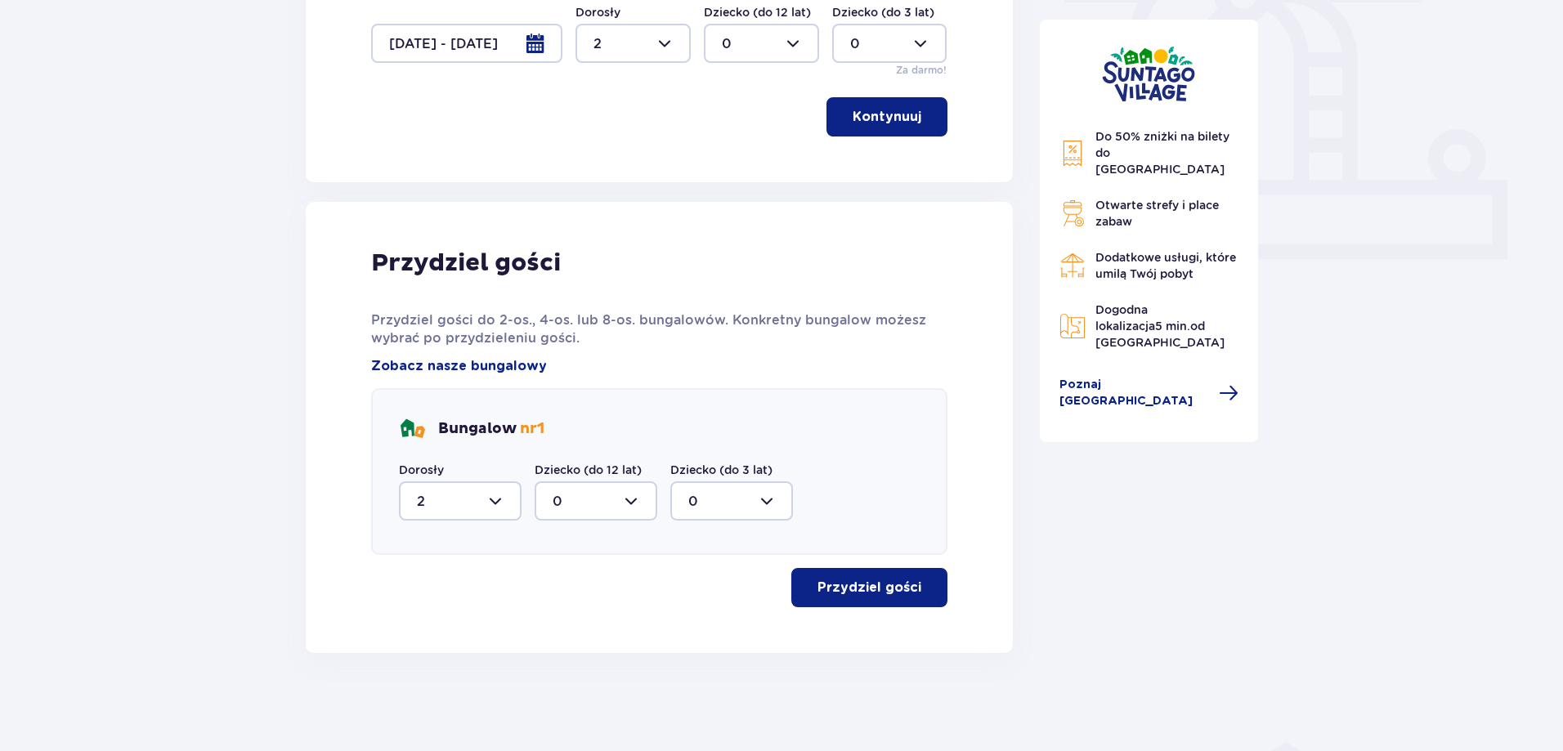
click at [847, 586] on p "Przydziel gości" at bounding box center [869, 588] width 104 height 18
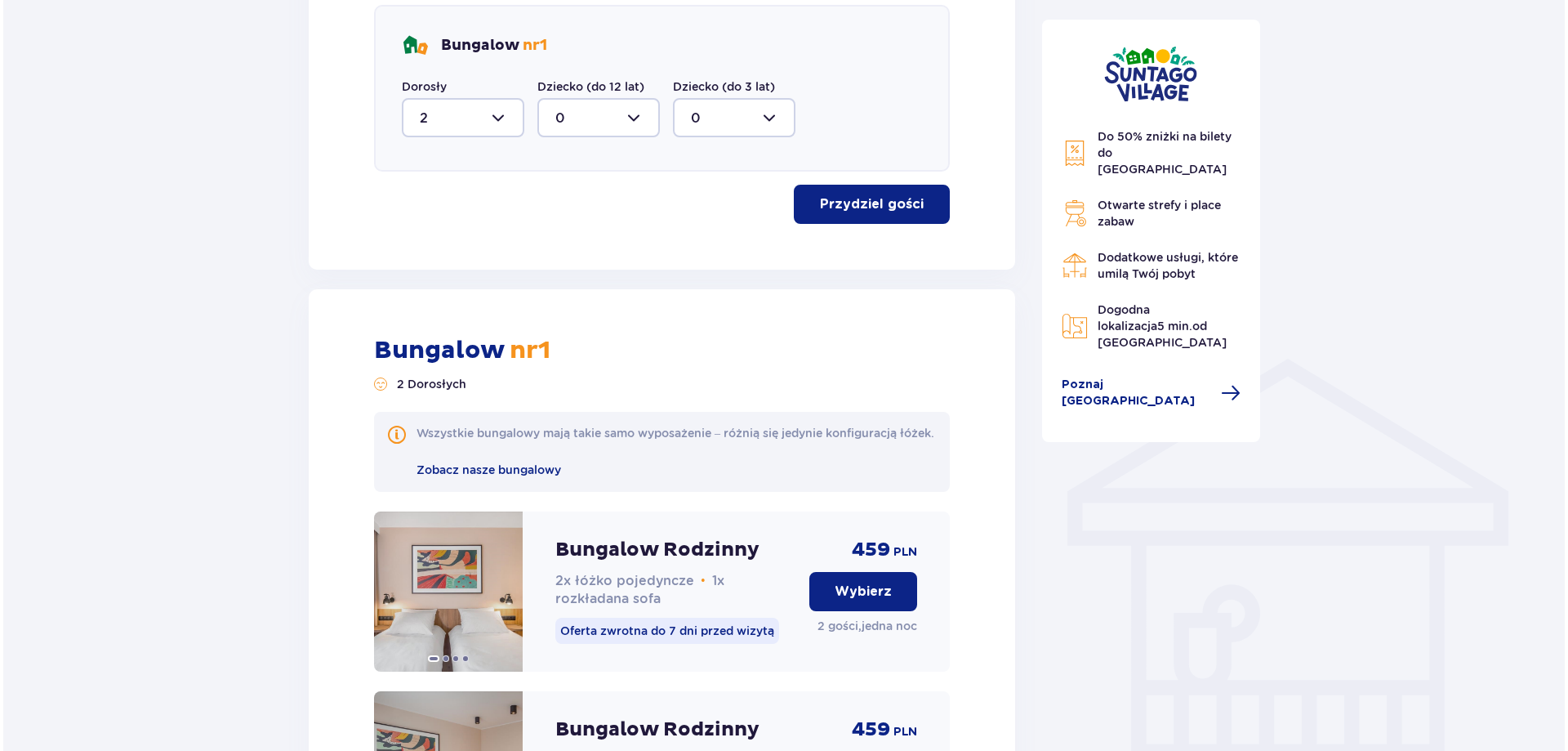
scroll to position [965, 0]
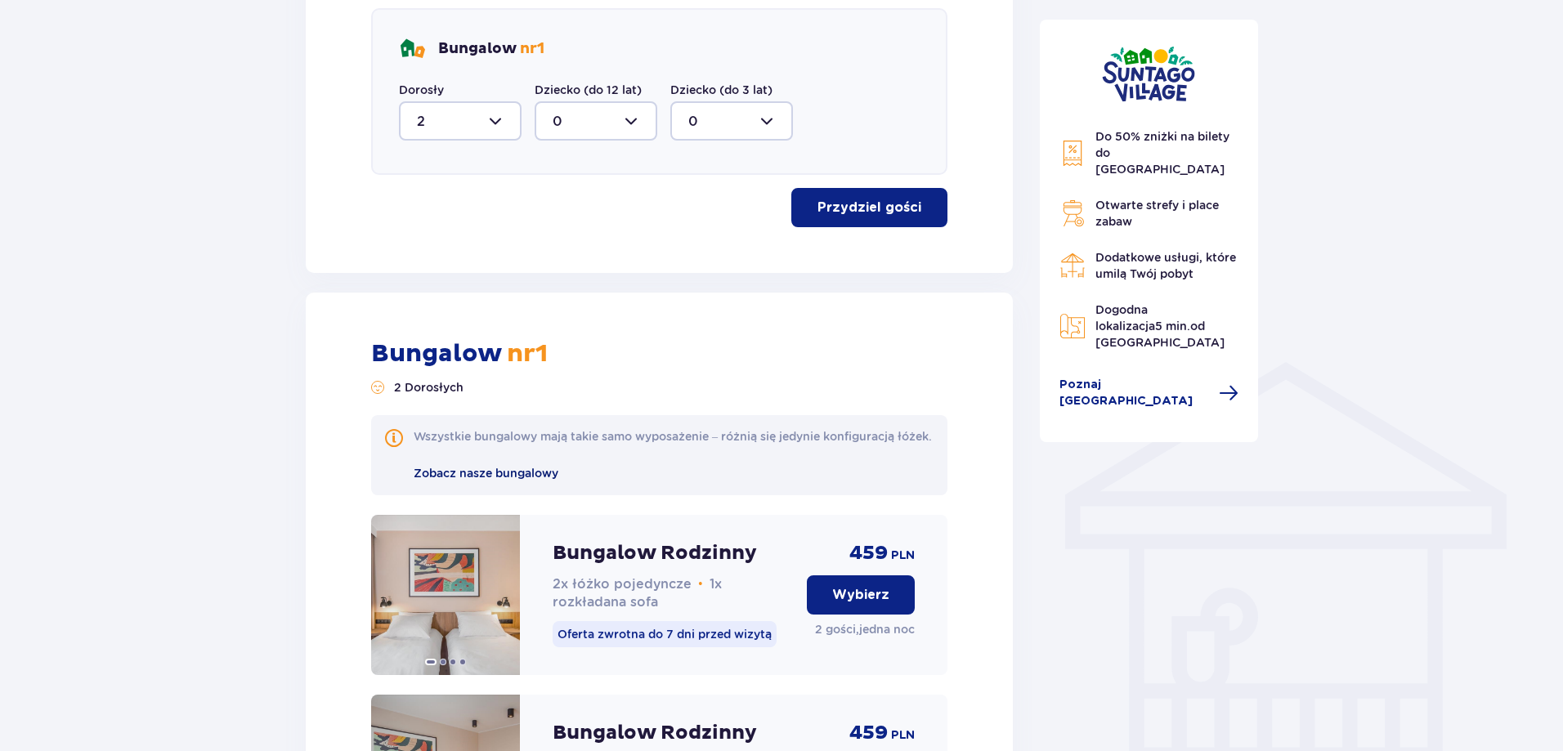
click at [474, 480] on span "Zobacz nasze bungalowy" at bounding box center [486, 473] width 145 height 13
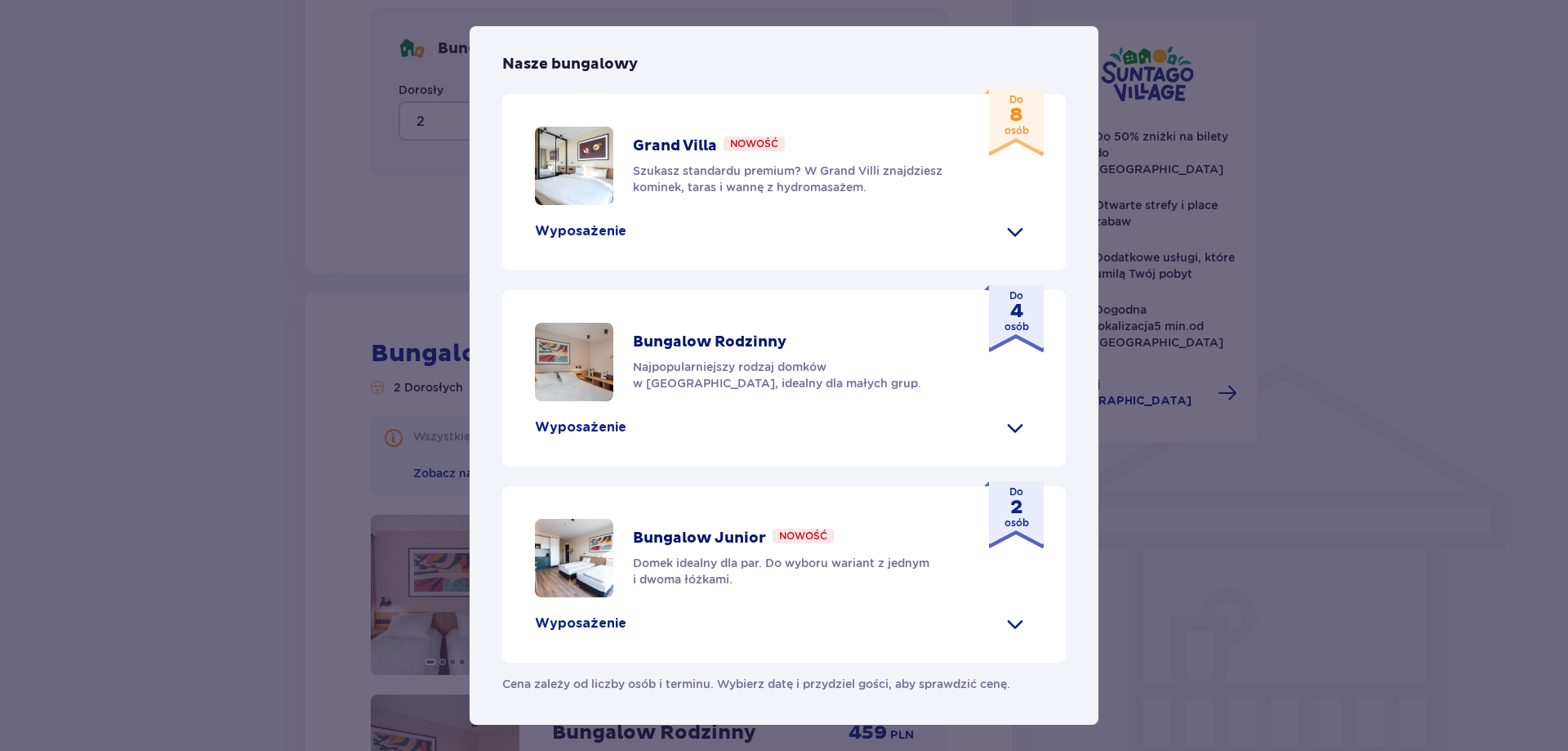
scroll to position [674, 0]
click at [568, 574] on img at bounding box center [574, 558] width 78 height 78
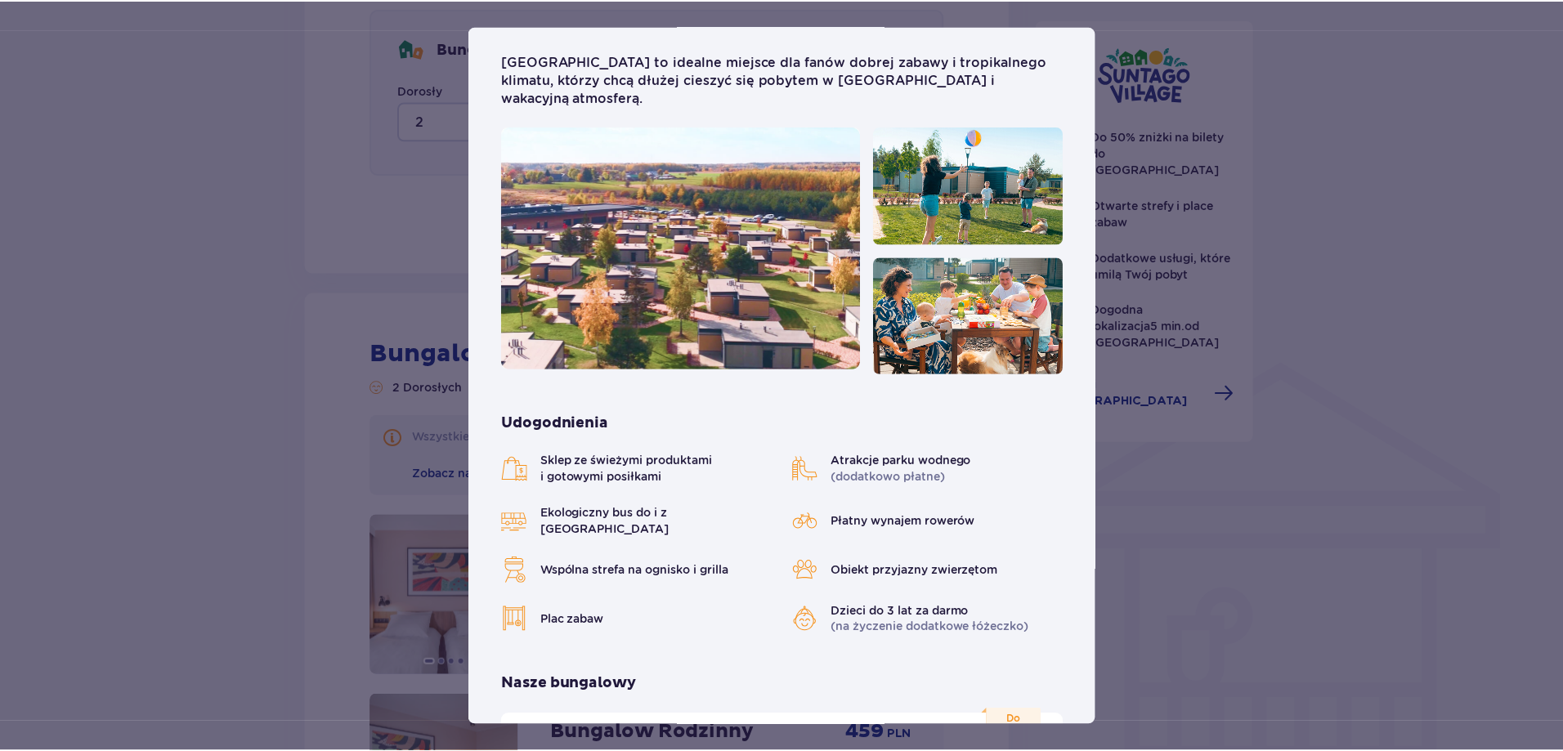
scroll to position [0, 0]
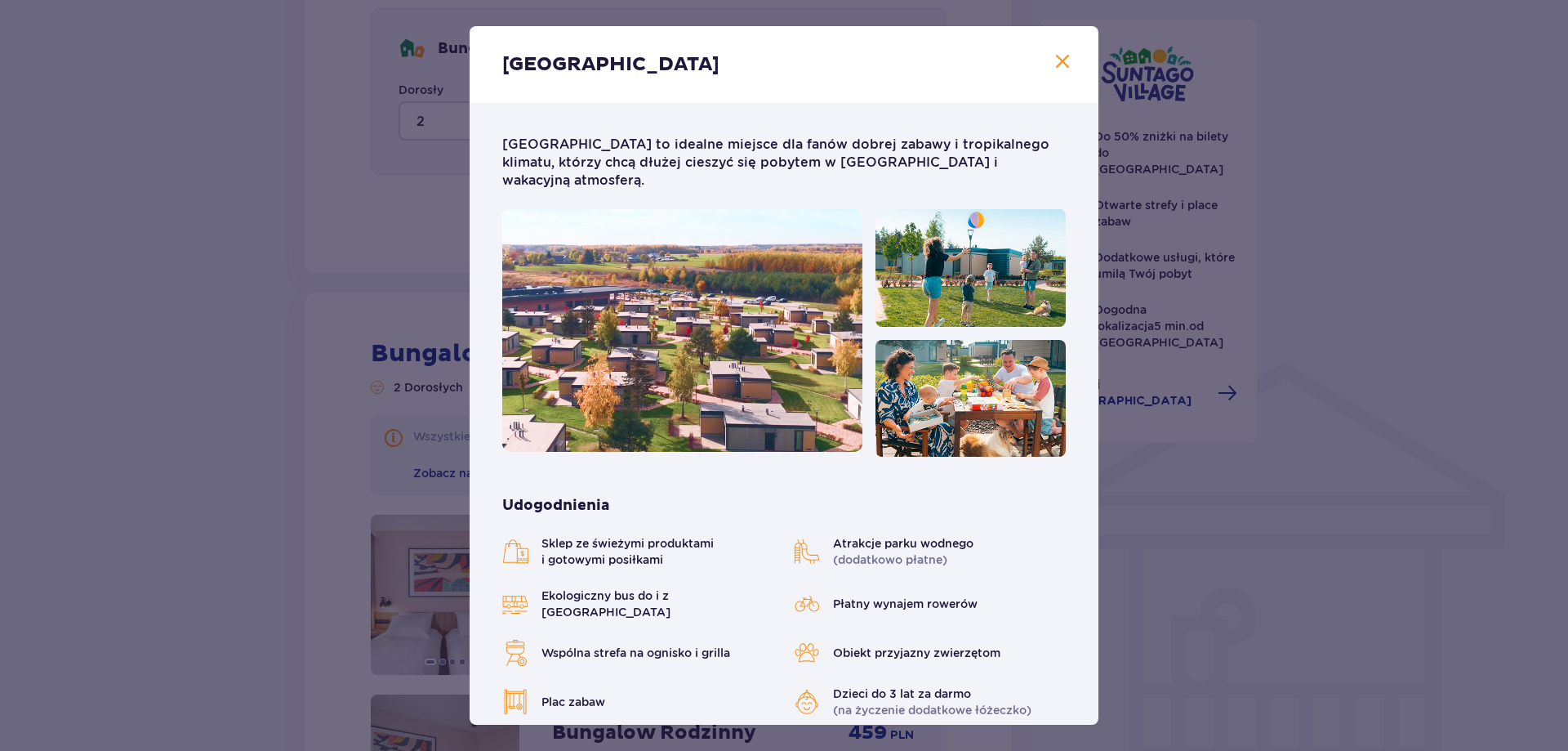
click at [1062, 65] on span "Zamknij" at bounding box center [1063, 62] width 20 height 20
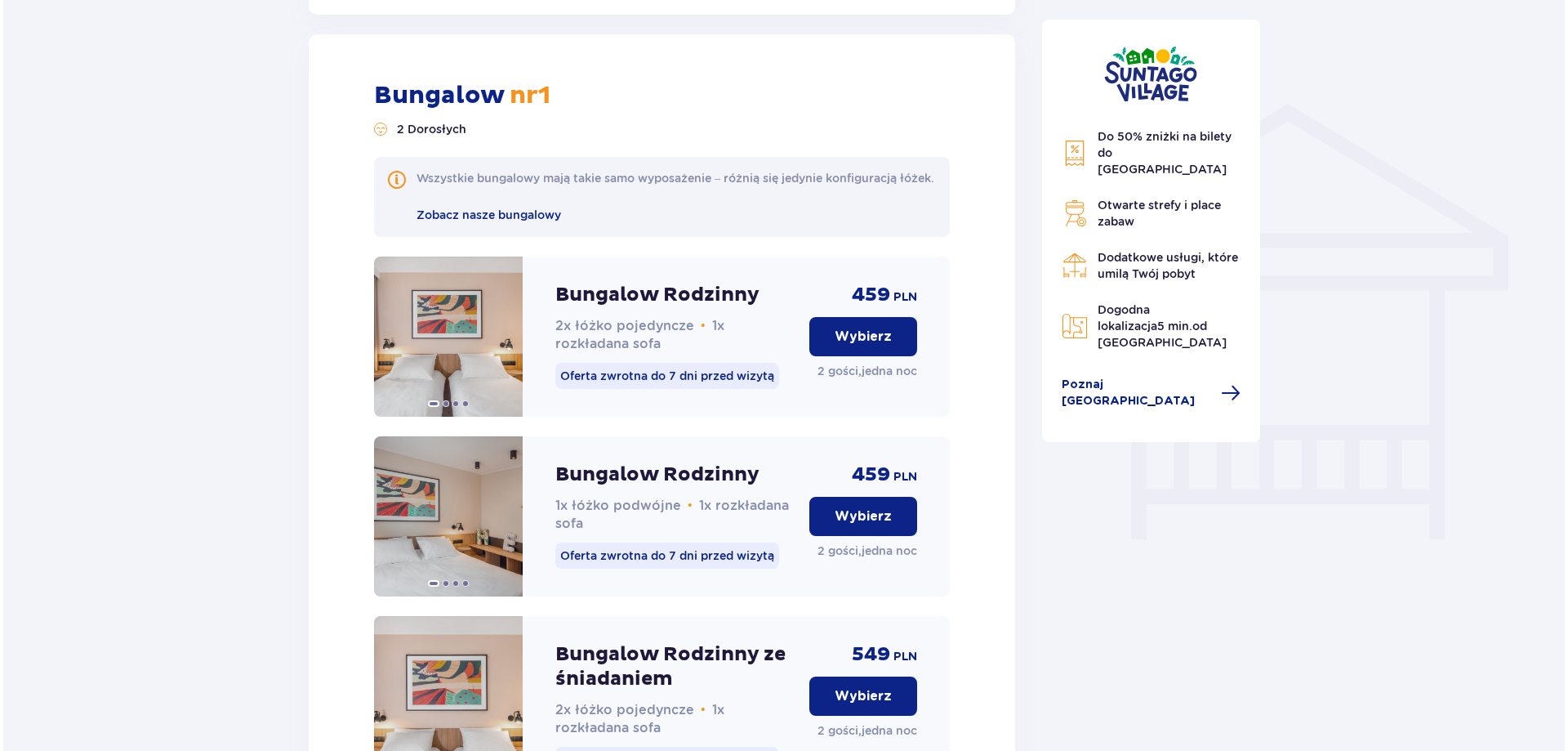
scroll to position [1238, 0]
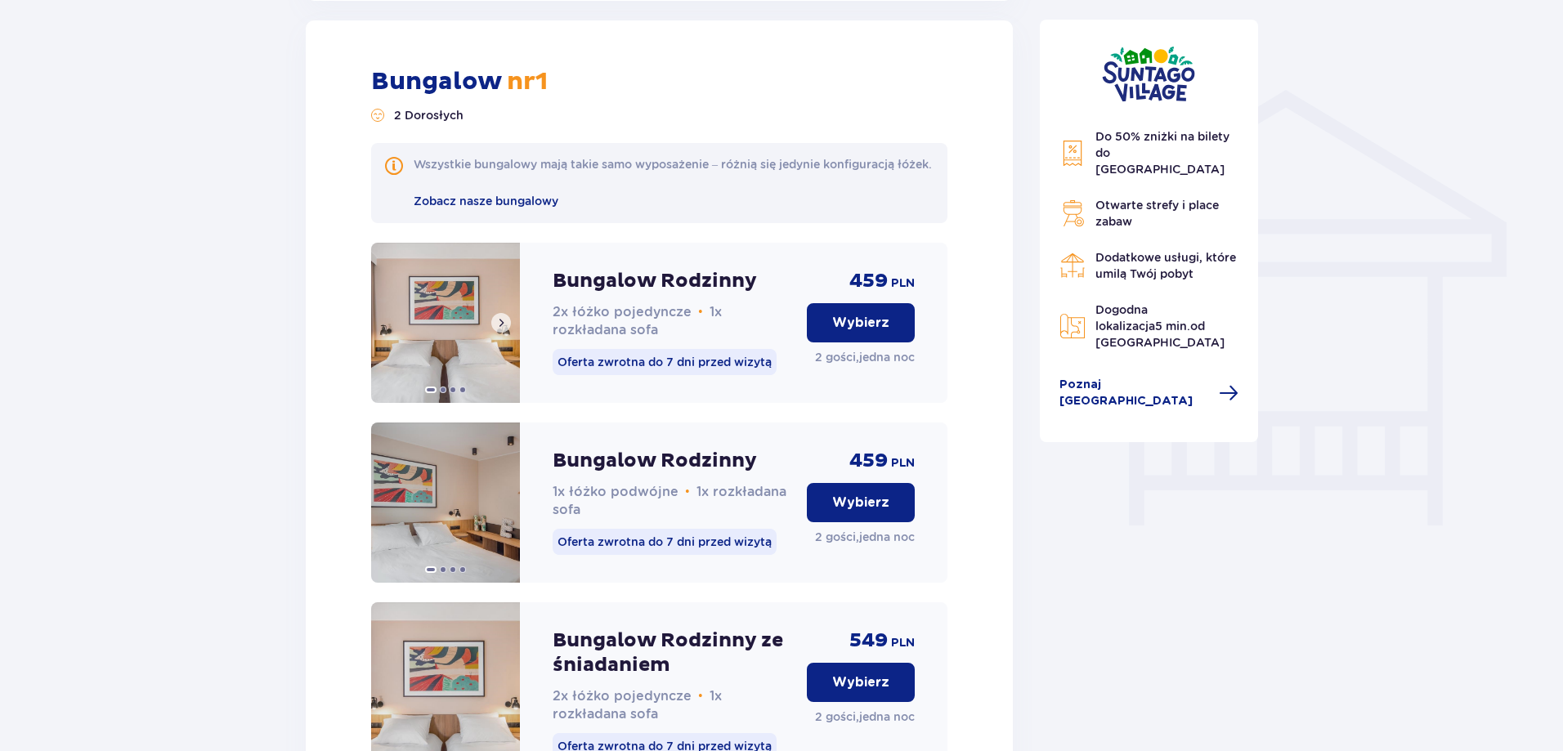
click at [426, 315] on img at bounding box center [445, 323] width 149 height 160
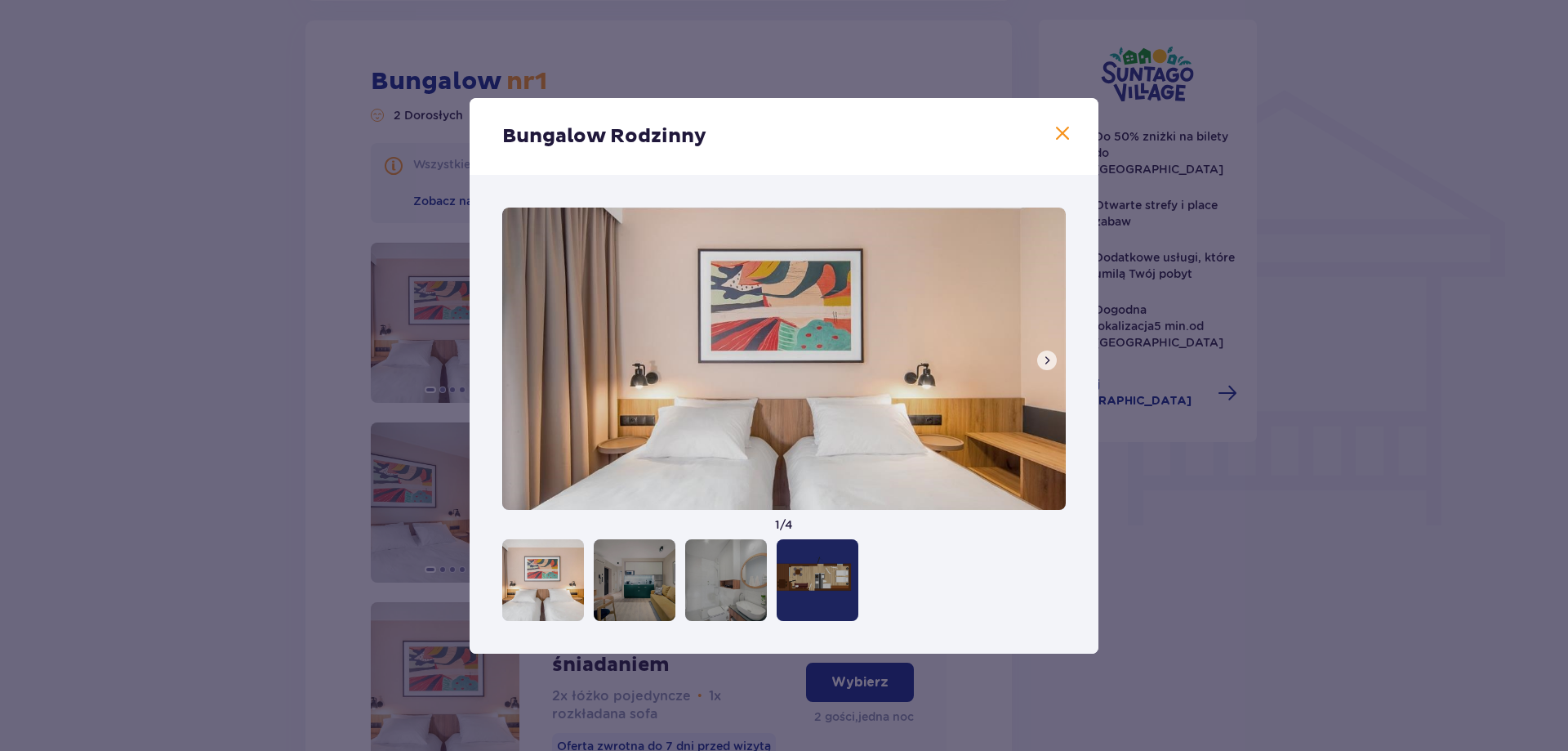
click at [1042, 355] on span at bounding box center [1046, 360] width 13 height 13
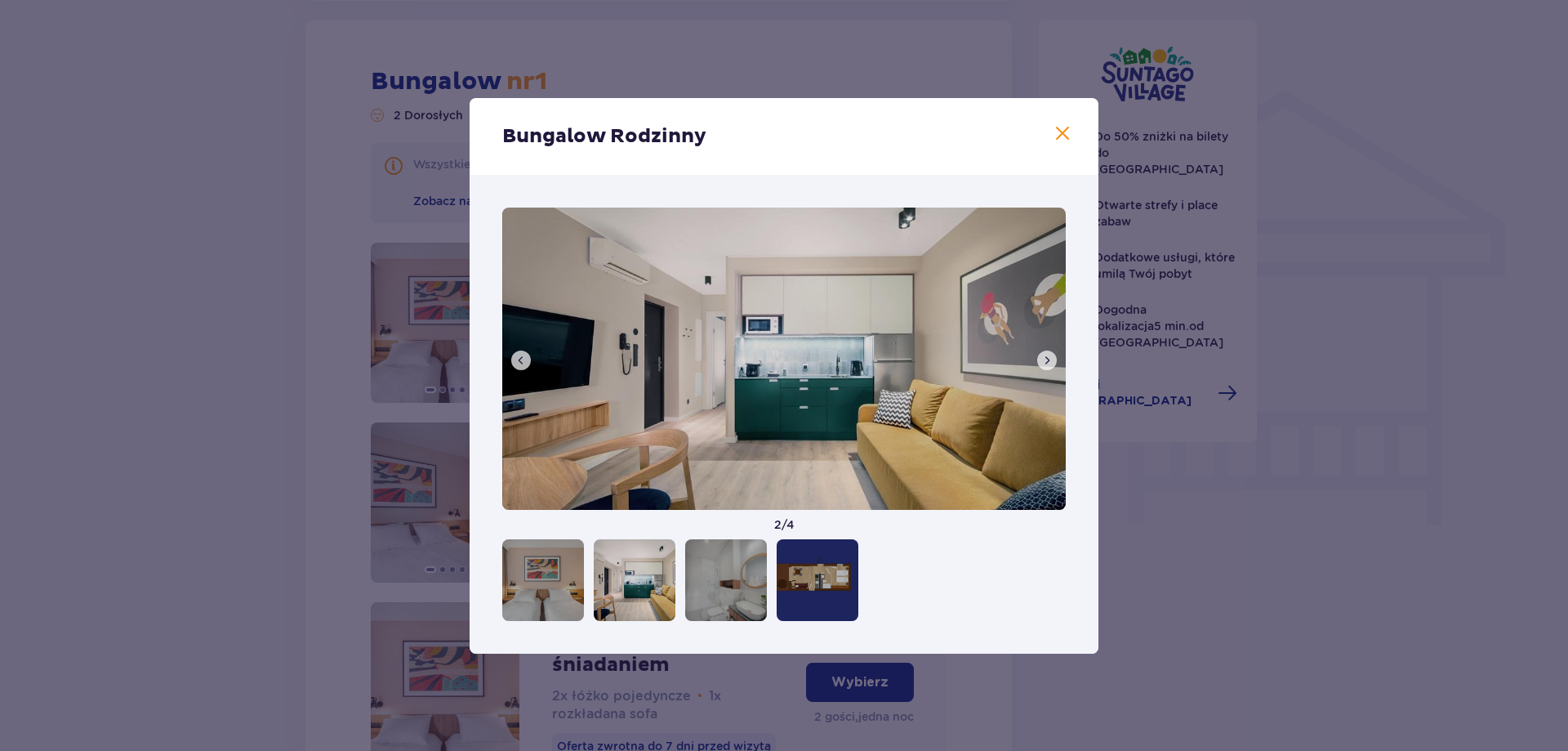
click at [1042, 355] on span at bounding box center [1046, 360] width 13 height 13
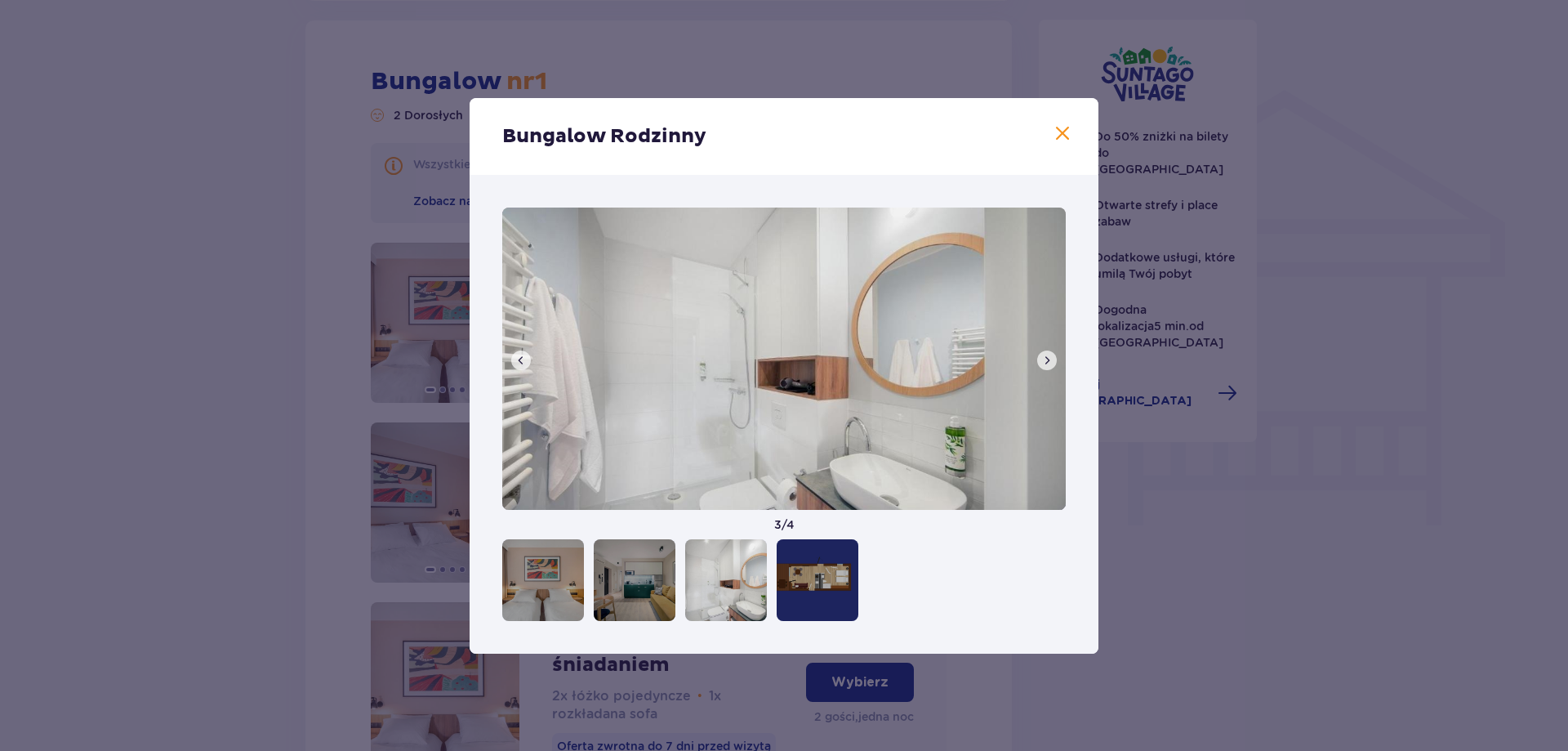
click at [1042, 355] on span at bounding box center [1046, 360] width 13 height 13
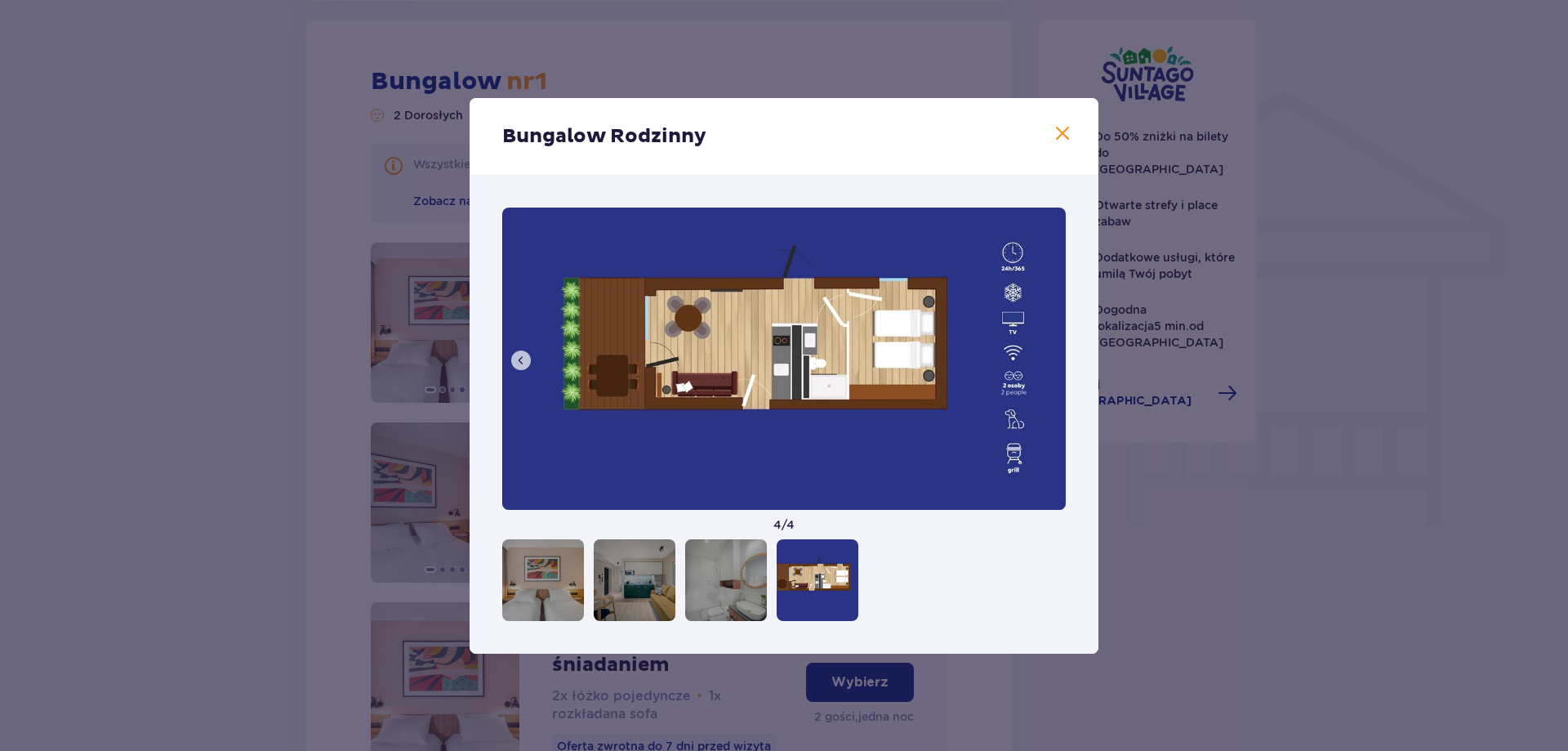
click at [1042, 355] on img at bounding box center [784, 359] width 564 height 302
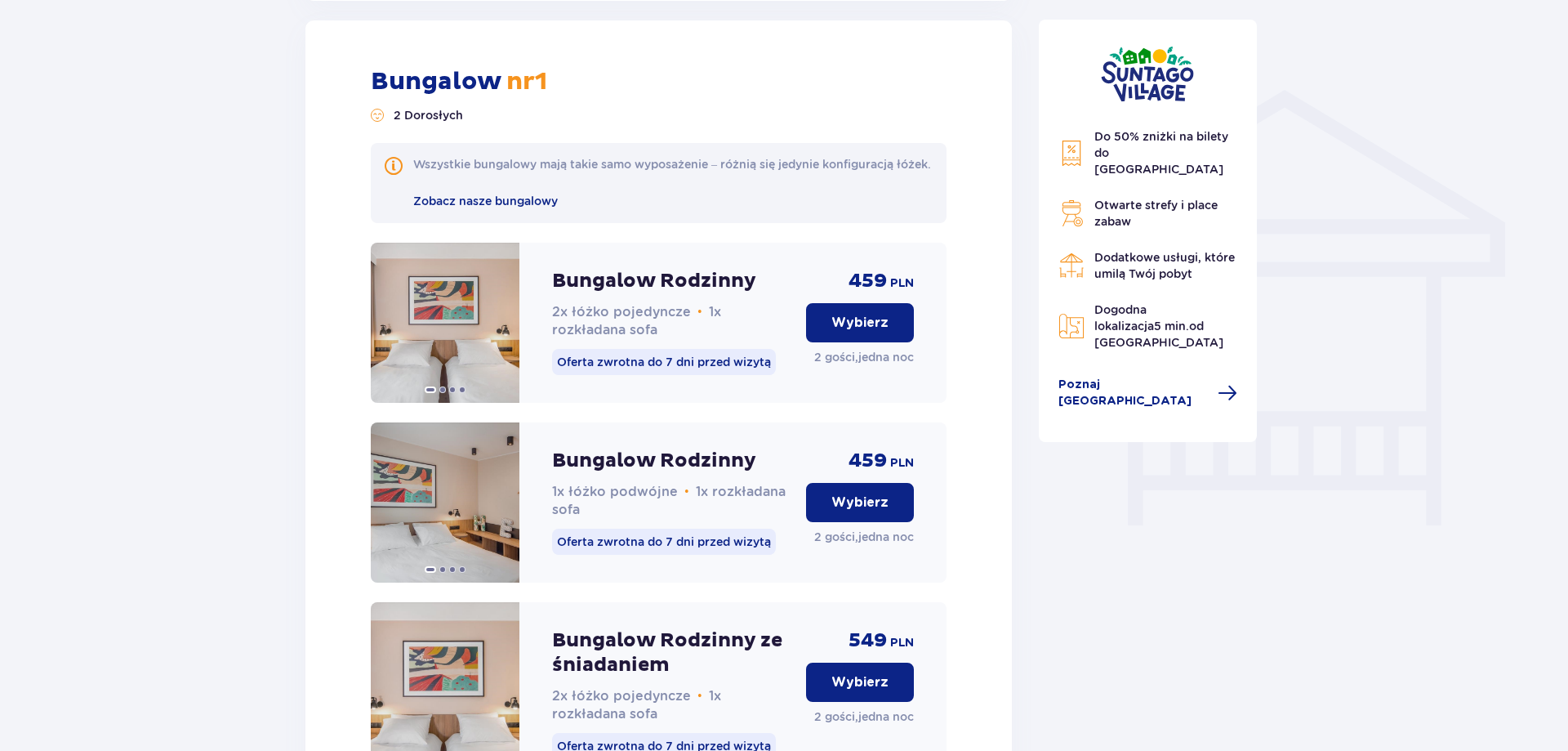
click at [1134, 471] on div "Do 50% zniżki na bilety do [GEOGRAPHIC_DATA] Otwarte strefy i place zabaw Dodat…" at bounding box center [1148, 195] width 245 height 2519
